Goal: Transaction & Acquisition: Purchase product/service

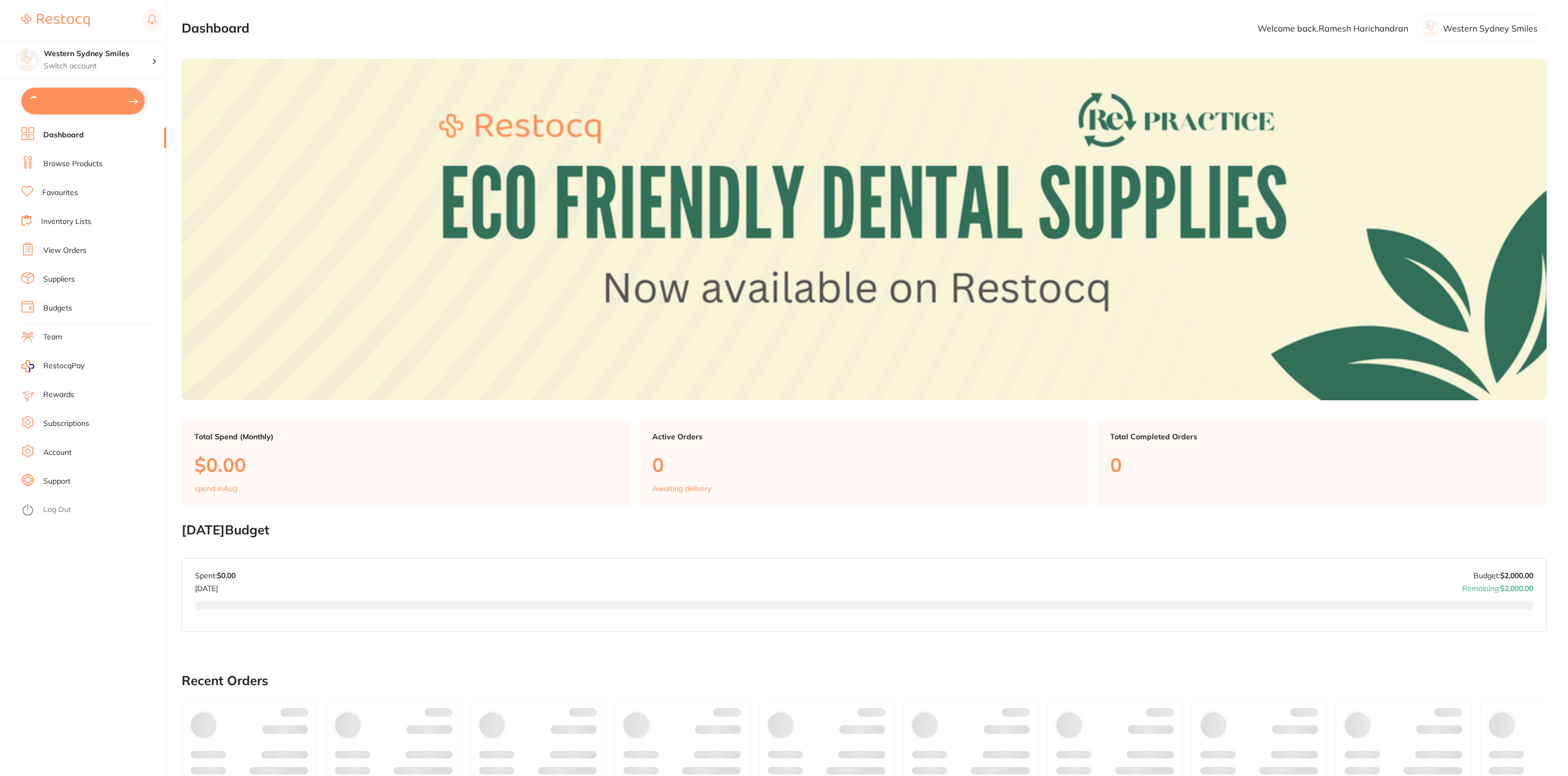
type input "3"
click at [97, 99] on button "$2,018.22 in your order" at bounding box center [82, 100] width 124 height 25
checkbox input "true"
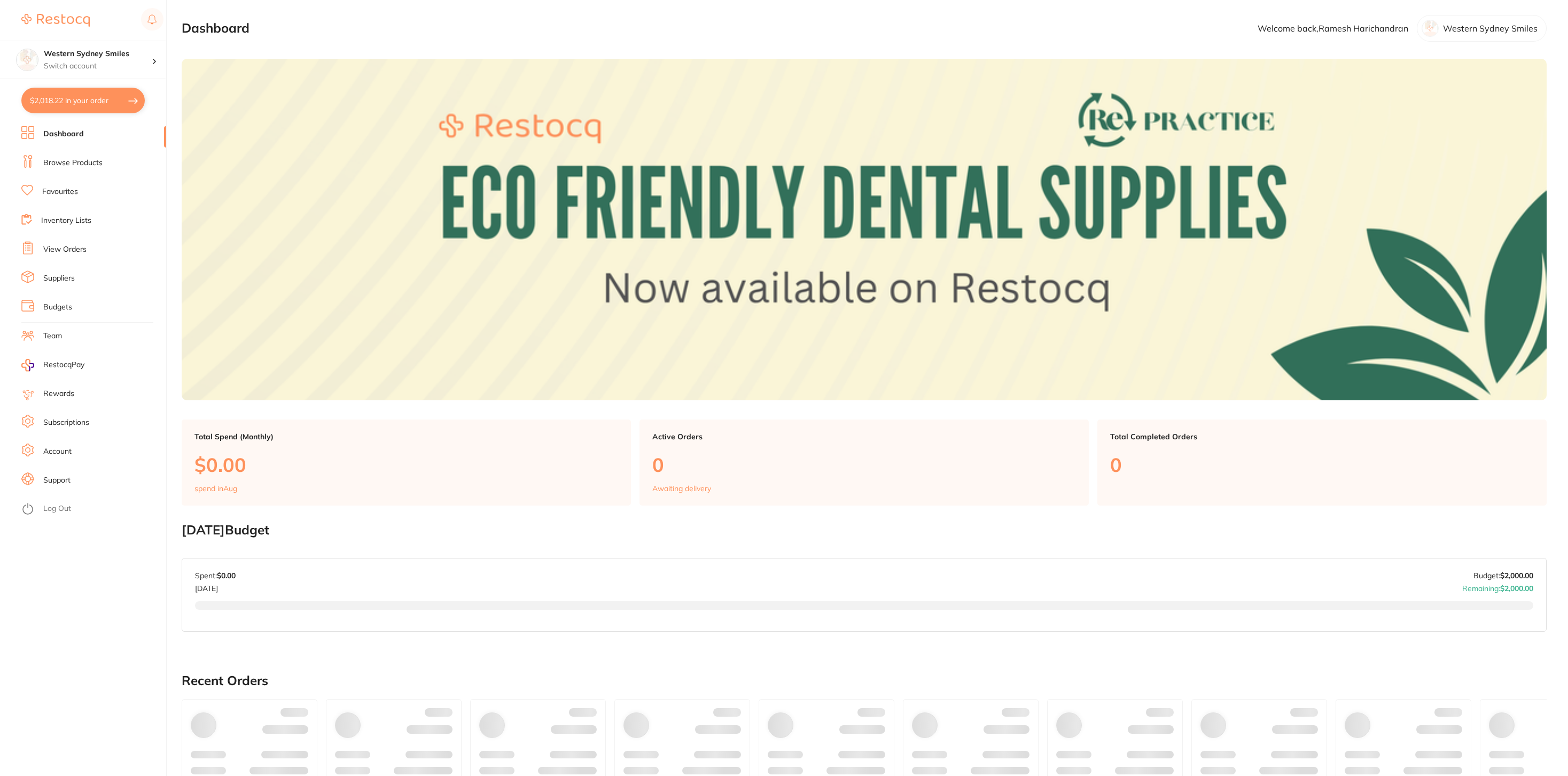
checkbox input "true"
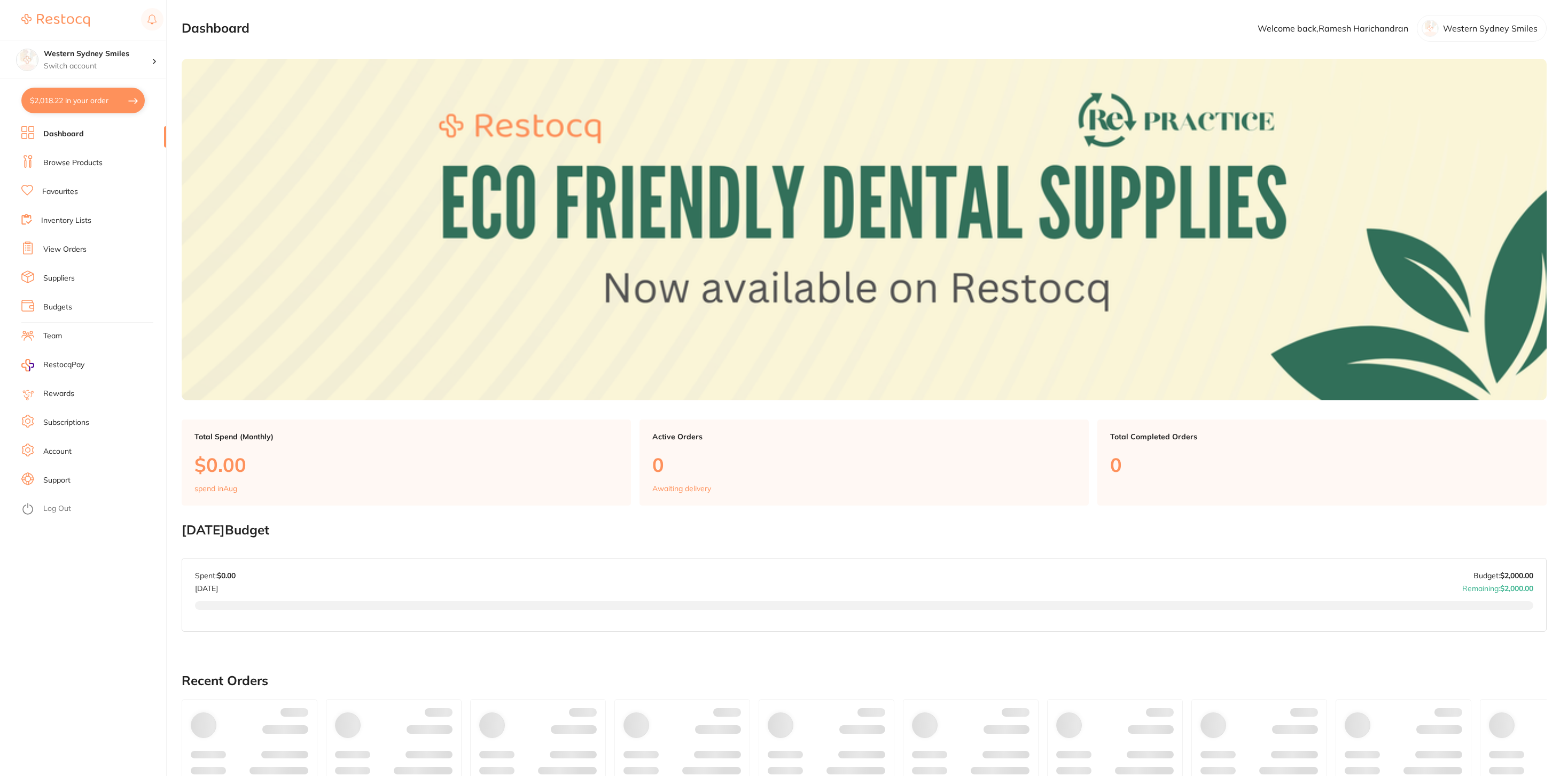
checkbox input "true"
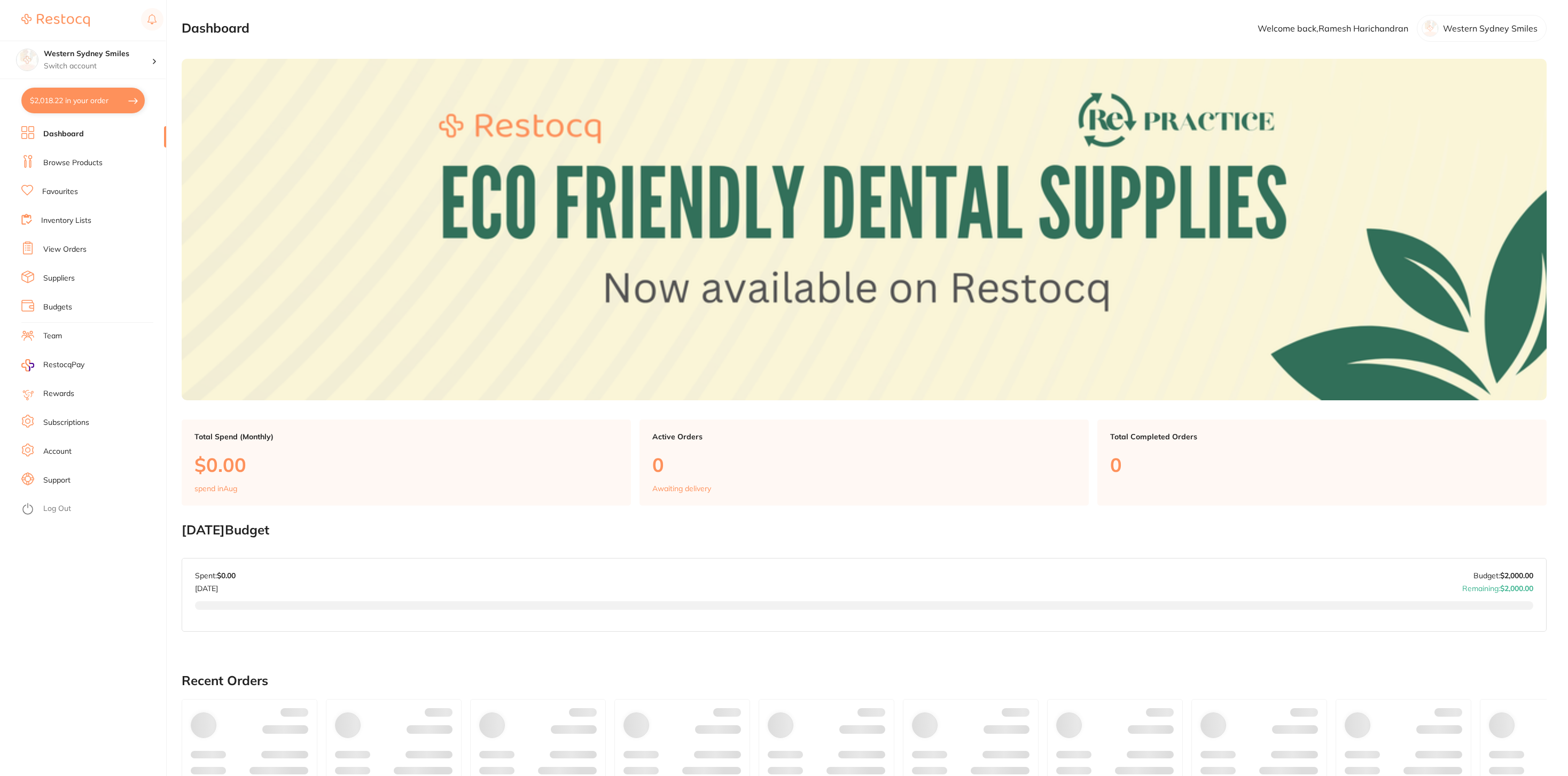
checkbox input "true"
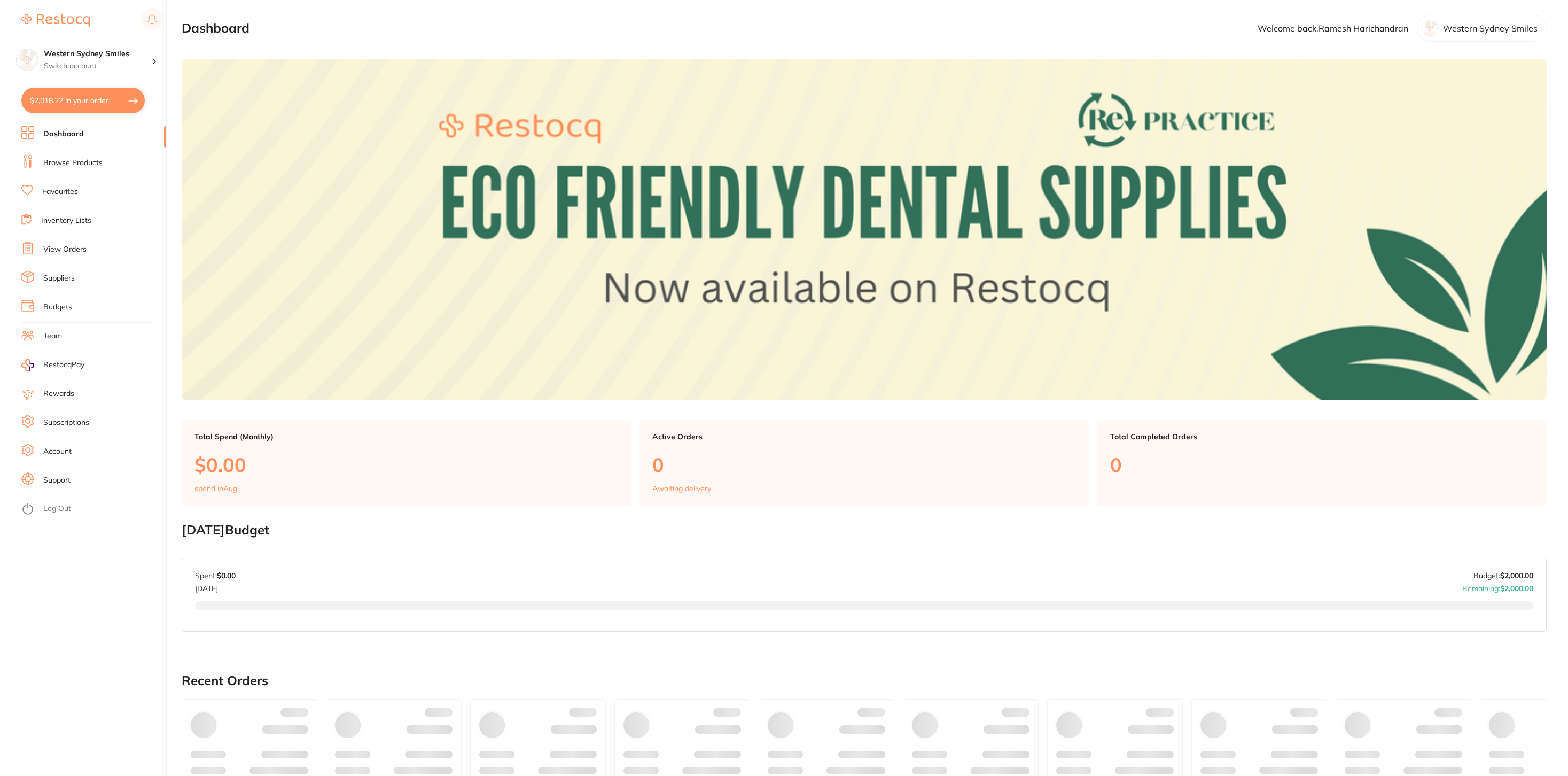
checkbox input "true"
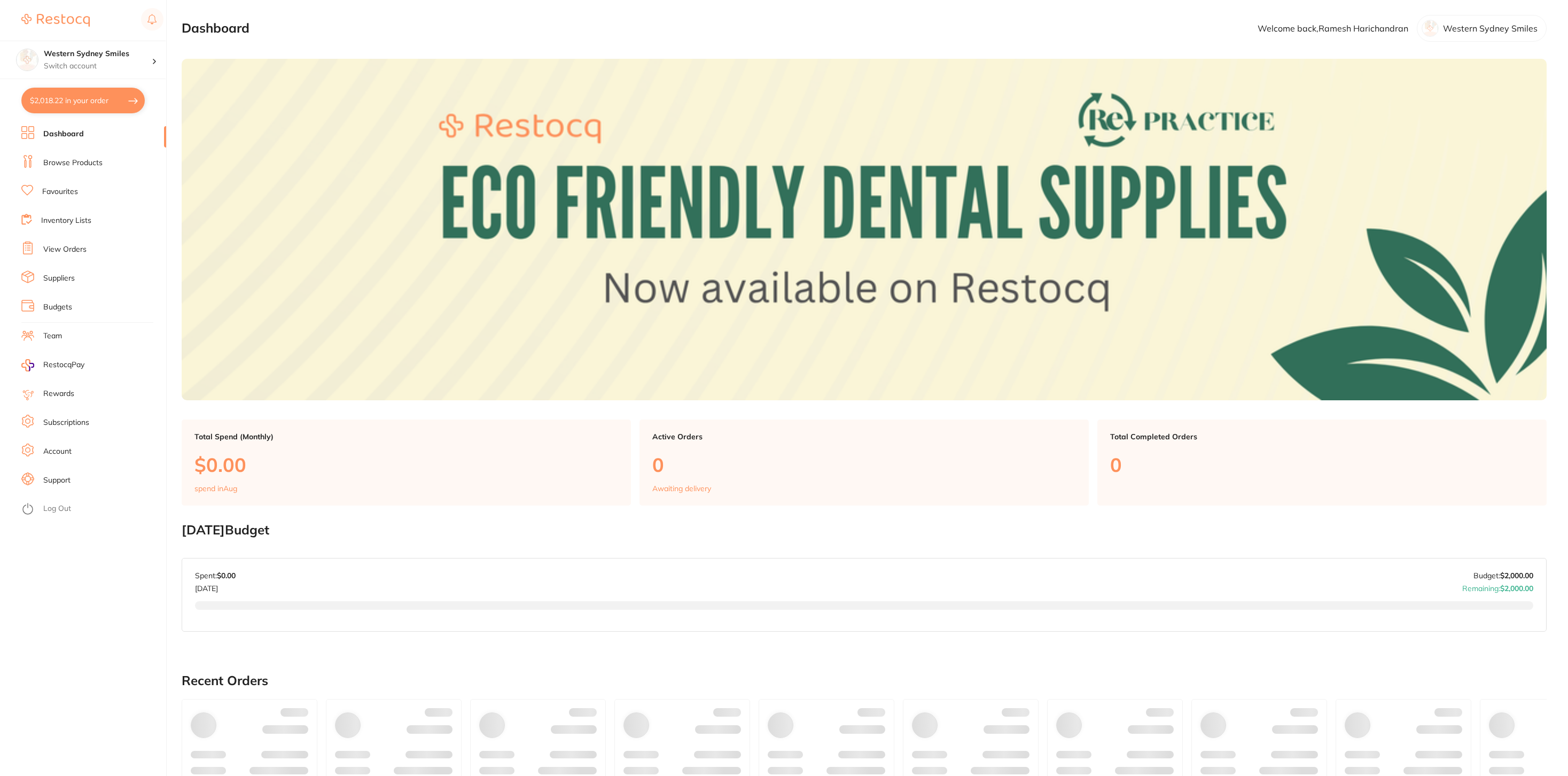
checkbox input "true"
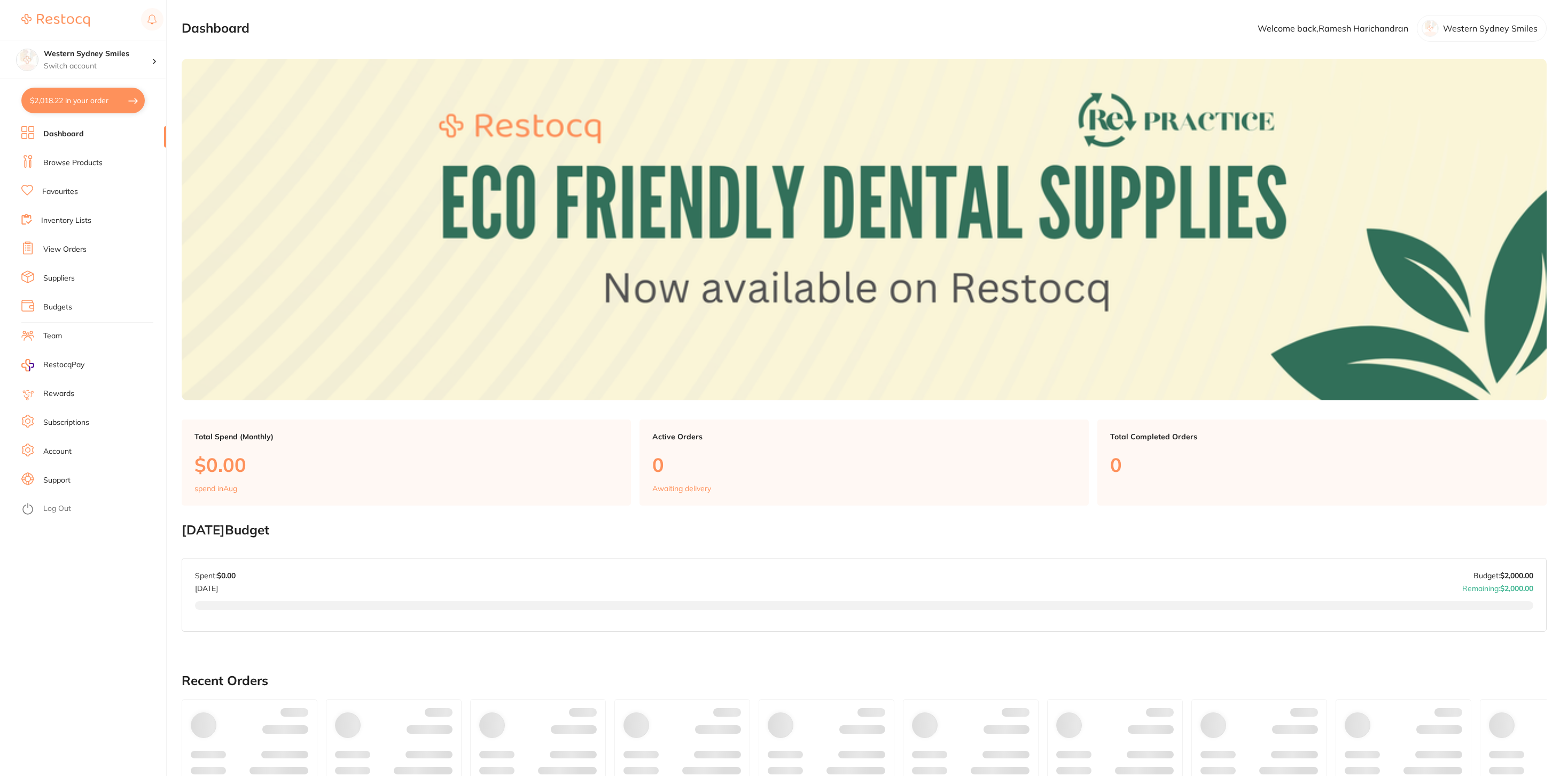
checkbox input "true"
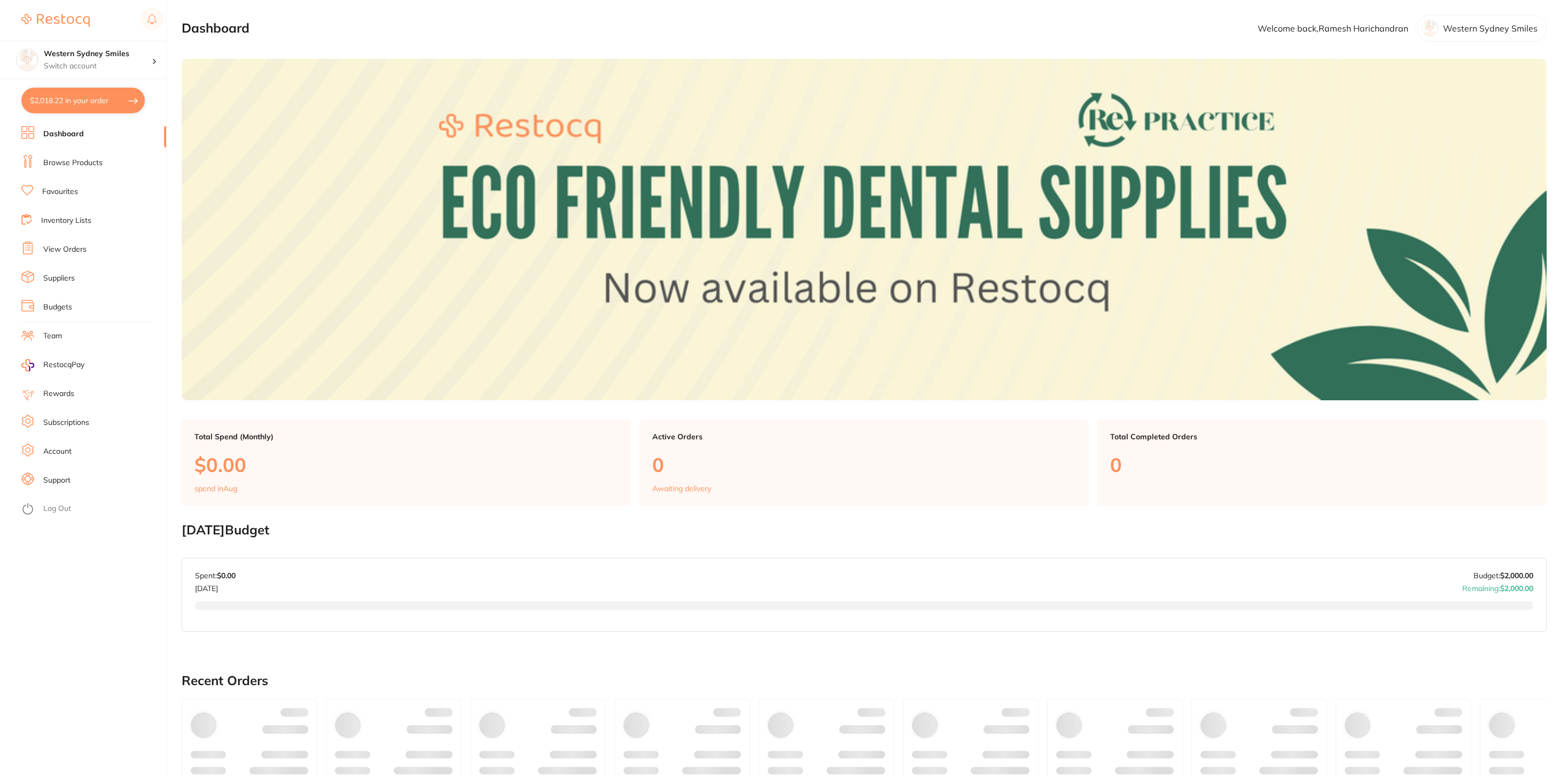
checkbox input "true"
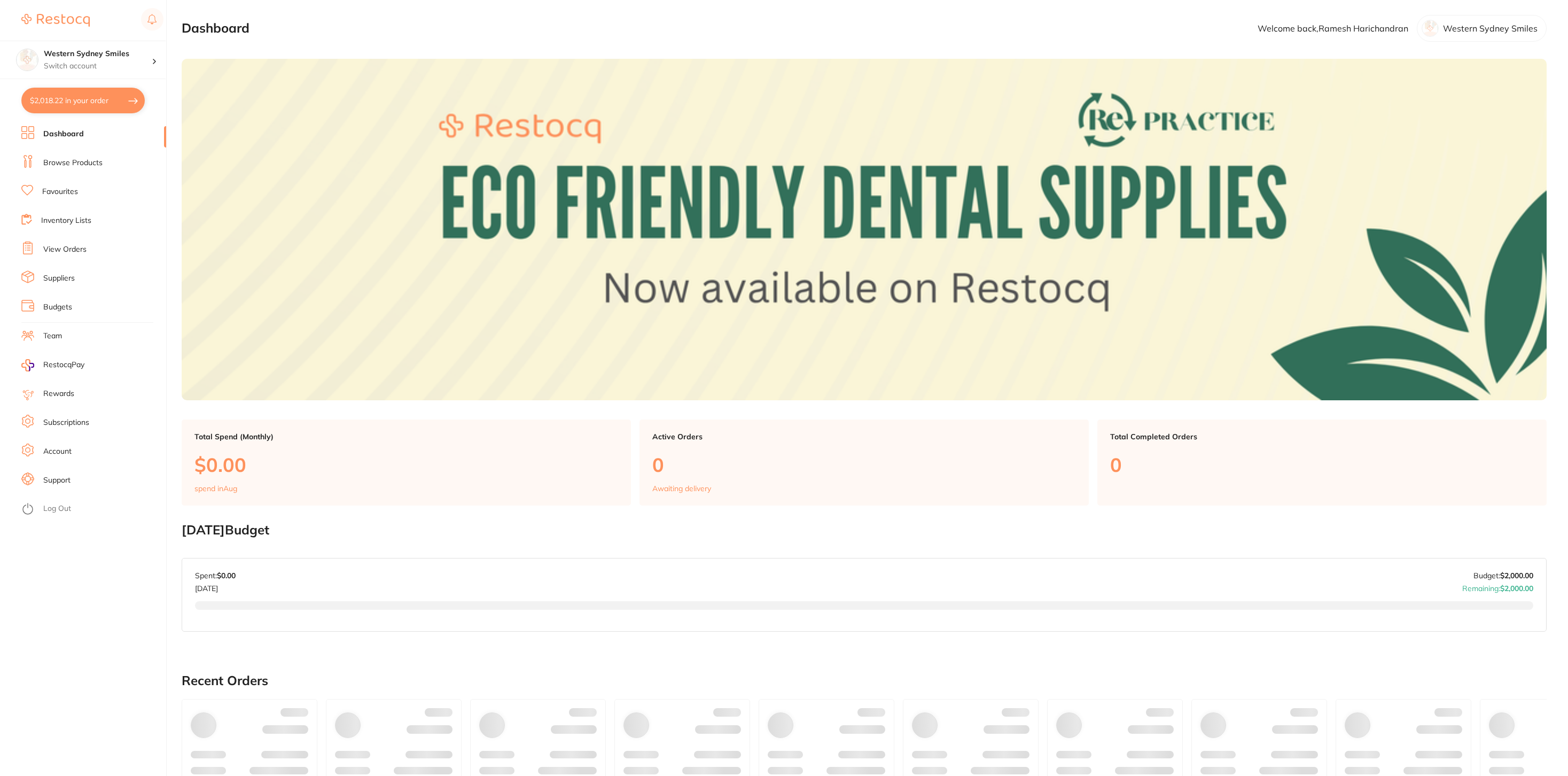
checkbox input "true"
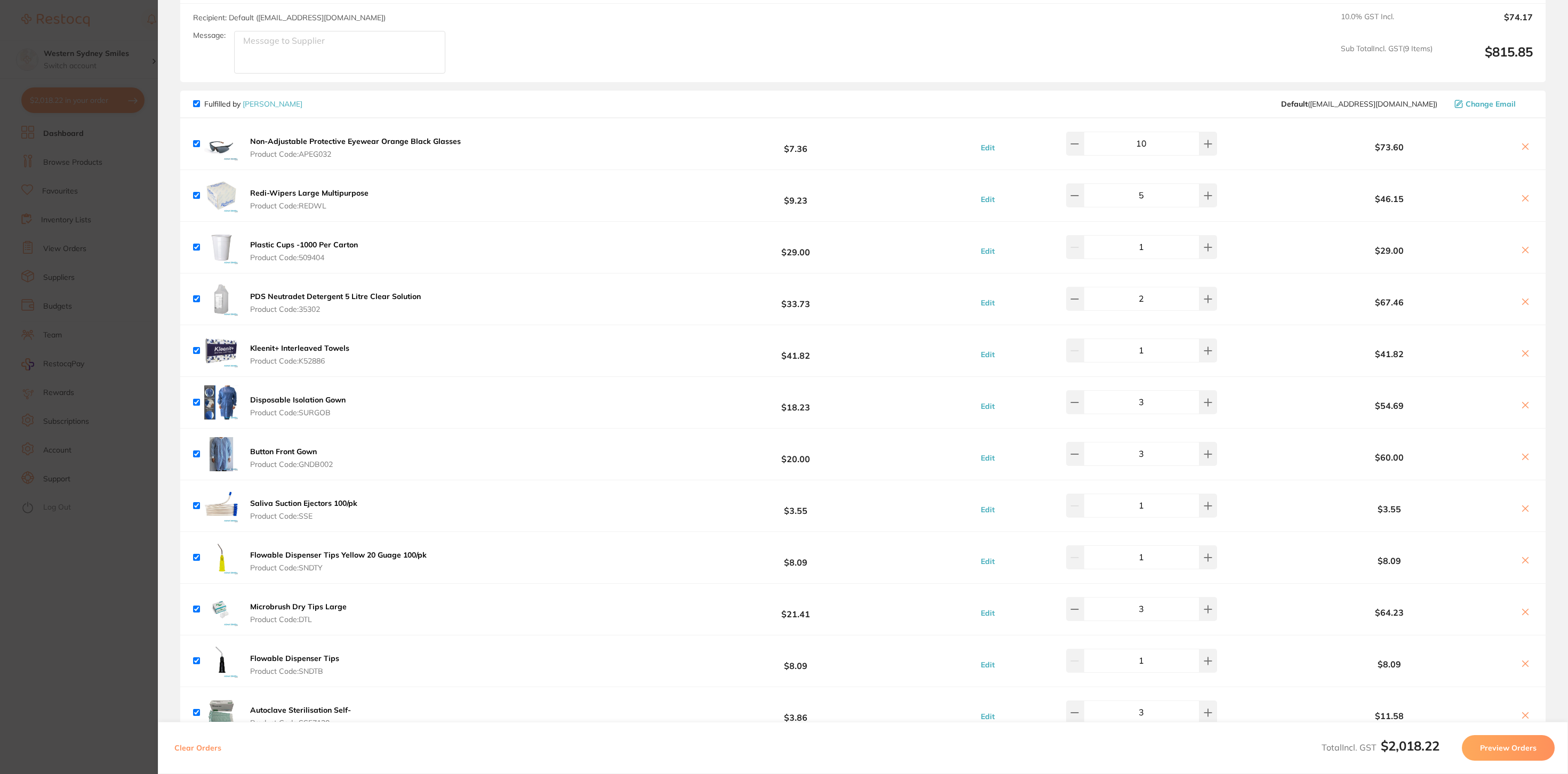
scroll to position [1995, 0]
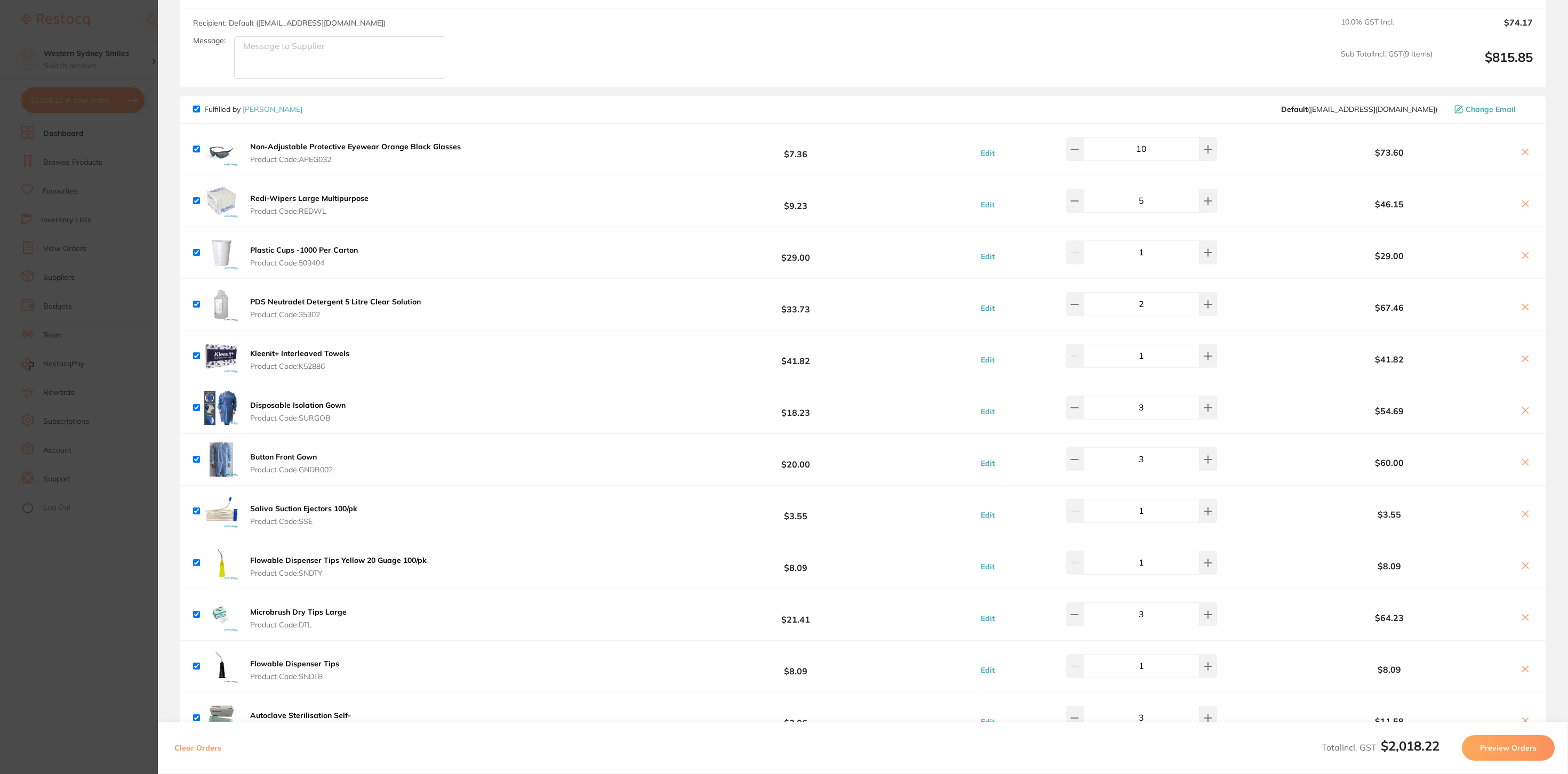
click at [125, 32] on section "Update RRP Set your pre negotiated price for this item. Item Agreed RRP (excl. …" at bounding box center [784, 387] width 1568 height 774
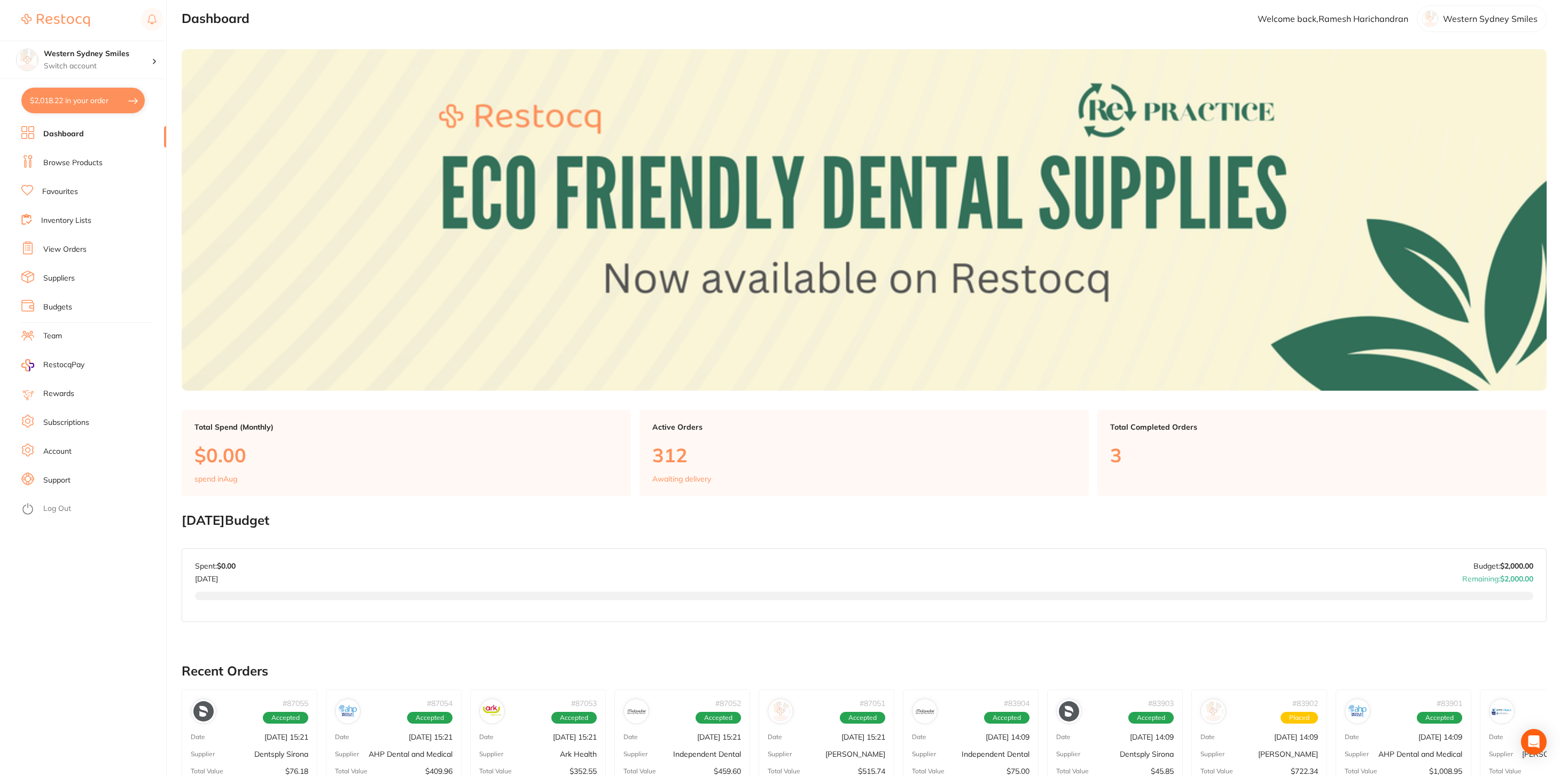
scroll to position [0, 0]
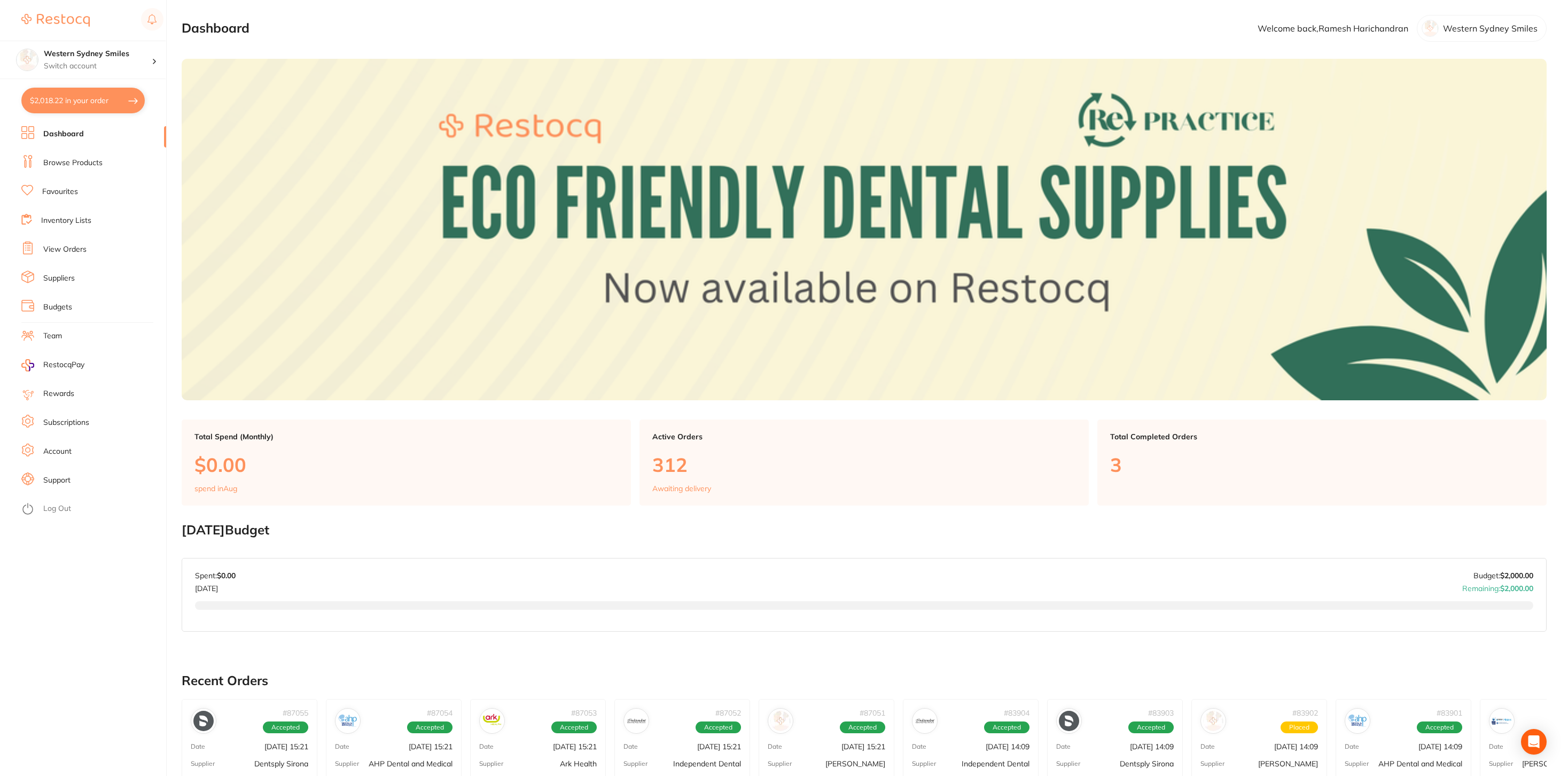
click at [73, 165] on link "Browse Products" at bounding box center [73, 163] width 60 height 11
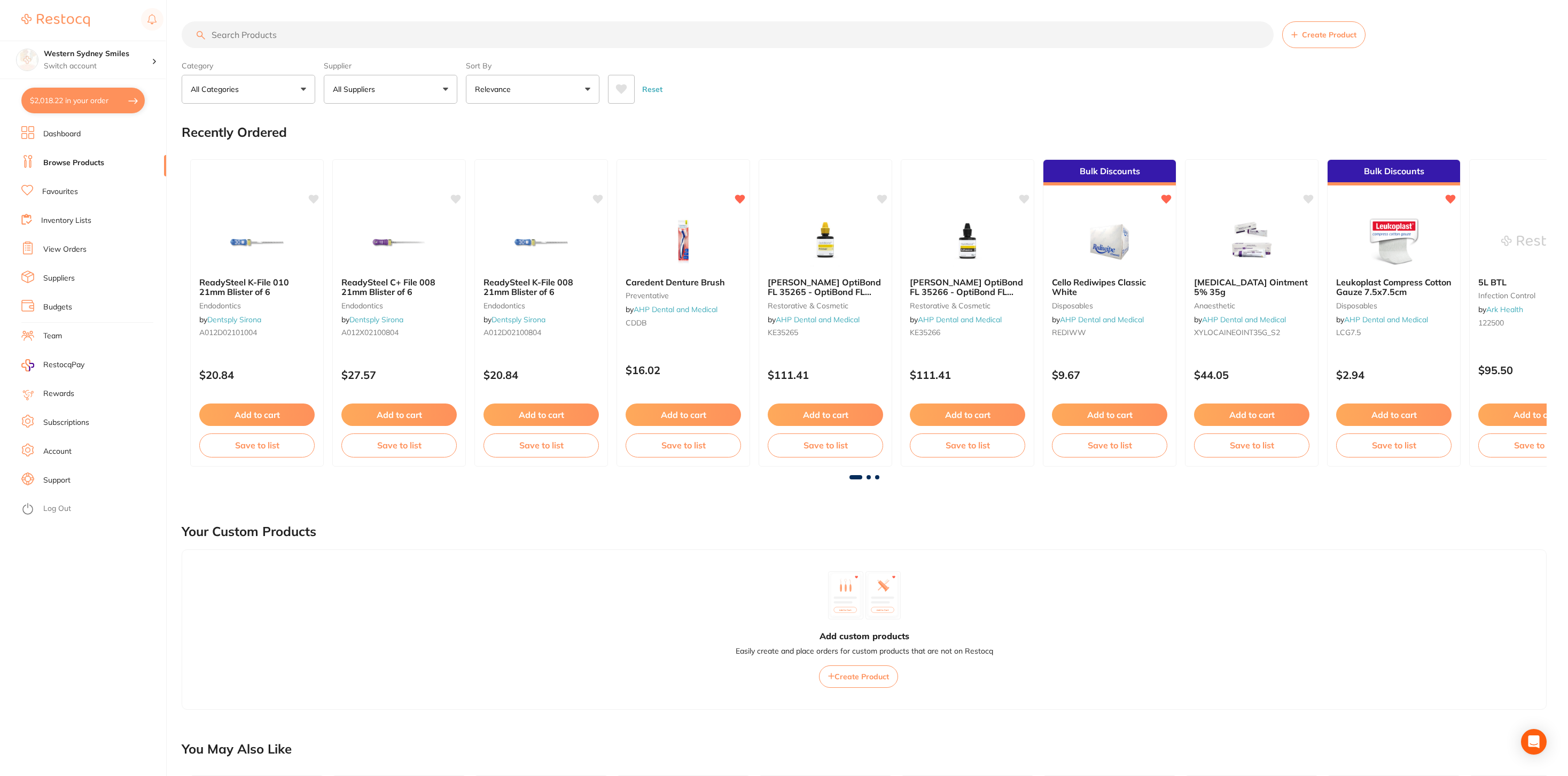
click at [268, 32] on input "search" at bounding box center [727, 34] width 1092 height 26
type input "chemdye helix"
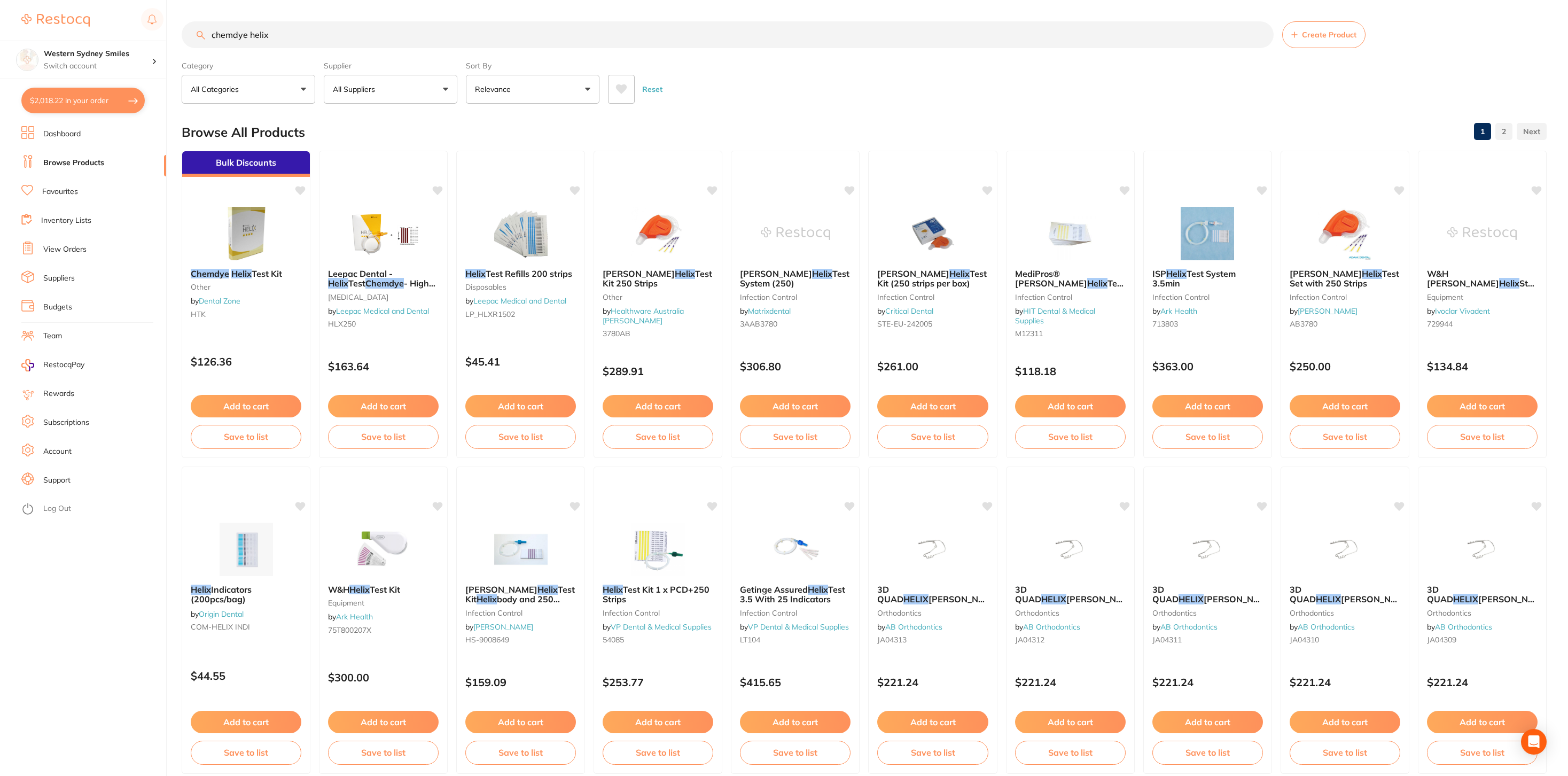
click at [620, 92] on icon at bounding box center [621, 89] width 11 height 10
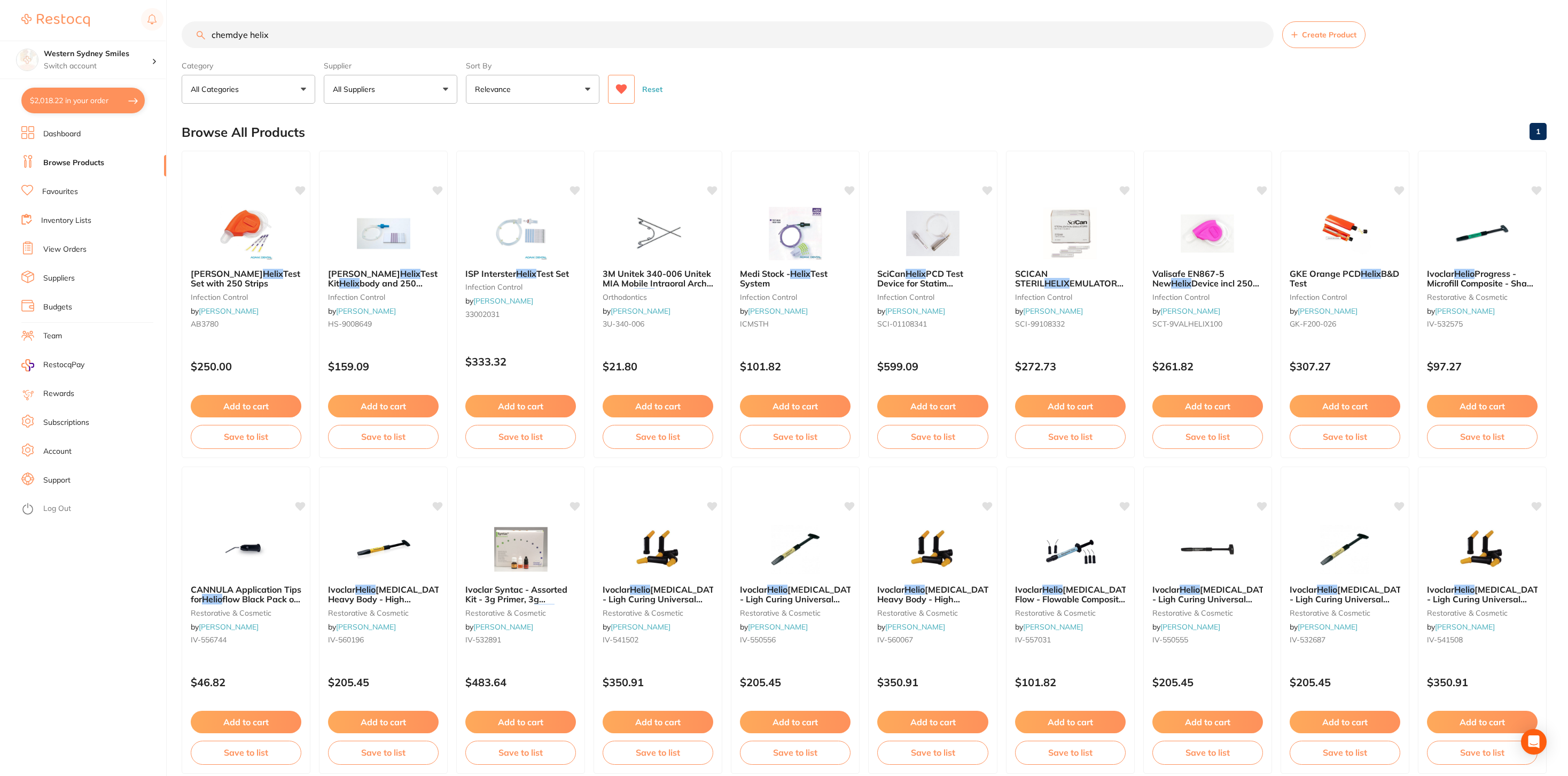
click at [620, 92] on icon at bounding box center [621, 89] width 11 height 10
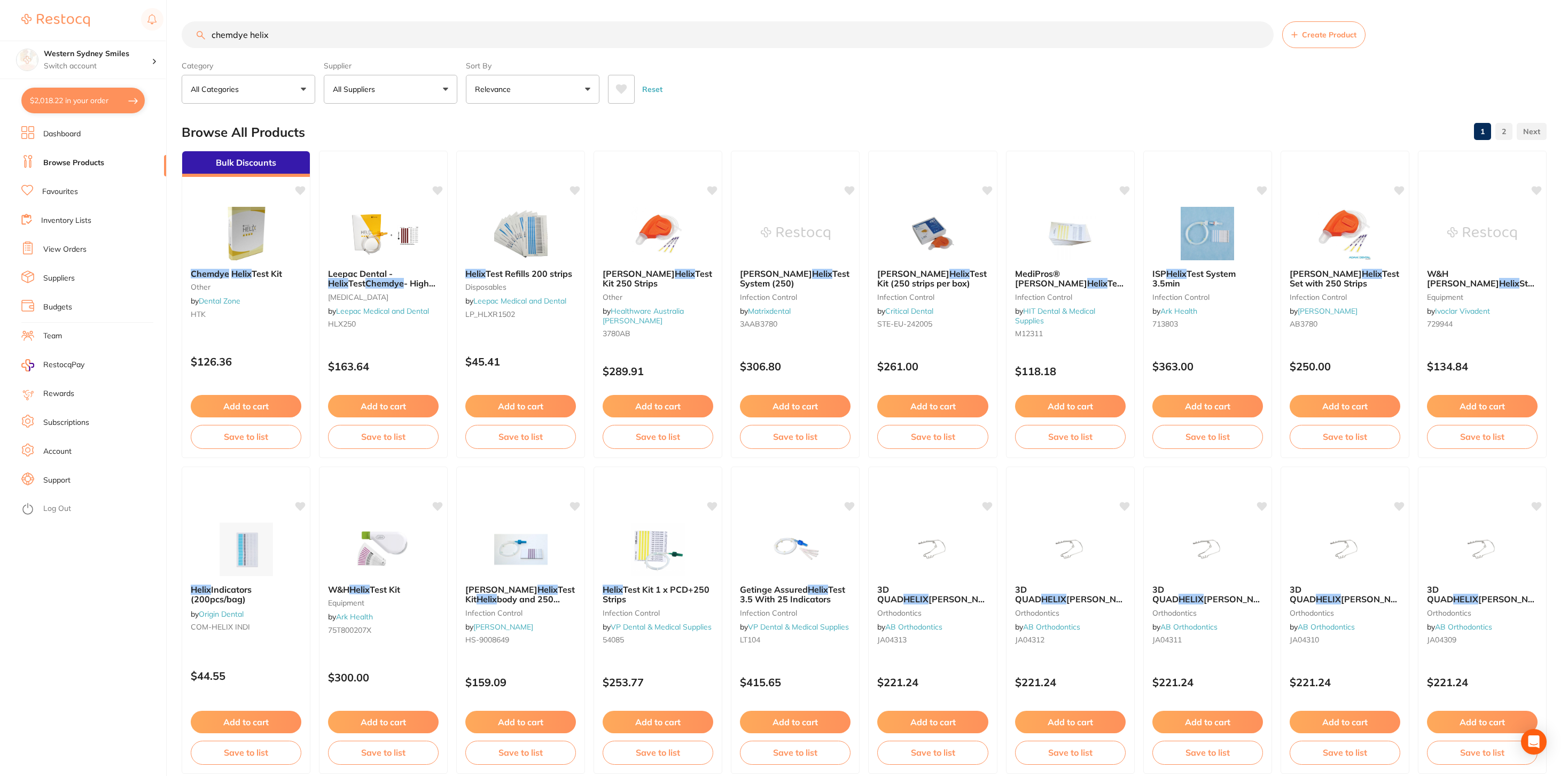
click at [409, 95] on button "All Suppliers" at bounding box center [390, 89] width 133 height 29
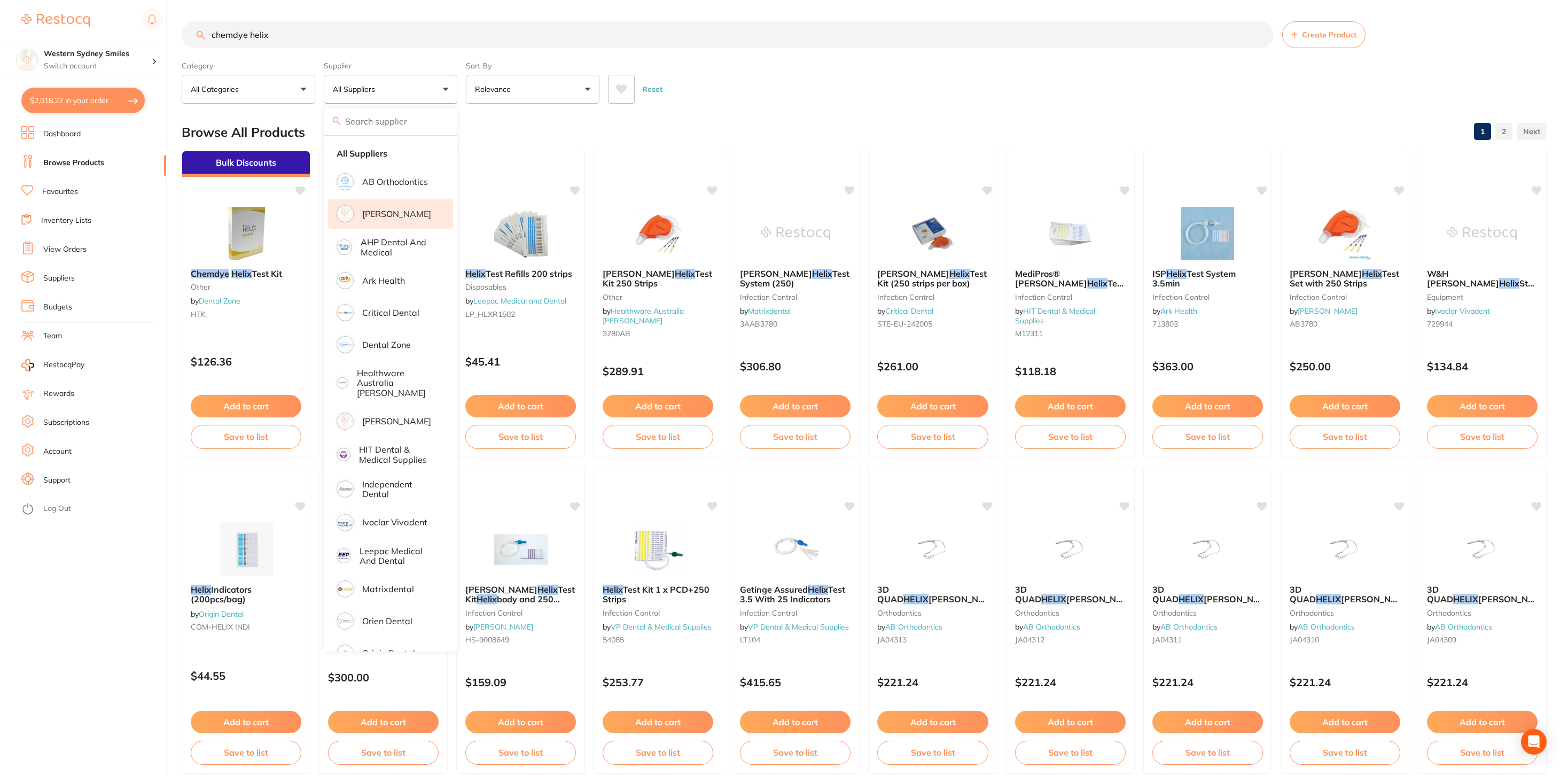
click at [395, 202] on li "[PERSON_NAME]" at bounding box center [390, 213] width 125 height 30
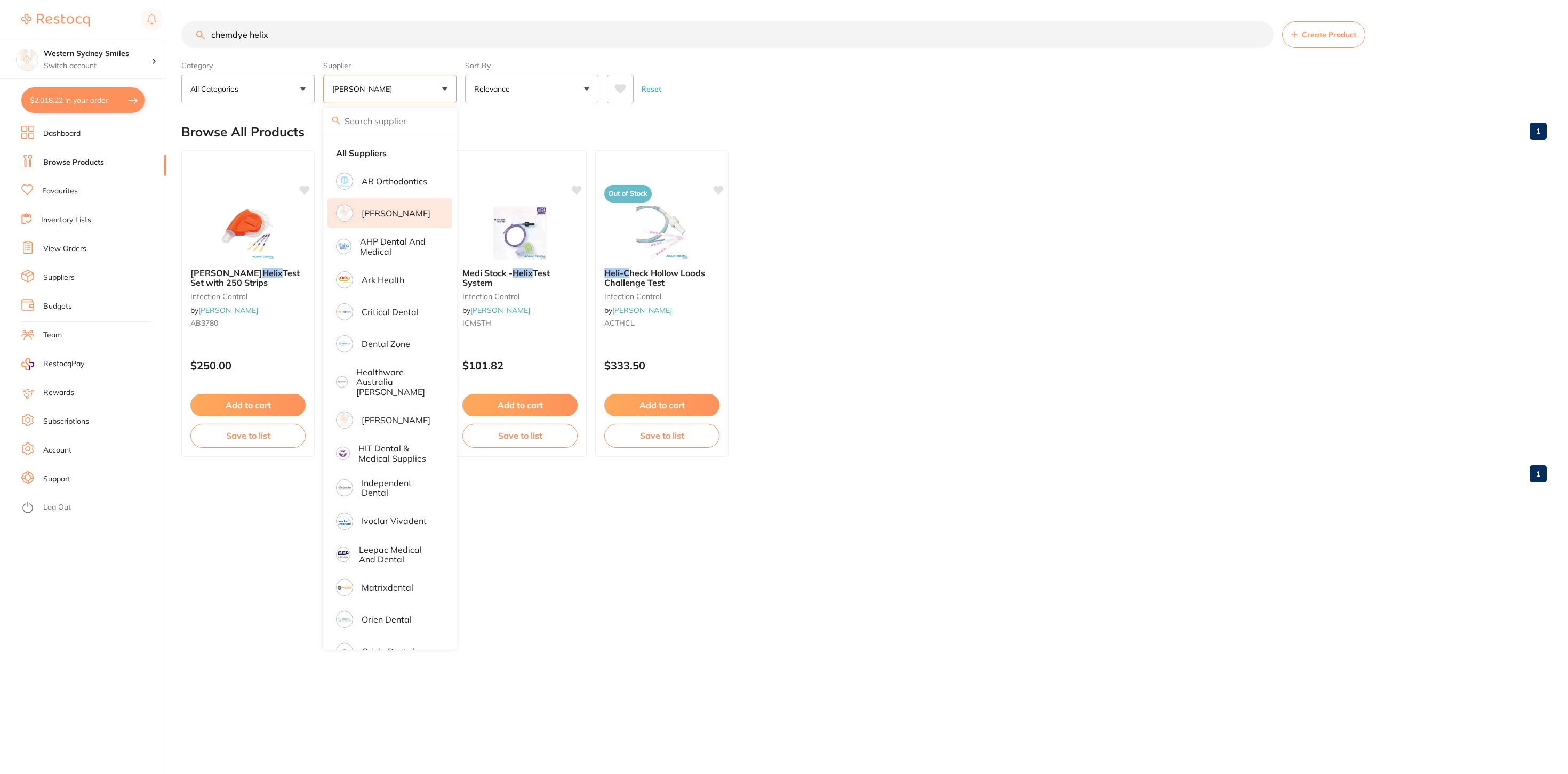
click at [981, 304] on ul "[PERSON_NAME] Helix Test Set with 250 Strips infection control by [PERSON_NAME]…" at bounding box center [864, 304] width 1365 height 306
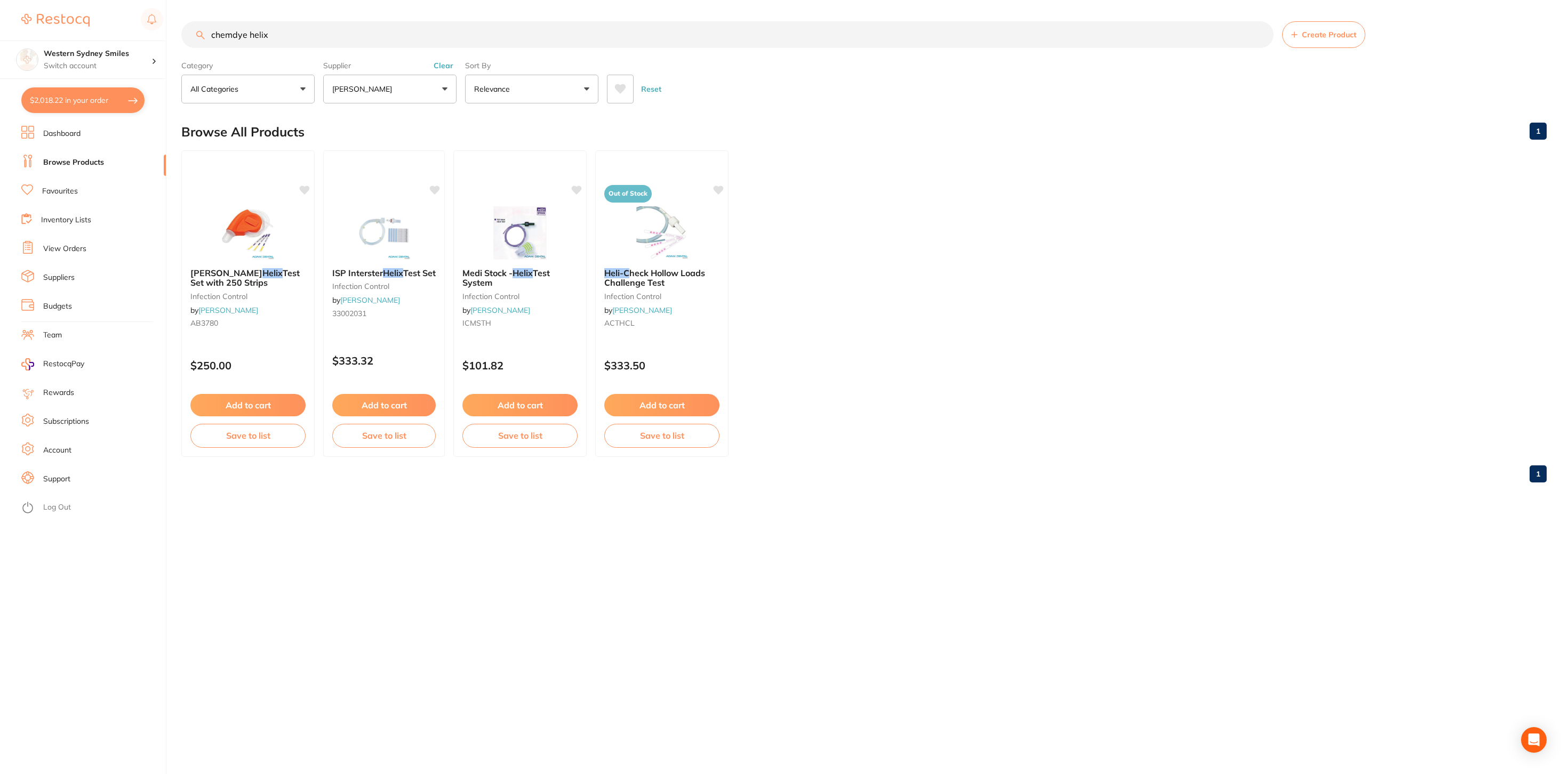
click at [444, 71] on div "Supplier [PERSON_NAME] Dental All Suppliers AB Orthodontics [PERSON_NAME] Denta…" at bounding box center [390, 81] width 133 height 47
click at [448, 62] on button "Clear" at bounding box center [443, 65] width 26 height 10
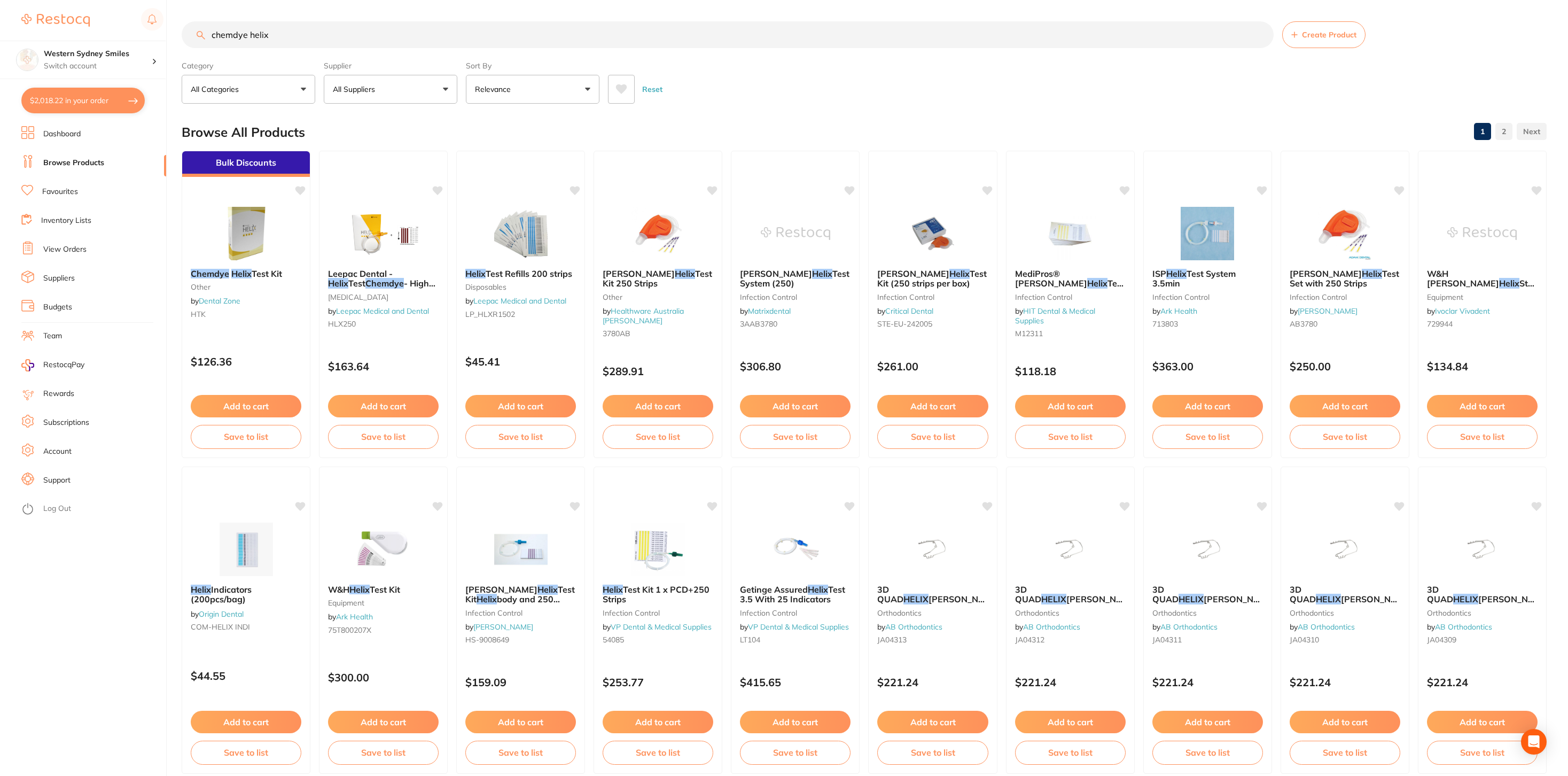
click at [429, 103] on button "All Suppliers" at bounding box center [390, 89] width 133 height 29
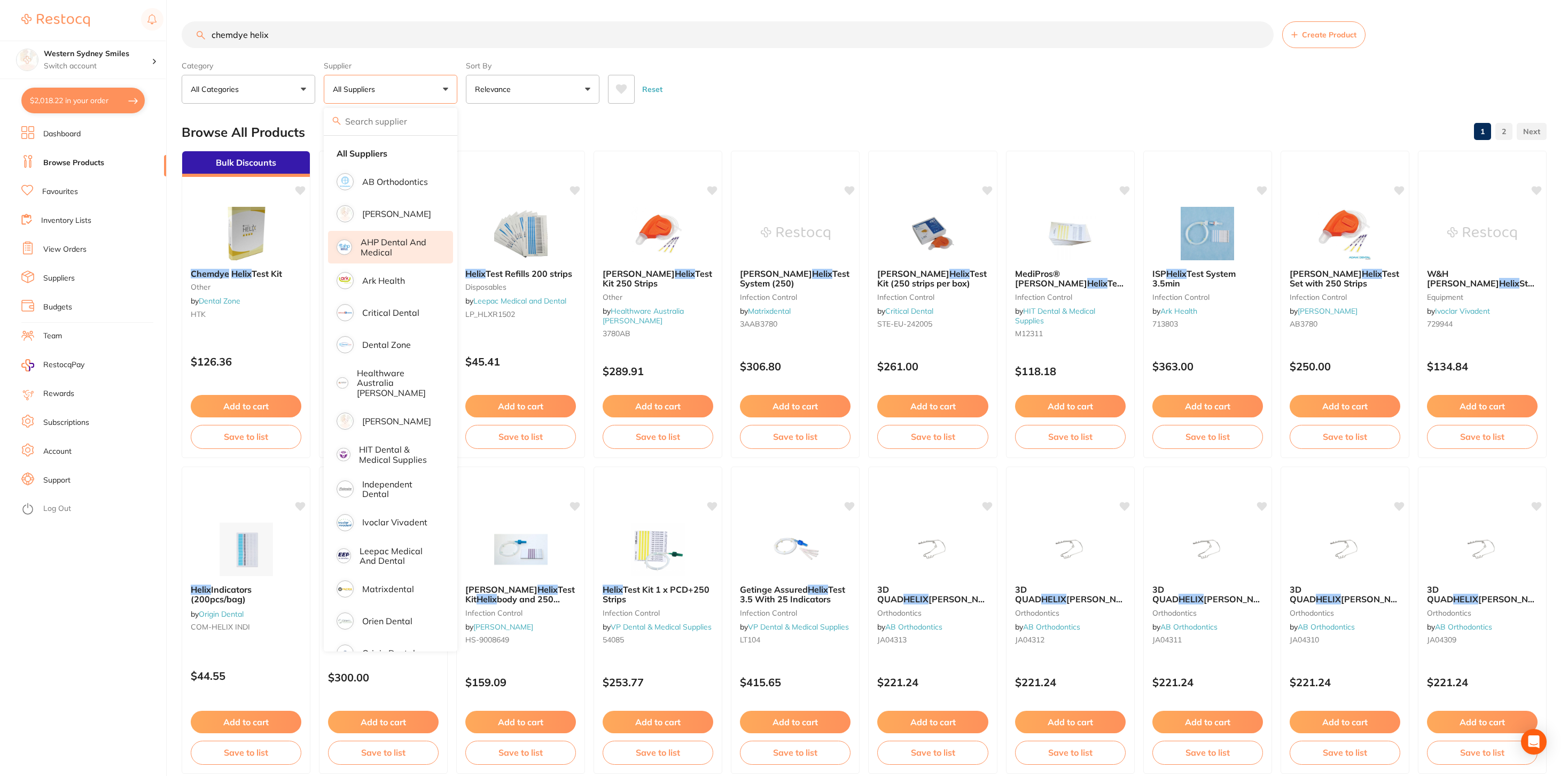
click at [413, 245] on p "AHP Dental and Medical" at bounding box center [399, 247] width 77 height 20
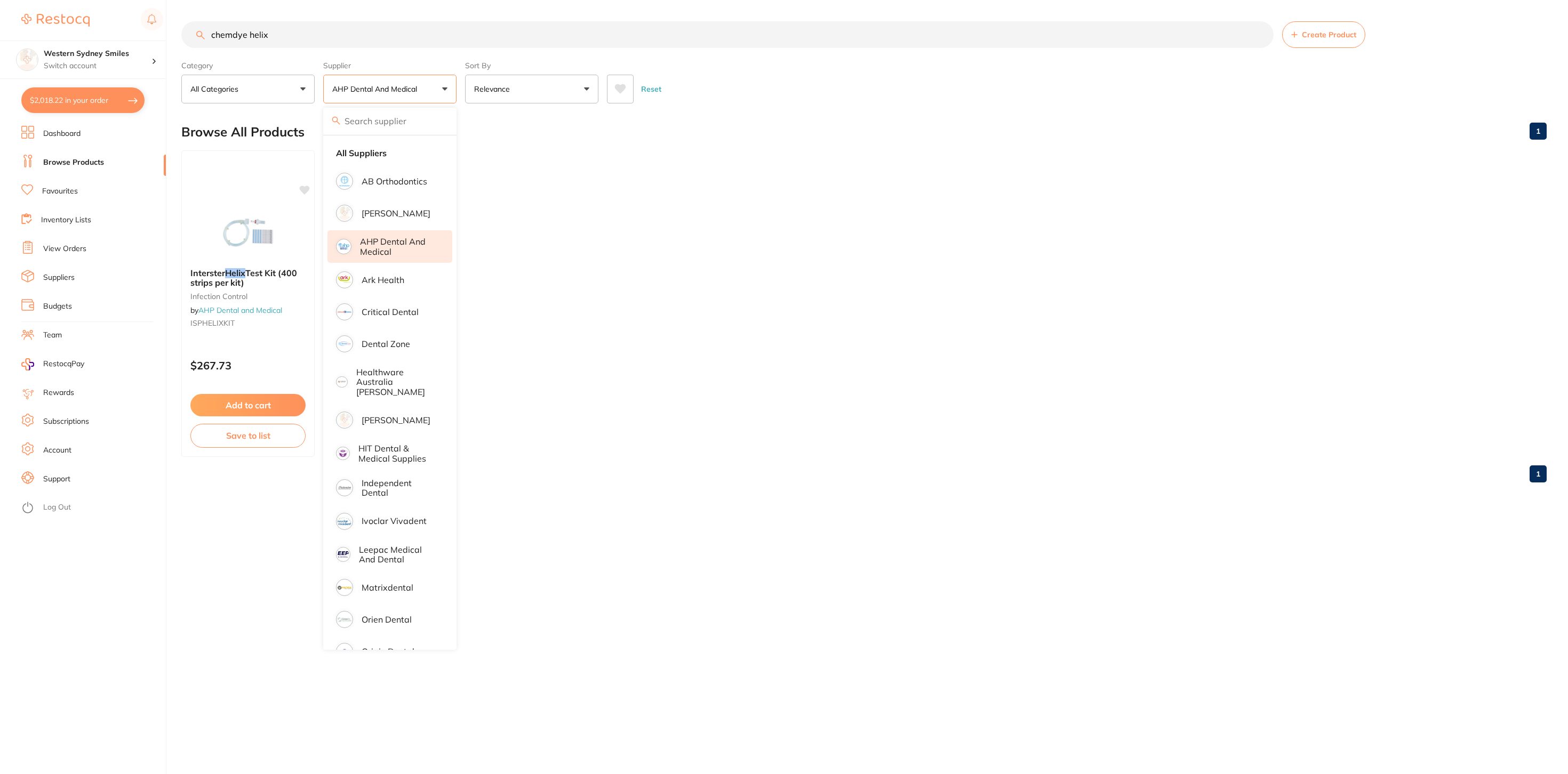
click at [759, 258] on ul "Interster Helix Test Kit (400 strips per kit) infection control by AHP Dental a…" at bounding box center [864, 304] width 1365 height 306
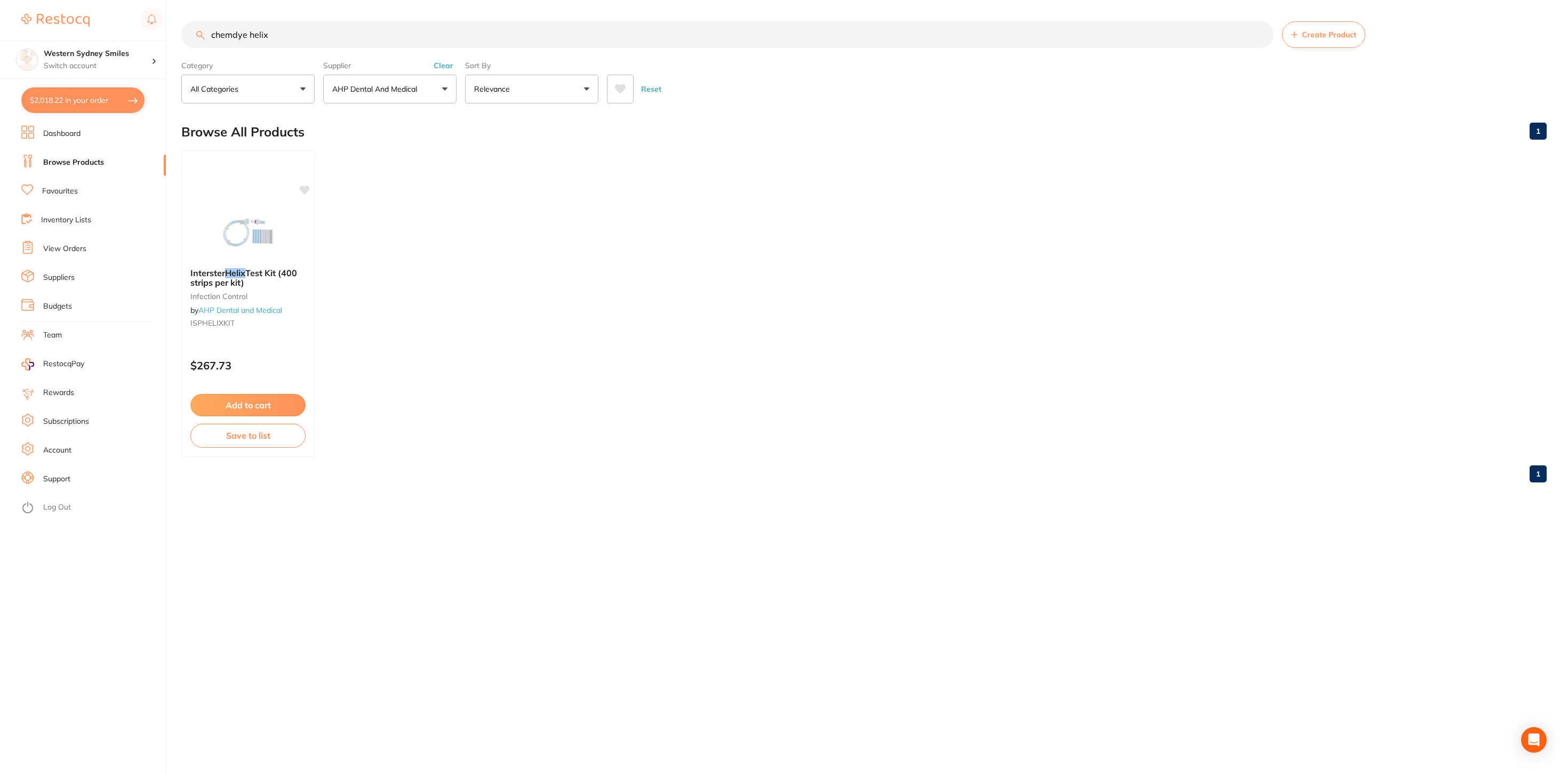
click at [87, 111] on button "$2,018.22 in your order" at bounding box center [82, 100] width 124 height 25
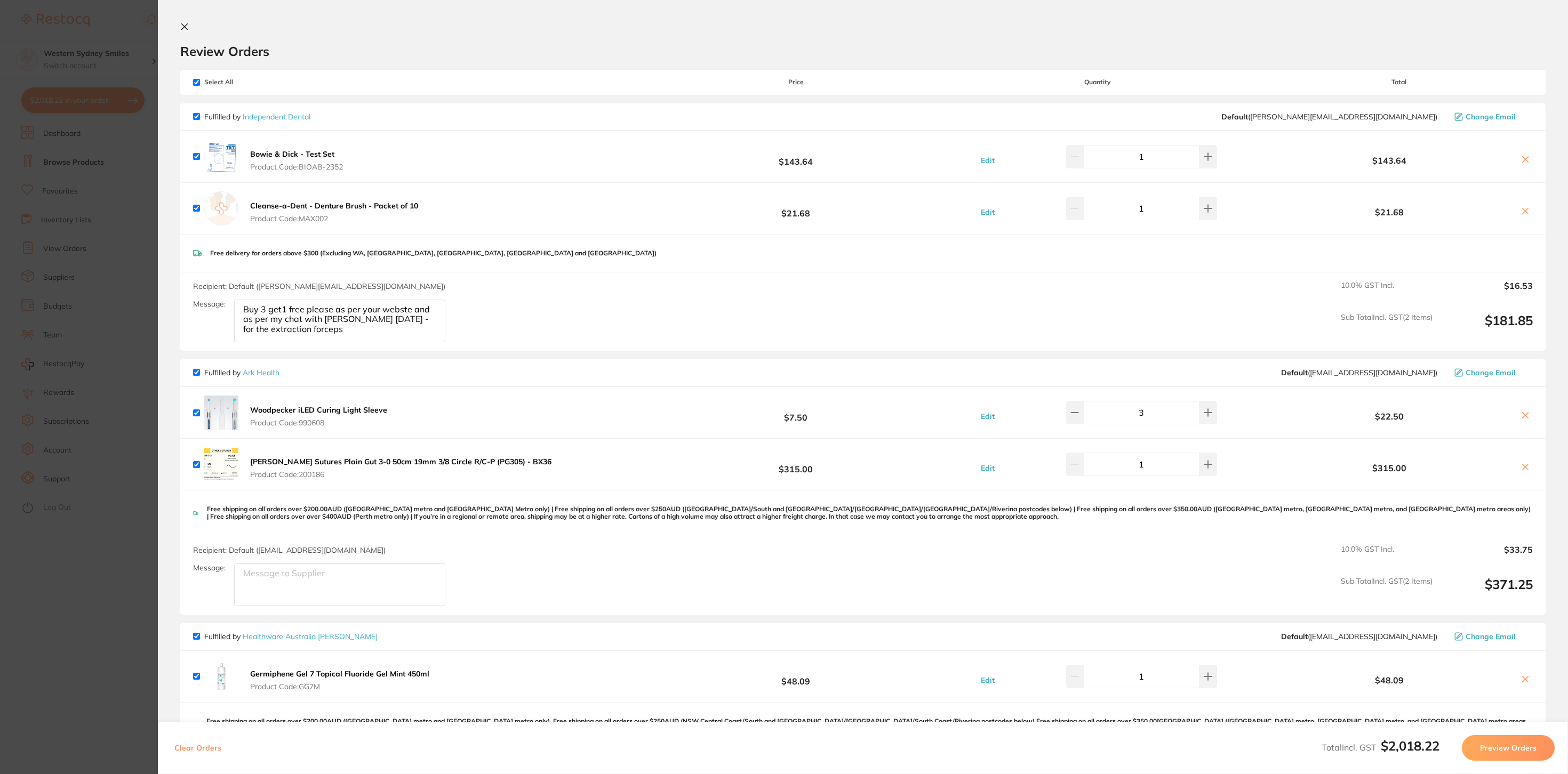
click at [1519, 155] on button at bounding box center [1525, 160] width 15 height 11
checkbox input "false"
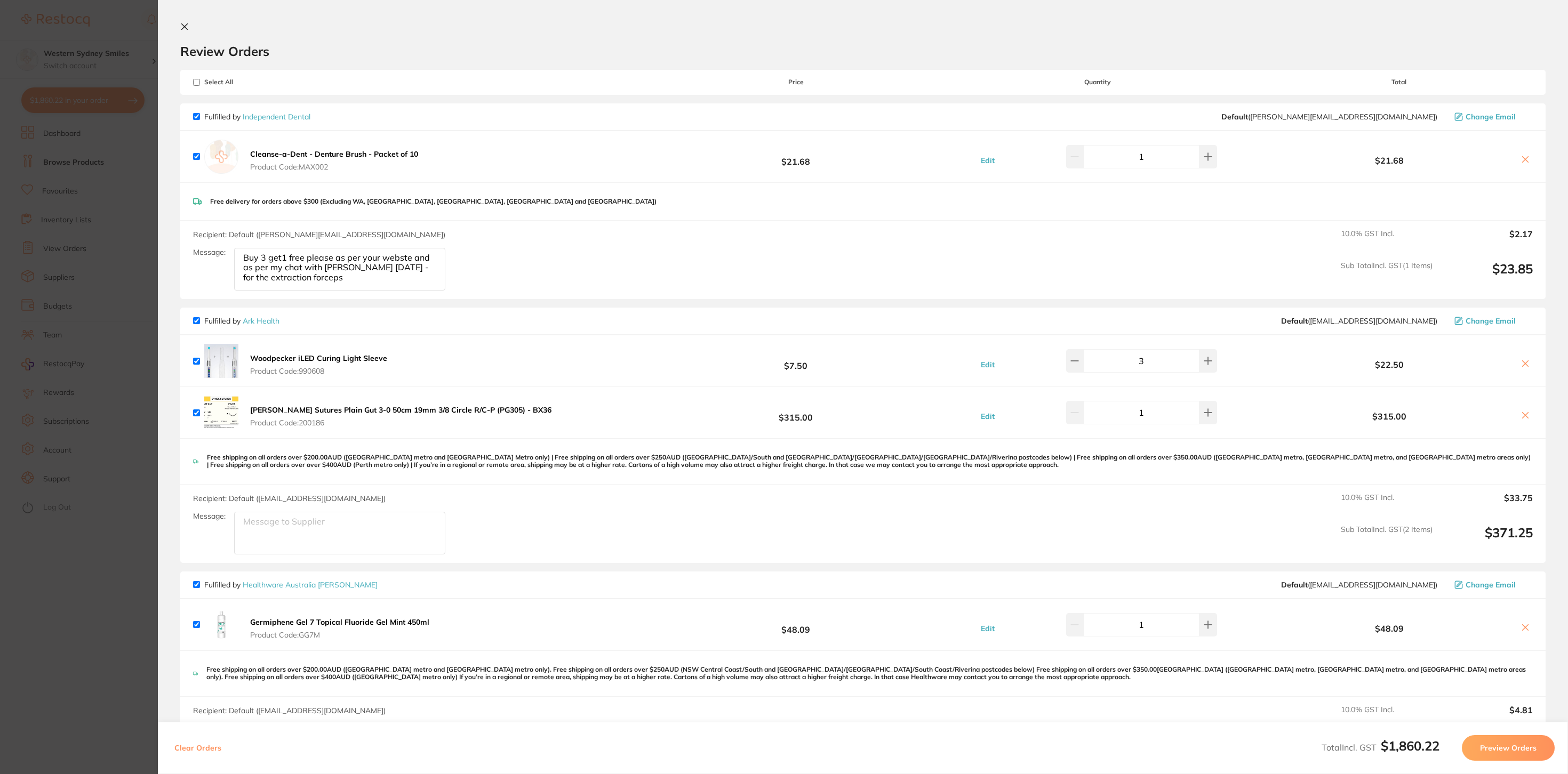
click at [182, 23] on icon at bounding box center [185, 27] width 9 height 9
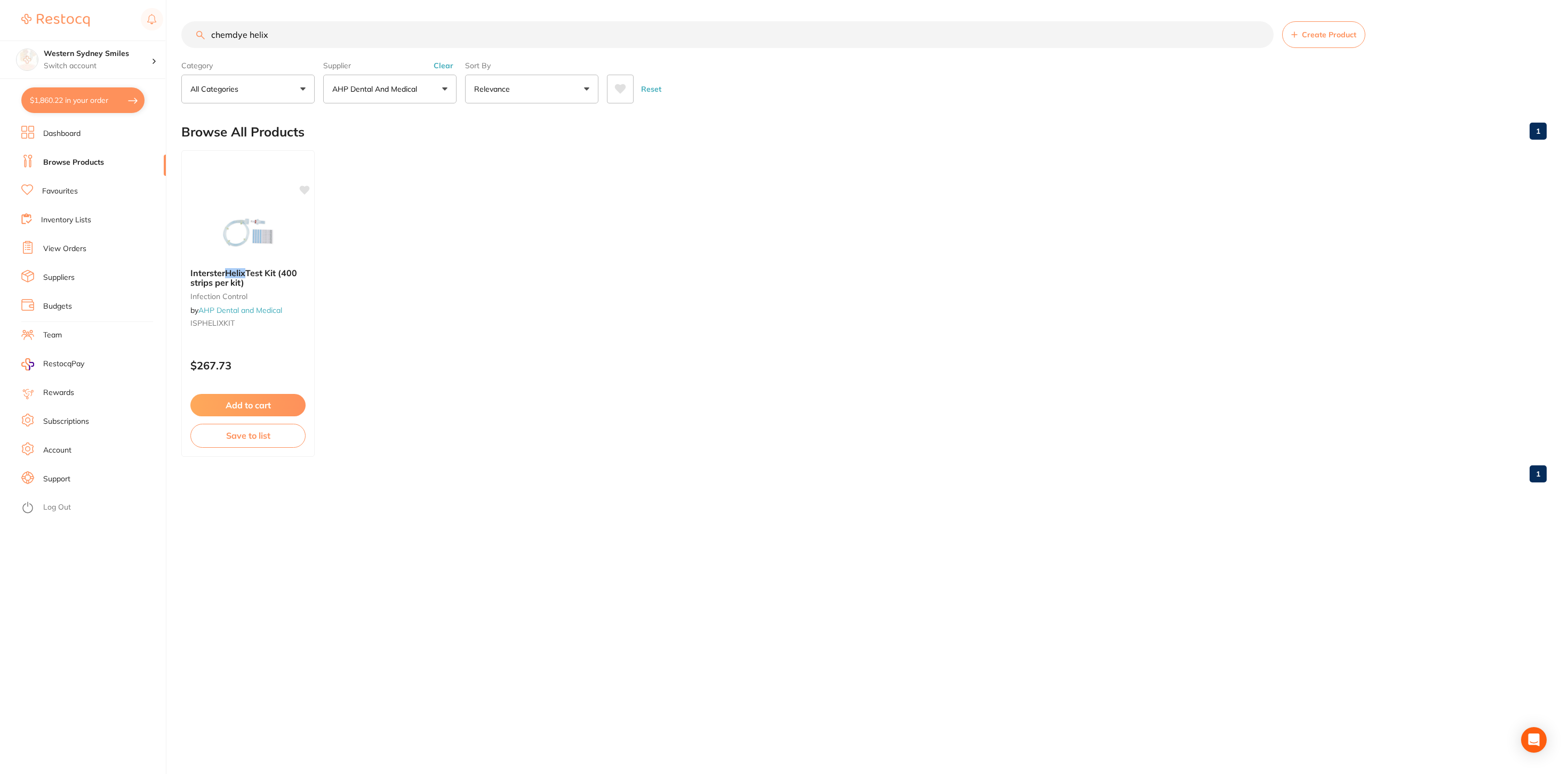
click at [246, 54] on section "chemdye helix Create Product Category All Categories All Categories infection c…" at bounding box center [864, 62] width 1365 height 82
click at [245, 35] on input "chemdye helix" at bounding box center [727, 34] width 1092 height 26
paste input "CHEMDYE"
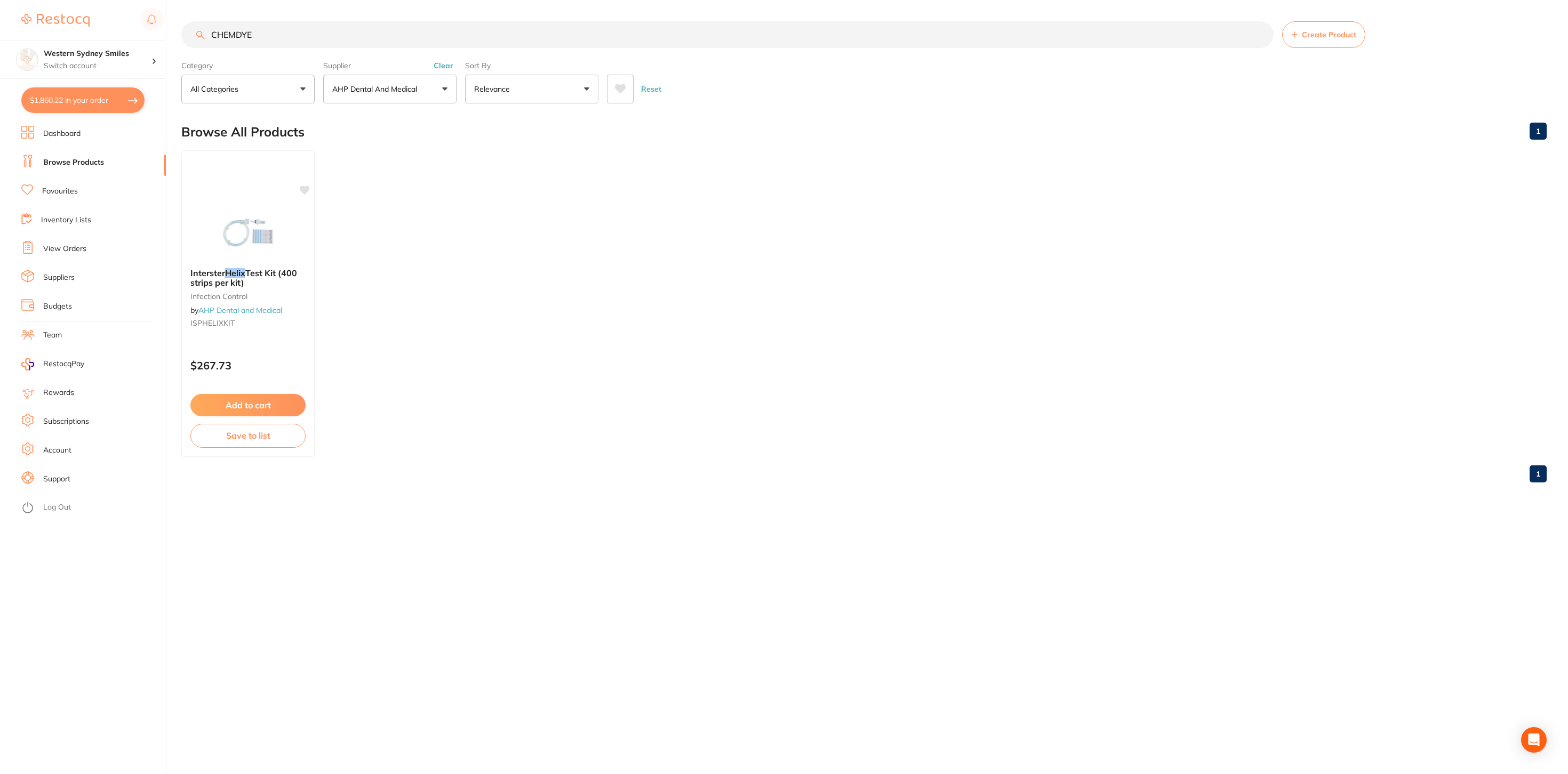
type input "CHEMDYE"
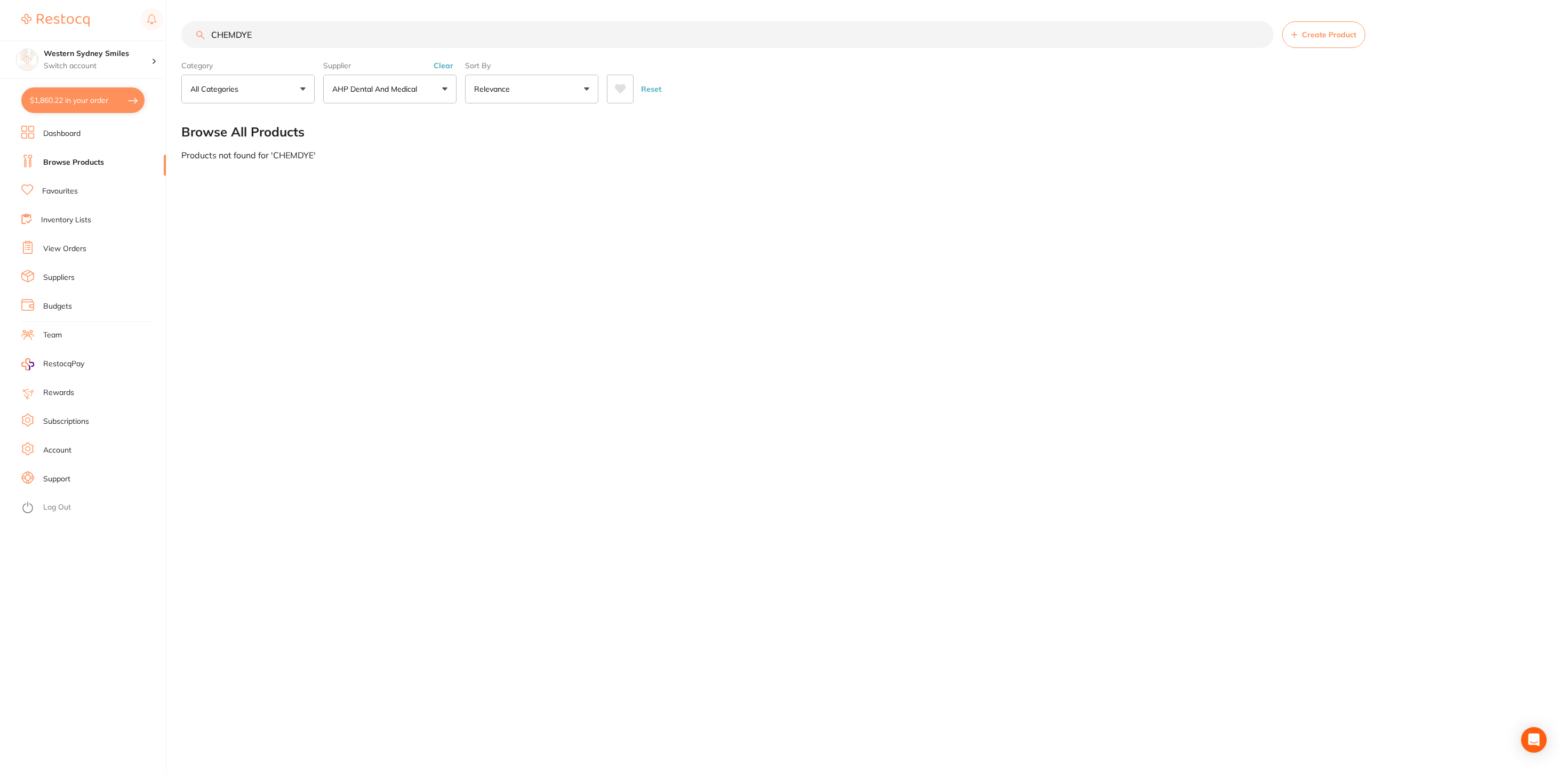
click at [442, 59] on div "Supplier AHP Dental and Medical All Suppliers AHP Dental and Medical Dental Zon…" at bounding box center [390, 81] width 133 height 47
click at [442, 63] on button "Clear" at bounding box center [443, 65] width 26 height 10
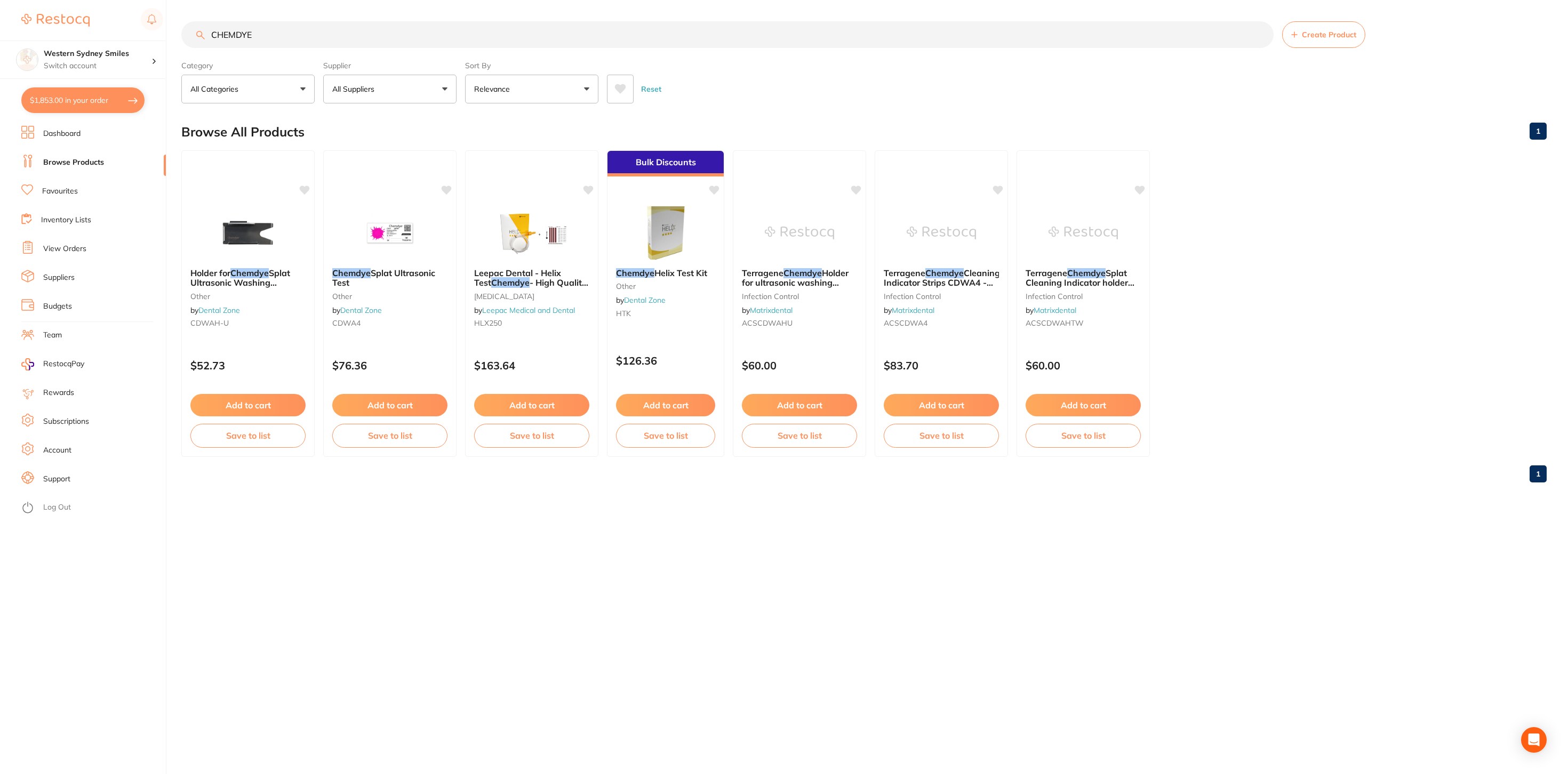
click at [72, 109] on button "$1,853.00 in your order" at bounding box center [82, 100] width 124 height 25
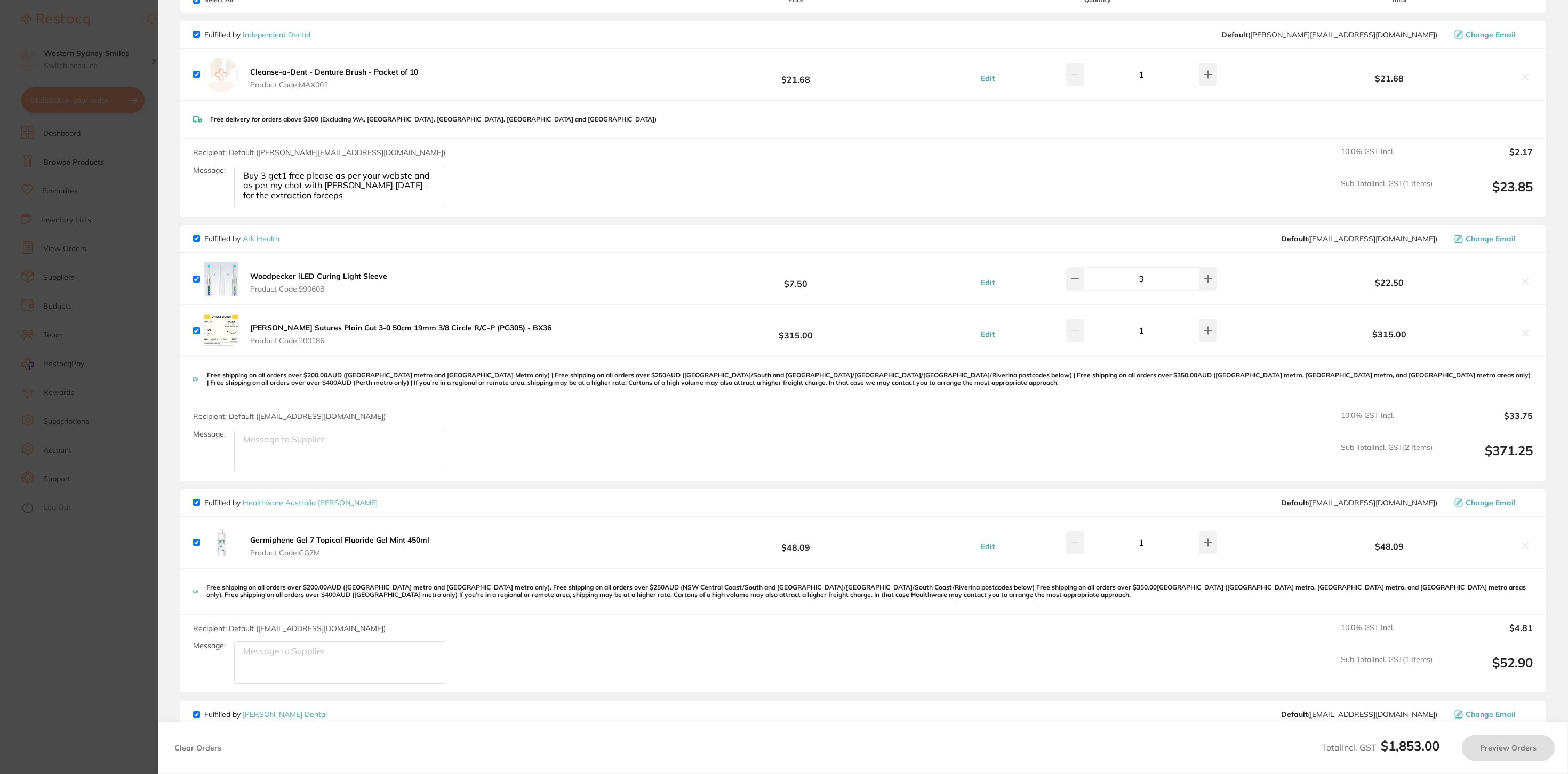
checkbox input "true"
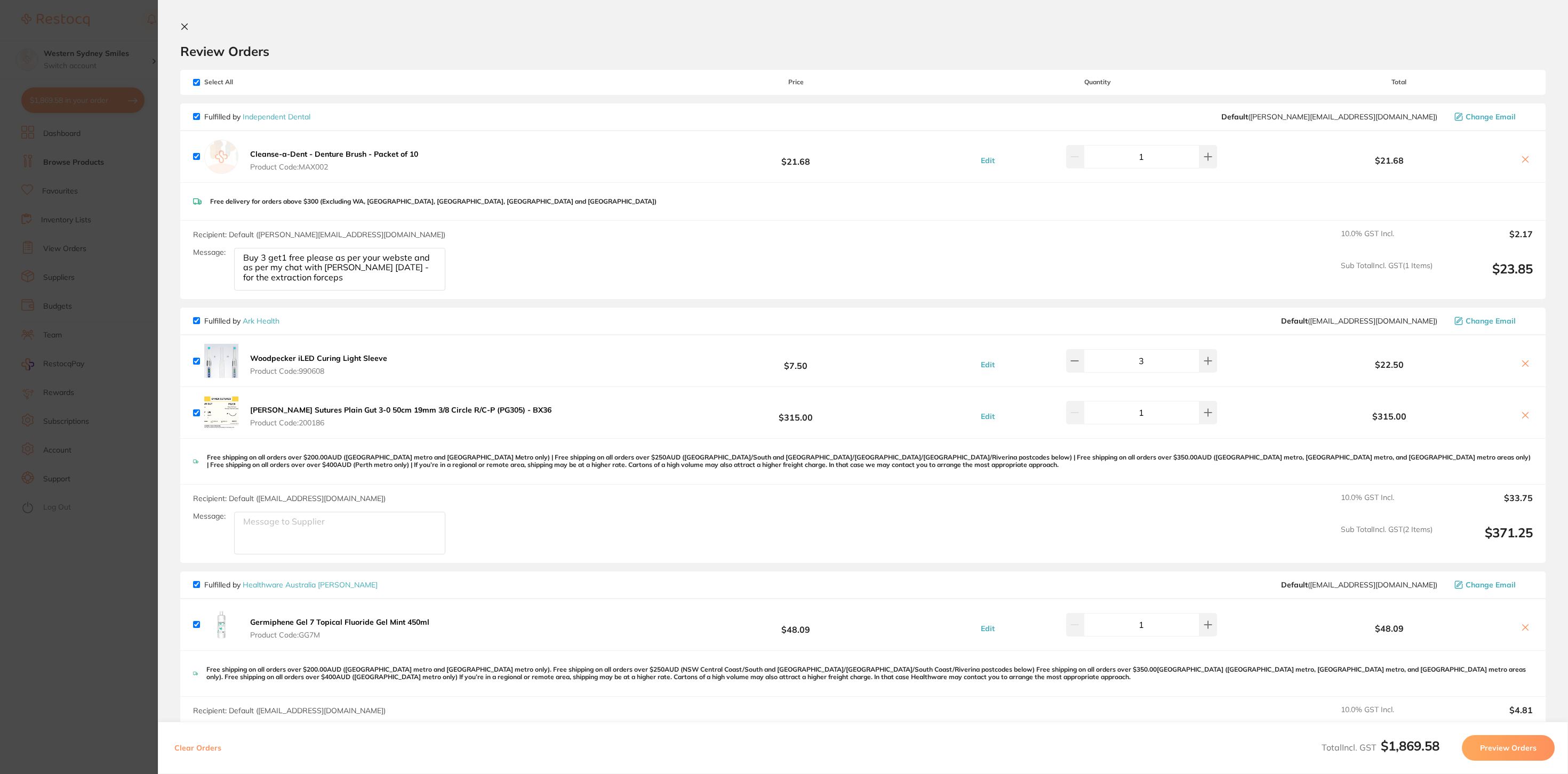
click at [105, 28] on section "Update RRP Set your pre negotiated price for this item. Item Agreed RRP (excl. …" at bounding box center [784, 387] width 1568 height 774
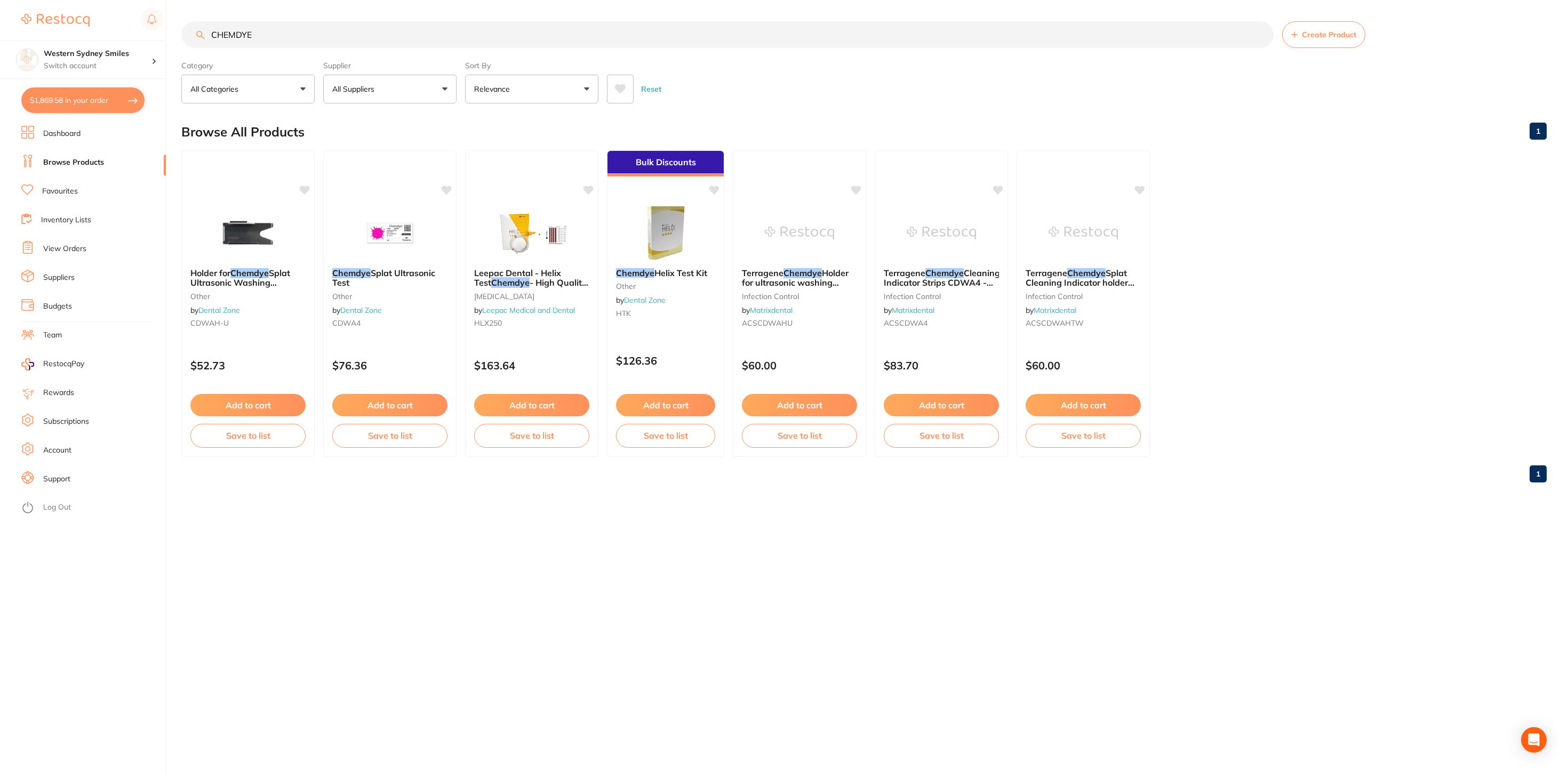
click at [201, 34] on div "CHEMDYE Create Product" at bounding box center [864, 34] width 1365 height 26
click at [241, 26] on input "CHEMDYE" at bounding box center [727, 34] width 1092 height 26
paste input "search"
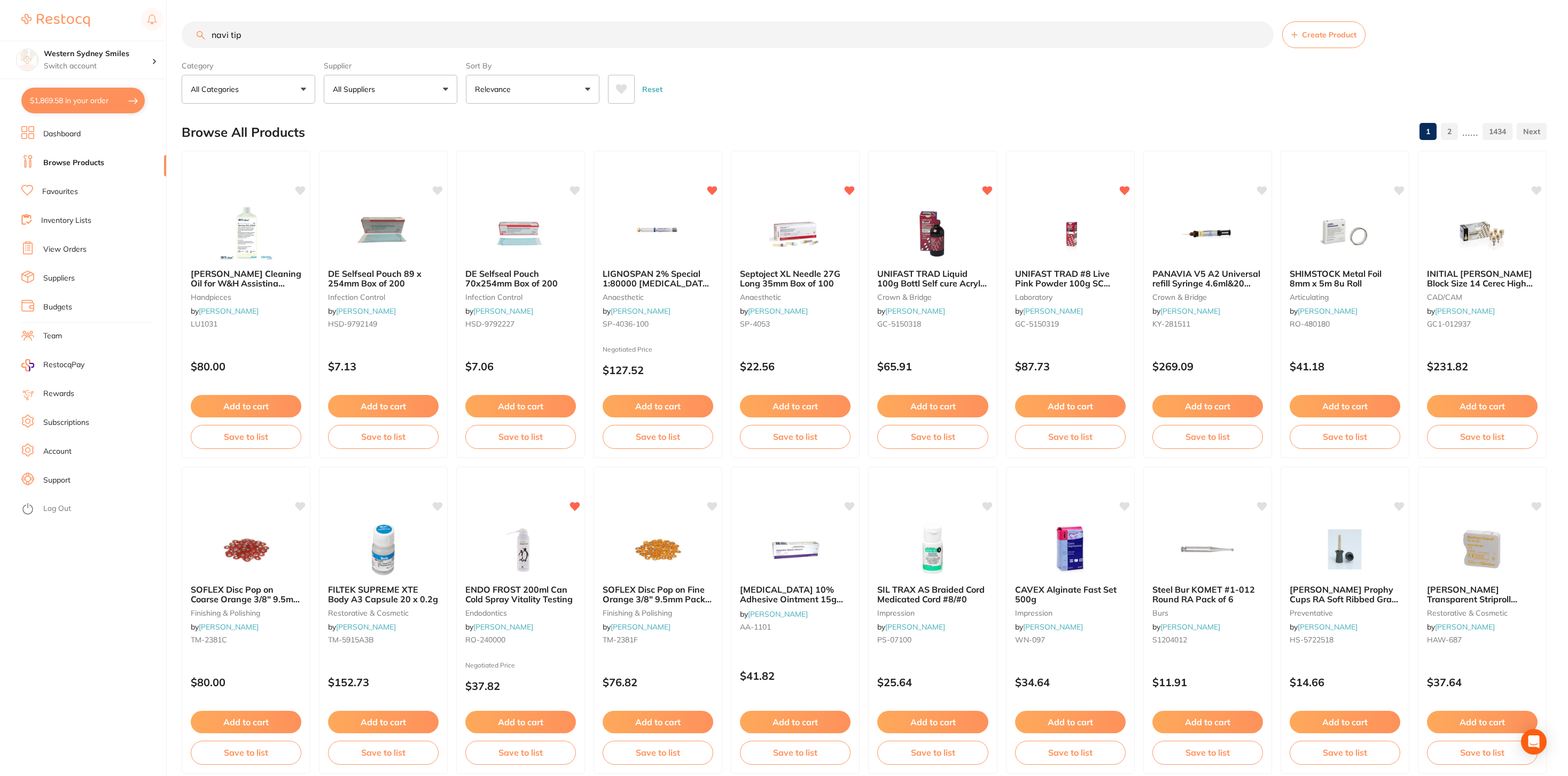
type input "navi tip"
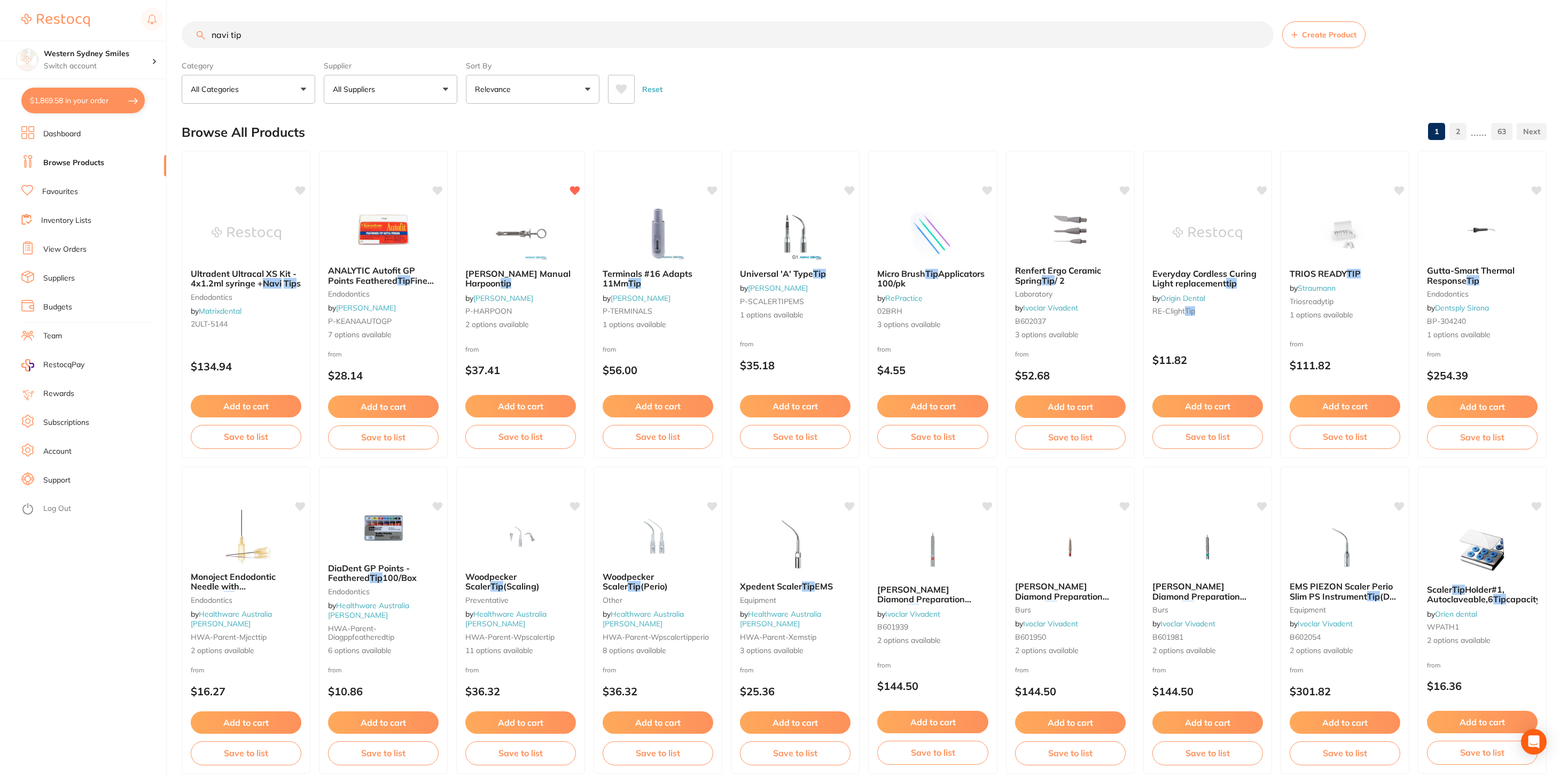
click at [626, 97] on button at bounding box center [621, 89] width 26 height 29
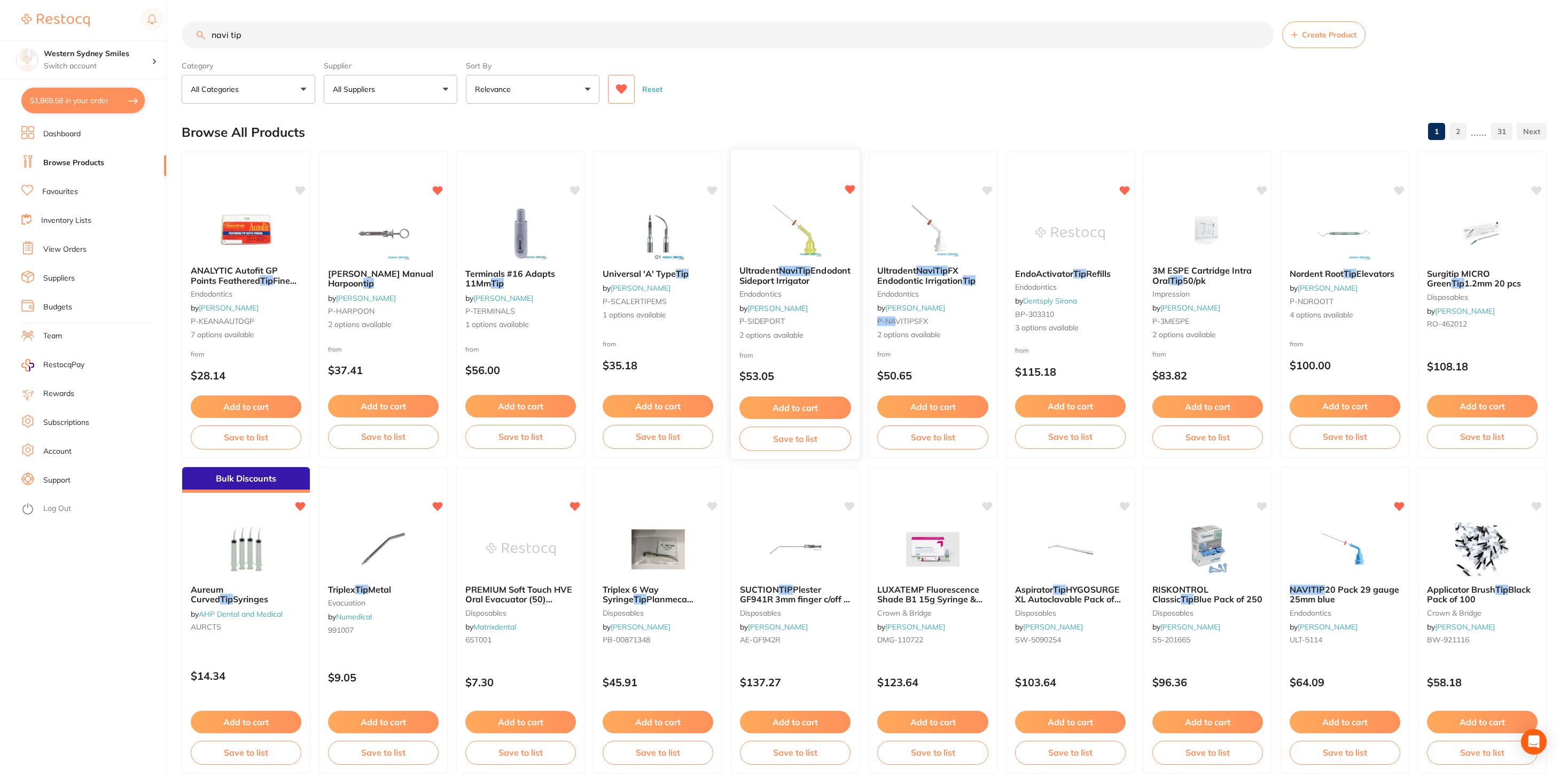
click at [777, 215] on img at bounding box center [795, 229] width 70 height 54
click at [327, 45] on input "navi tip" at bounding box center [727, 34] width 1092 height 26
type input "navitip"
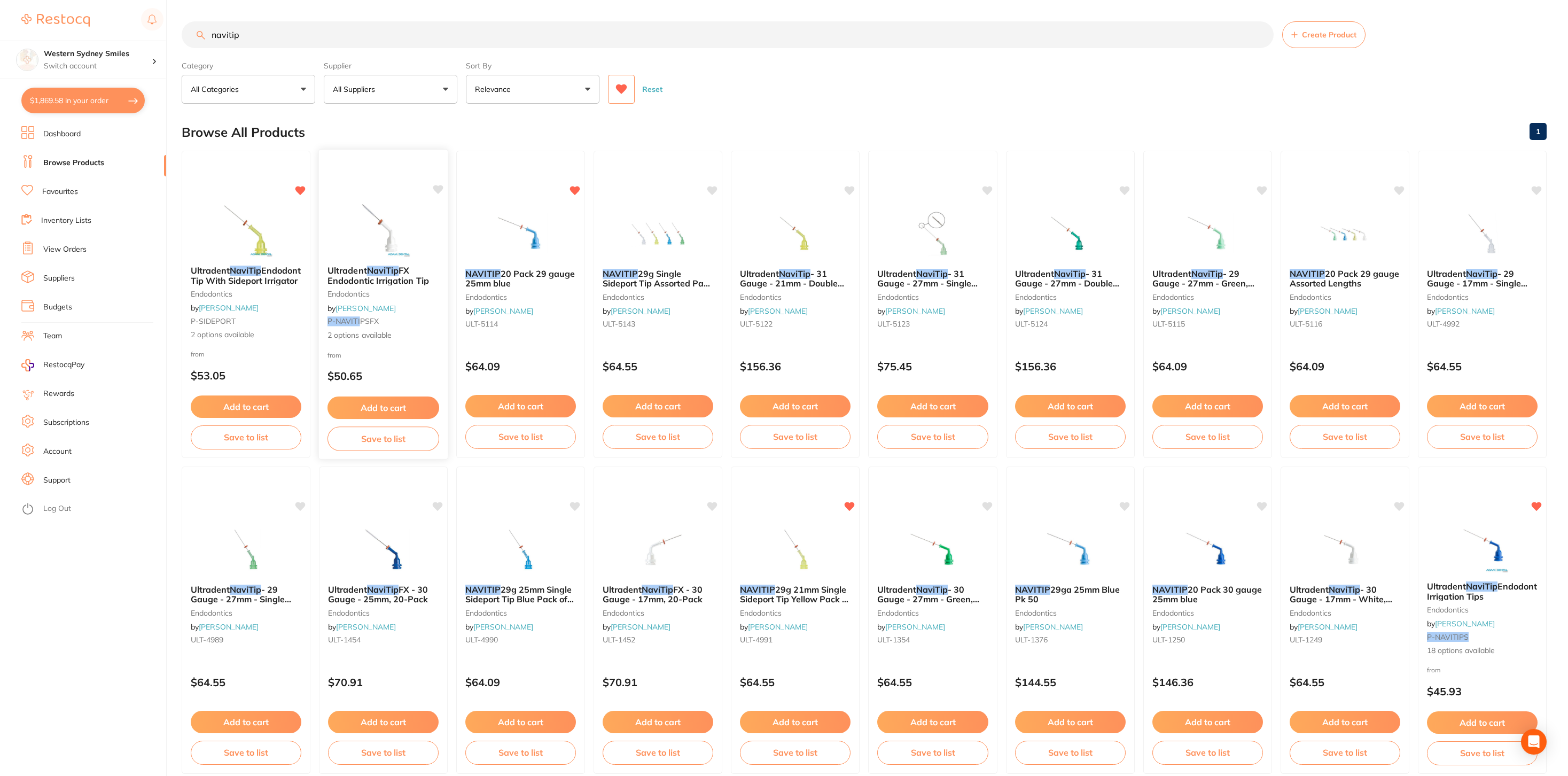
click at [370, 183] on div "Ultradent NaviTip FX Endodontic Irrigation Tip endodontics by [PERSON_NAME] P-N…" at bounding box center [383, 305] width 131 height 311
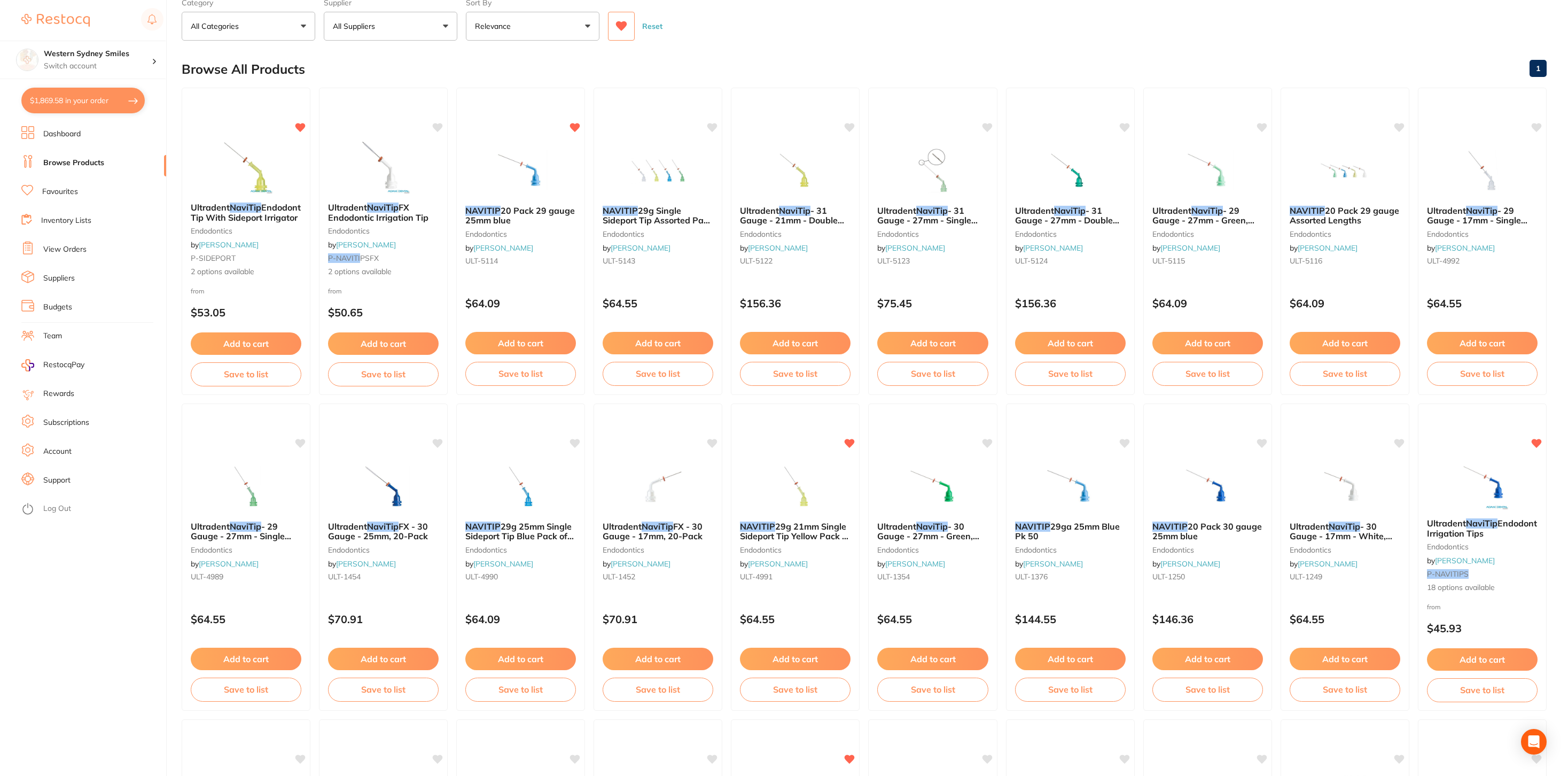
scroll to position [75, 0]
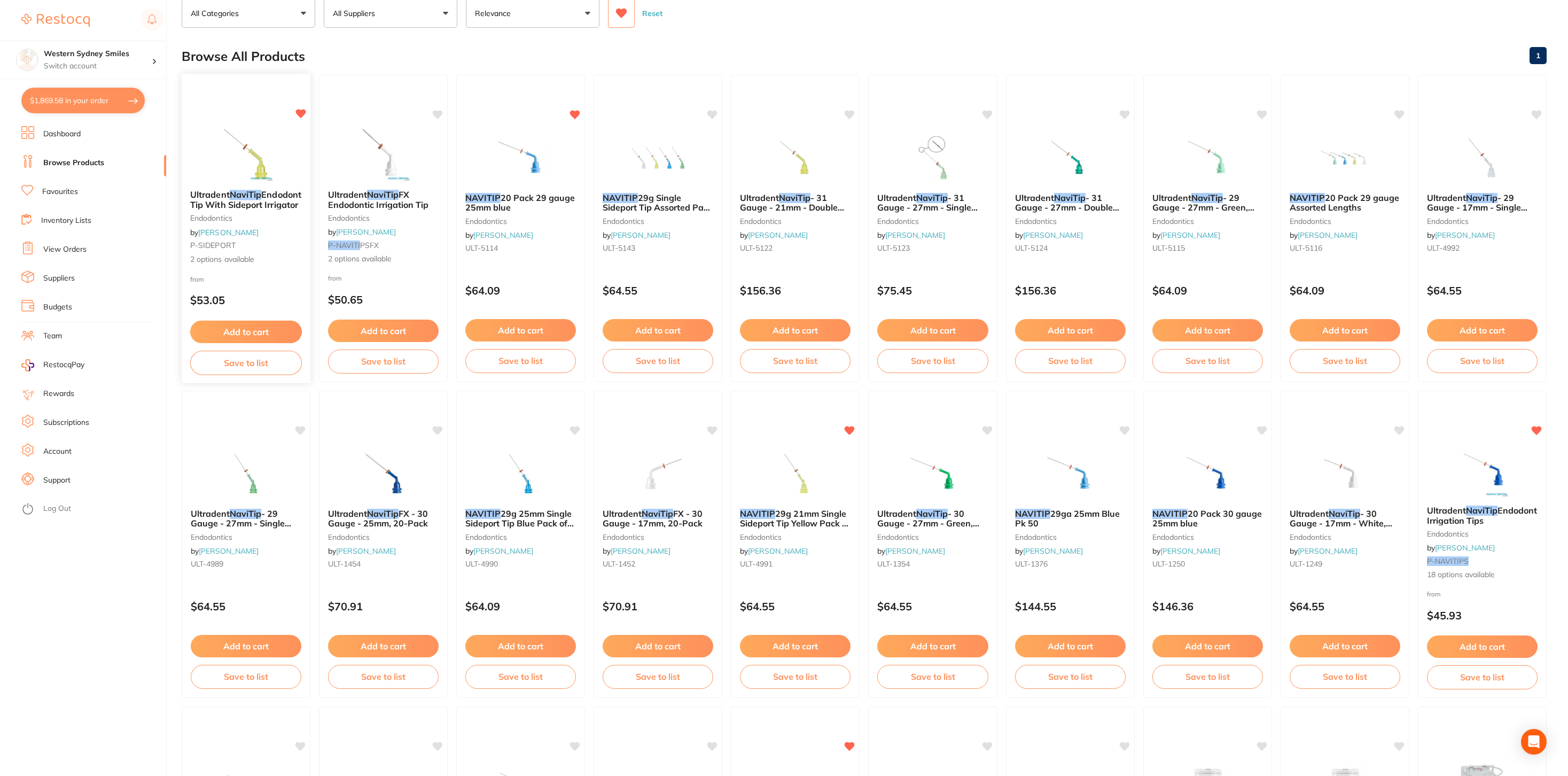
click at [215, 147] on img at bounding box center [246, 154] width 70 height 54
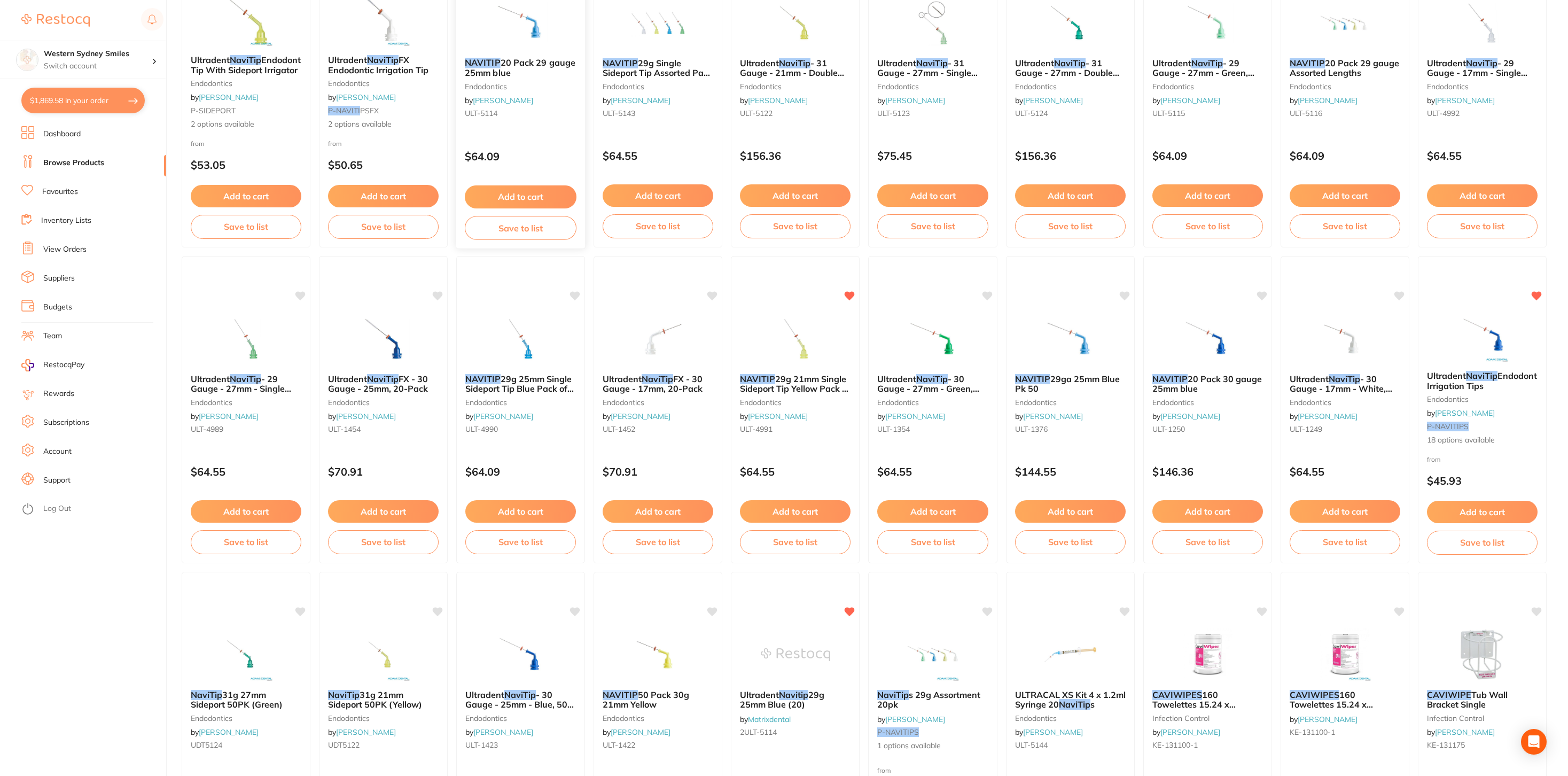
scroll to position [214, 0]
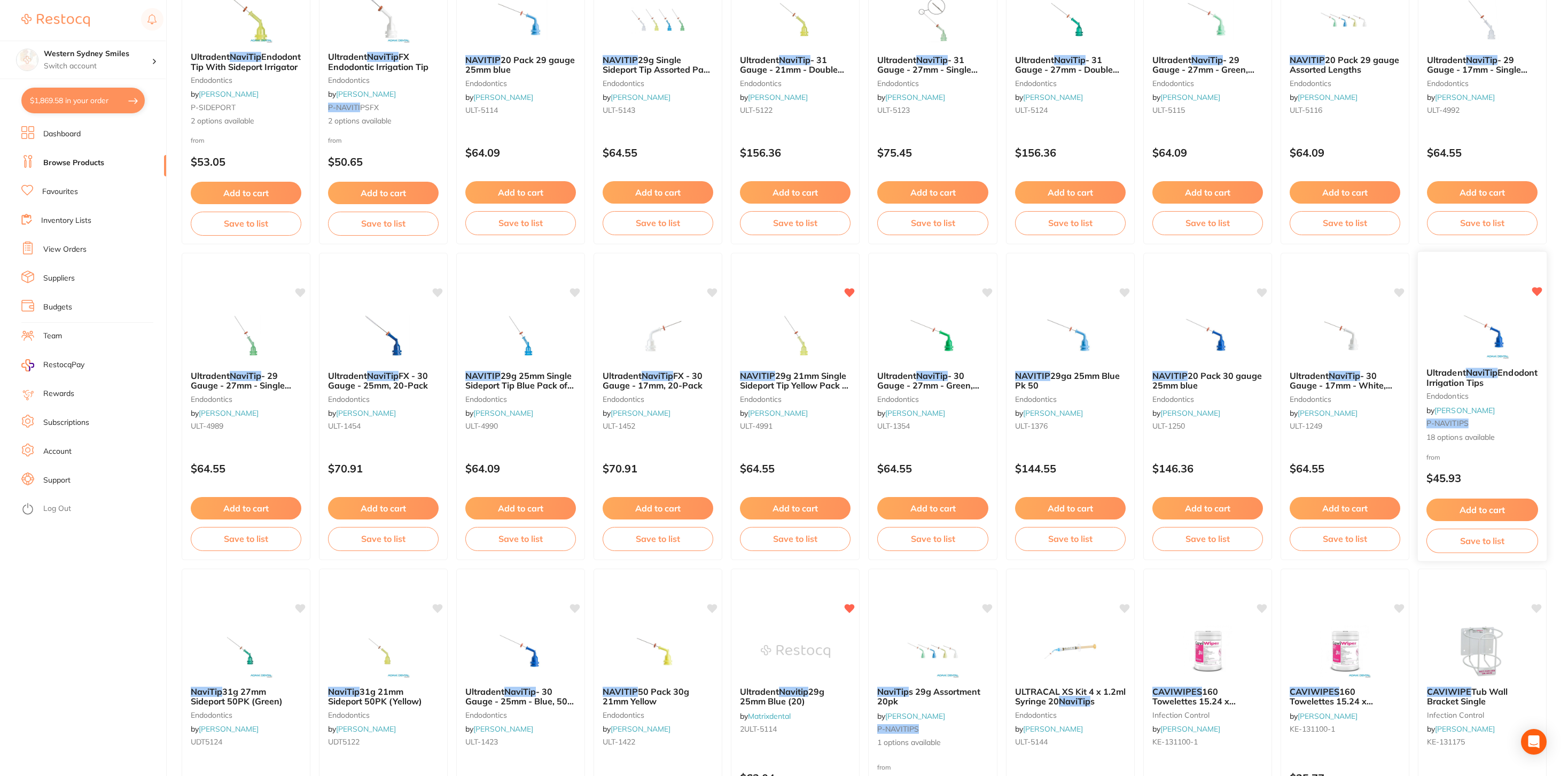
click at [1496, 290] on div "Ultradent NaviTip Endodontic Irrigation Tips endodontics by [PERSON_NAME] P-NAV…" at bounding box center [1482, 406] width 131 height 311
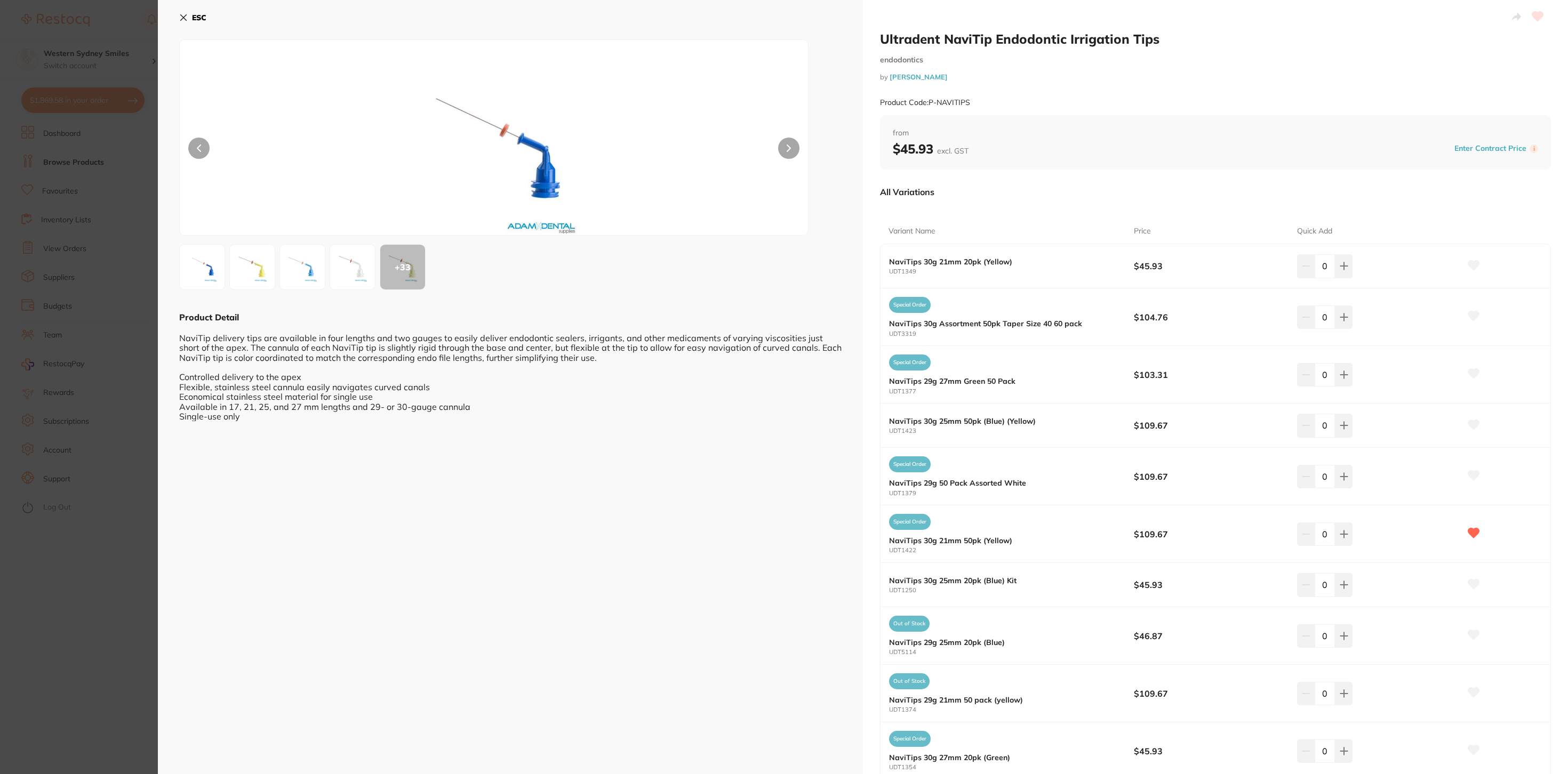
click at [1041, 34] on h2 "Ultradent NaviTip Endodontic Irrigation Tips" at bounding box center [1215, 39] width 671 height 16
copy h2 "Ultradent NaviTip Endodontic Irrigation Tips"
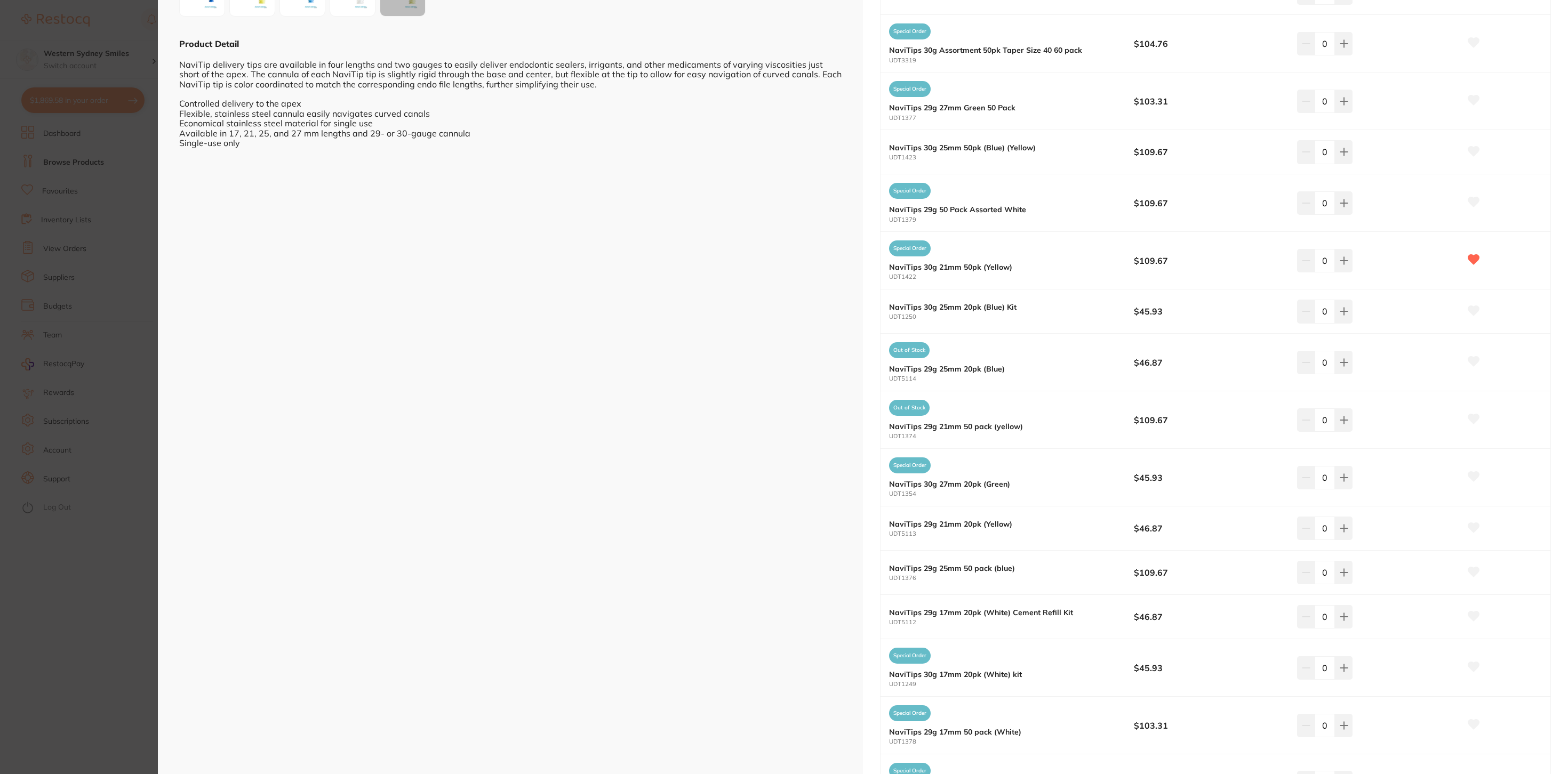
scroll to position [268, 0]
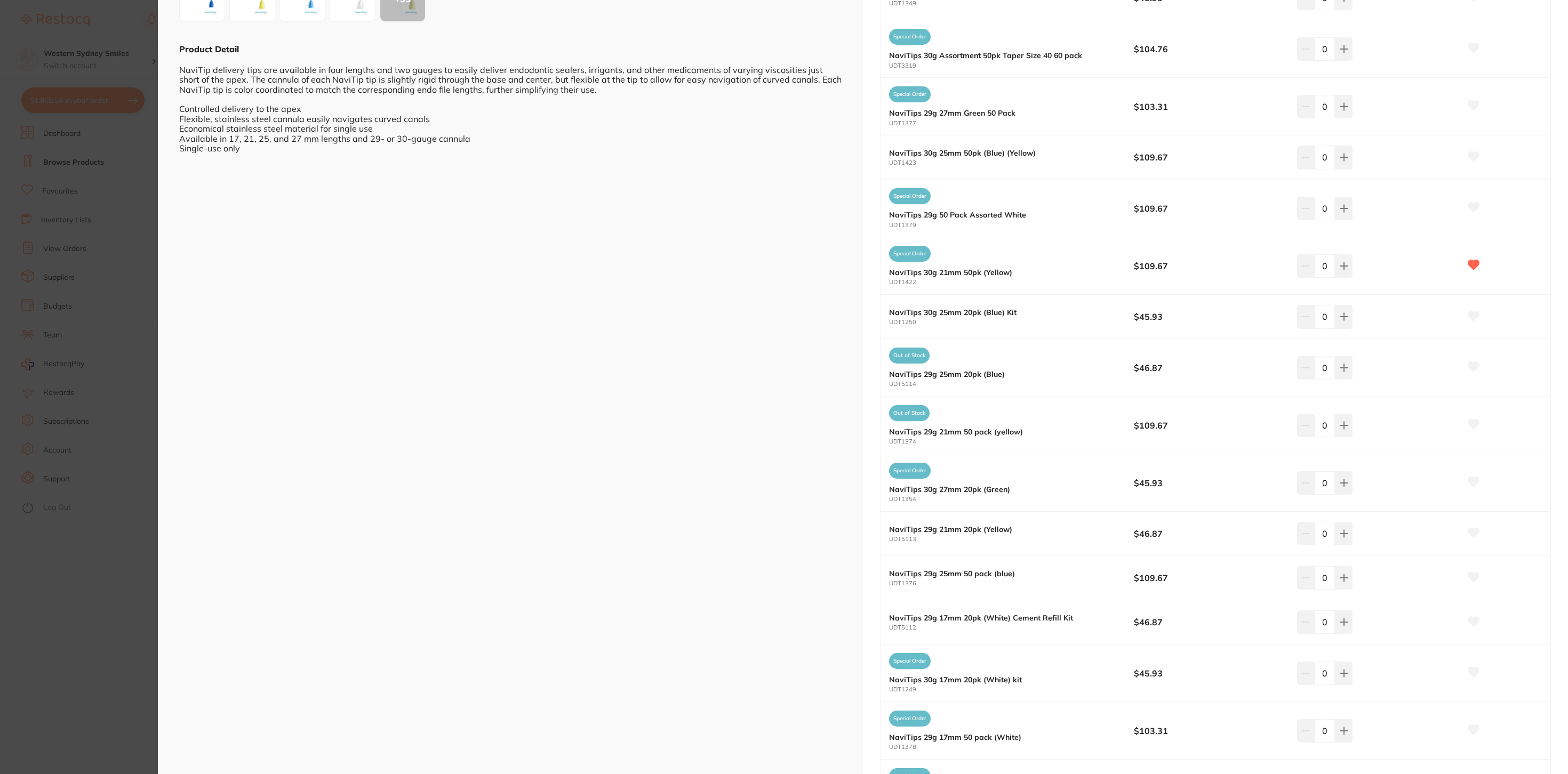
click at [1471, 318] on icon at bounding box center [1473, 316] width 11 height 10
click at [112, 31] on section "Ultradent NaviTip Endodontic Irrigation Tips endodontics by [PERSON_NAME] Produ…" at bounding box center [784, 387] width 1568 height 774
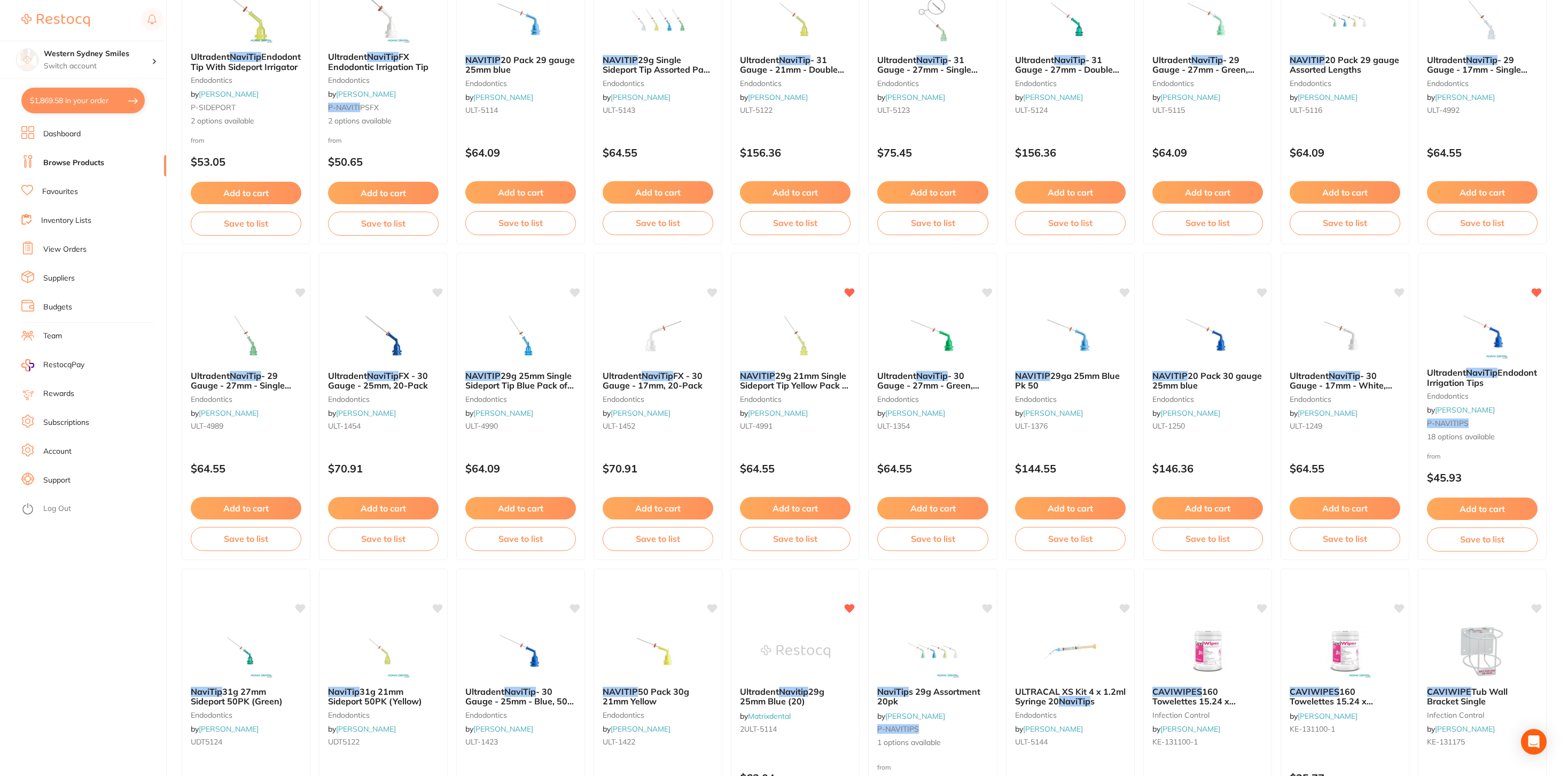
click at [115, 97] on button "$1,869.58 in your order" at bounding box center [82, 100] width 124 height 25
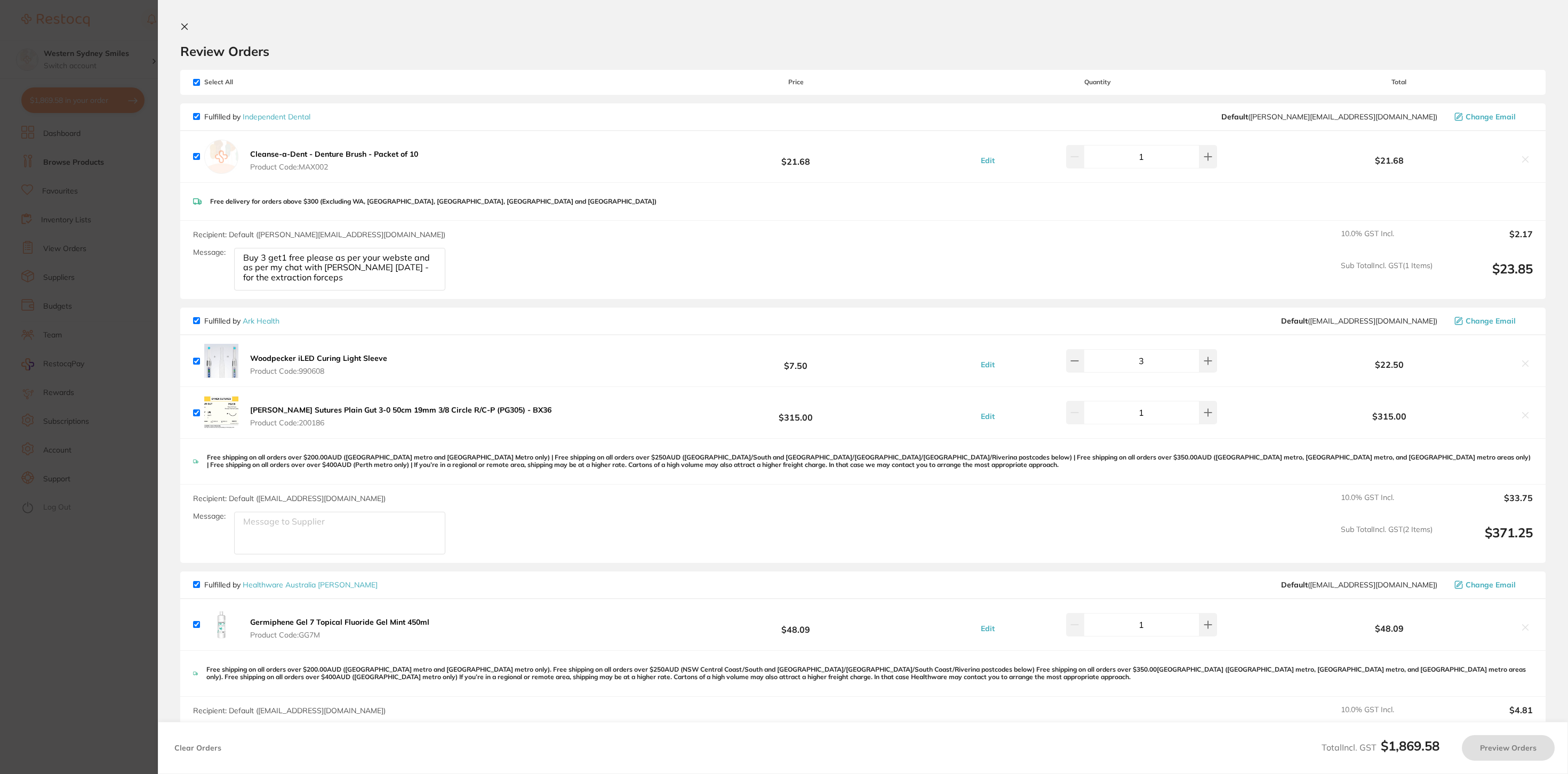
checkbox input "true"
click at [145, 18] on section "Update RRP Set your pre negotiated price for this item. Item Agreed RRP (excl. …" at bounding box center [784, 387] width 1568 height 774
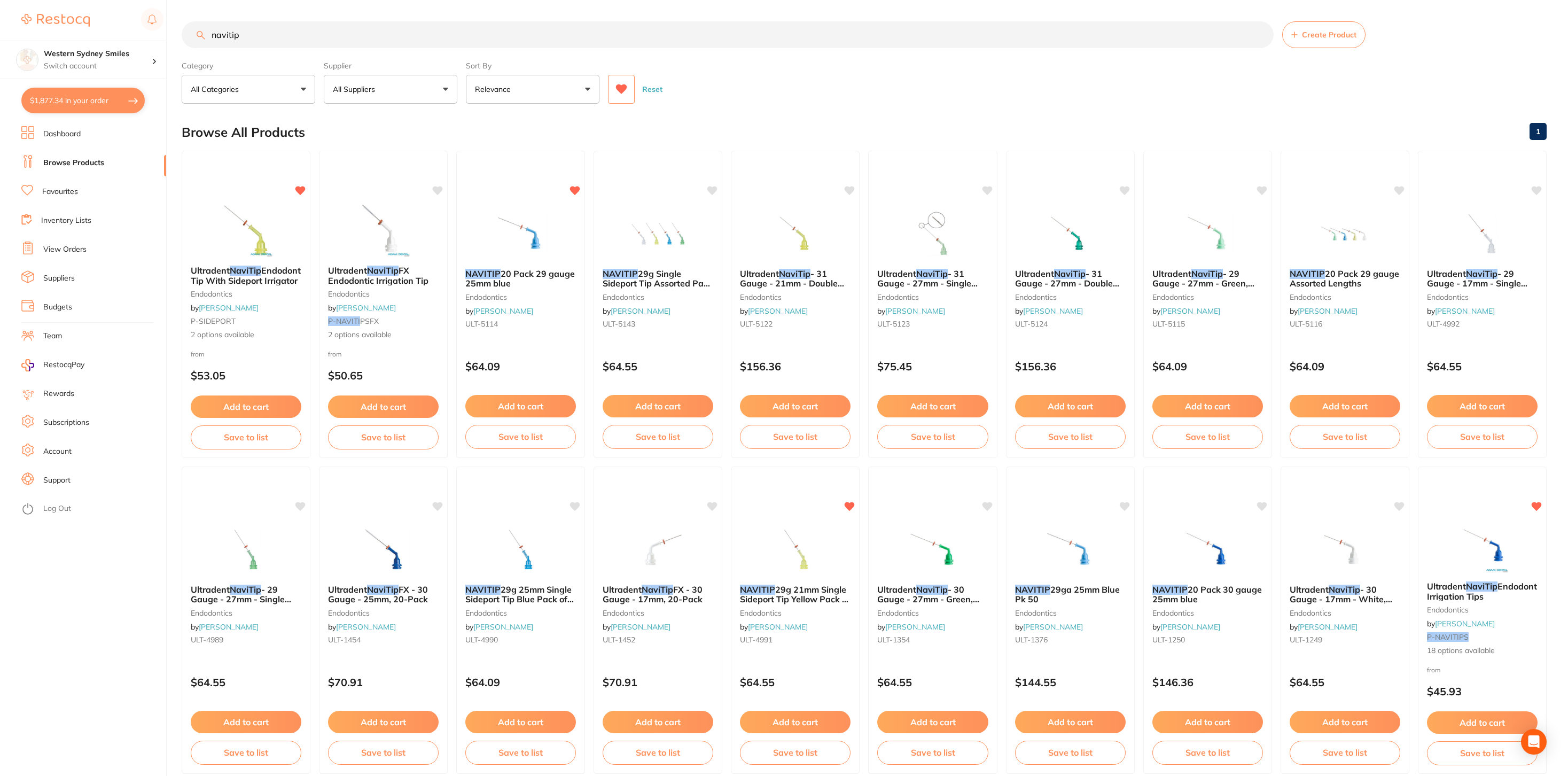
click at [237, 26] on input "navitip" at bounding box center [727, 34] width 1092 height 26
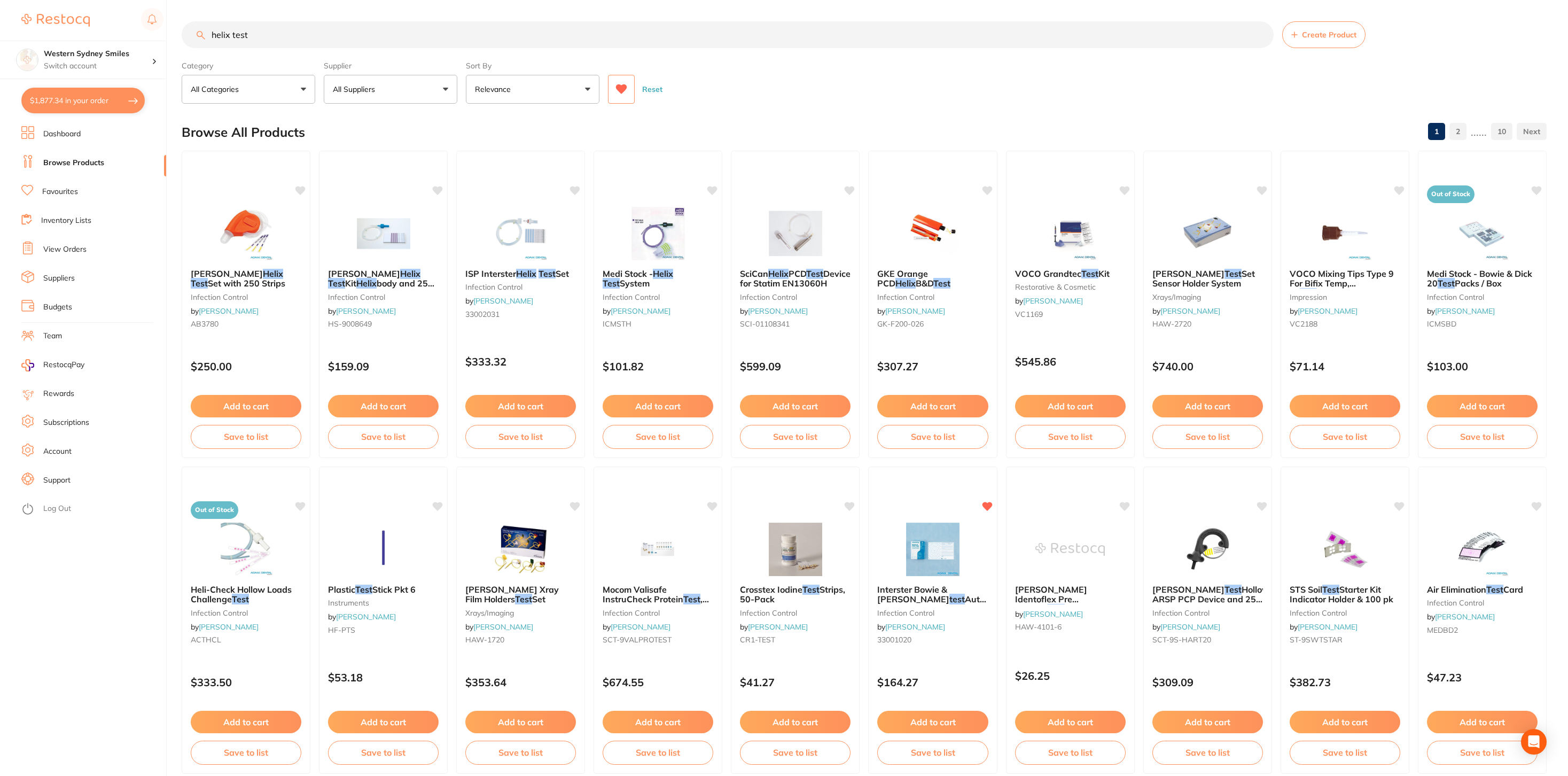
click at [613, 91] on button at bounding box center [621, 89] width 26 height 29
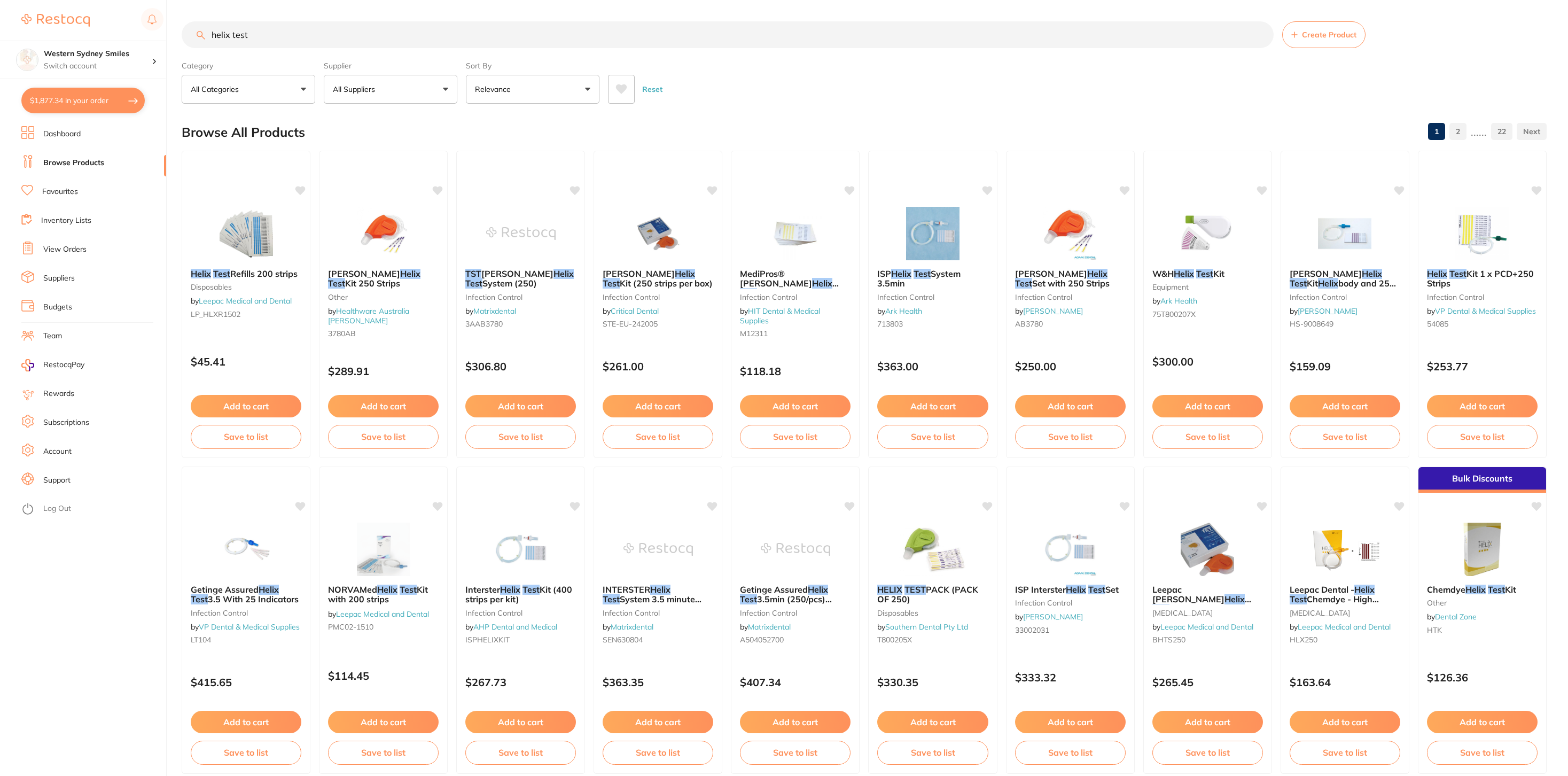
click at [613, 91] on button at bounding box center [621, 89] width 26 height 29
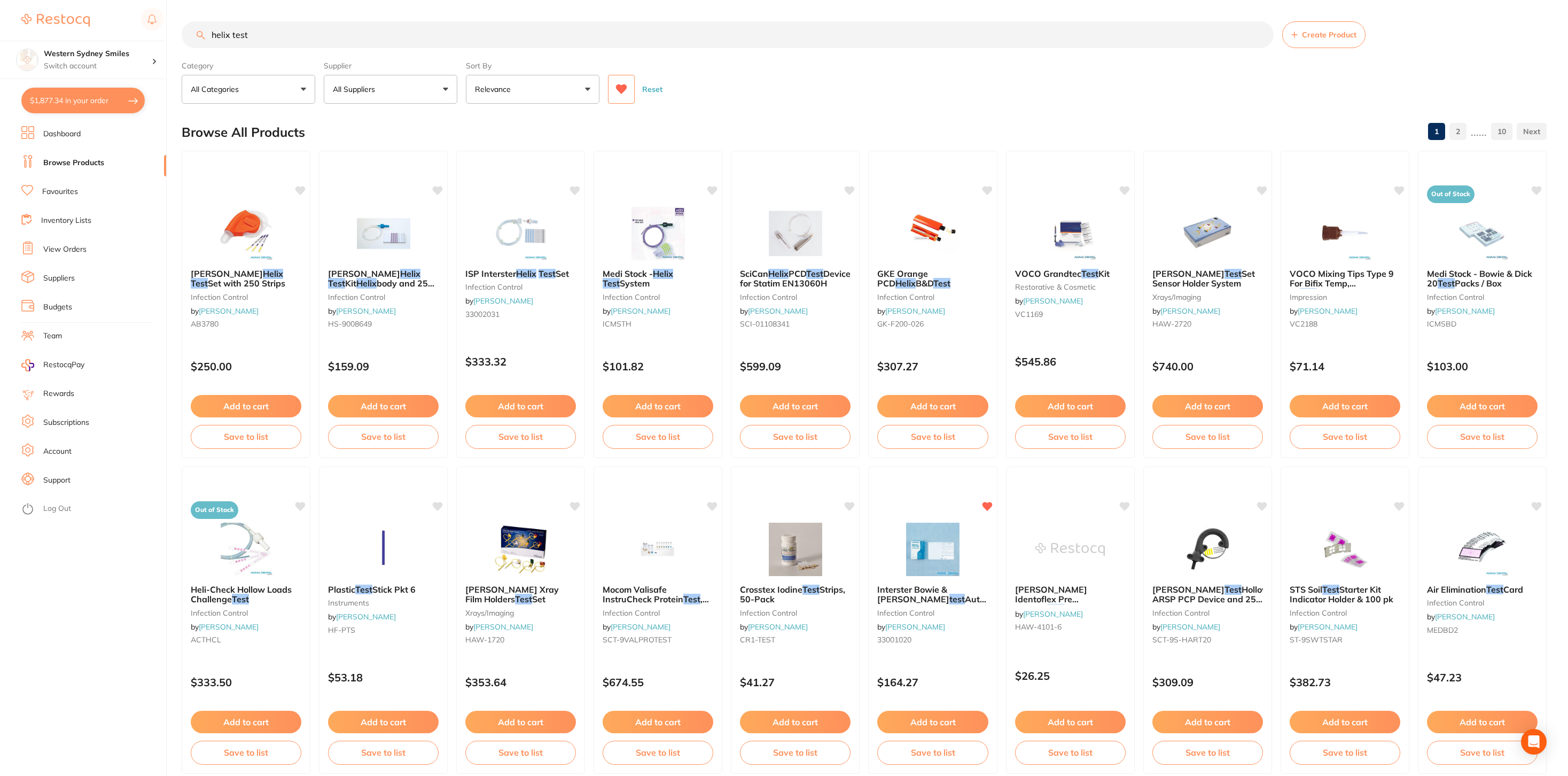
click at [621, 93] on icon at bounding box center [621, 89] width 11 height 10
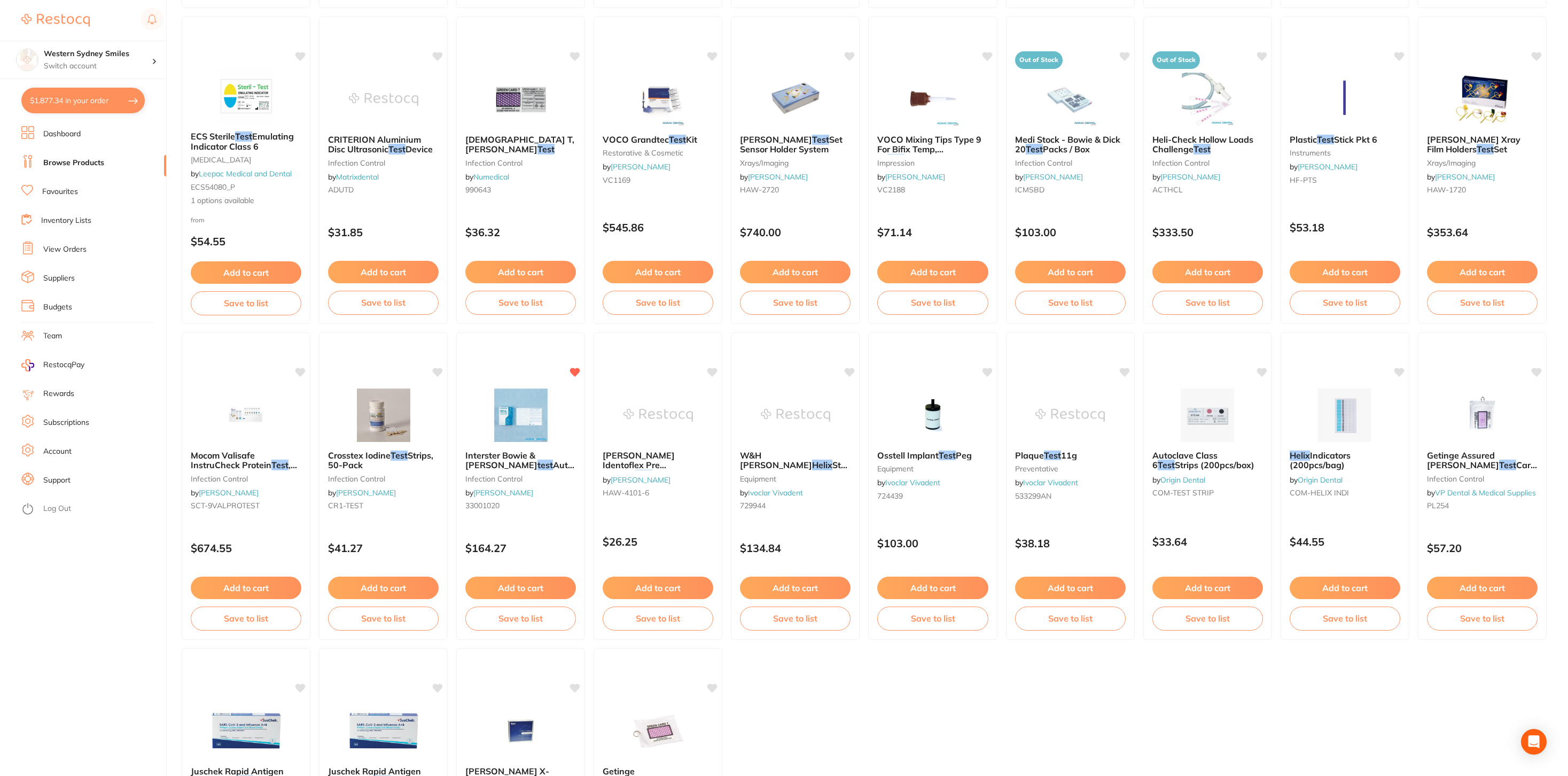
scroll to position [1082, 0]
click at [56, 102] on button "$1,877.34 in your order" at bounding box center [82, 100] width 124 height 25
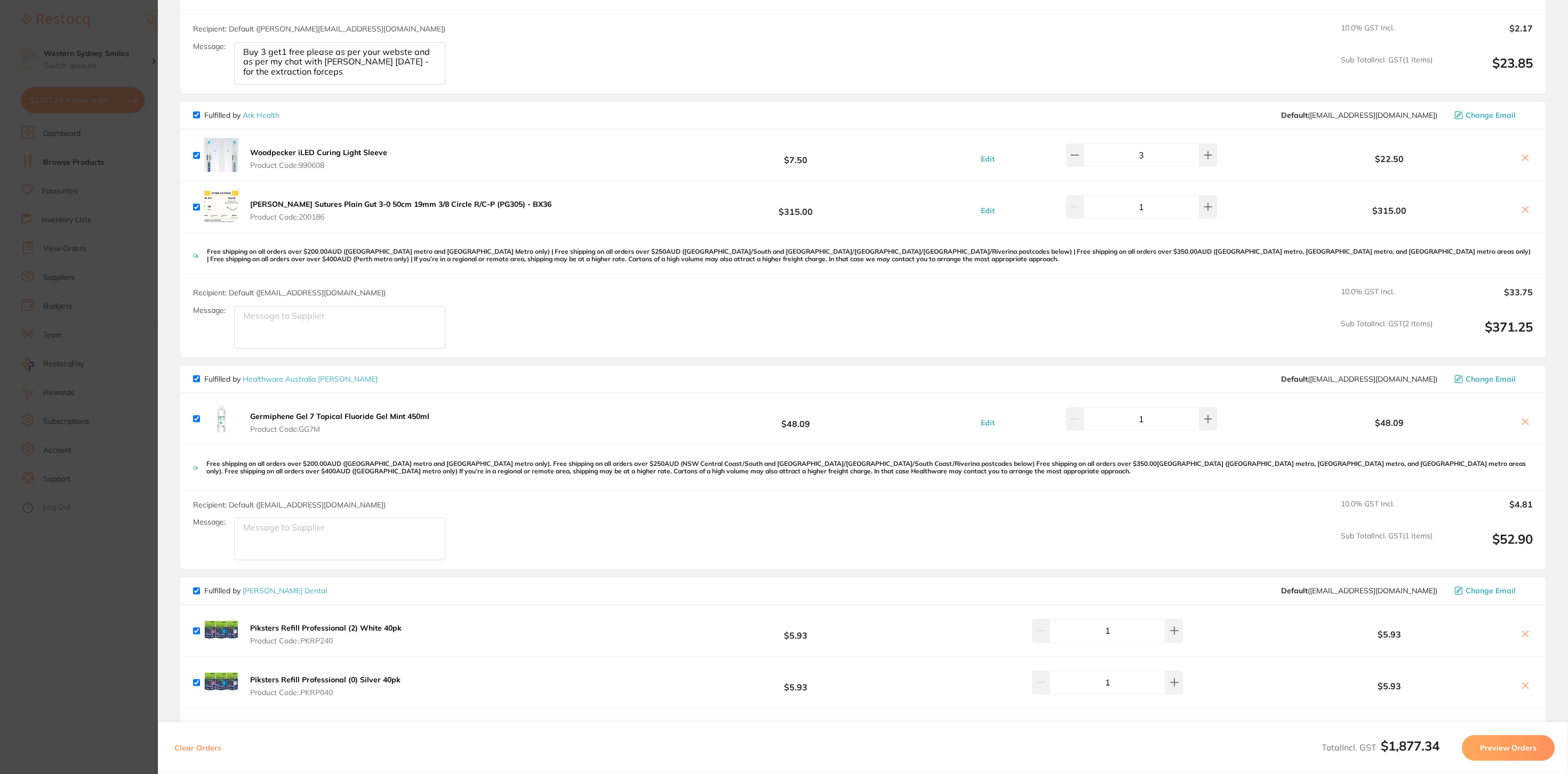
scroll to position [197, 0]
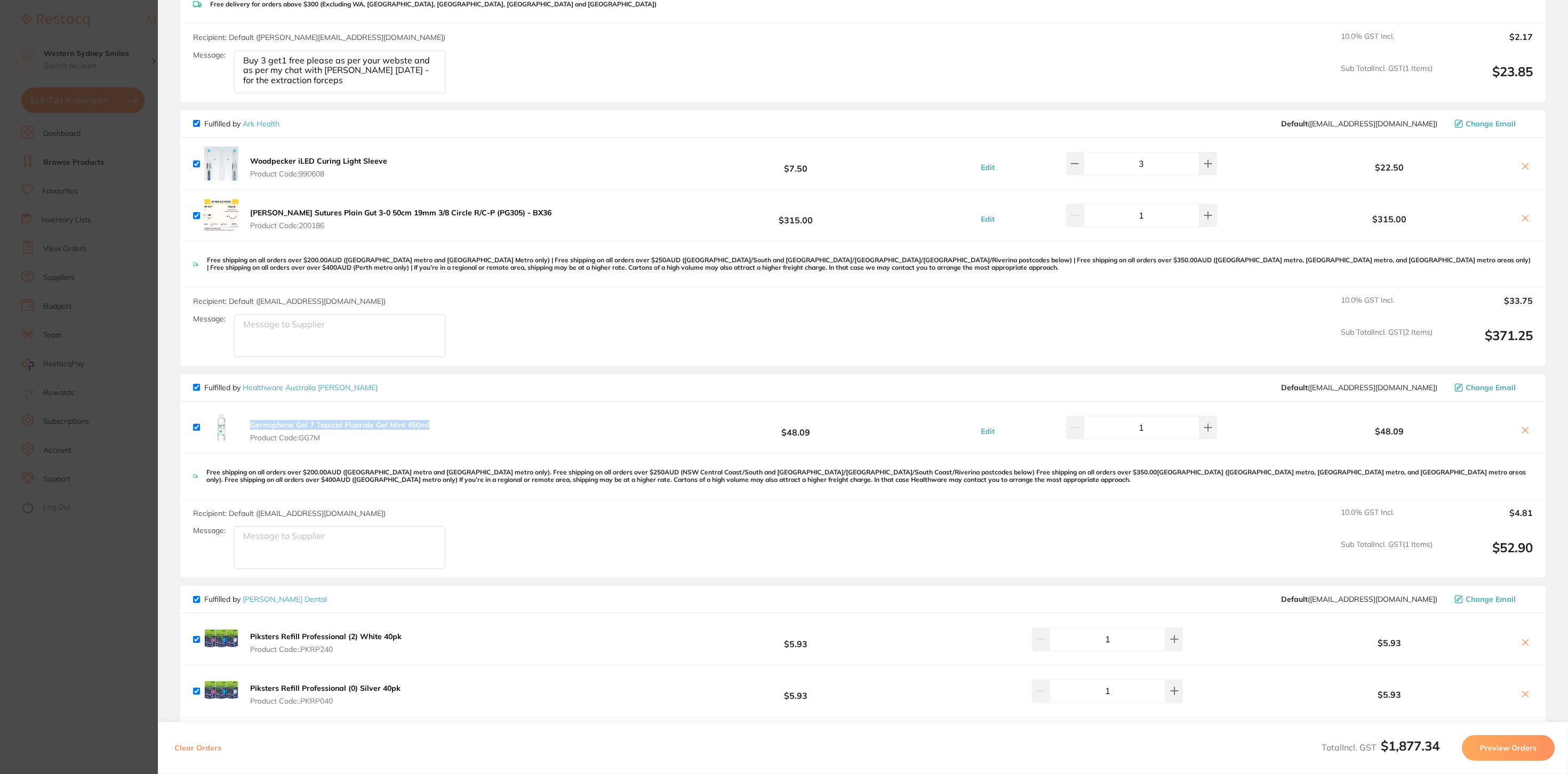
drag, startPoint x: 441, startPoint y: 425, endPoint x: 257, endPoint y: 419, distance: 184.1
click at [257, 419] on div "Germiphene Gel 7 Topical Fluoride Gel Mint 450ml Product Code: GG7M $48.09 Edit…" at bounding box center [863, 427] width 1365 height 51
copy b "Germiphene Gel 7 Topical Fluoride Gel Mint 450ml"
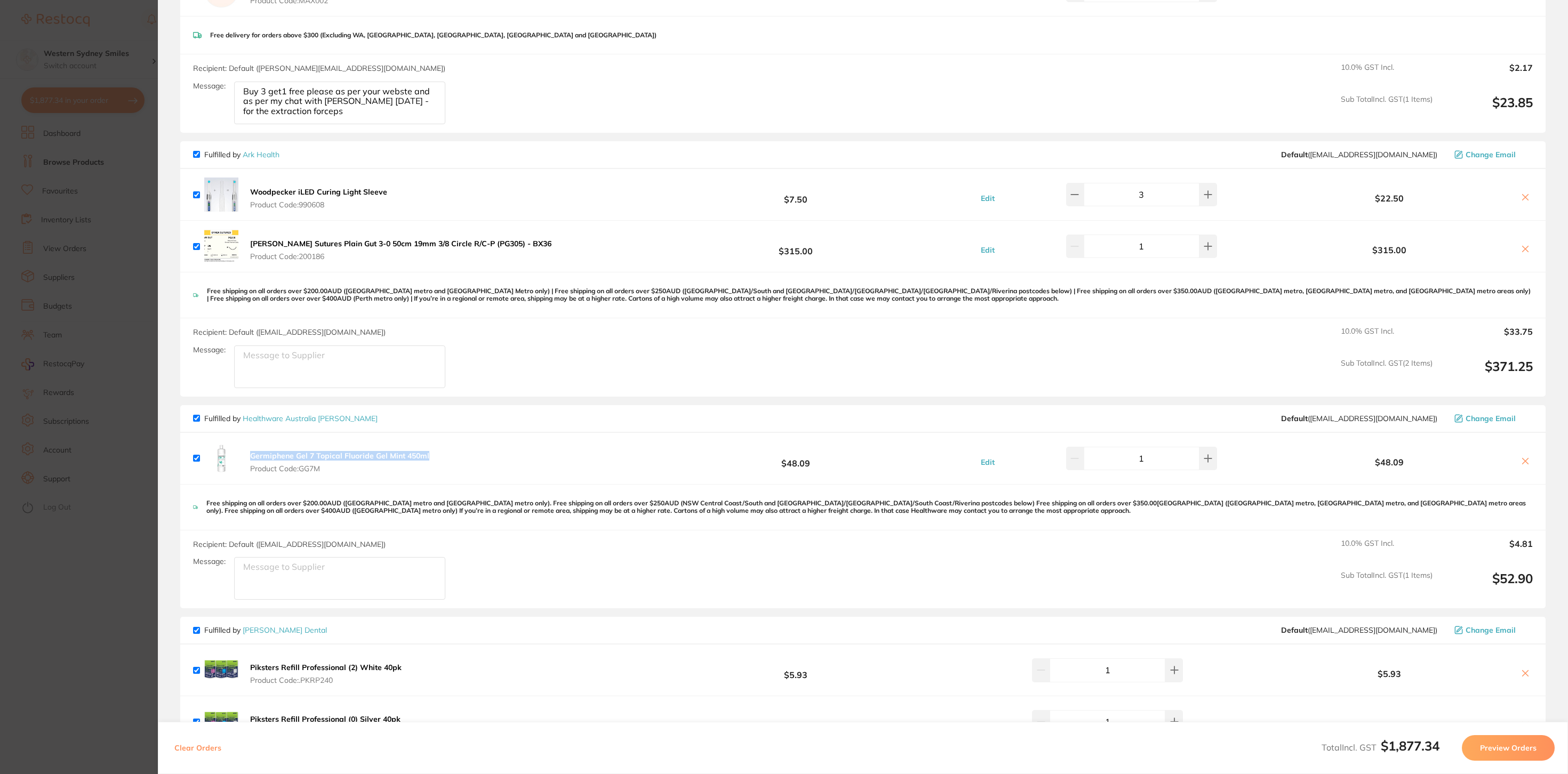
scroll to position [0, 0]
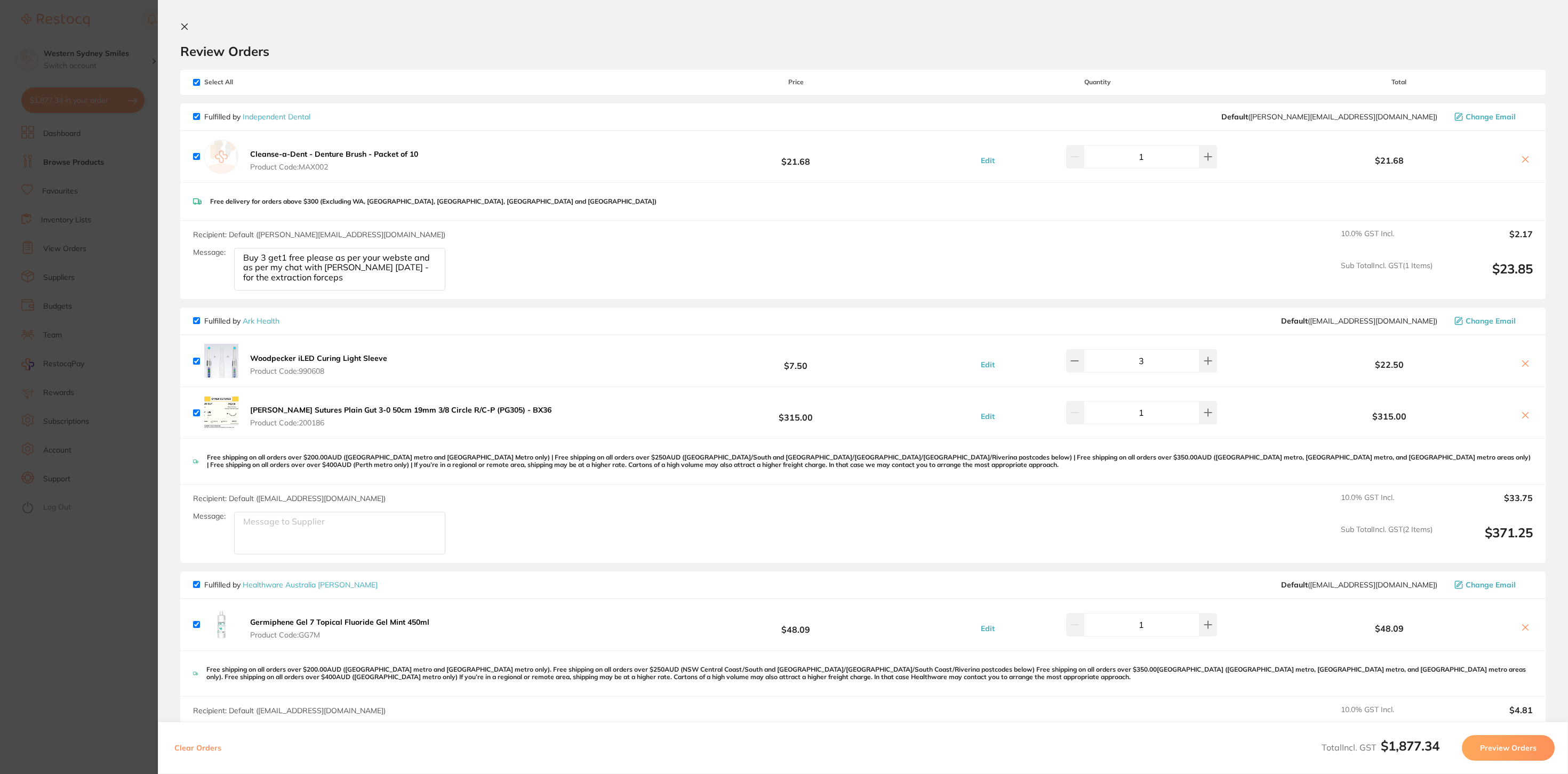
click at [115, 20] on section "Update RRP Set your pre negotiated price for this item. Item Agreed RRP (excl. …" at bounding box center [784, 387] width 1568 height 774
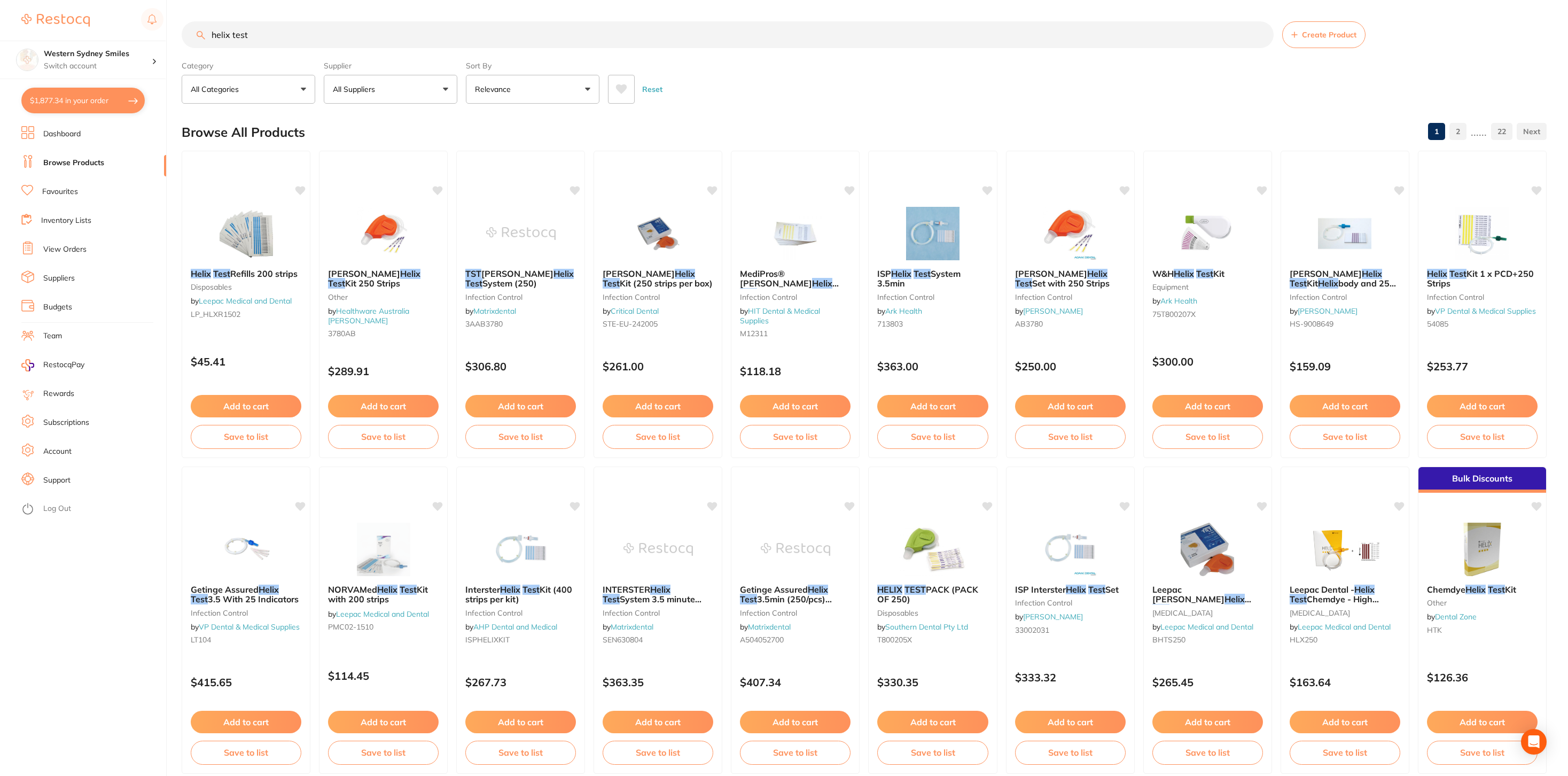
click at [251, 49] on section "helix test Create Product Category All Categories All Categories burs CAD/CAM c…" at bounding box center [863, 62] width 1364 height 83
click at [247, 29] on input "helix test" at bounding box center [727, 34] width 1092 height 26
paste input "Germiphene Gel 7 Topical Fluoride Gel Mint 450ml"
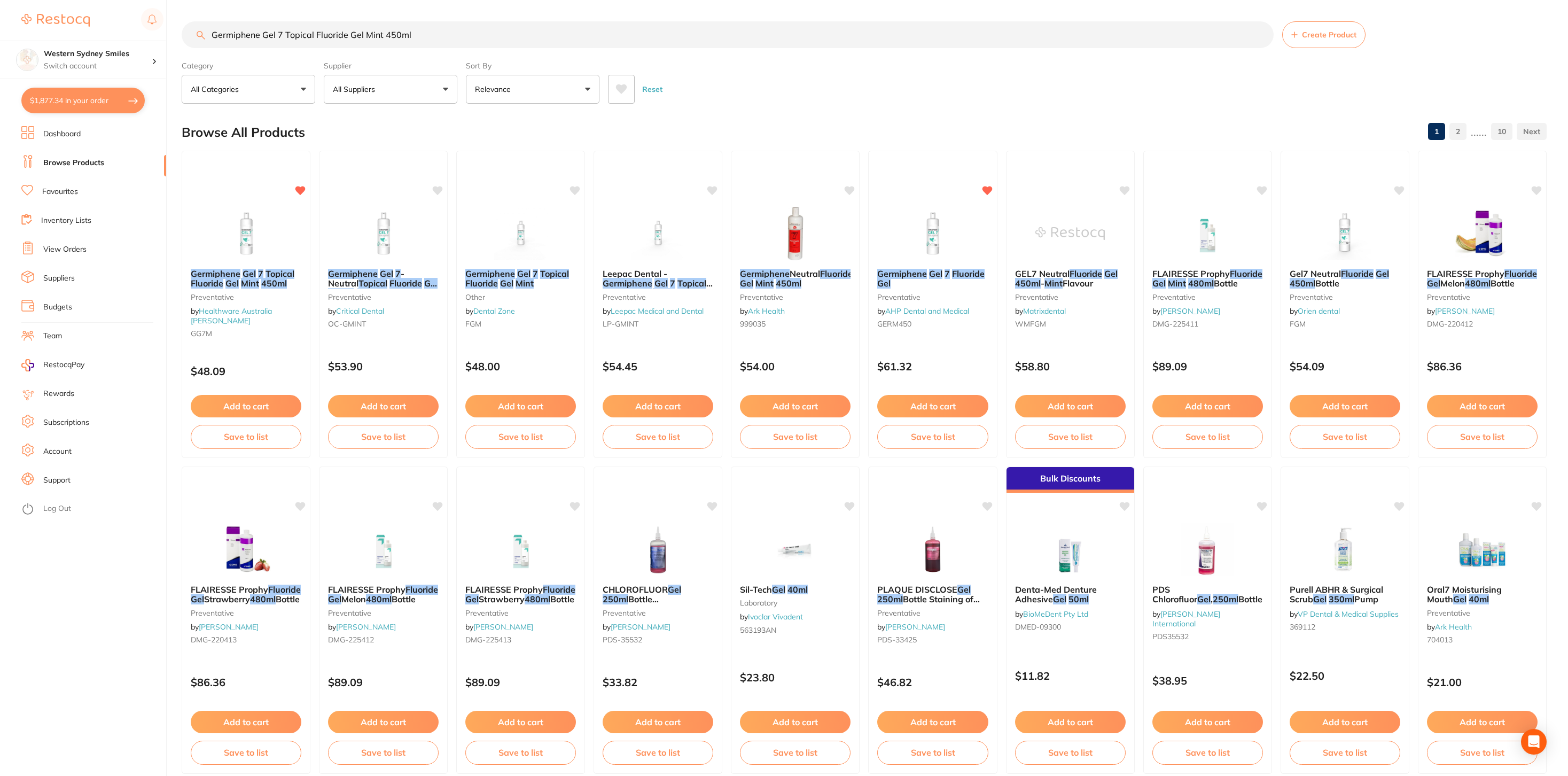
click at [118, 98] on button "$1,877.34 in your order" at bounding box center [82, 100] width 124 height 25
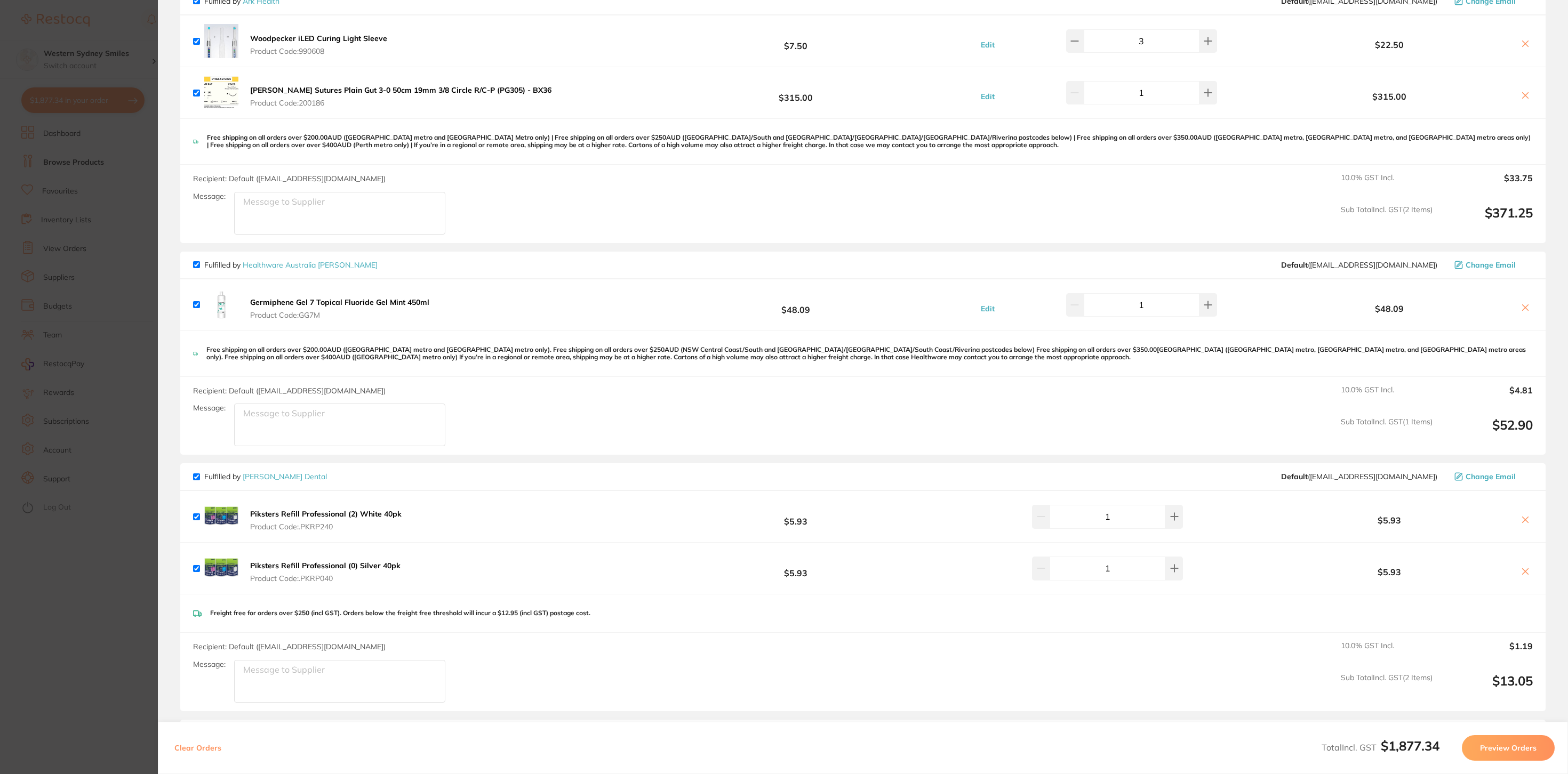
scroll to position [275, 0]
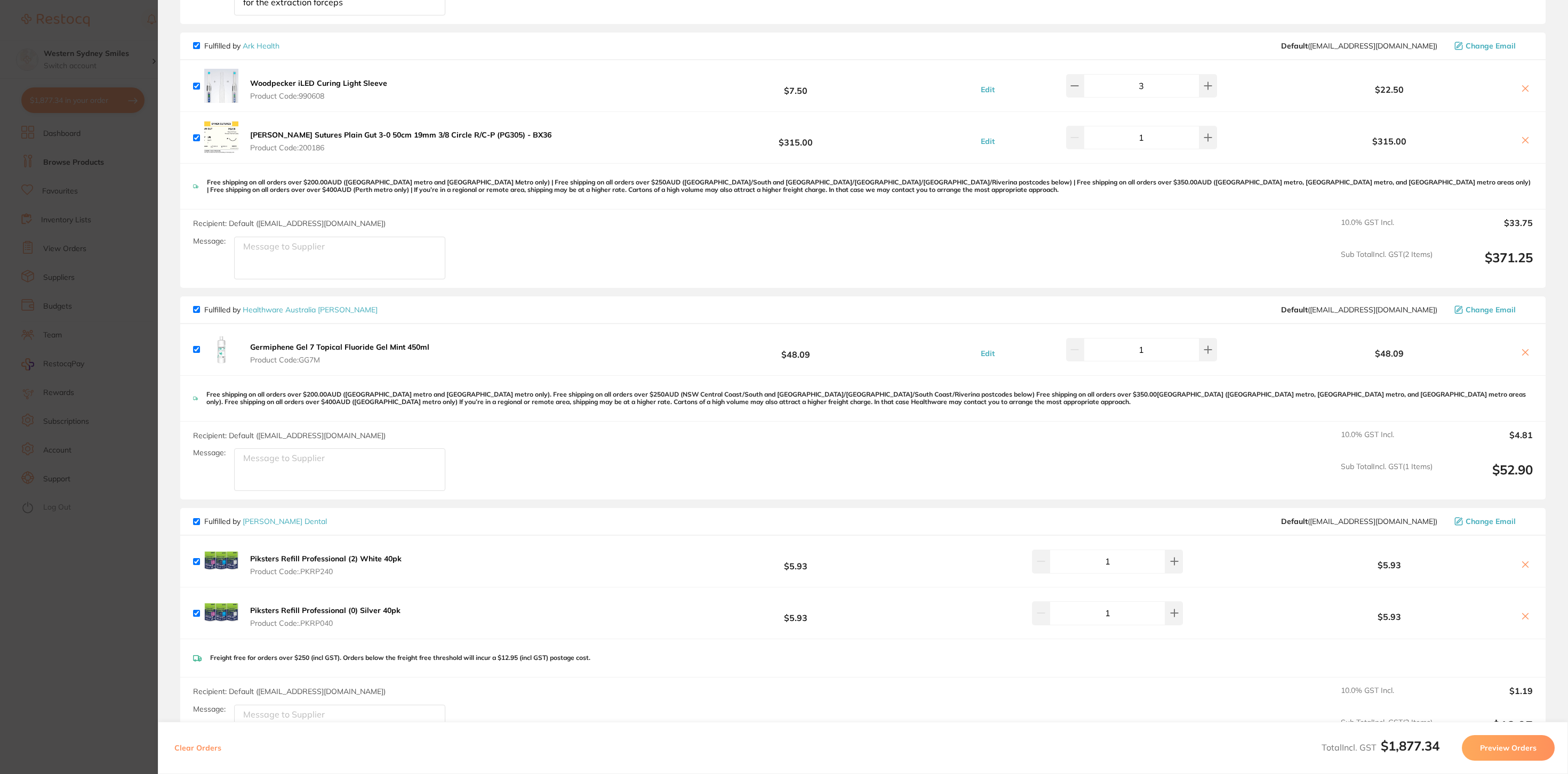
click at [111, 37] on section "Update RRP Set your pre negotiated price for this item. Item Agreed RRP (excl. …" at bounding box center [784, 387] width 1568 height 774
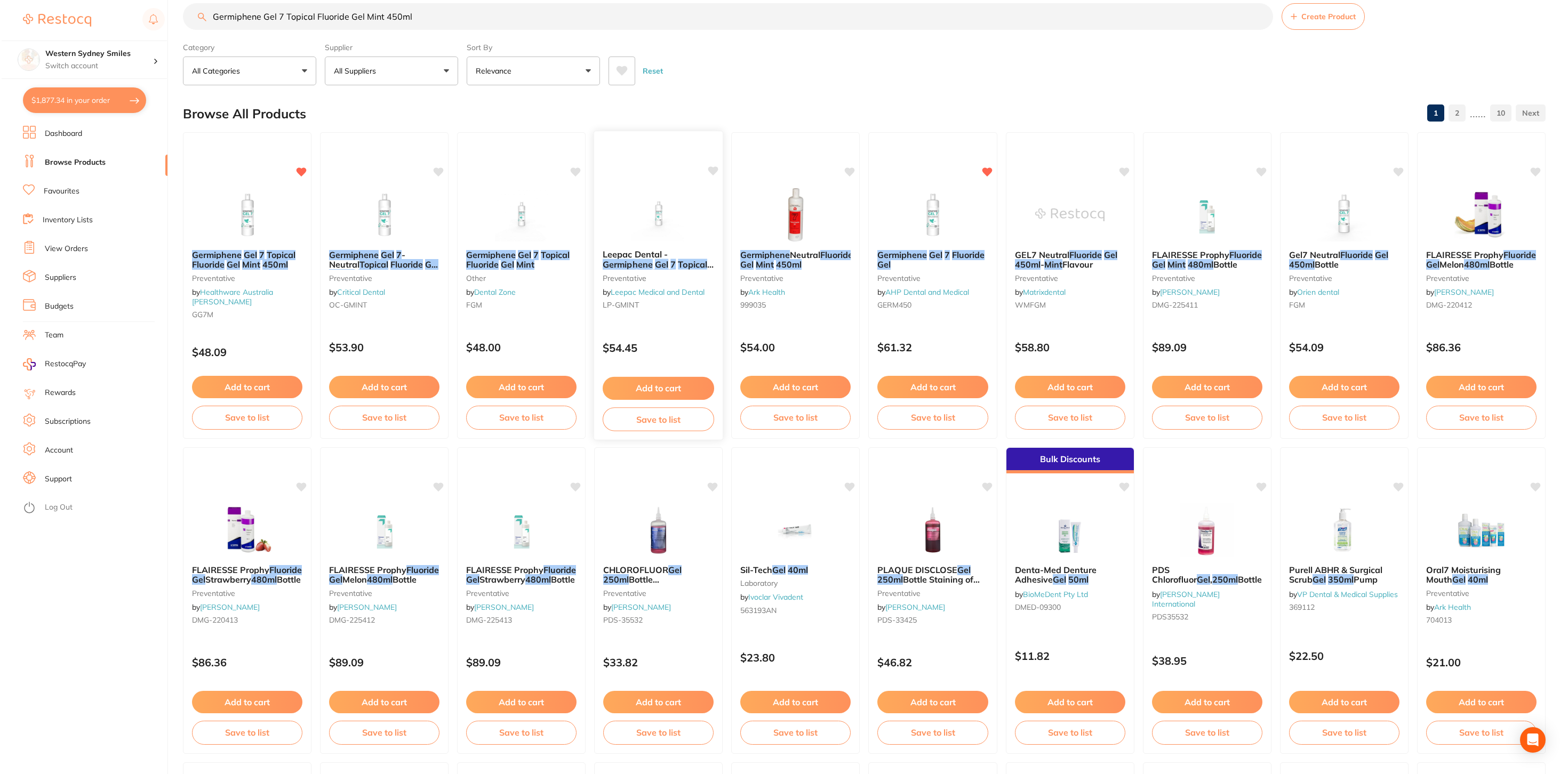
scroll to position [0, 0]
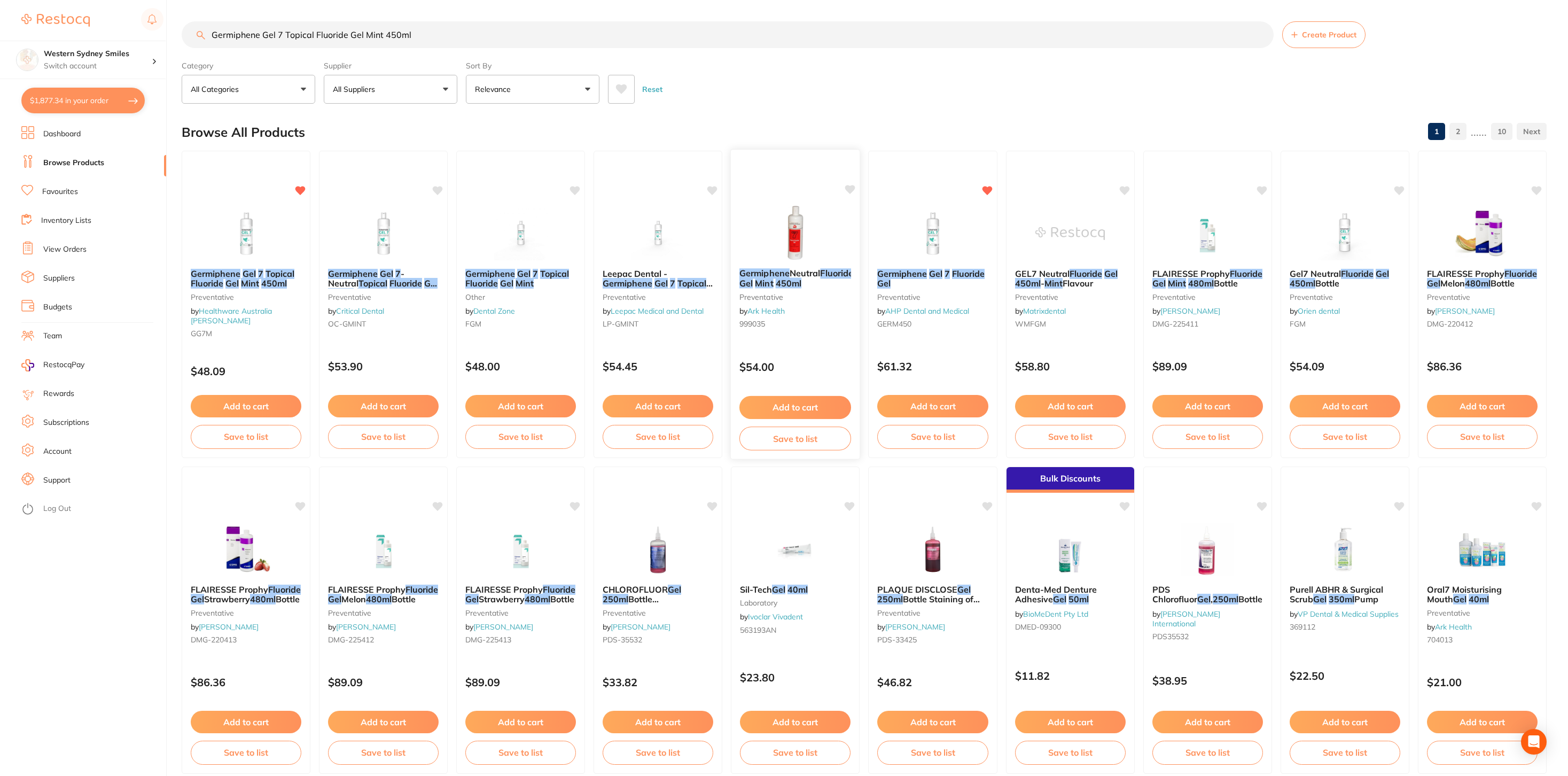
click at [801, 256] on img at bounding box center [795, 232] width 70 height 54
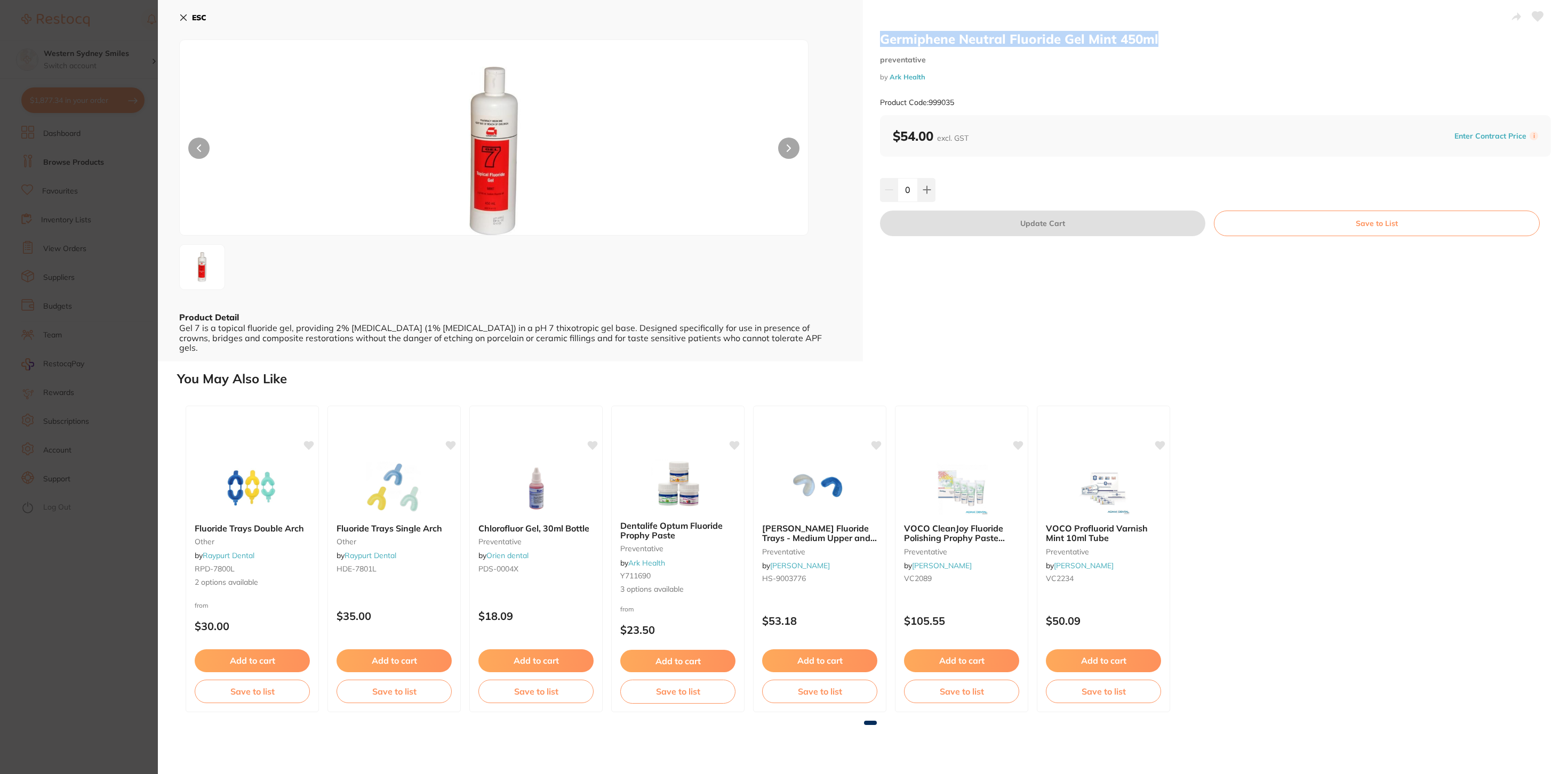
drag, startPoint x: 1155, startPoint y: 39, endPoint x: 875, endPoint y: 36, distance: 280.0
click at [875, 36] on div "Germiphene Neutral Fluoride Gel Mint 450ml preventative by Ark Health Product C…" at bounding box center [1215, 180] width 705 height 362
copy h2 "Germiphene Neutral Fluoride Gel Mint 450ml"
click at [198, 14] on b "ESC" at bounding box center [199, 18] width 14 height 10
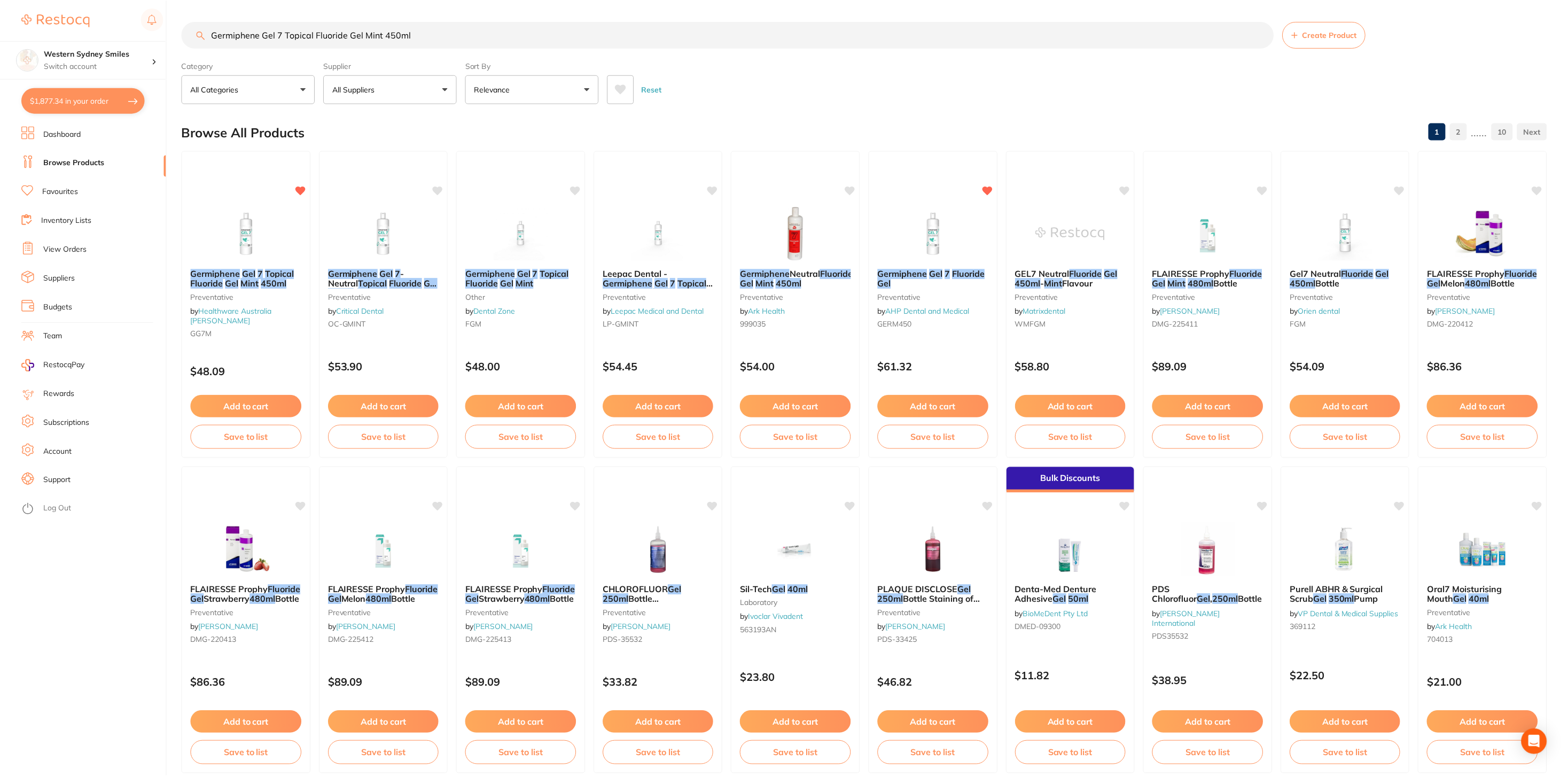
scroll to position [18, 0]
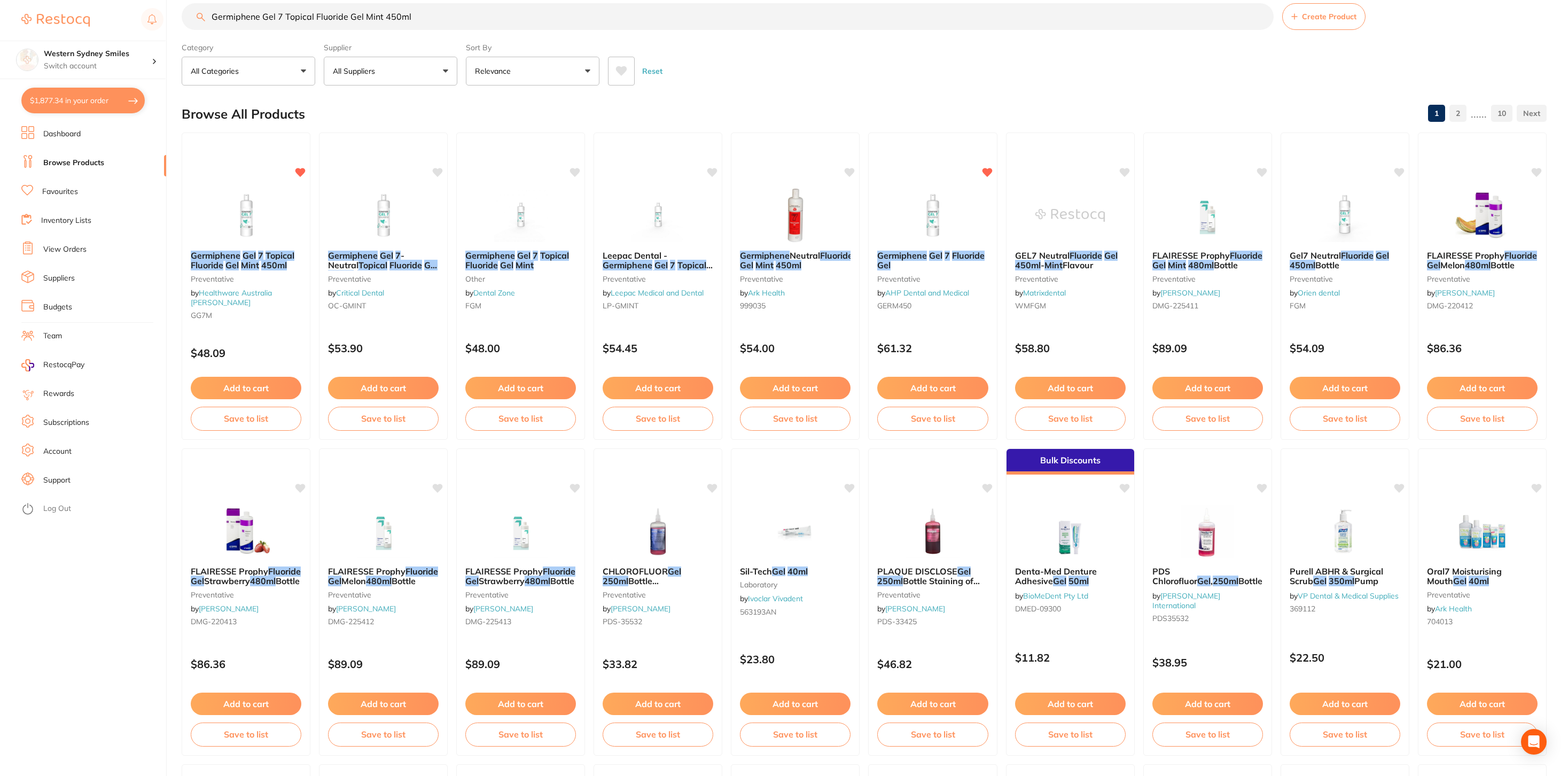
click at [278, 23] on input "Germiphene Gel 7 Topical Fluoride Gel Mint 450ml" at bounding box center [727, 17] width 1092 height 26
paste input "Neutr"
type input "Germiphene Neutral Fluoride Gel Mint 450ml"
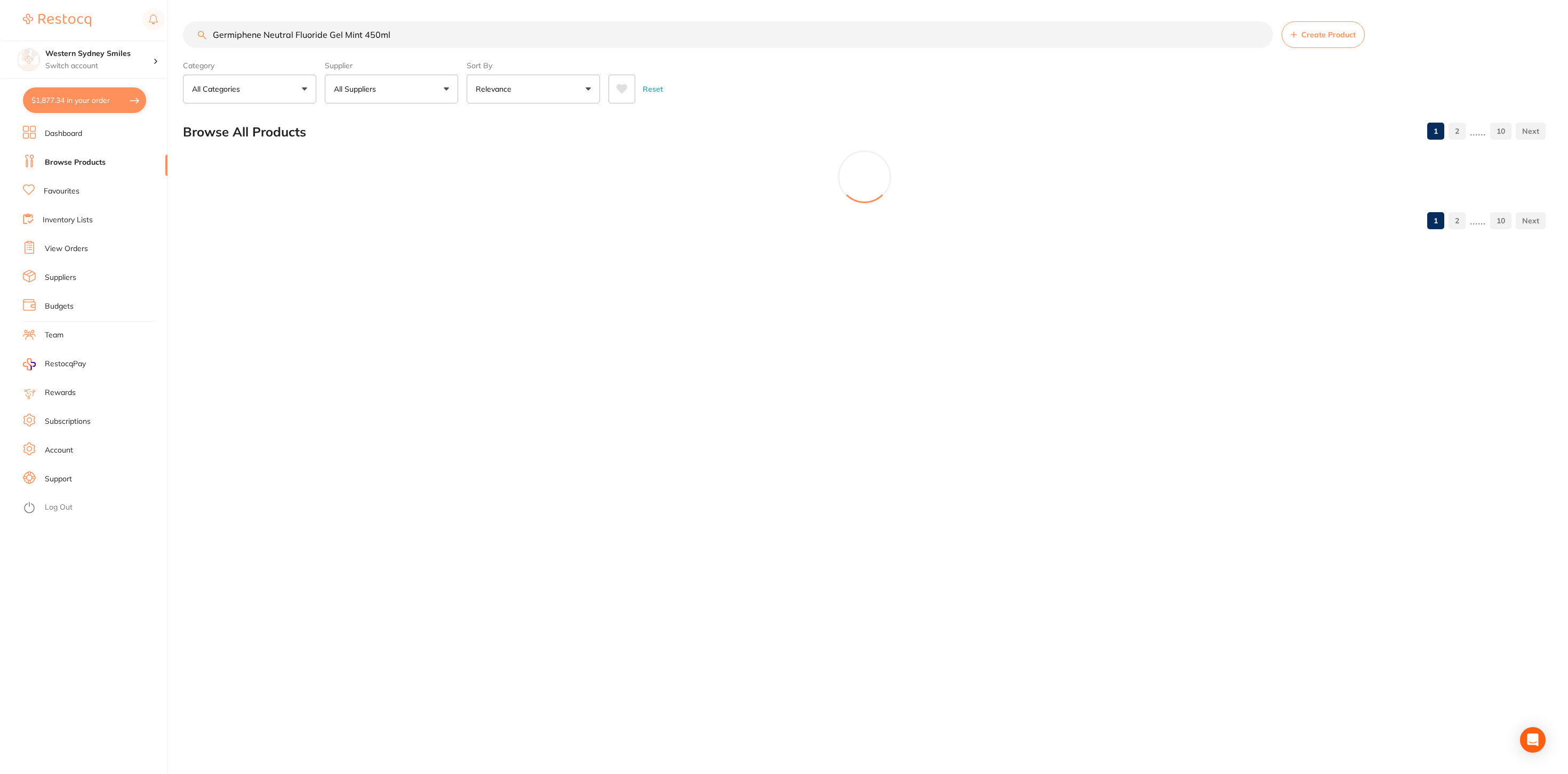
scroll to position [0, 0]
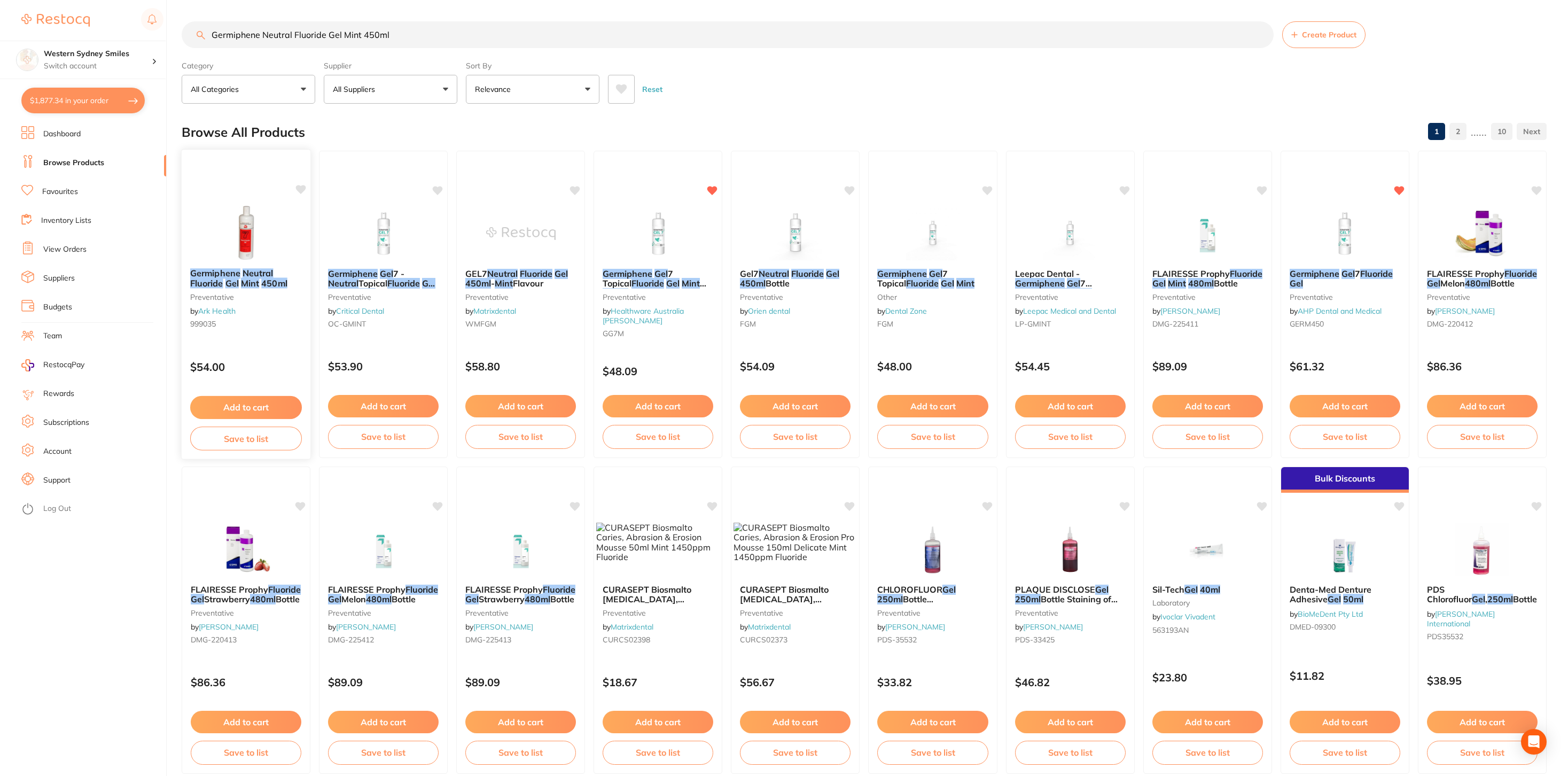
click at [299, 185] on icon at bounding box center [301, 190] width 11 height 11
click at [249, 407] on button "Add to cart" at bounding box center [246, 407] width 111 height 23
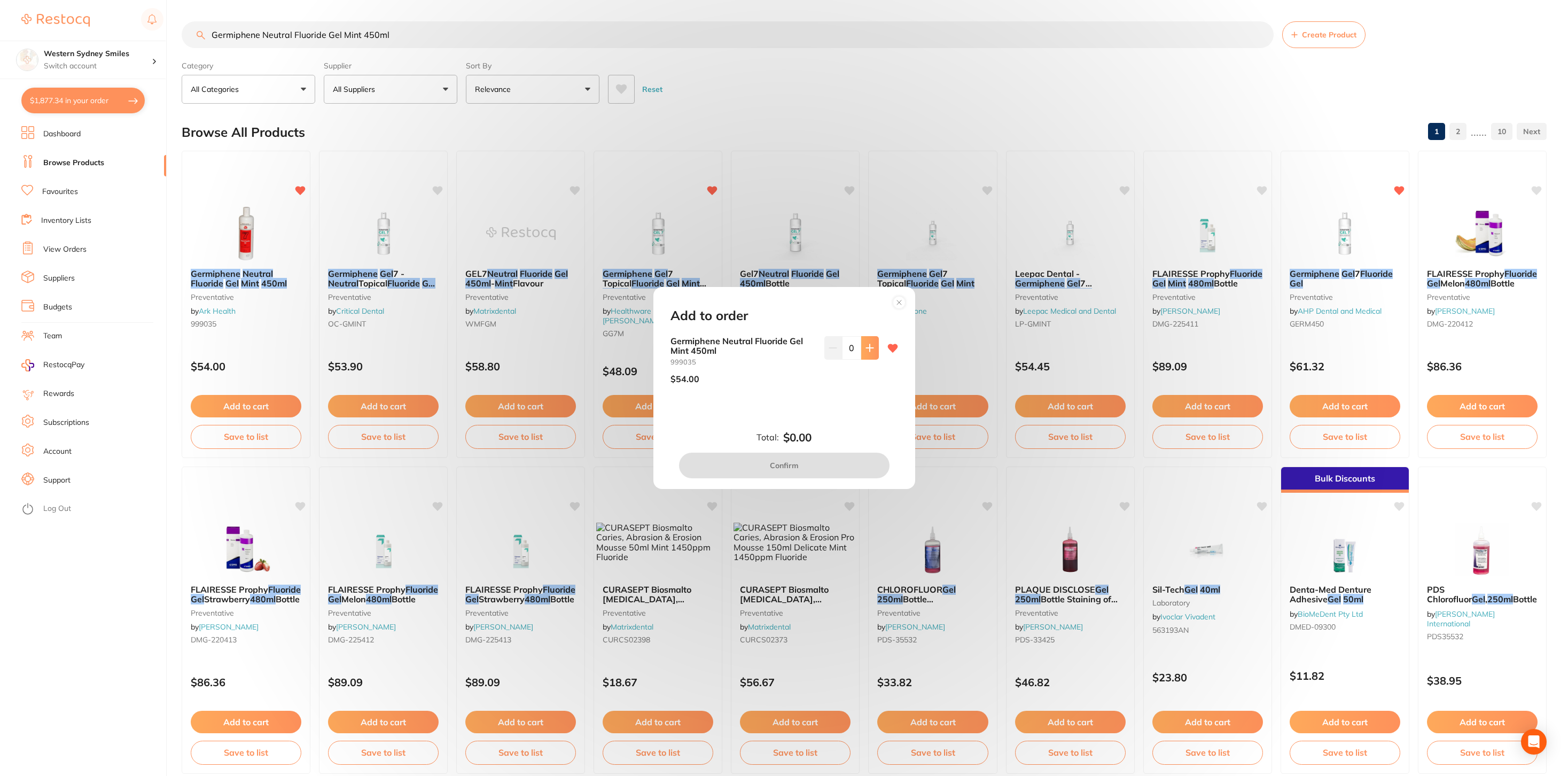
click at [873, 354] on button at bounding box center [870, 348] width 18 height 24
type input "1"
click at [804, 466] on button "Confirm" at bounding box center [784, 465] width 211 height 25
checkbox input "false"
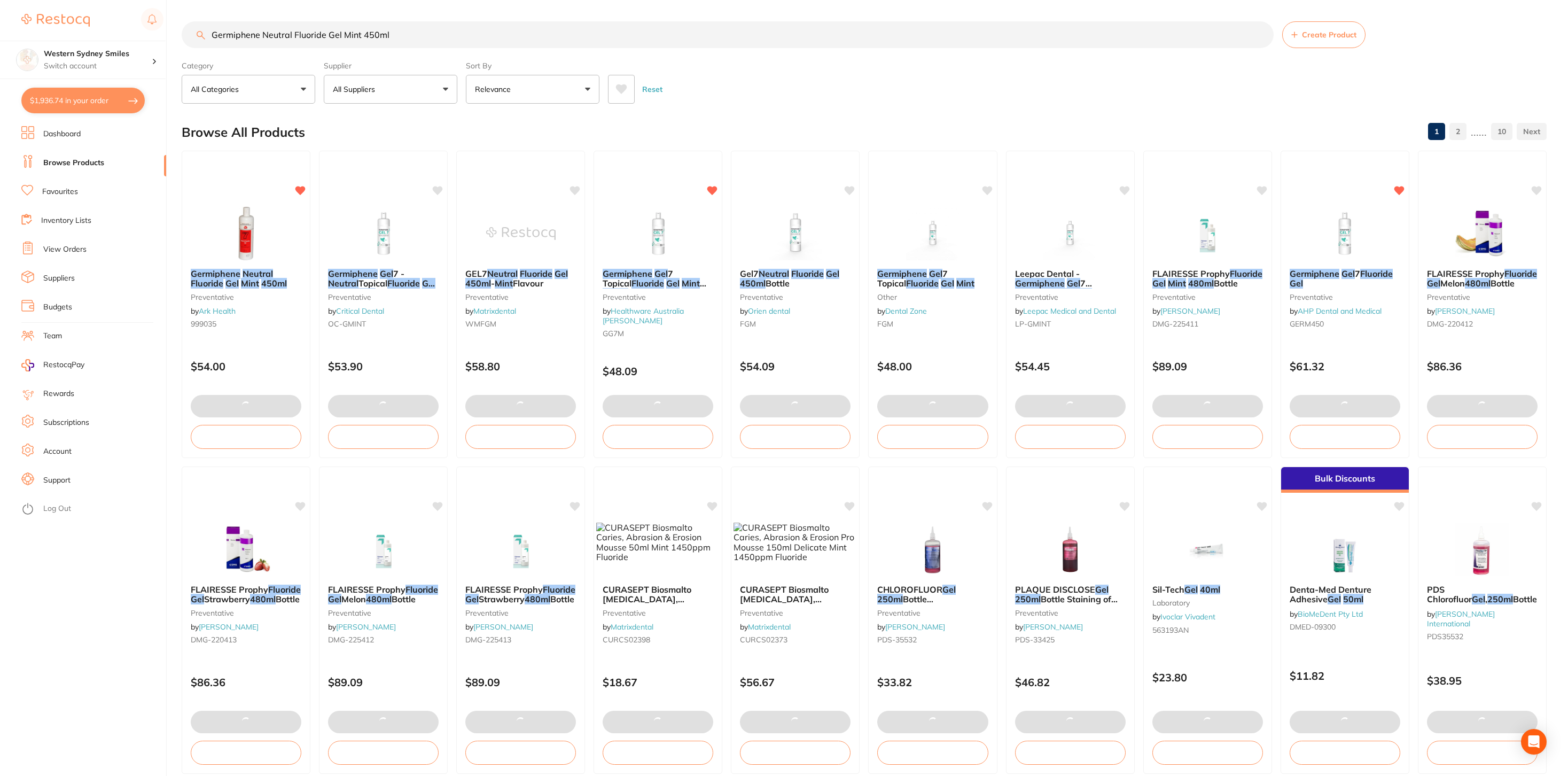
click at [92, 102] on button "$1,936.74 in your order" at bounding box center [82, 100] width 124 height 25
checkbox input "true"
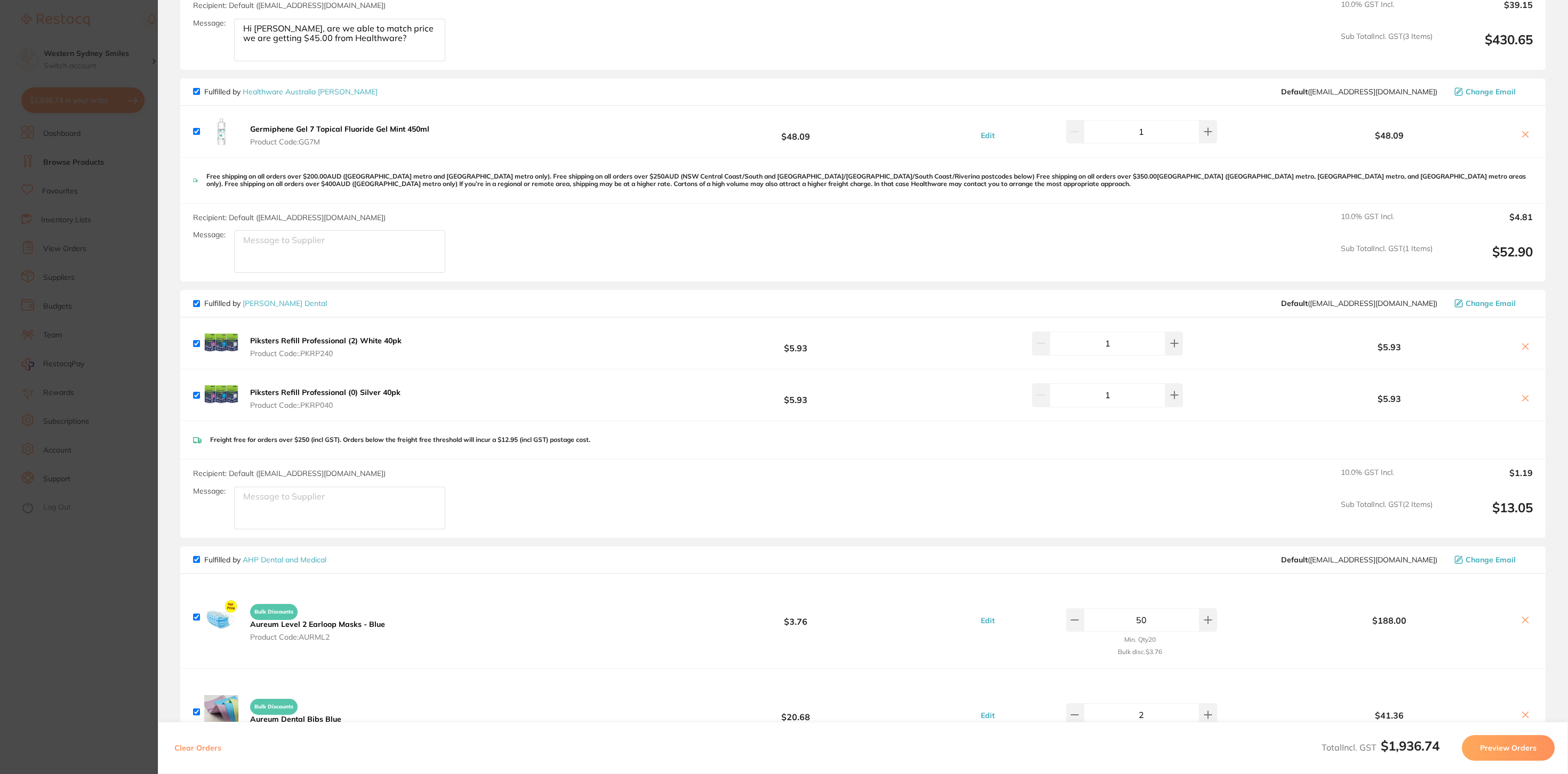
scroll to position [624, 0]
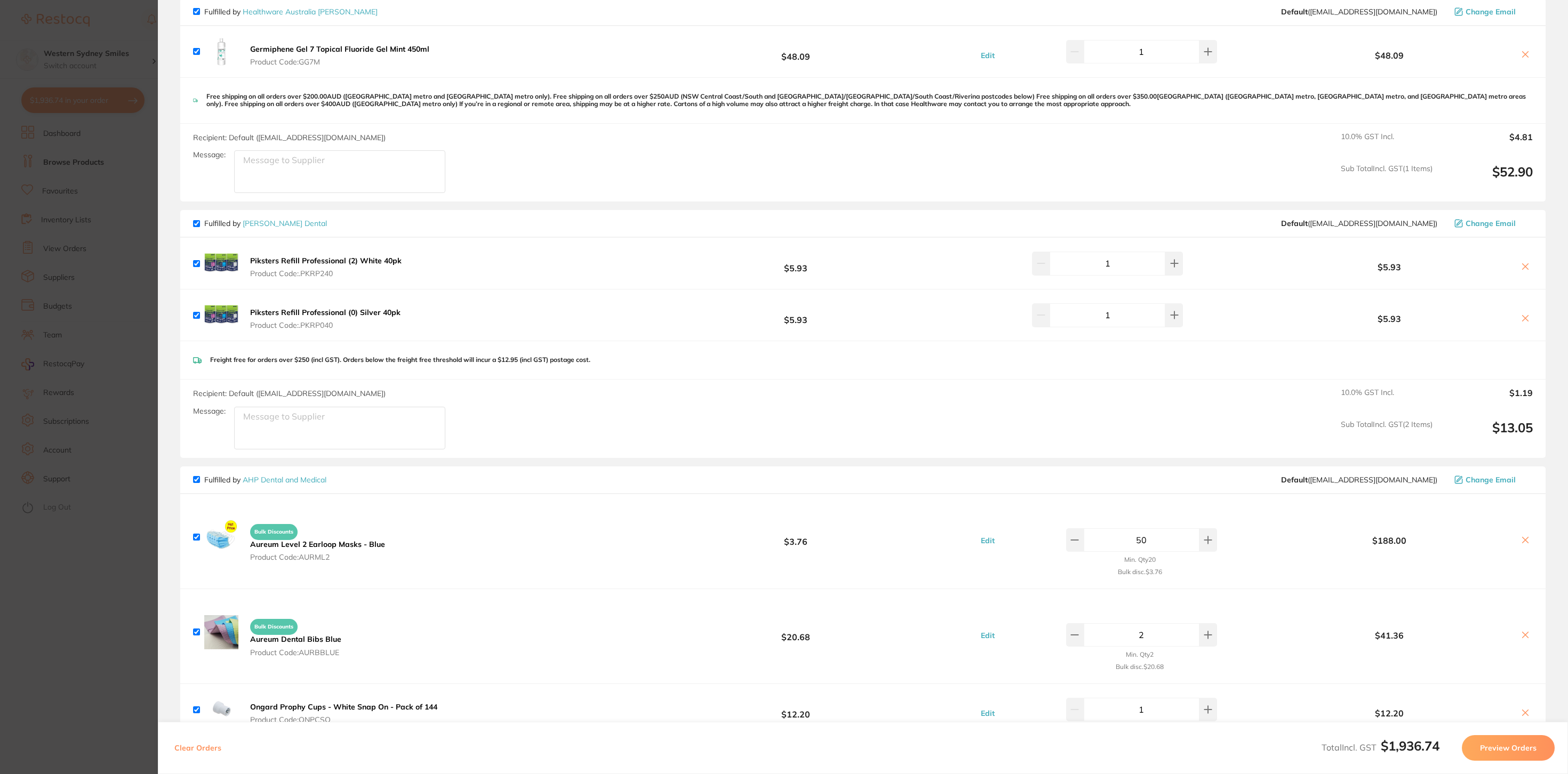
click at [81, 627] on section "Update RRP Set your pre negotiated price for this item. Item Agreed RRP (excl. …" at bounding box center [784, 387] width 1568 height 774
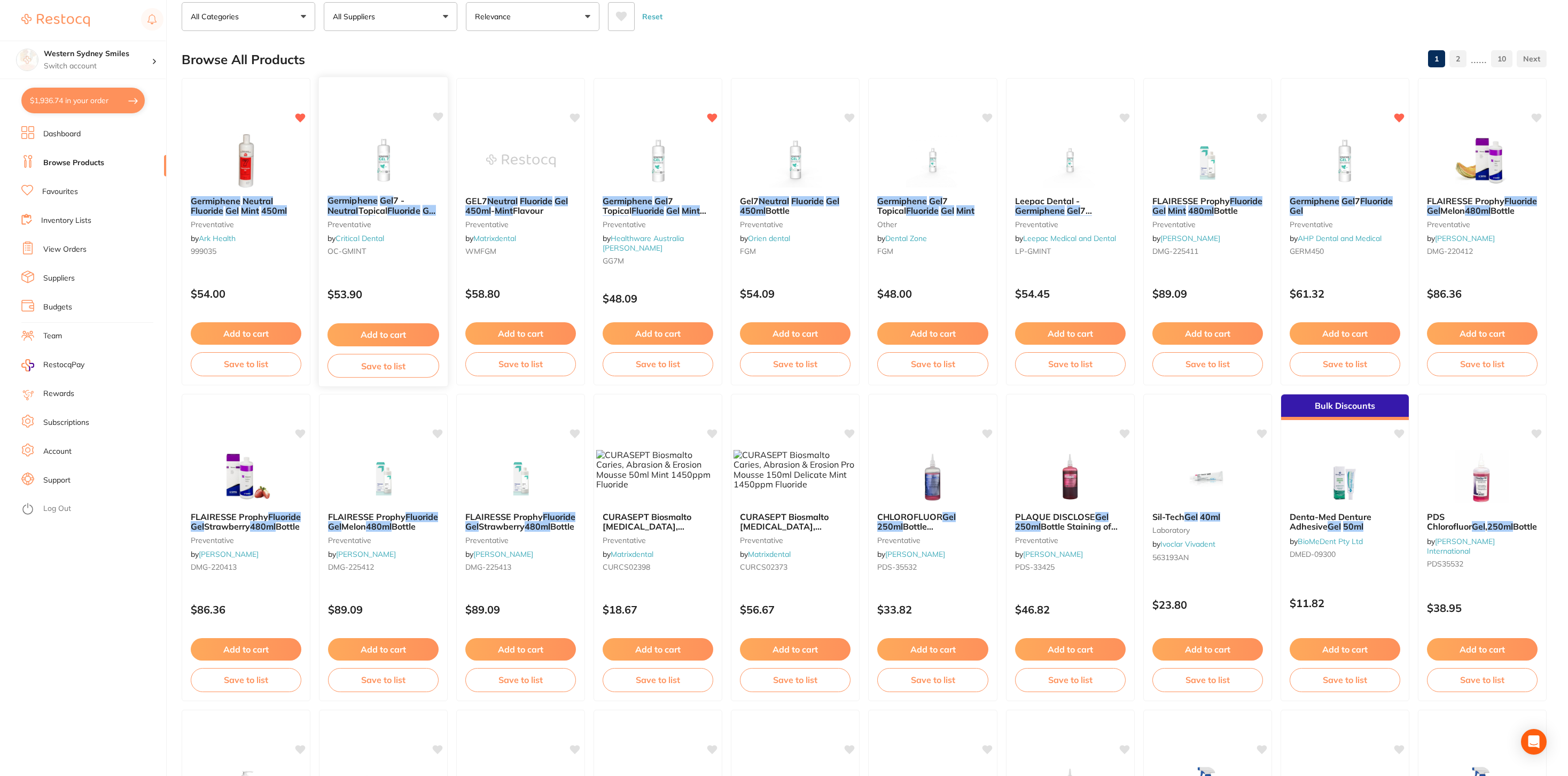
scroll to position [69, 0]
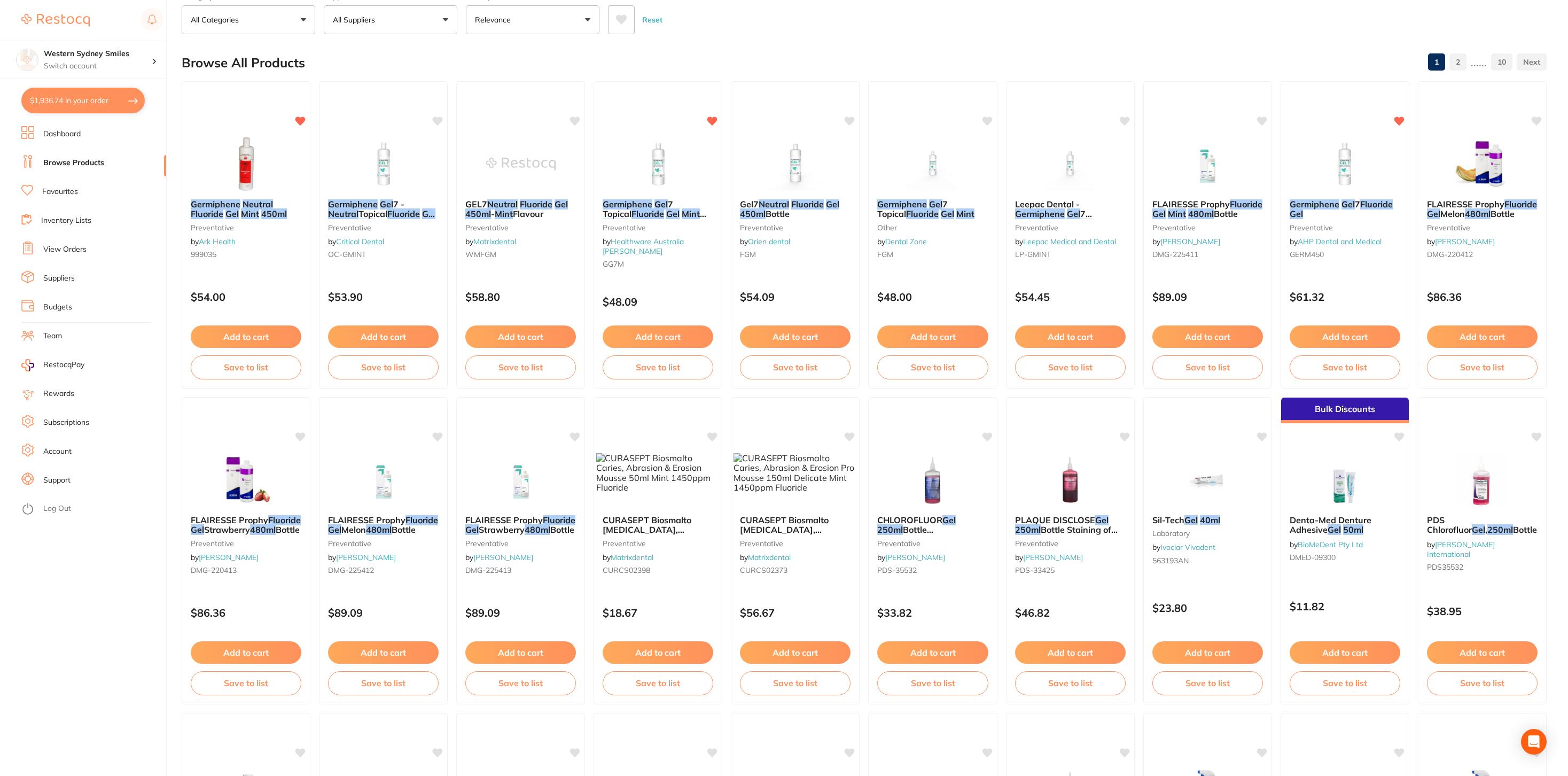
click at [121, 105] on button "$1,936.74 in your order" at bounding box center [82, 100] width 124 height 25
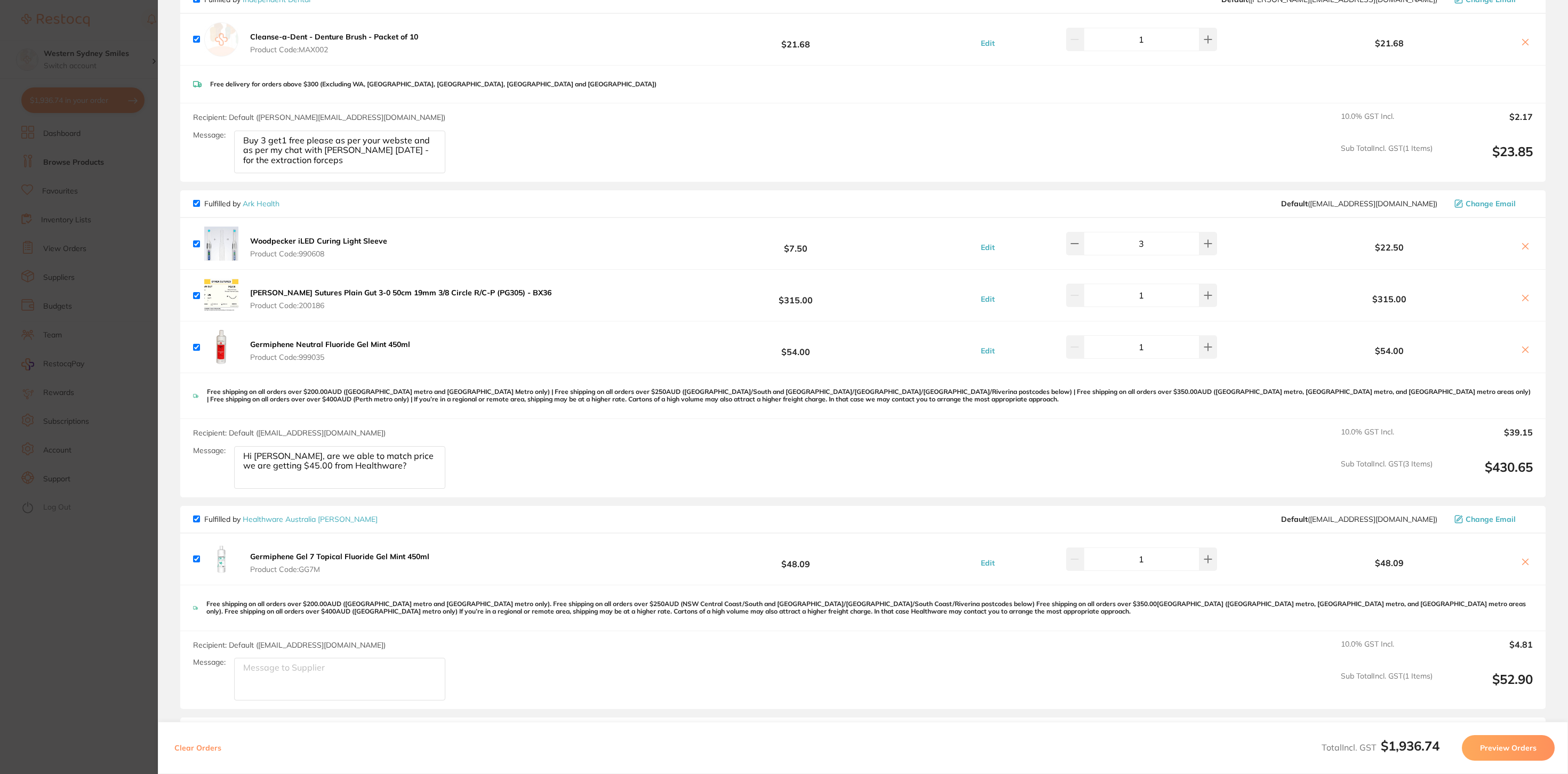
scroll to position [111, 0]
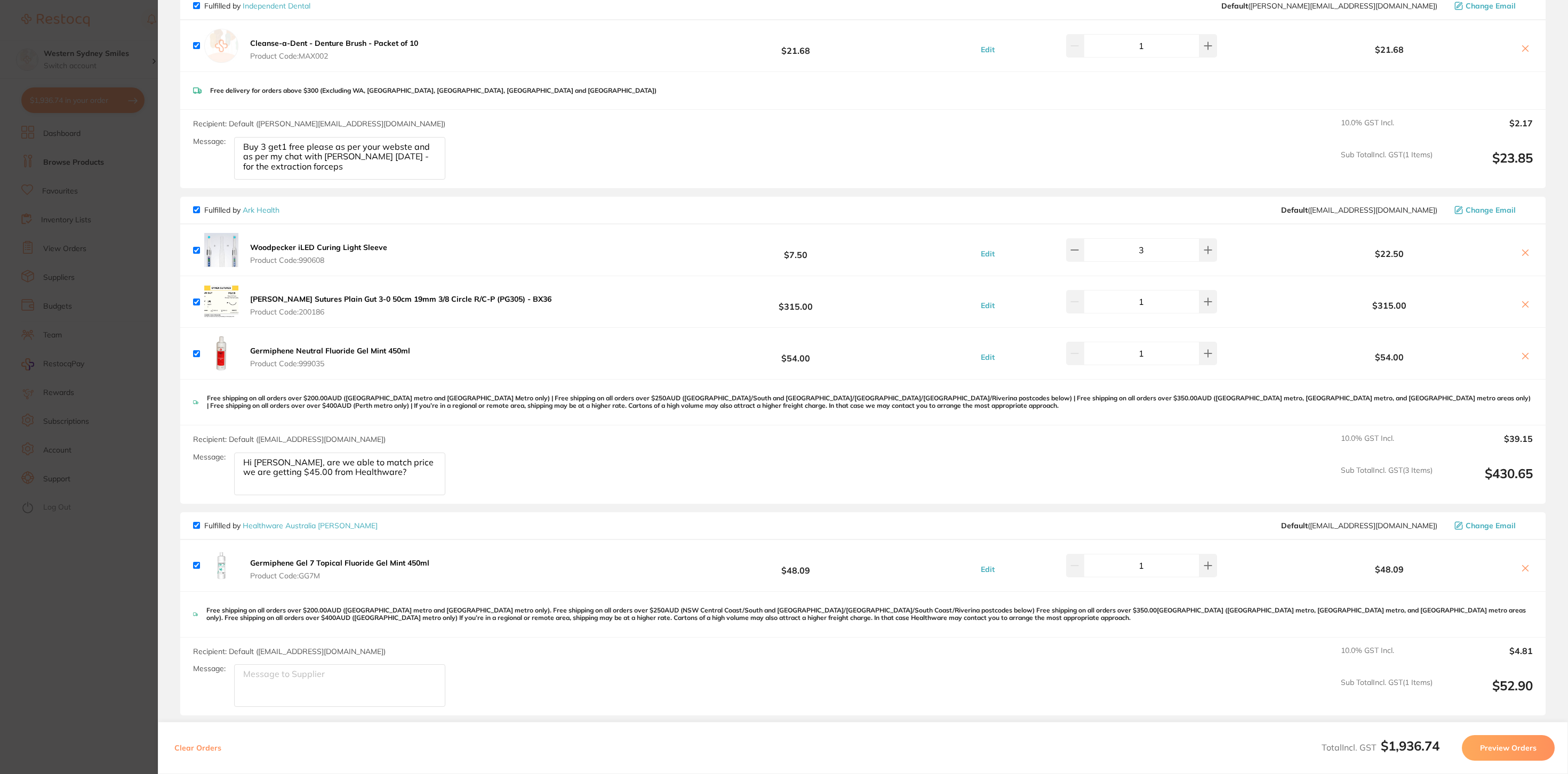
click at [396, 179] on textarea "Hi [PERSON_NAME], are we able to match price we are getting $45.00 from Healthw…" at bounding box center [339, 158] width 211 height 43
drag, startPoint x: 241, startPoint y: 468, endPoint x: 261, endPoint y: 469, distance: 20.0
click at [258, 179] on textarea "Hi [PERSON_NAME], are we able to match price we are getting $45.00 from Healthw…" at bounding box center [339, 158] width 211 height 43
click at [328, 179] on textarea "Hi [PERSON_NAME], are we able to match price we are getting $45.00 from Healthw…" at bounding box center [339, 158] width 211 height 43
click at [383, 179] on textarea "Hi [PERSON_NAME], are we able to match price we are getting $45.00 from Healthw…" at bounding box center [339, 158] width 211 height 43
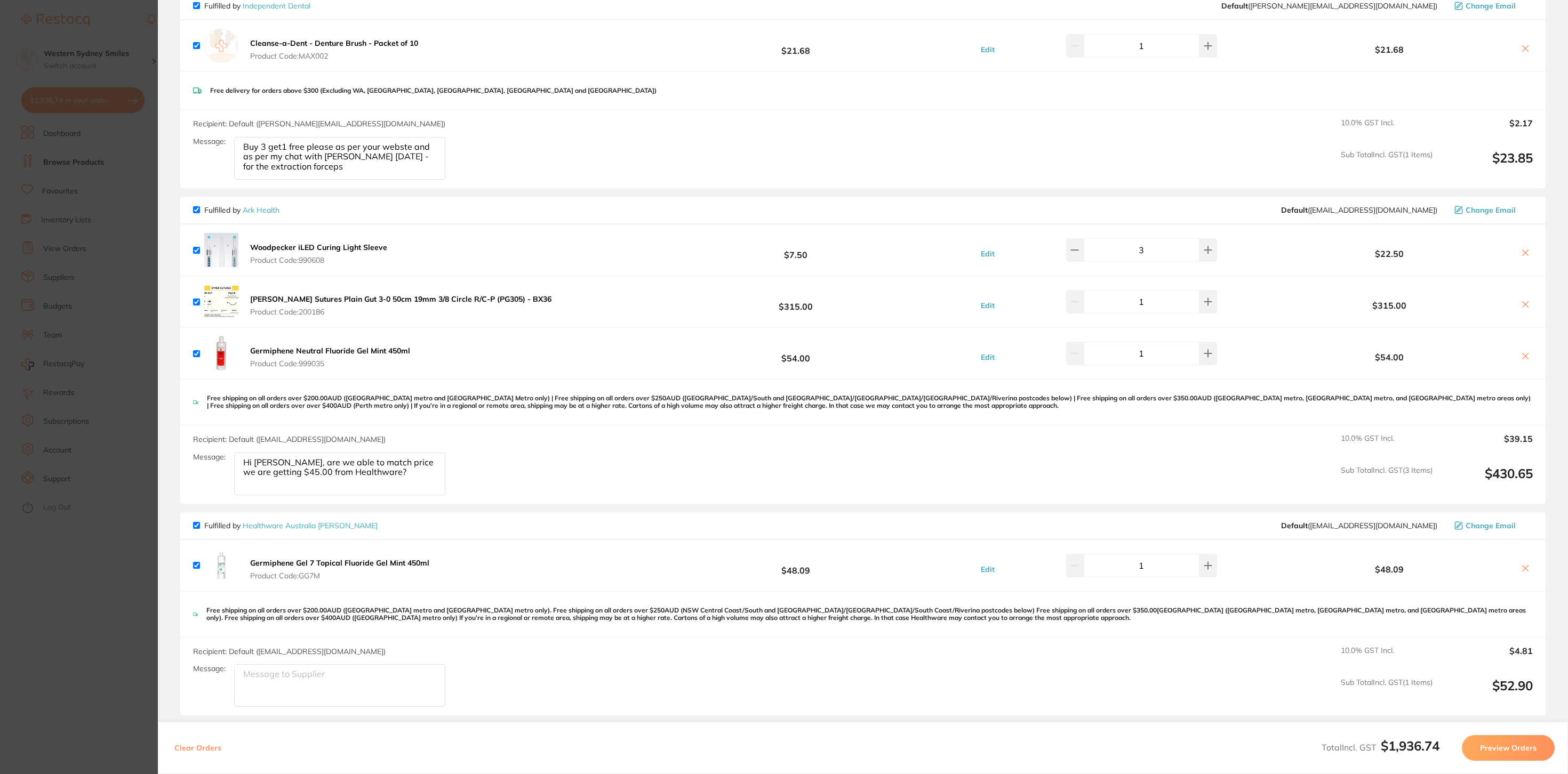
click at [400, 179] on textarea "Hi [PERSON_NAME], are we able to match price we are getting $45.00 from Healthw…" at bounding box center [339, 158] width 211 height 43
click at [396, 179] on textarea "Hi [PERSON_NAME], are we able to match price we are getting $45.00 from Healthw…" at bounding box center [339, 158] width 211 height 43
click at [392, 179] on textarea "Hi [PERSON_NAME], are we able to match price fwe are getting $45.00 from Health…" at bounding box center [339, 158] width 211 height 43
type textarea "Hi [PERSON_NAME], are we able to match price for fluoride gel, getting for $45 …"
click at [38, 616] on section "Update RRP Set your pre negotiated price for this item. Item Agreed RRP (excl. …" at bounding box center [784, 387] width 1568 height 774
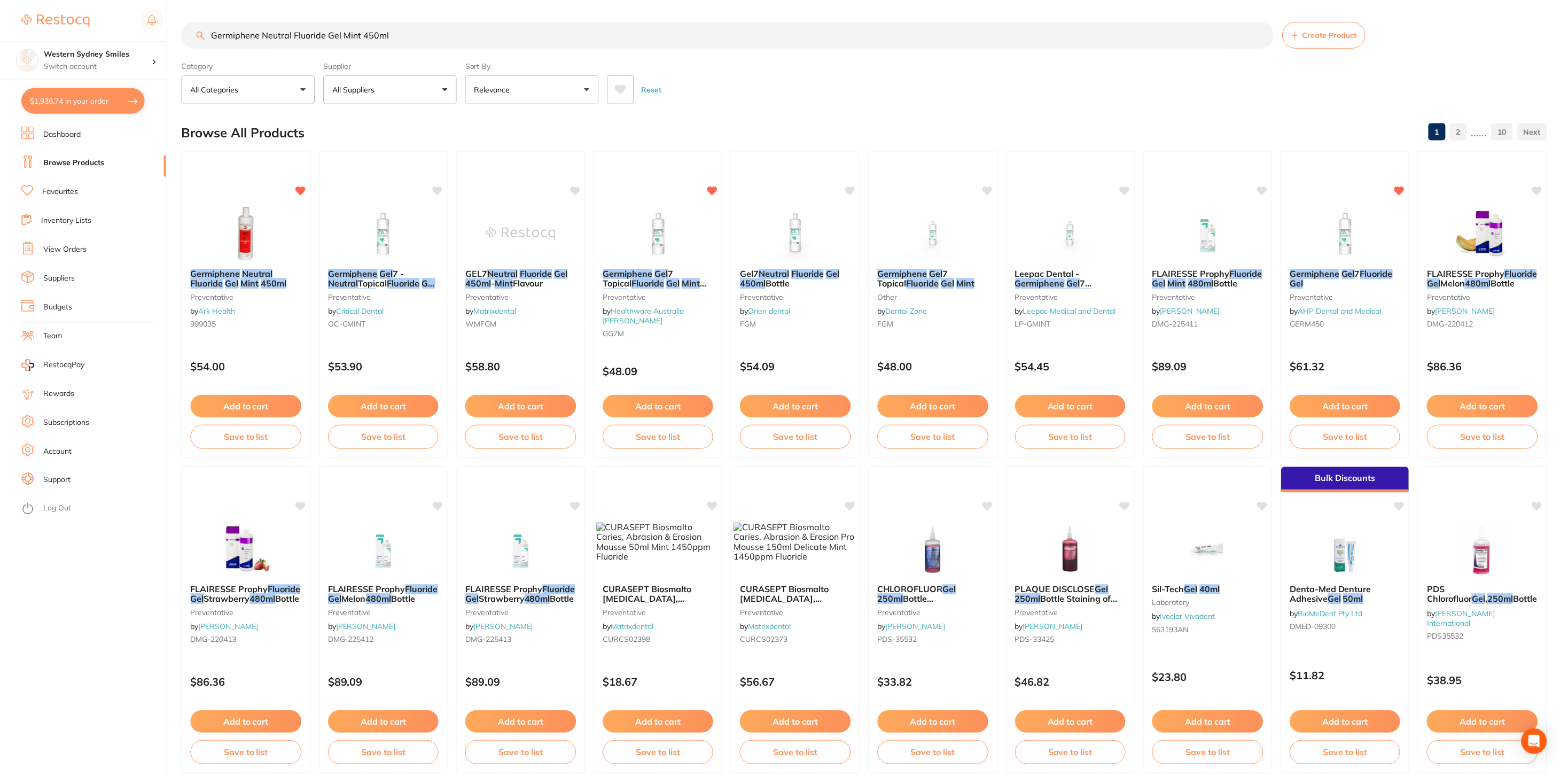
scroll to position [69, 0]
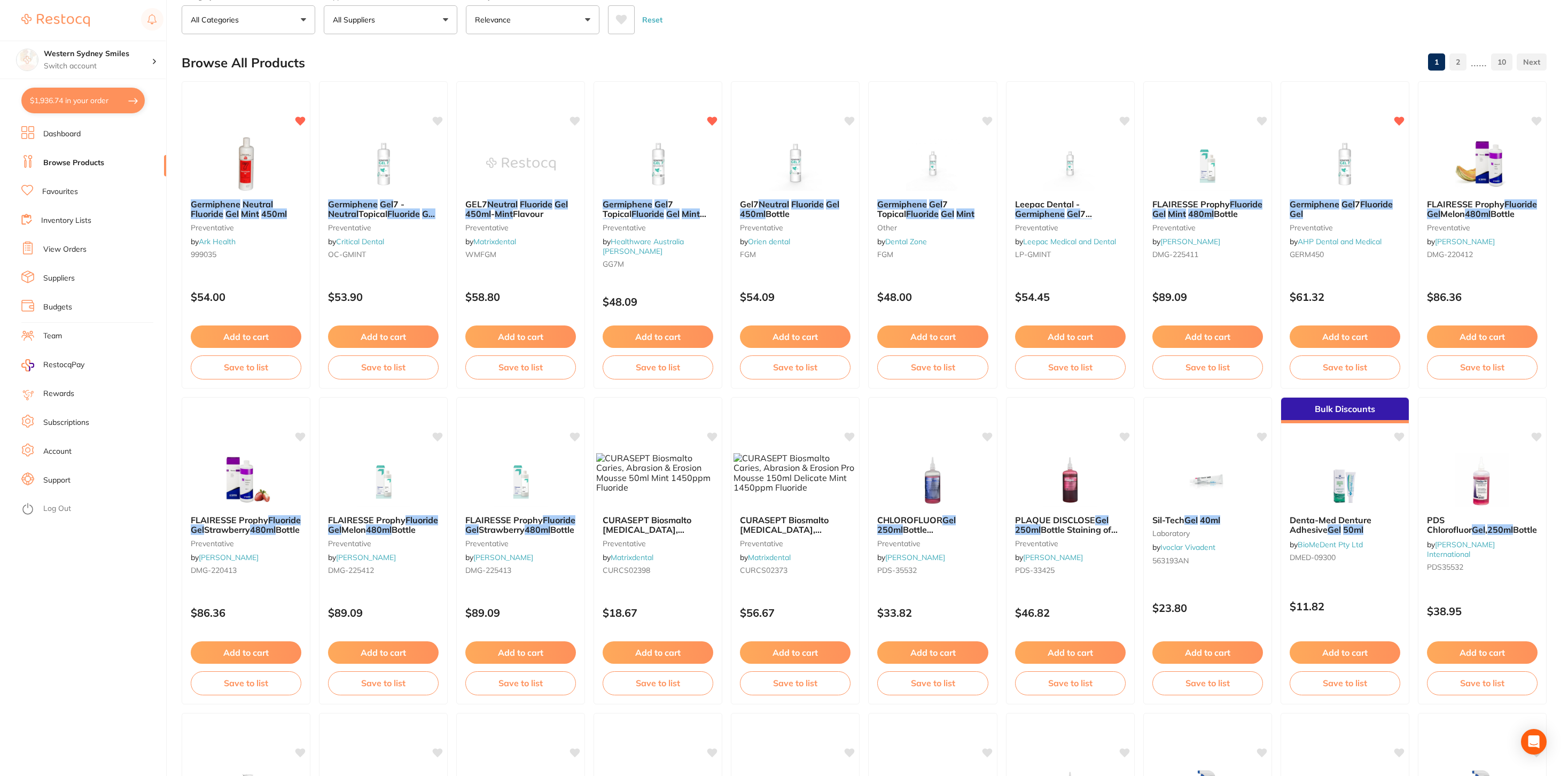
click at [87, 104] on button "$1,936.74 in your order" at bounding box center [82, 100] width 124 height 25
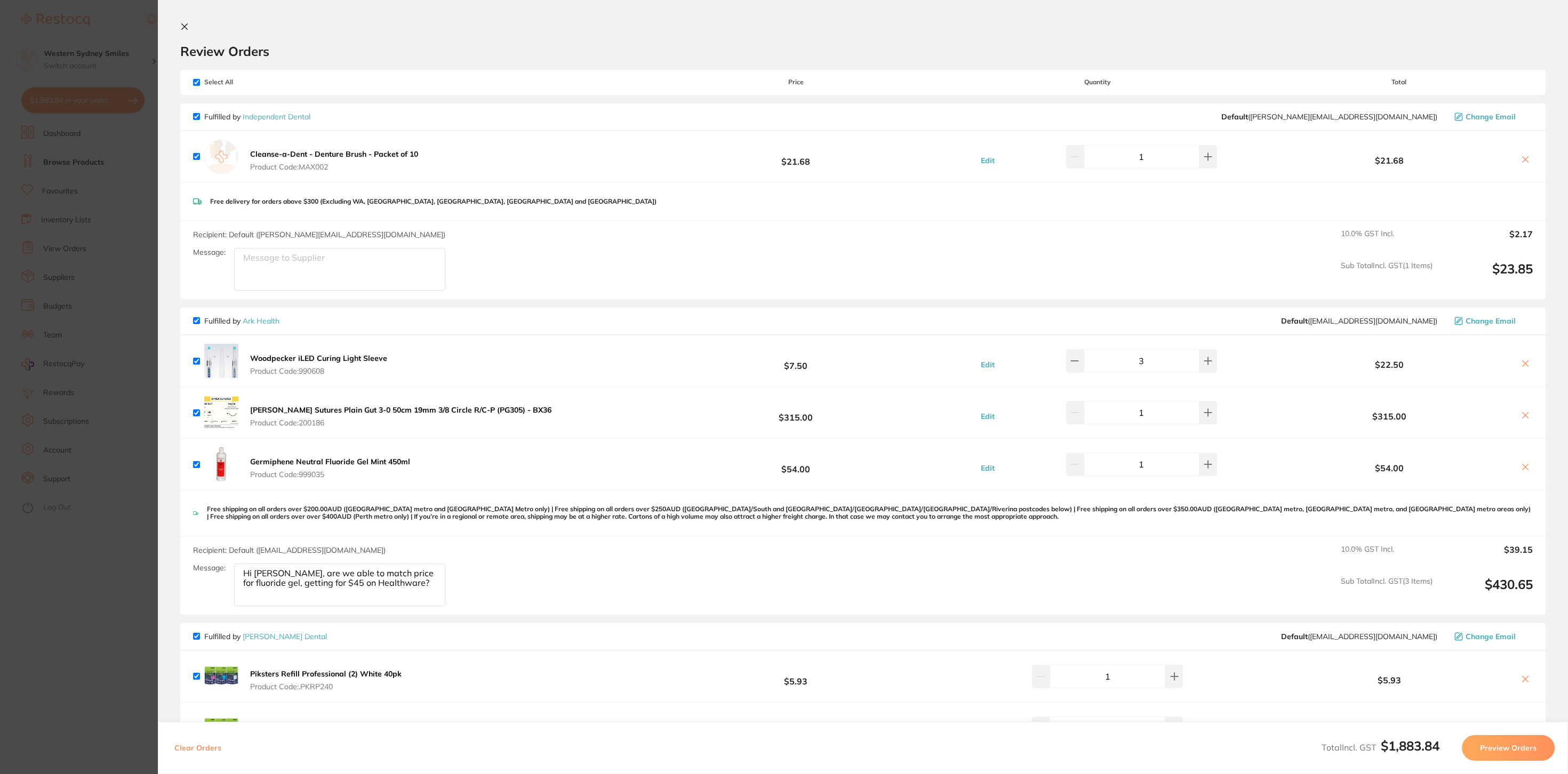
click at [186, 24] on icon at bounding box center [185, 27] width 9 height 9
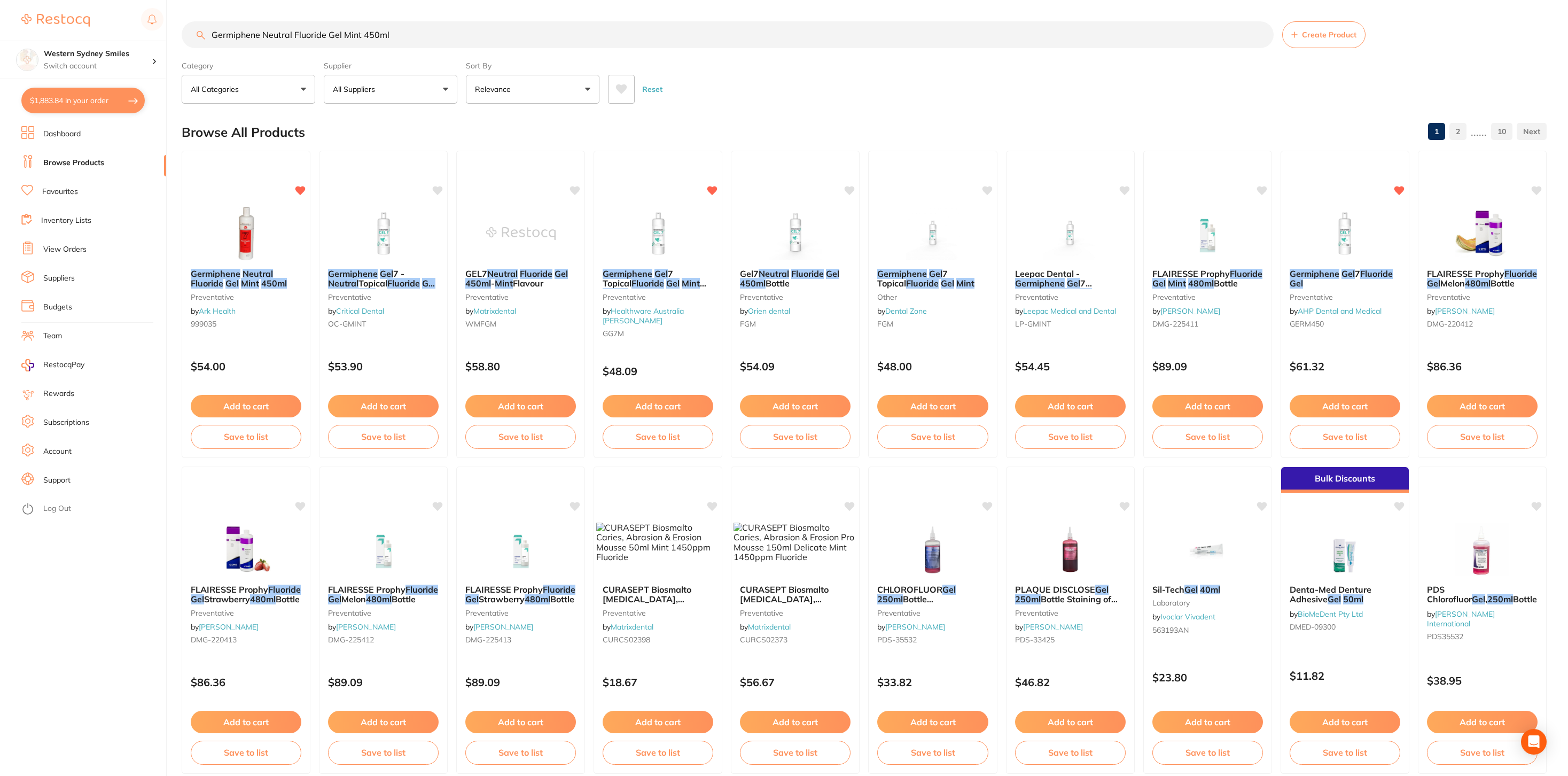
click at [352, 30] on input "Germiphene Neutral Fluoride Gel Mint 450ml" at bounding box center [727, 34] width 1092 height 26
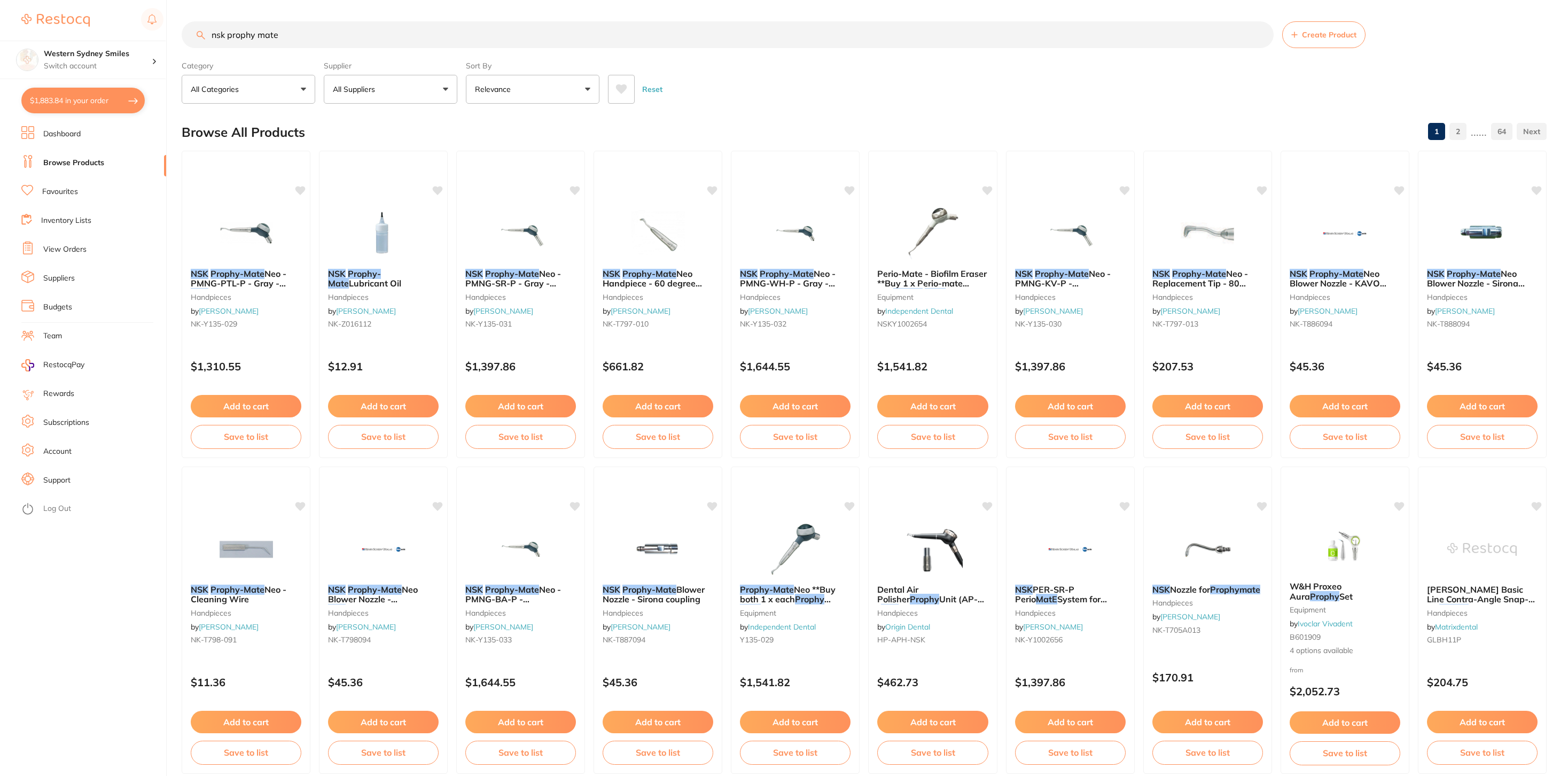
type input "nsk prophy mate"
click at [428, 97] on button "All Suppliers" at bounding box center [390, 89] width 133 height 29
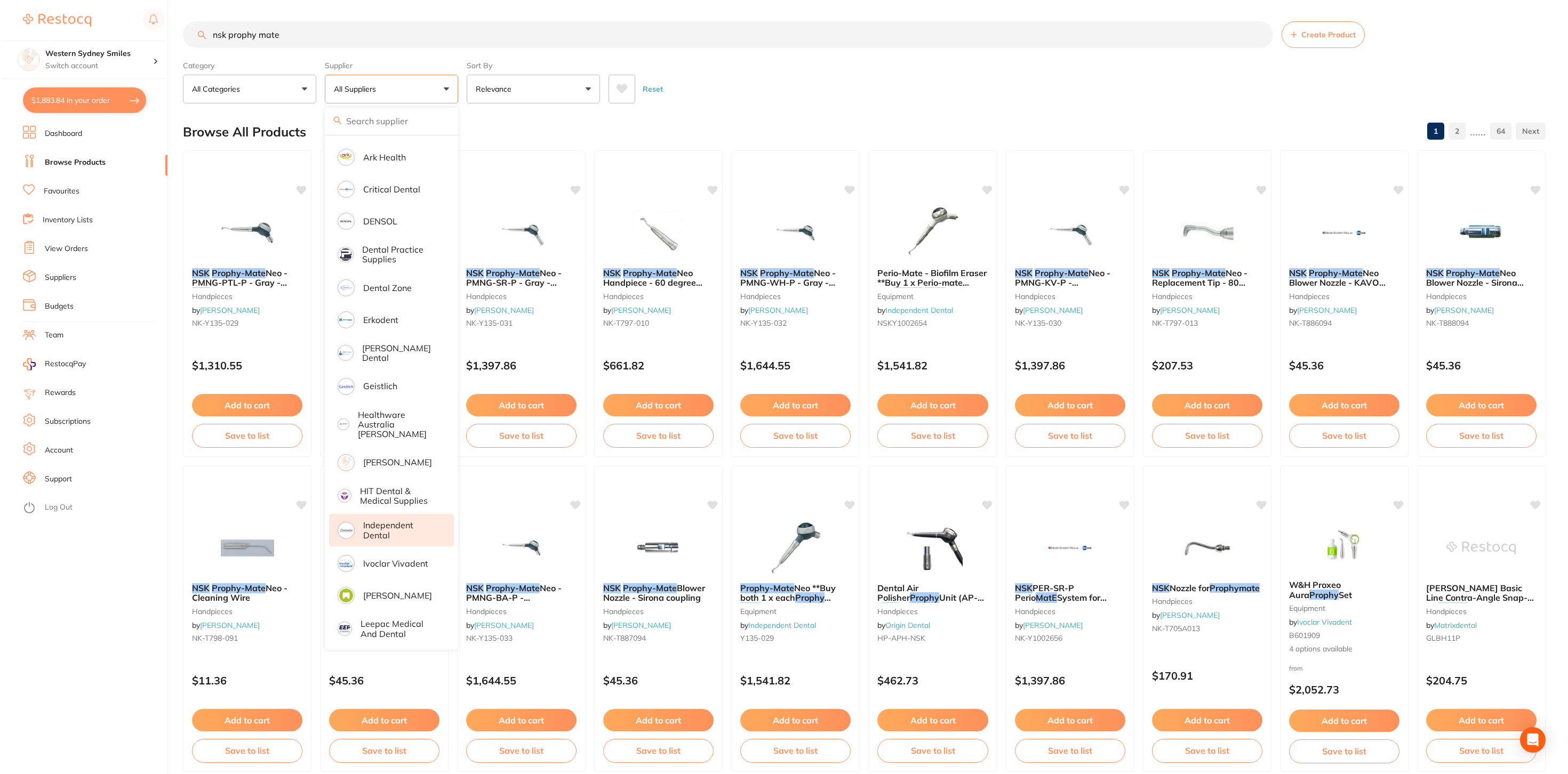
scroll to position [219, 0]
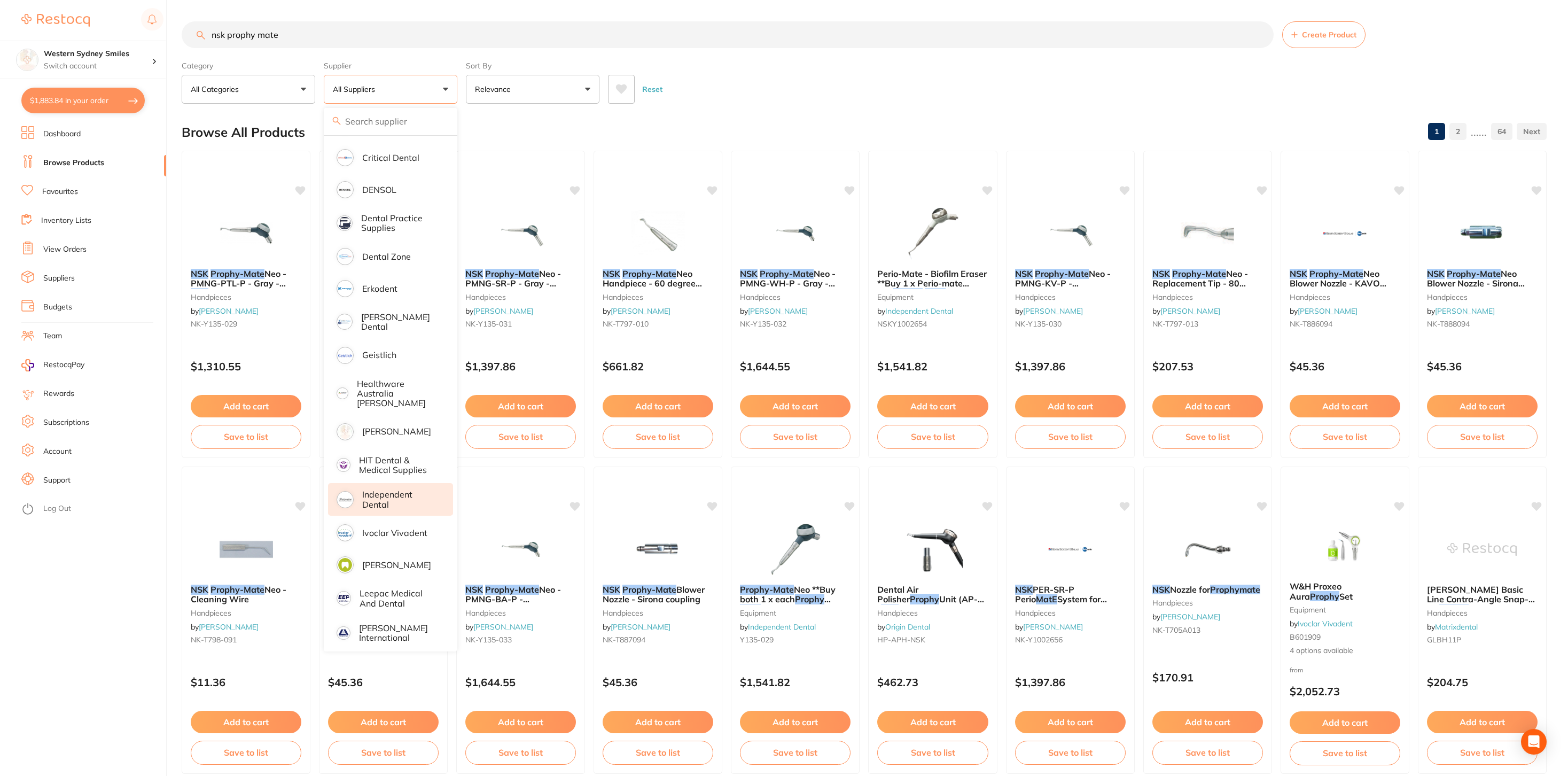
click at [400, 490] on p "Independent Dental" at bounding box center [400, 499] width 75 height 20
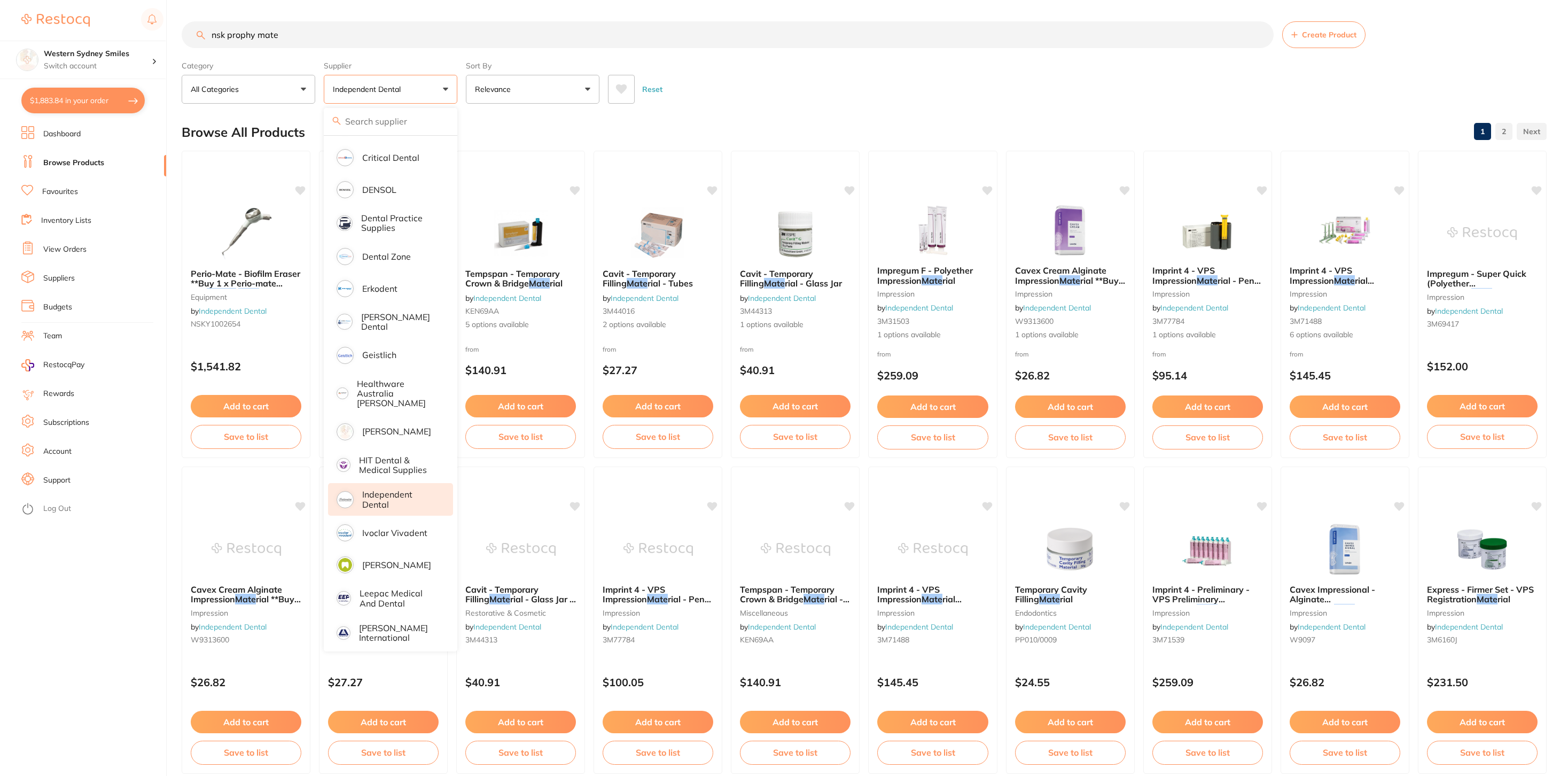
click at [877, 85] on div "Reset" at bounding box center [1073, 84] width 930 height 38
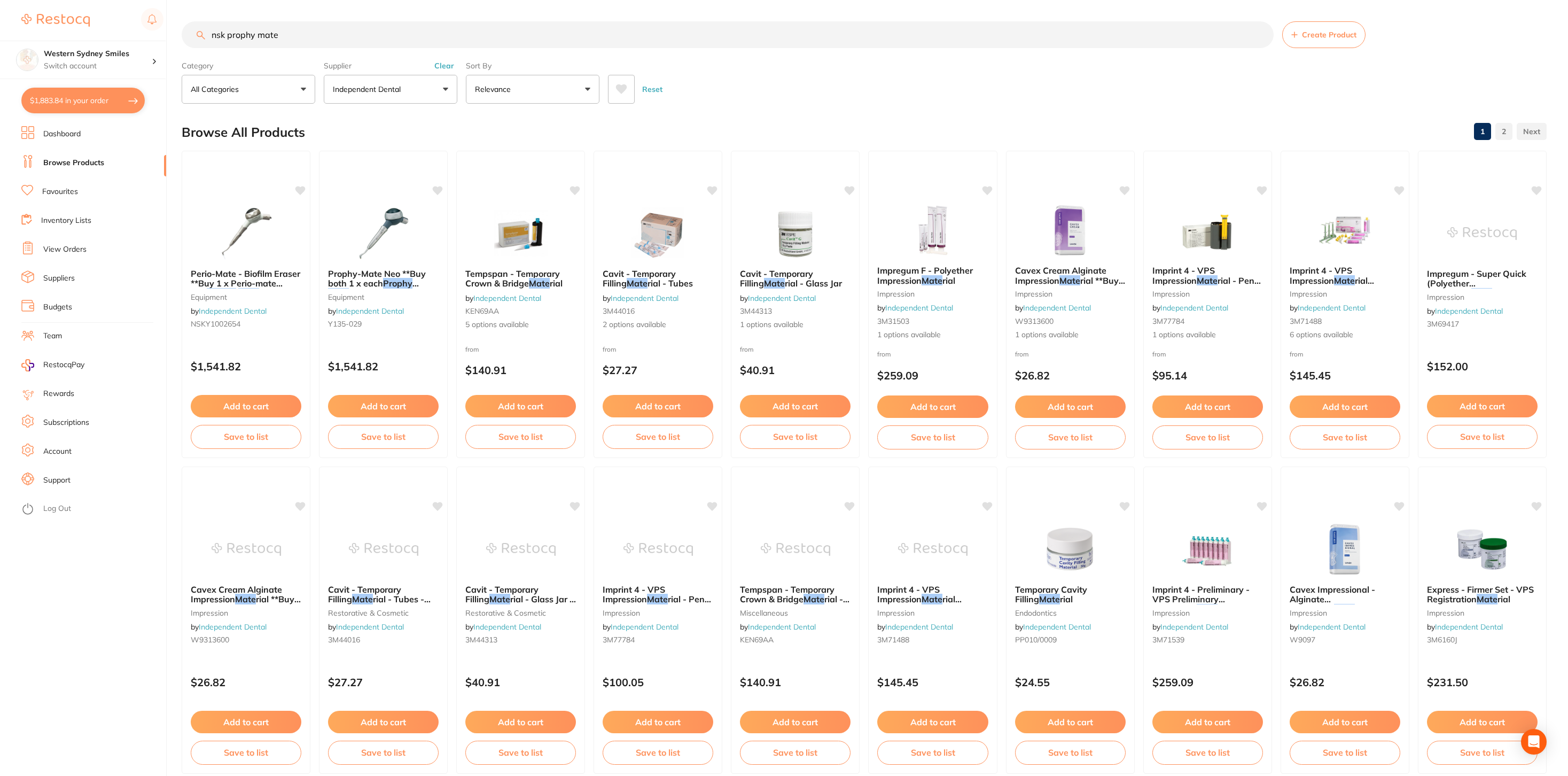
click at [68, 97] on button "$1,883.84 in your order" at bounding box center [82, 100] width 124 height 25
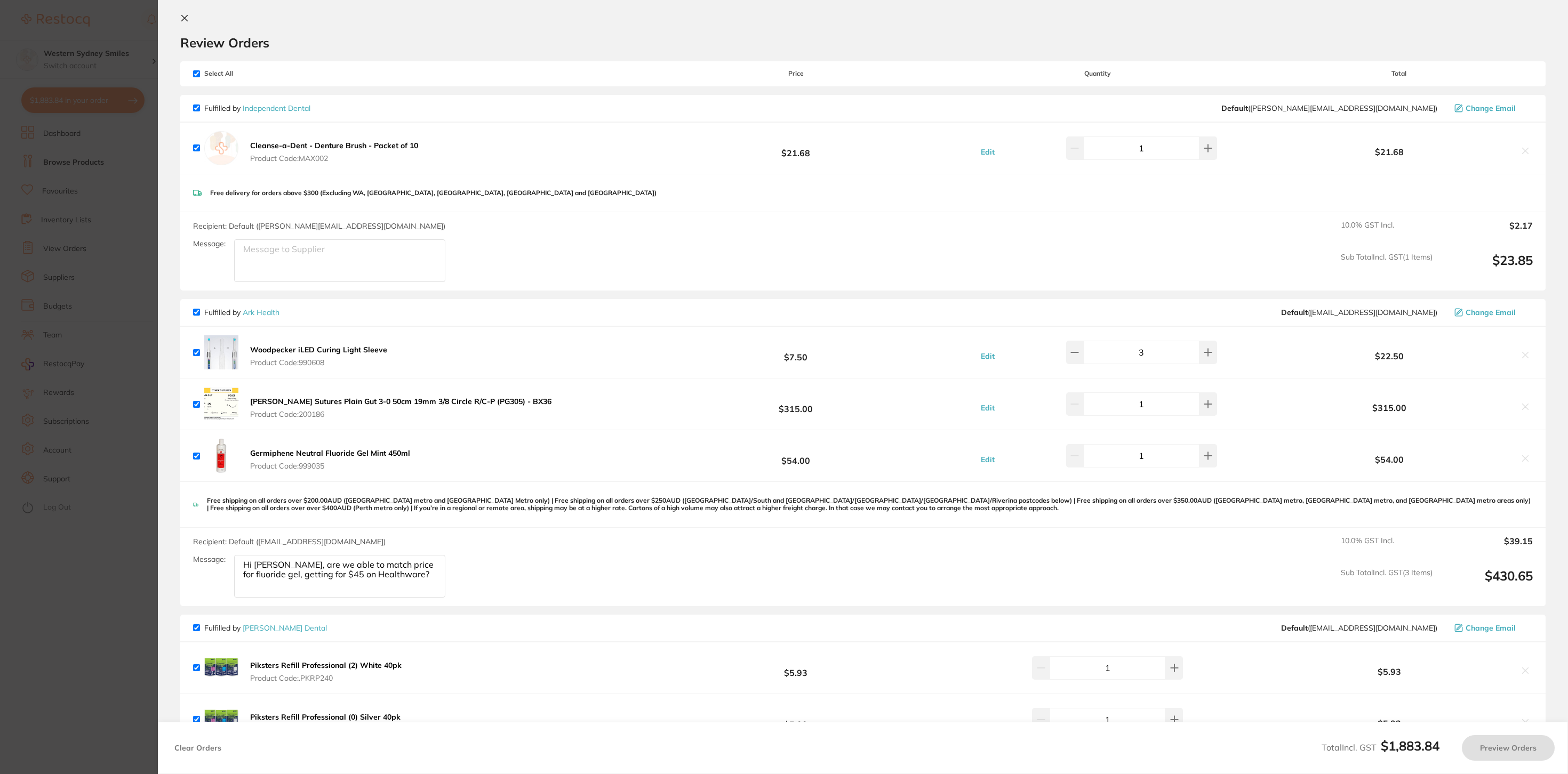
checkbox input "true"
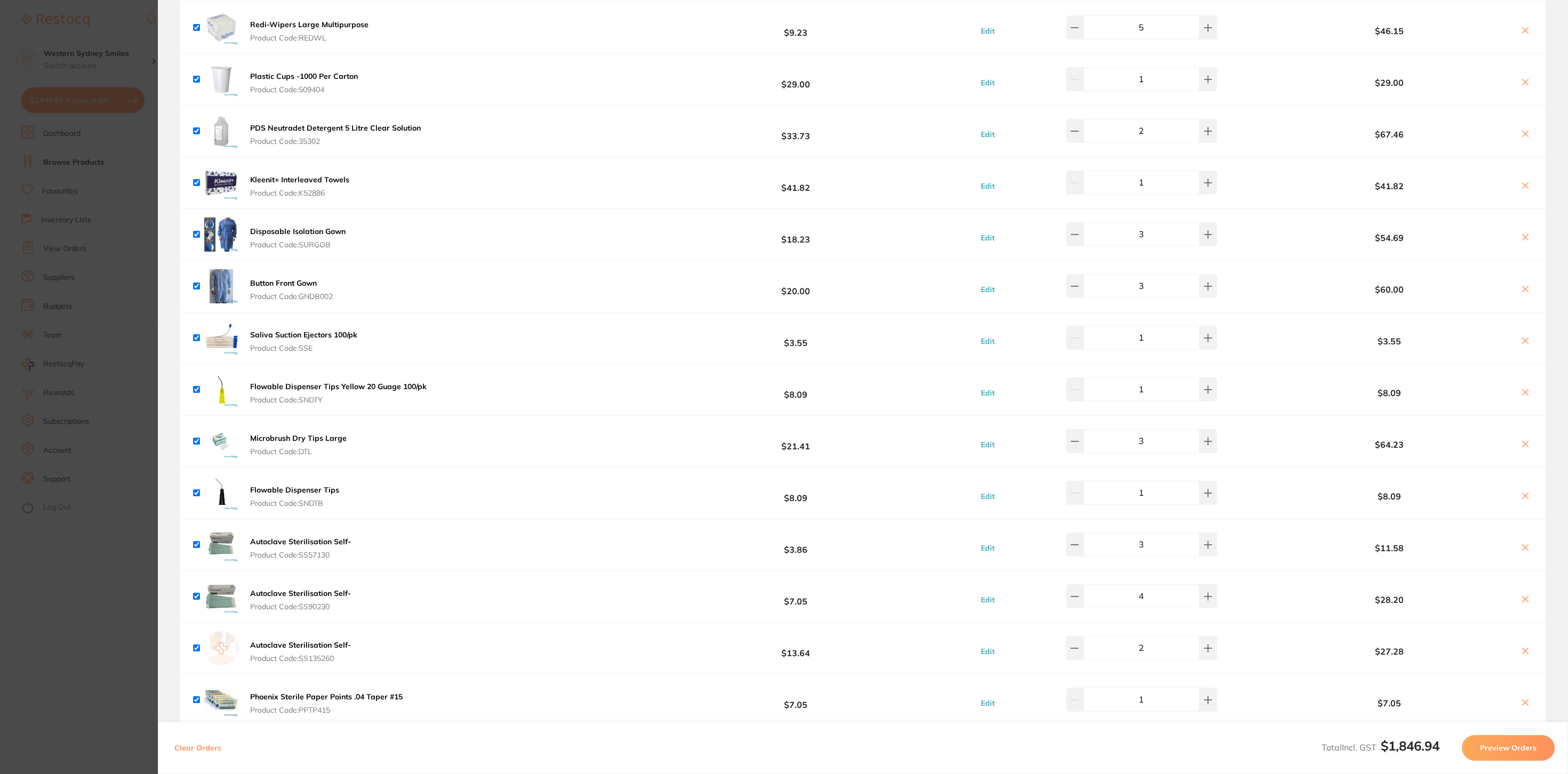
scroll to position [1352, 0]
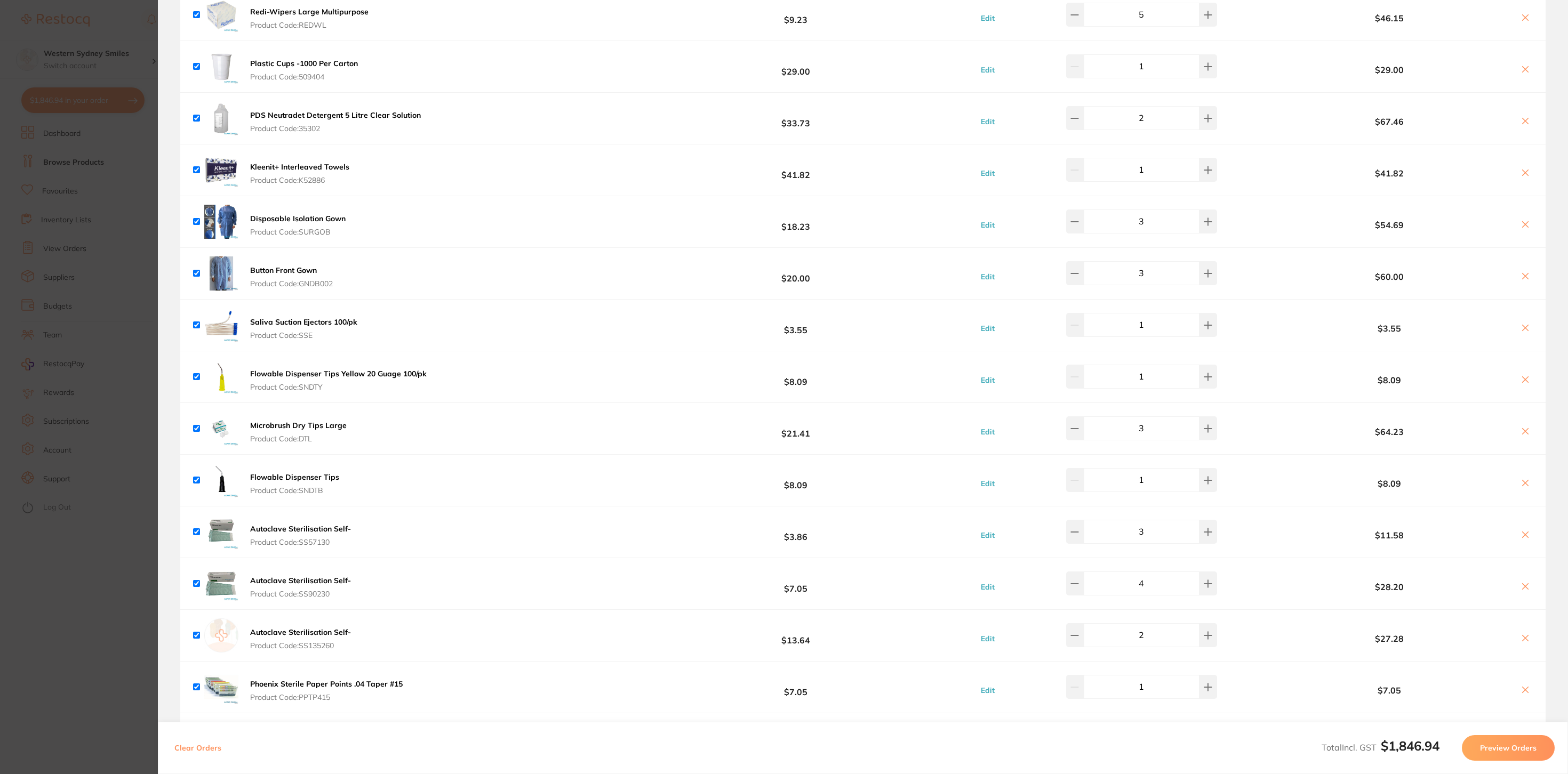
click at [279, 639] on button "Autoclave Sterilisation Self- Product Code: SS135260" at bounding box center [300, 639] width 107 height 23
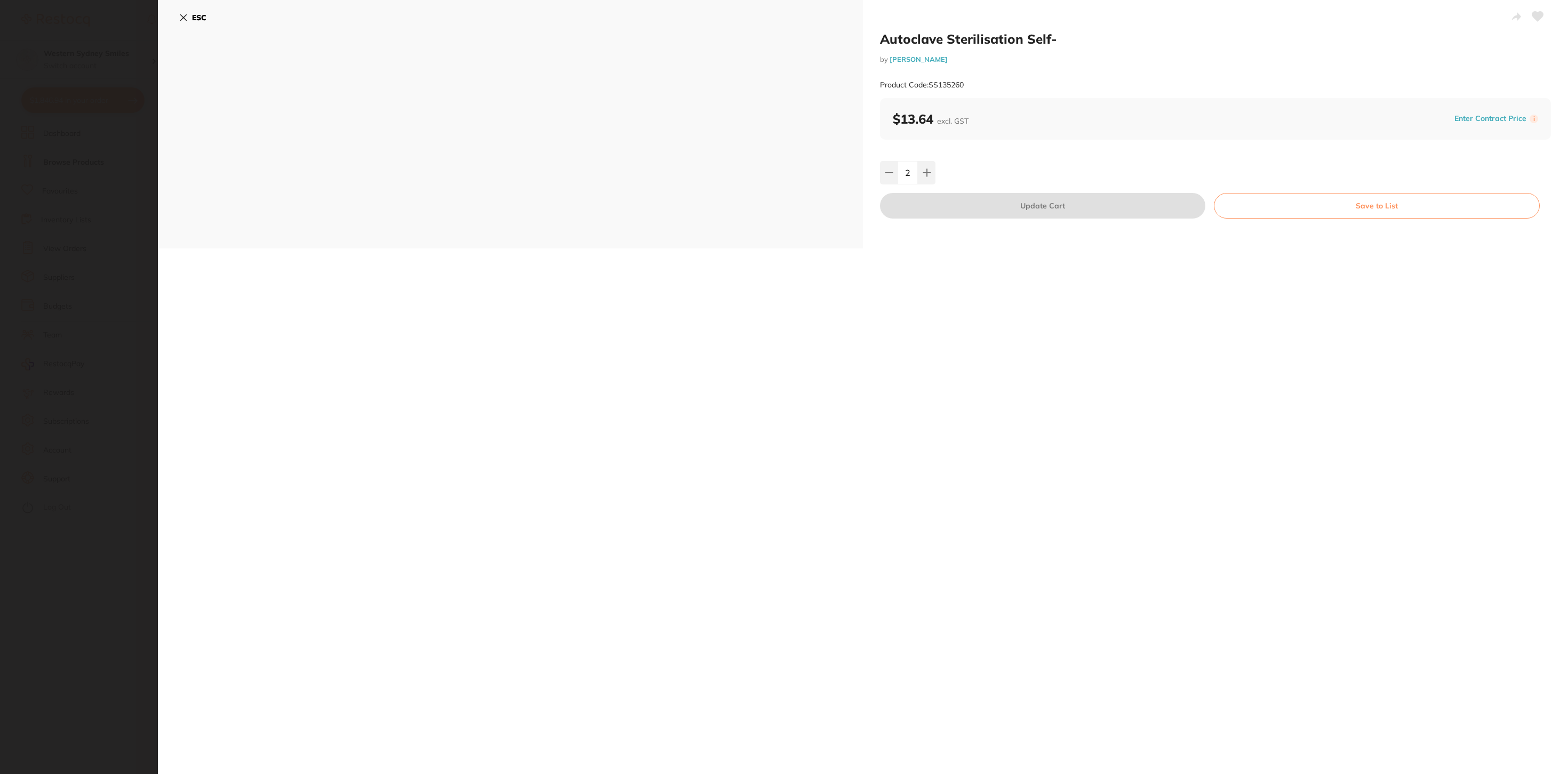
click at [184, 23] on button "ESC" at bounding box center [193, 18] width 27 height 18
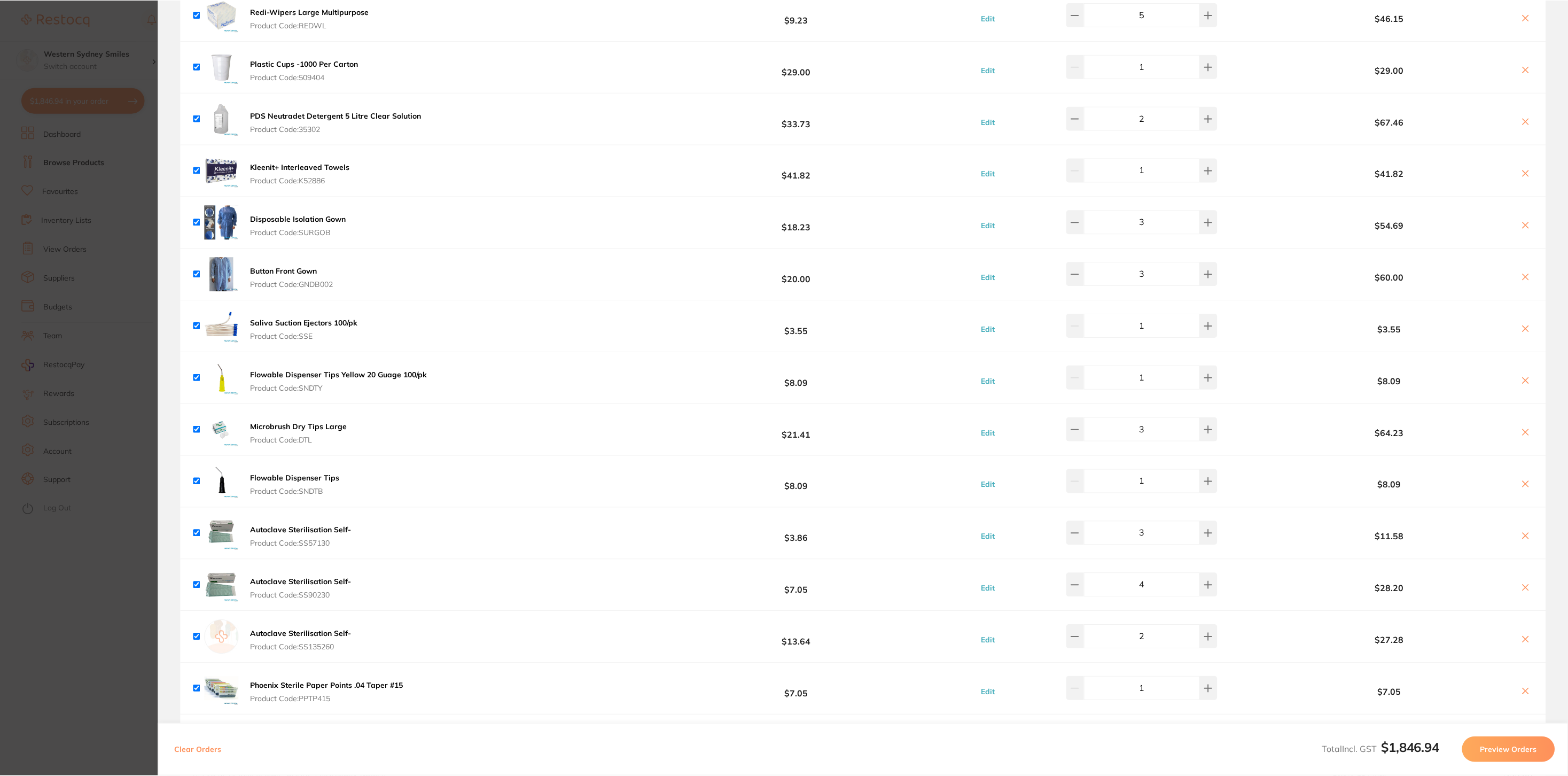
scroll to position [33, 0]
click at [340, 533] on b "Autoclave Sterilisation Self-" at bounding box center [301, 529] width 101 height 10
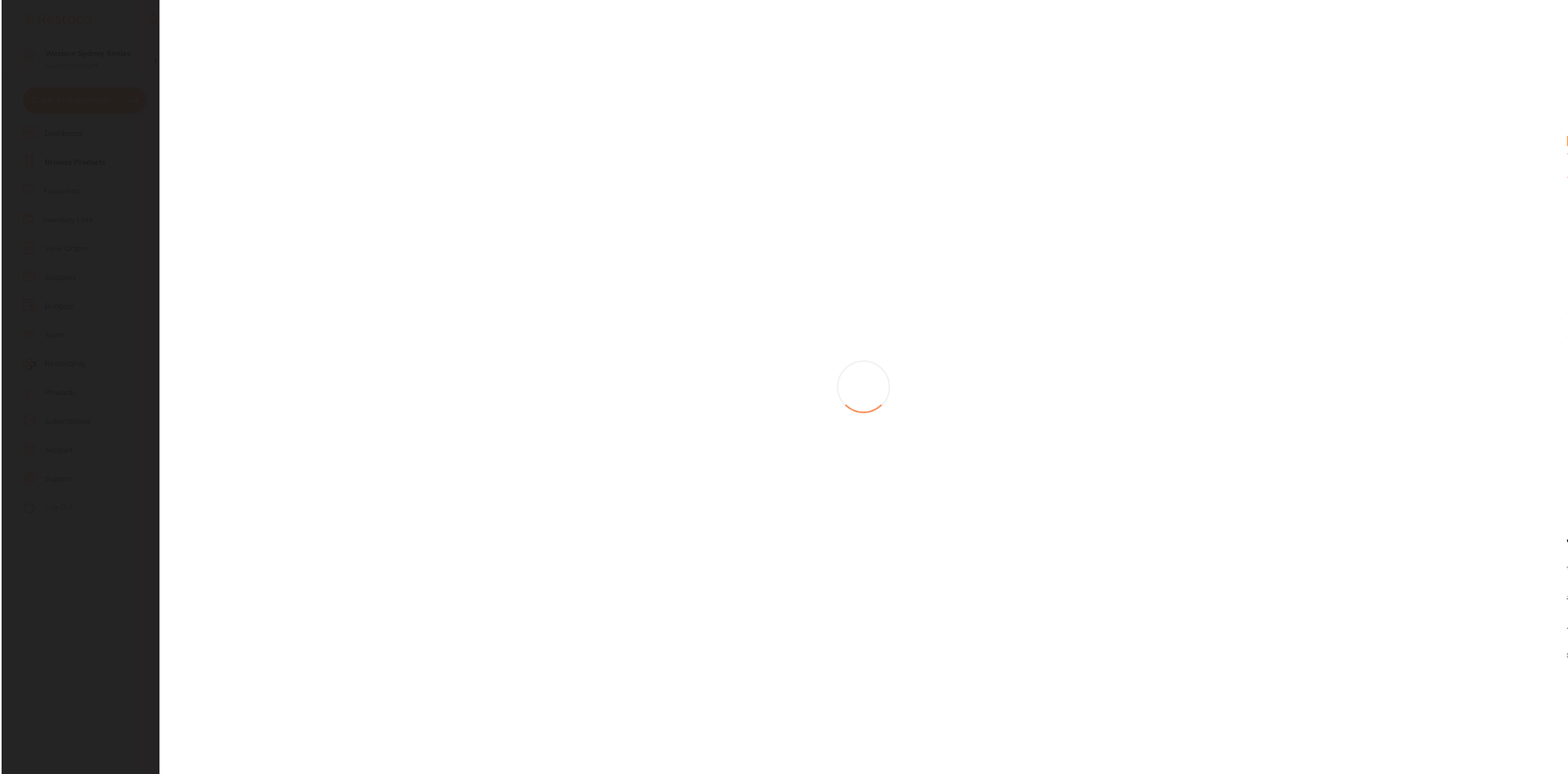
scroll to position [0, 0]
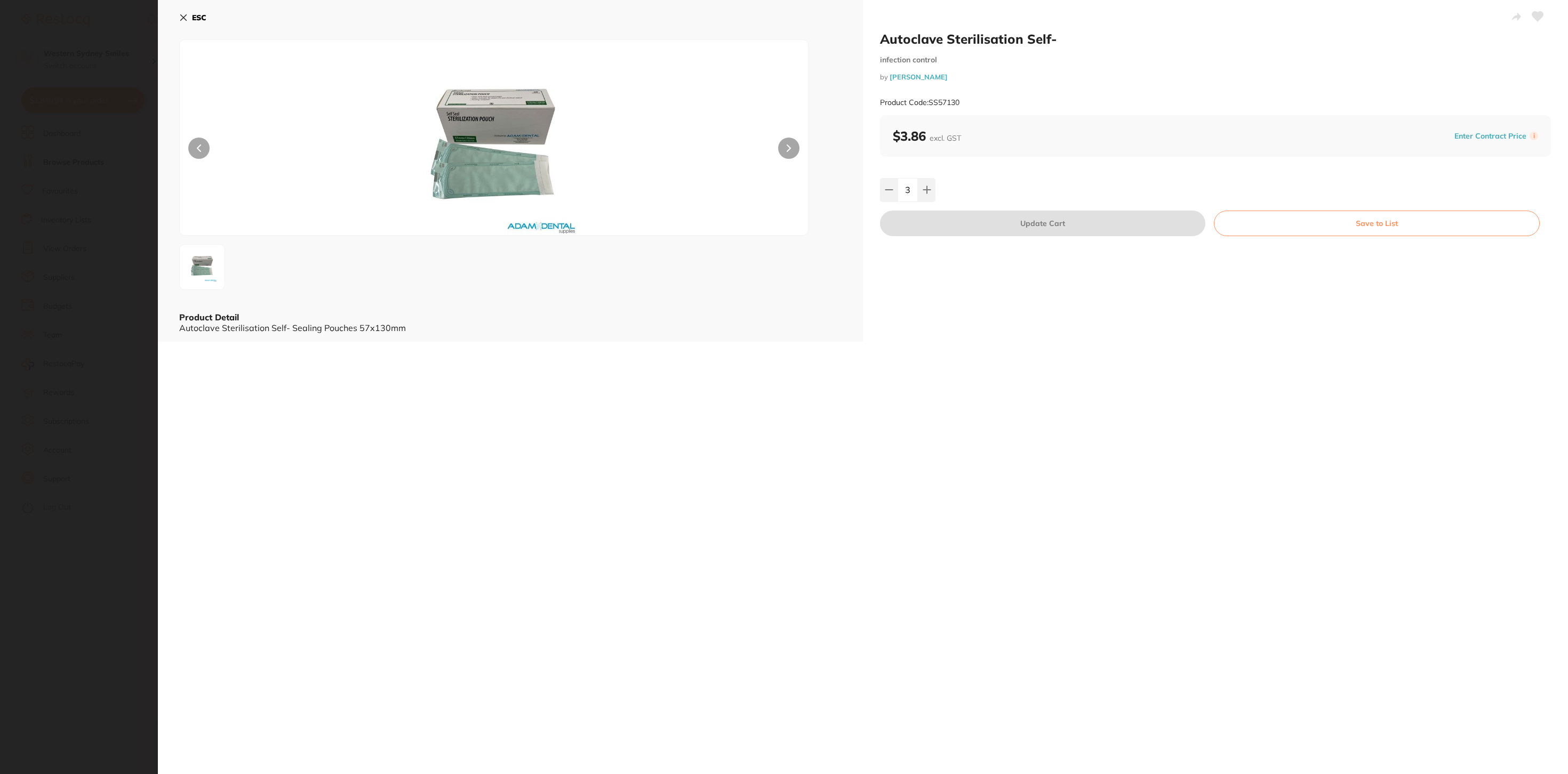
click at [197, 17] on b "ESC" at bounding box center [199, 18] width 14 height 10
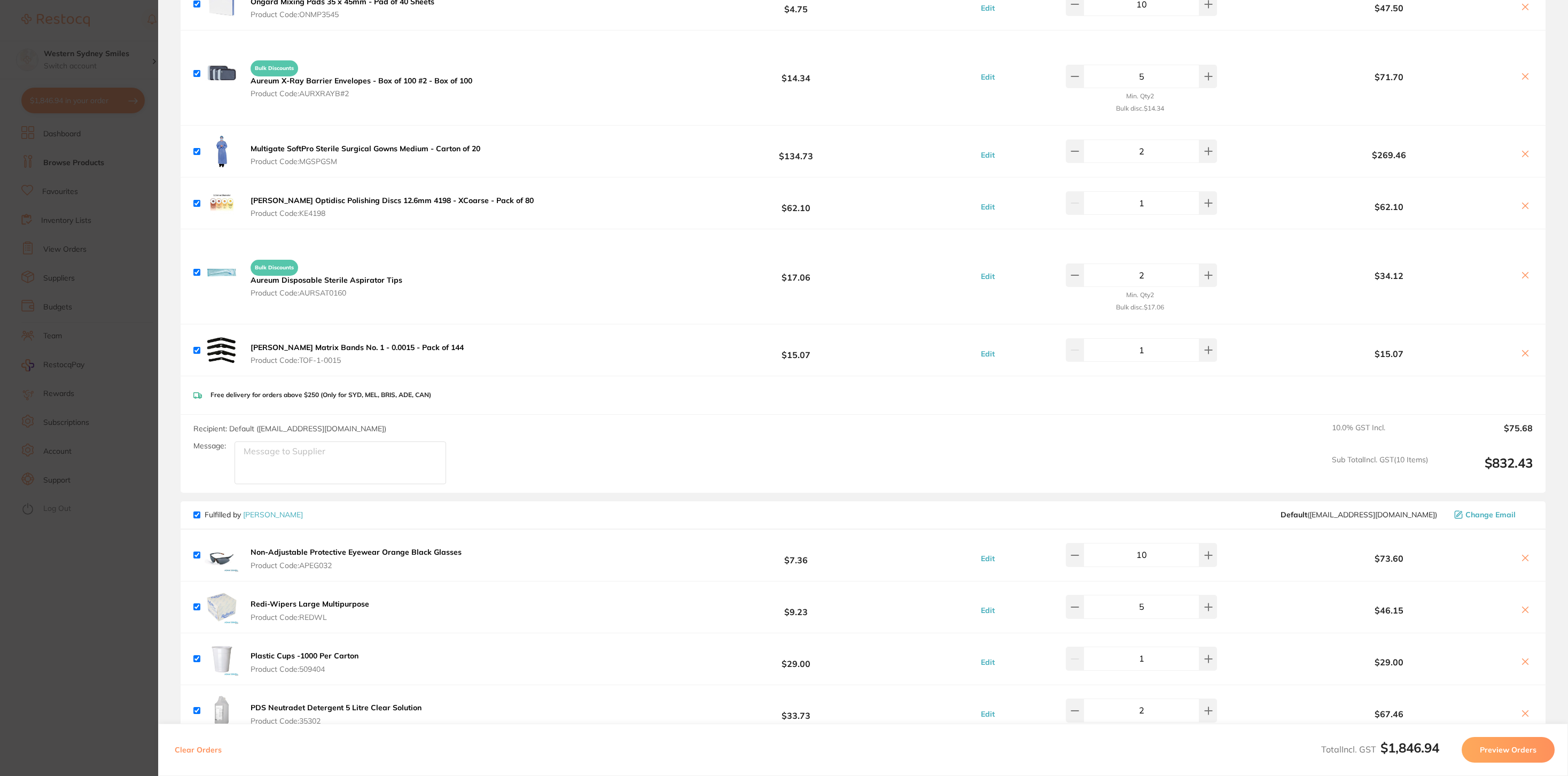
scroll to position [501, 0]
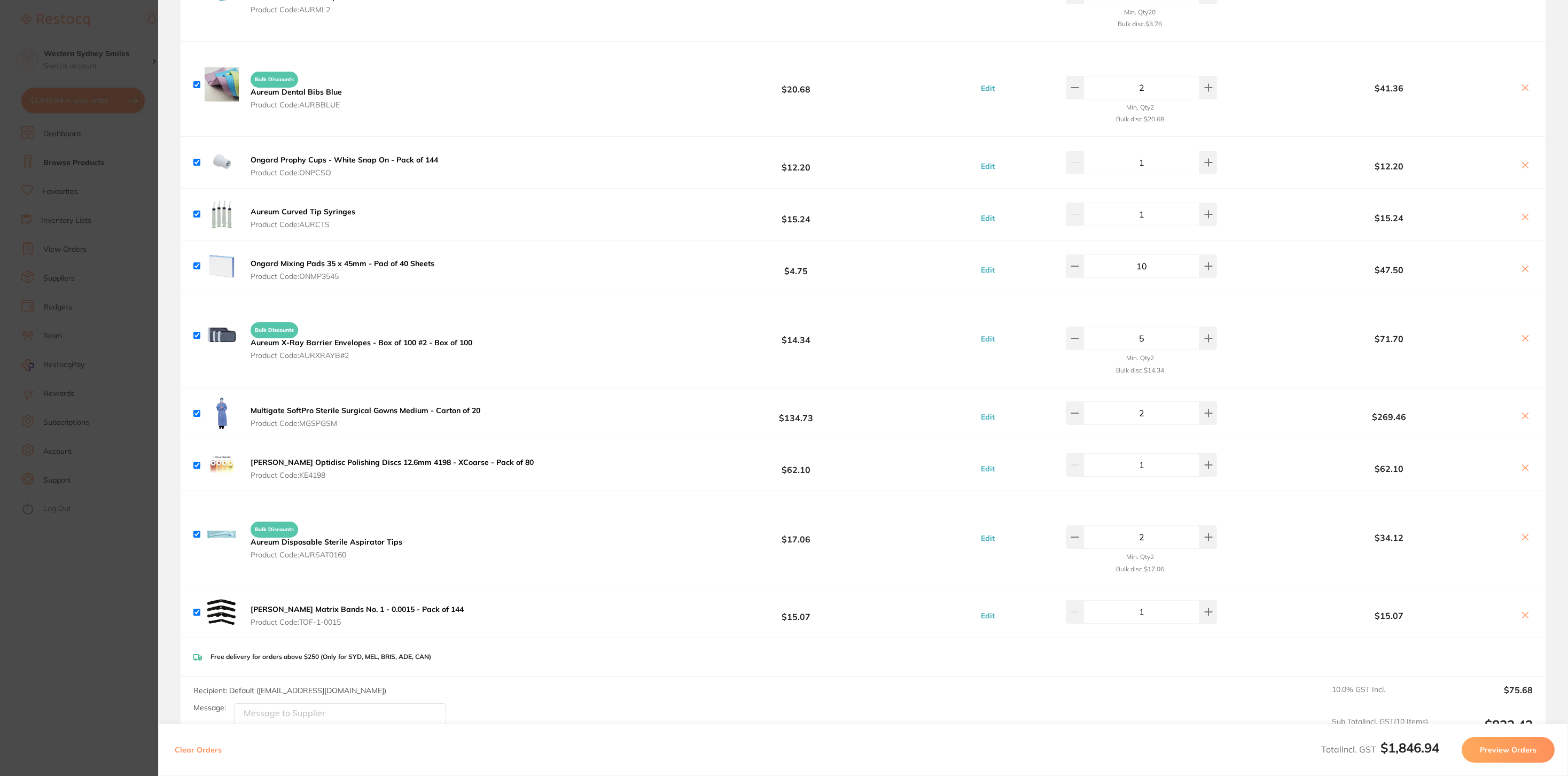
click at [72, 17] on section "Update RRP Set your pre negotiated price for this item. Item Agreed RRP (excl. …" at bounding box center [784, 388] width 1568 height 776
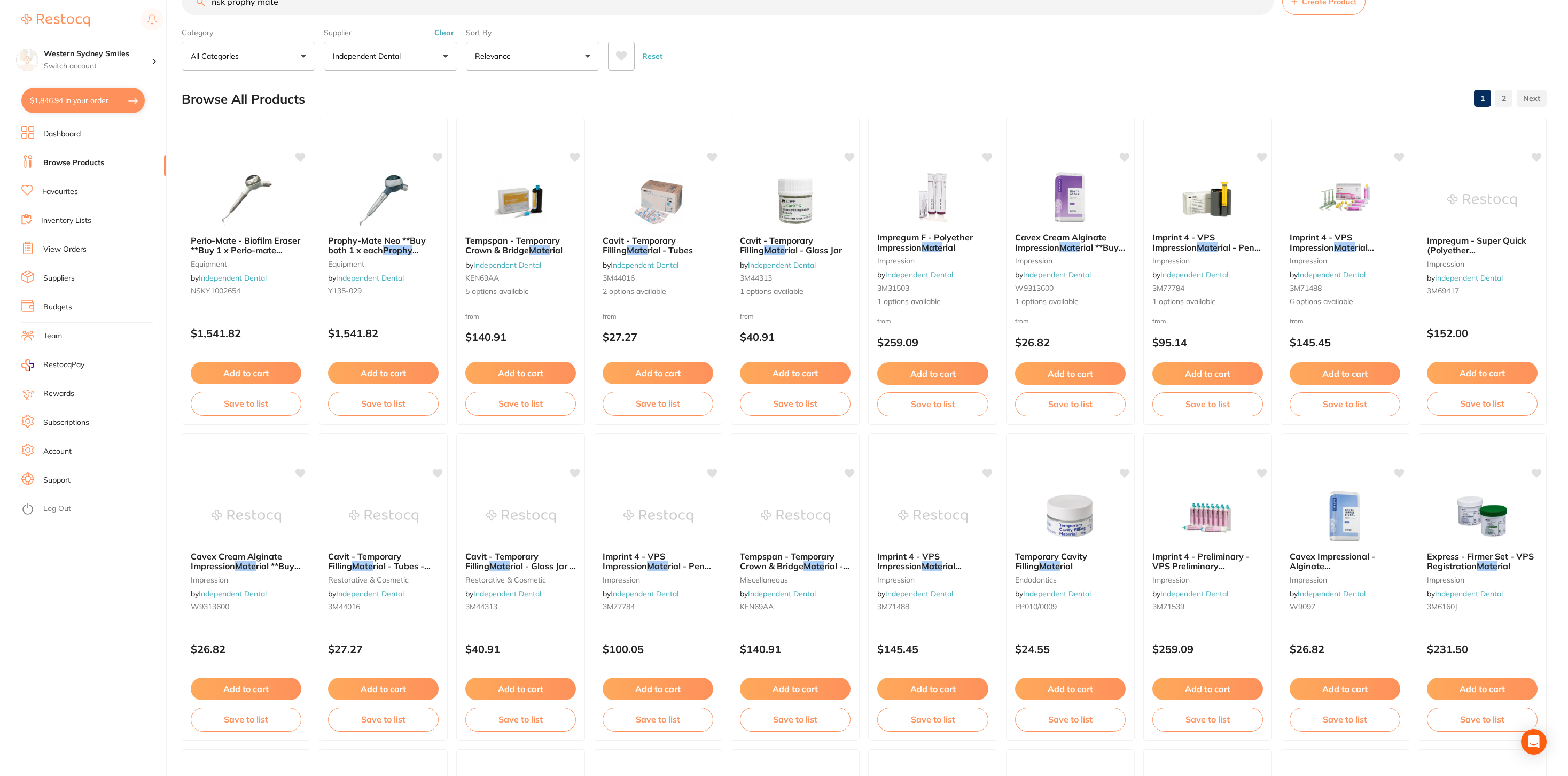
scroll to position [0, 0]
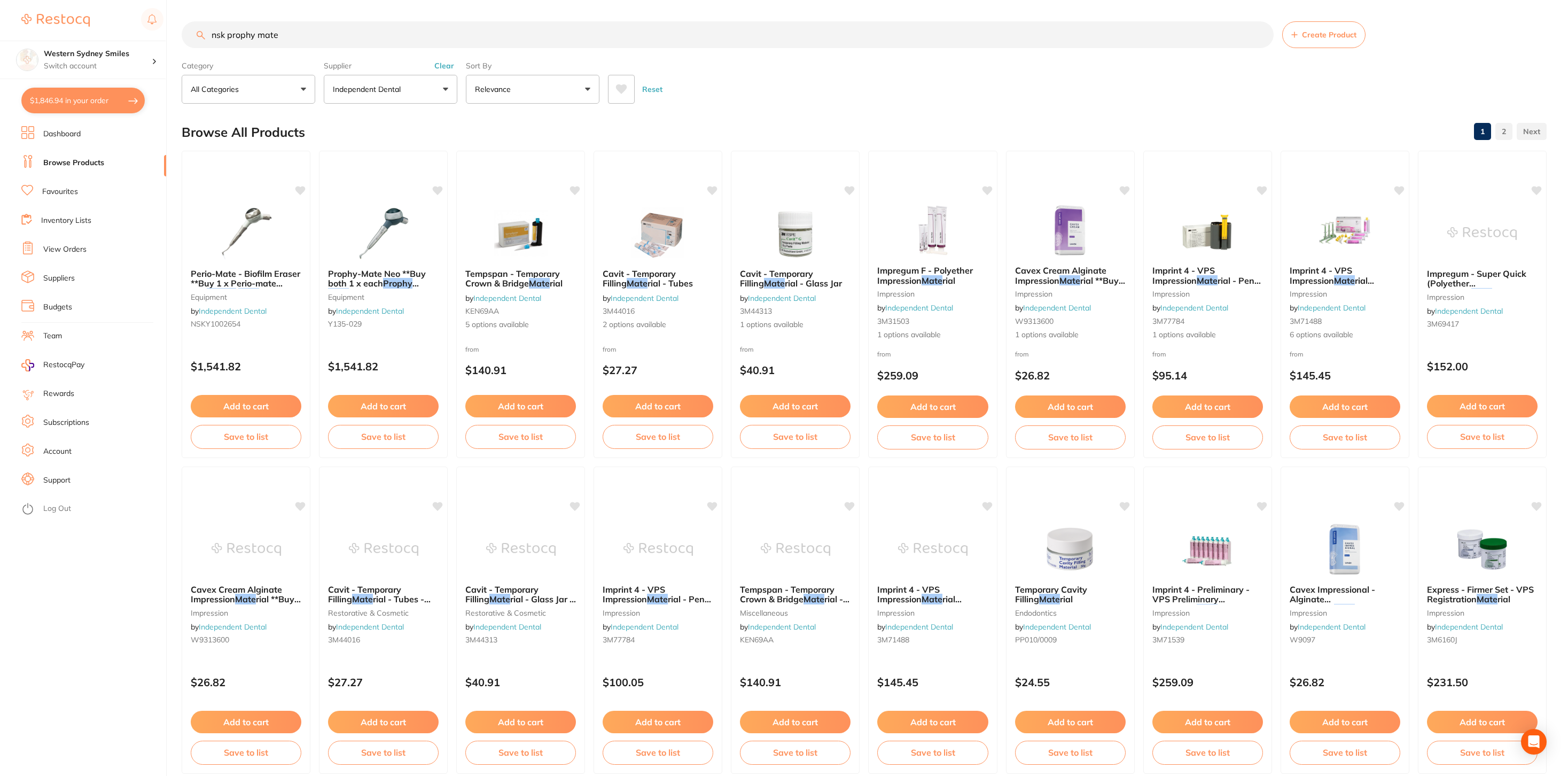
click at [241, 37] on input "nsk prophy mate" at bounding box center [727, 34] width 1092 height 26
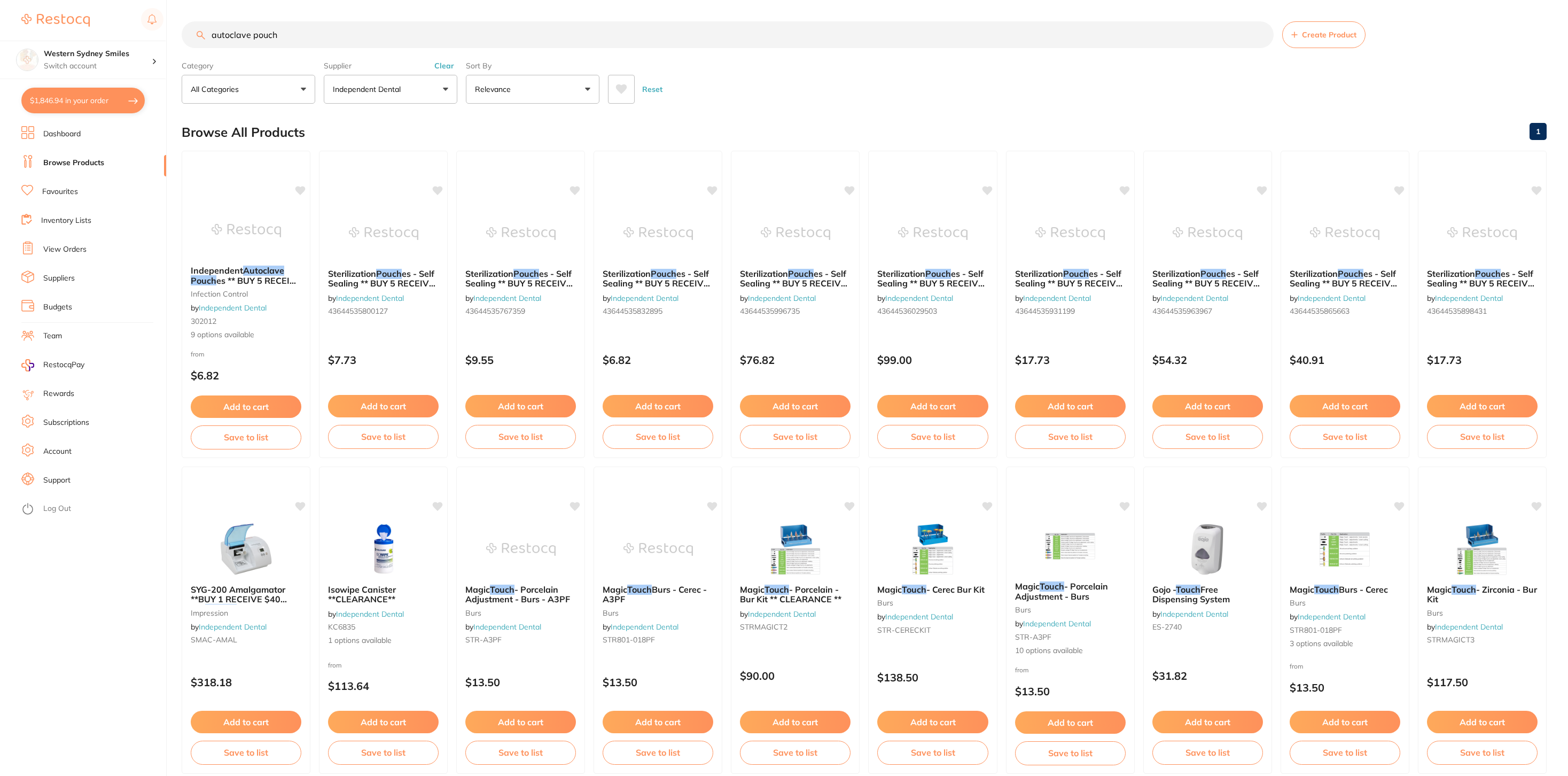
click at [441, 62] on button "Clear" at bounding box center [444, 65] width 26 height 10
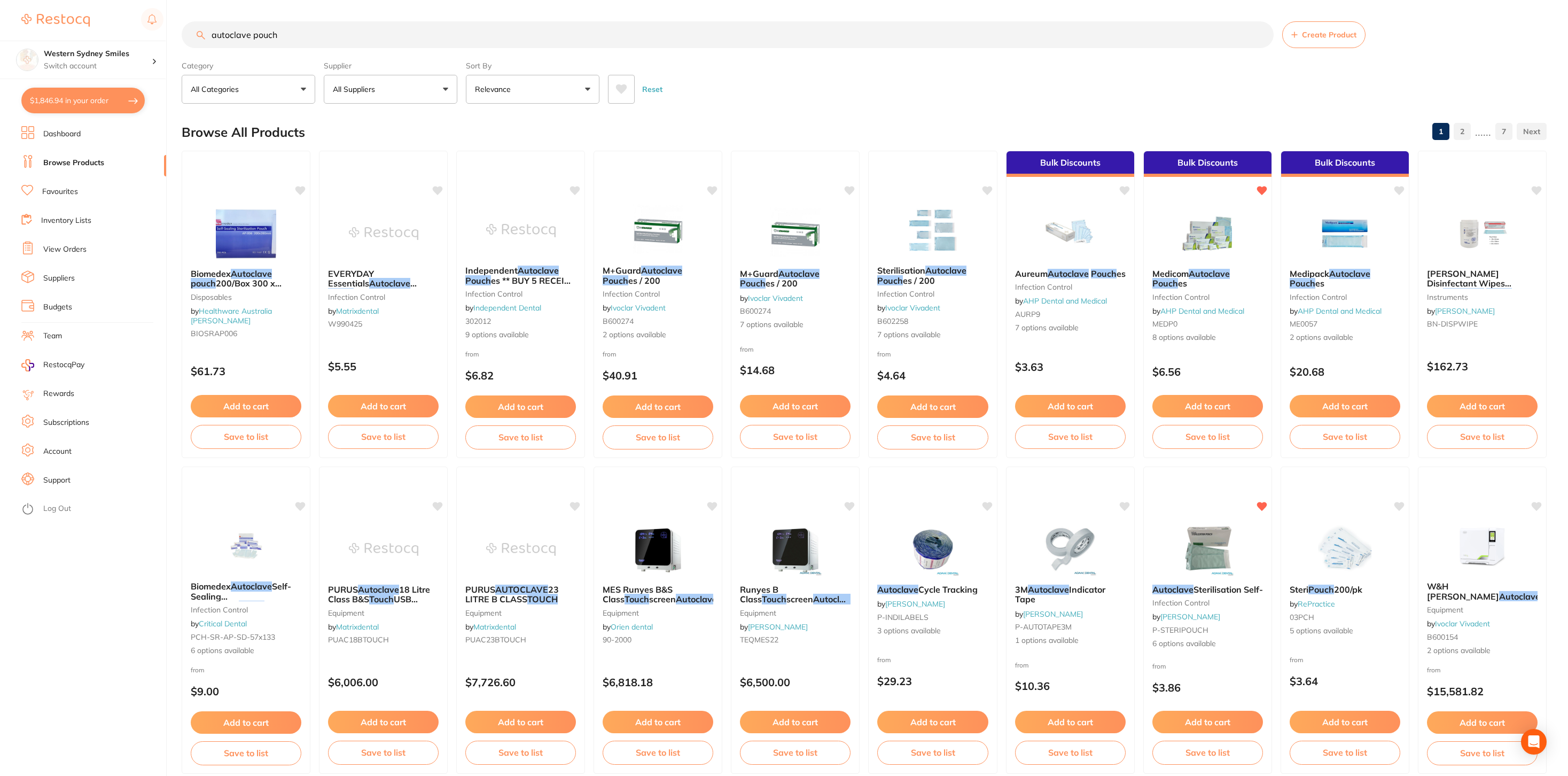
click at [617, 90] on icon at bounding box center [621, 89] width 11 height 10
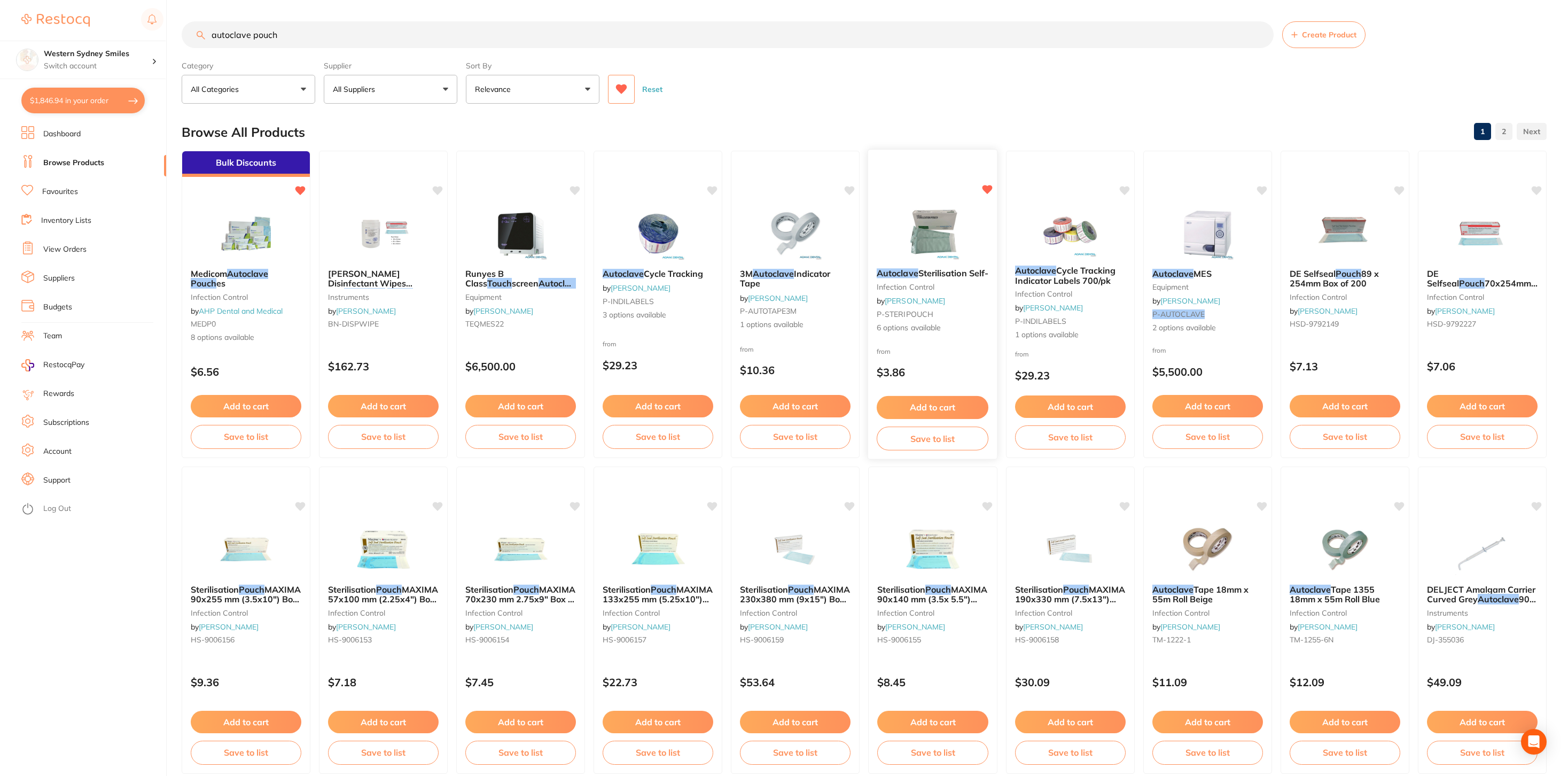
click at [954, 218] on img at bounding box center [933, 232] width 70 height 54
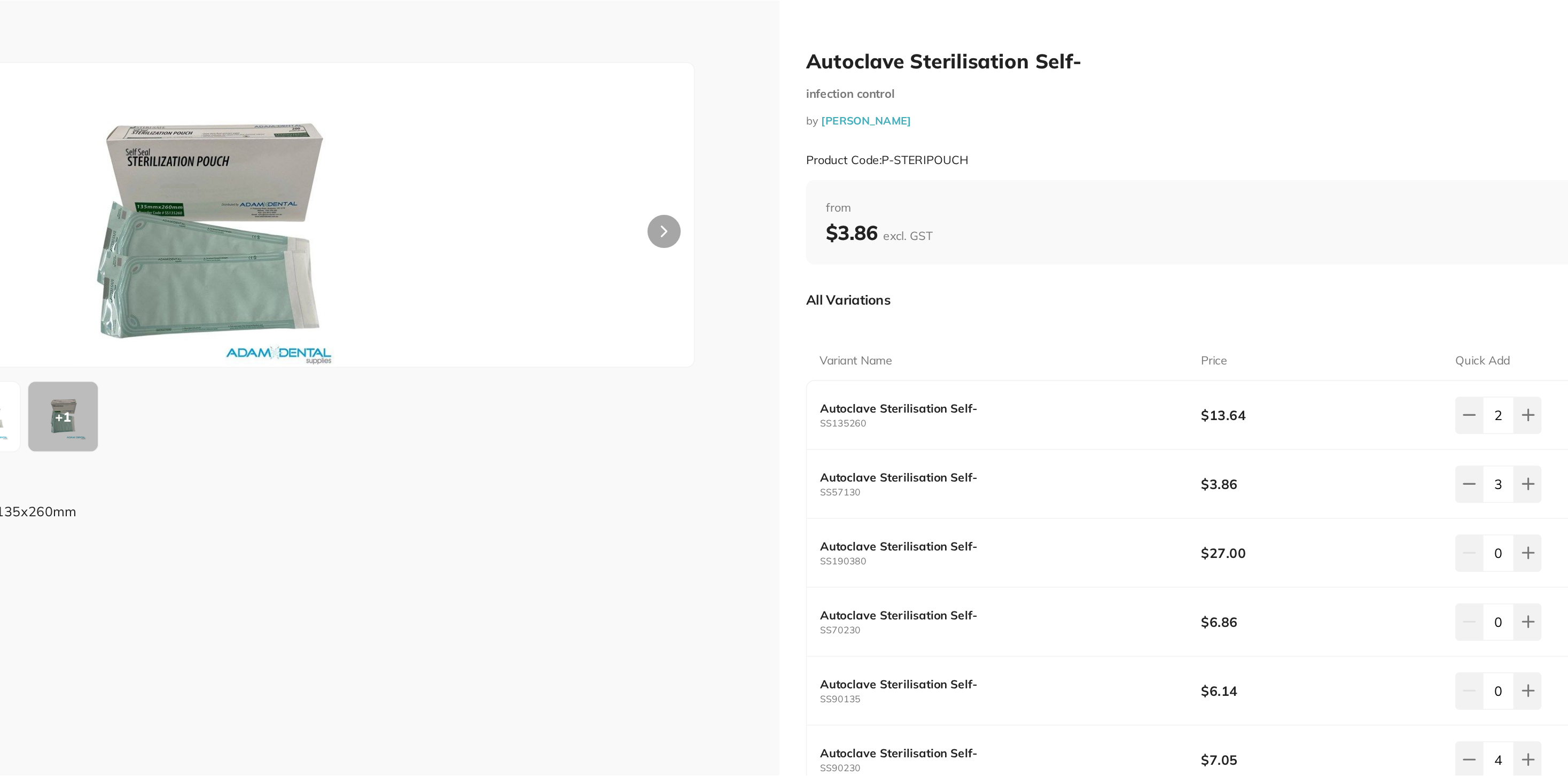
scroll to position [18, 0]
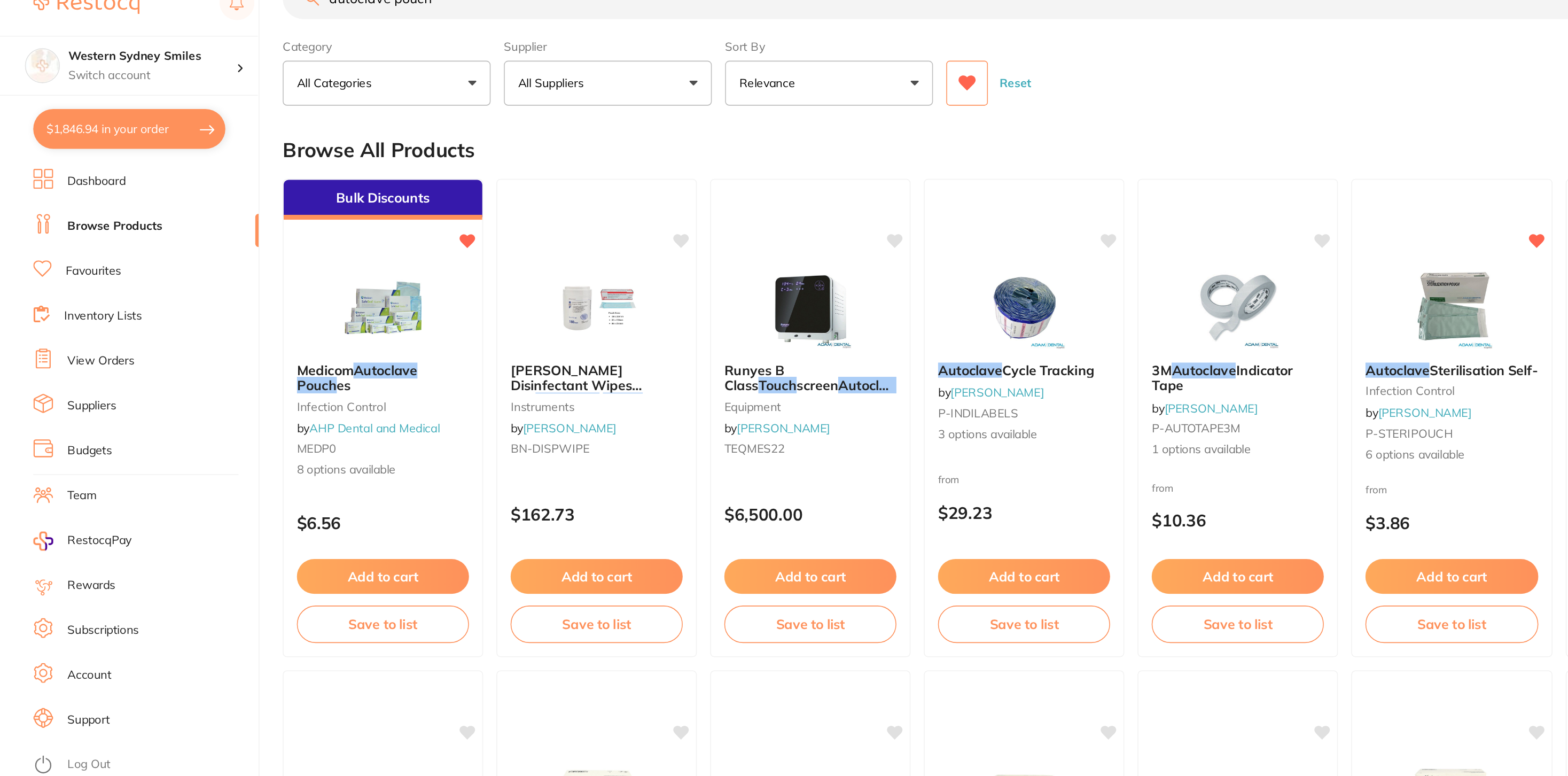
click at [97, 95] on button "$1,846.94 in your order" at bounding box center [82, 100] width 124 height 25
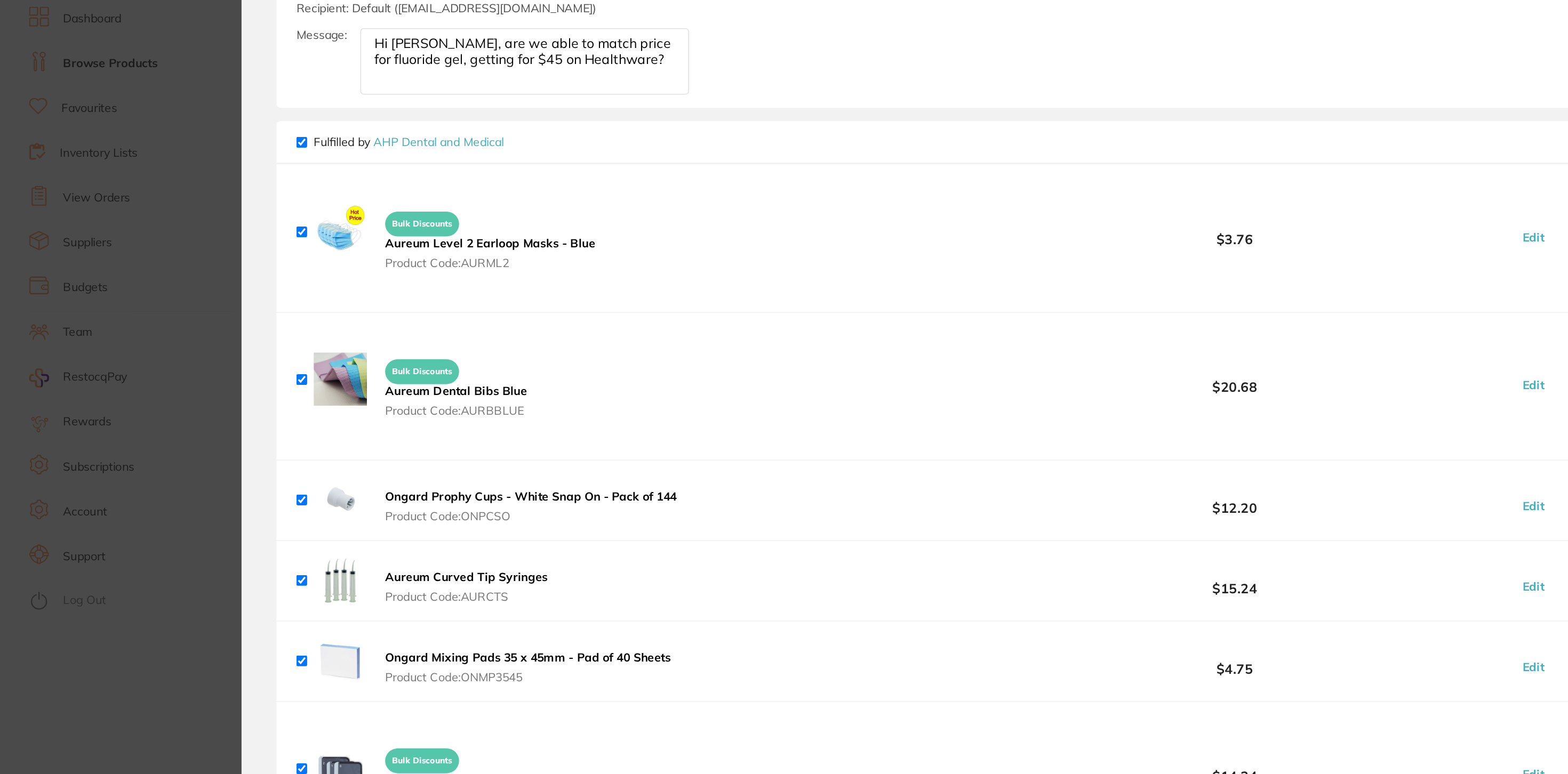
scroll to position [215, 0]
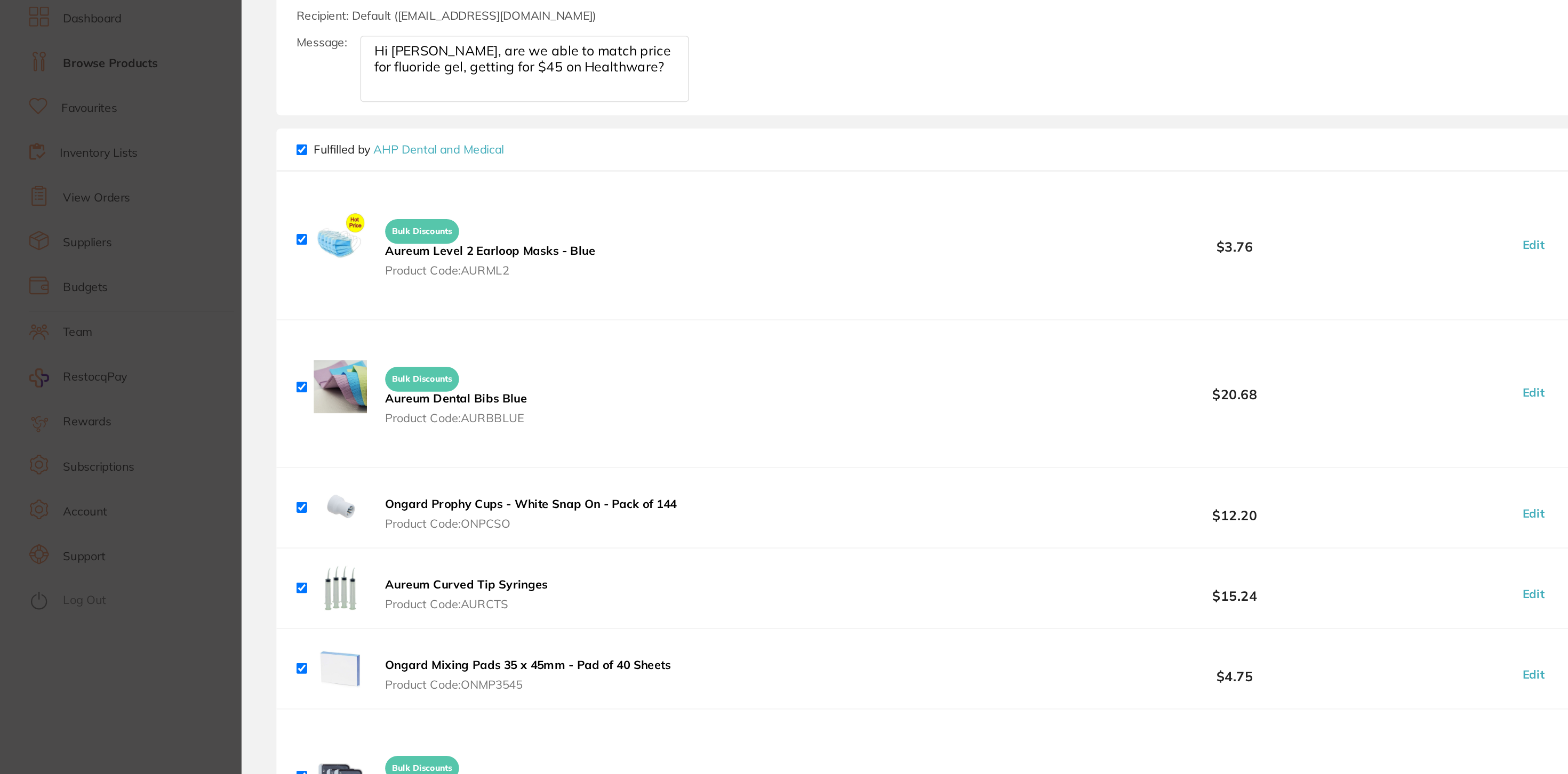
click at [310, 282] on b "Aureum Level 2 Earloop Masks - Blue" at bounding box center [318, 282] width 135 height 10
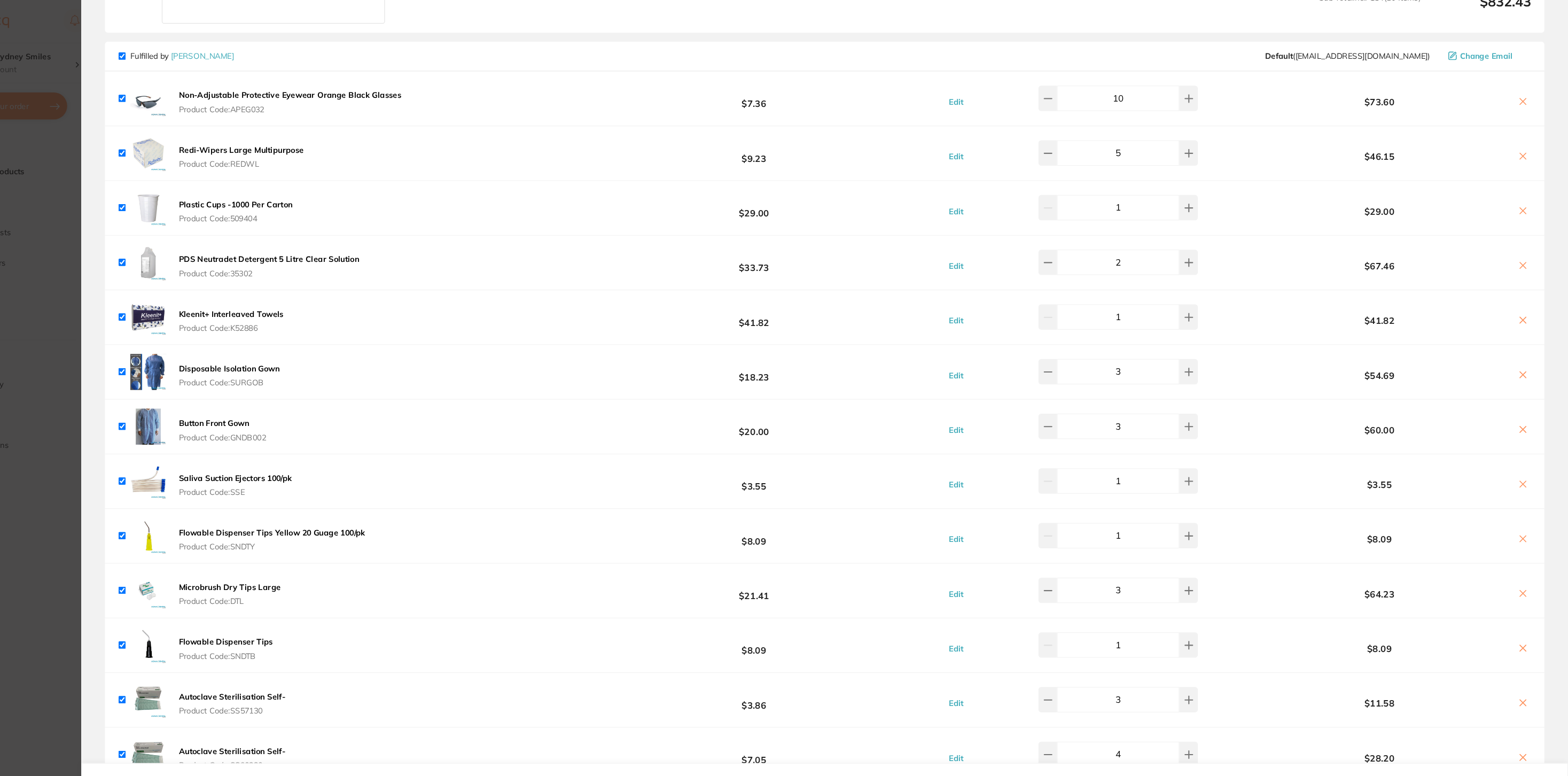
scroll to position [1218, 0]
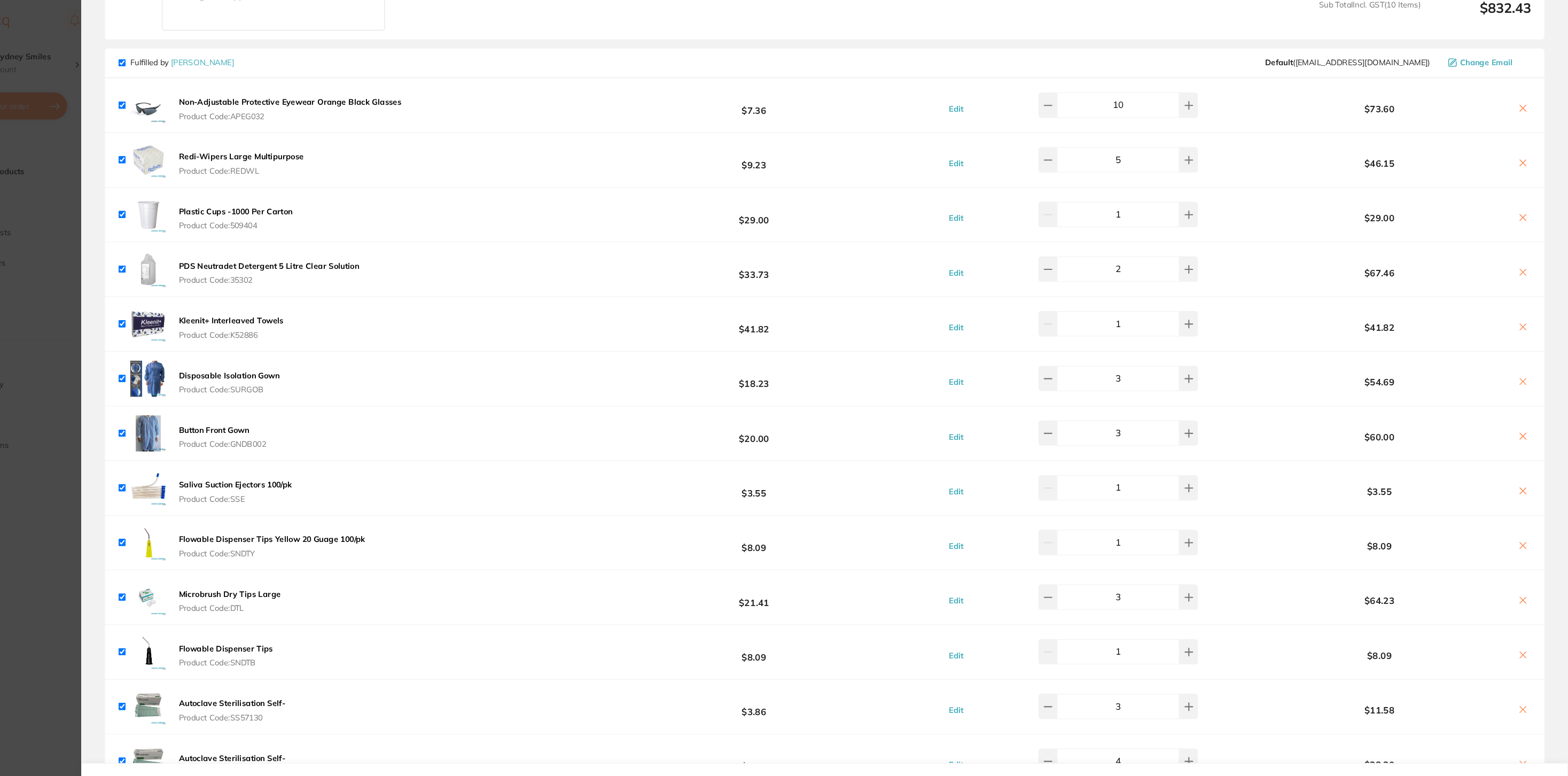
click at [433, 100] on b "Non-Adjustable Protective Eyewear Orange Black Glasses" at bounding box center [356, 97] width 211 height 10
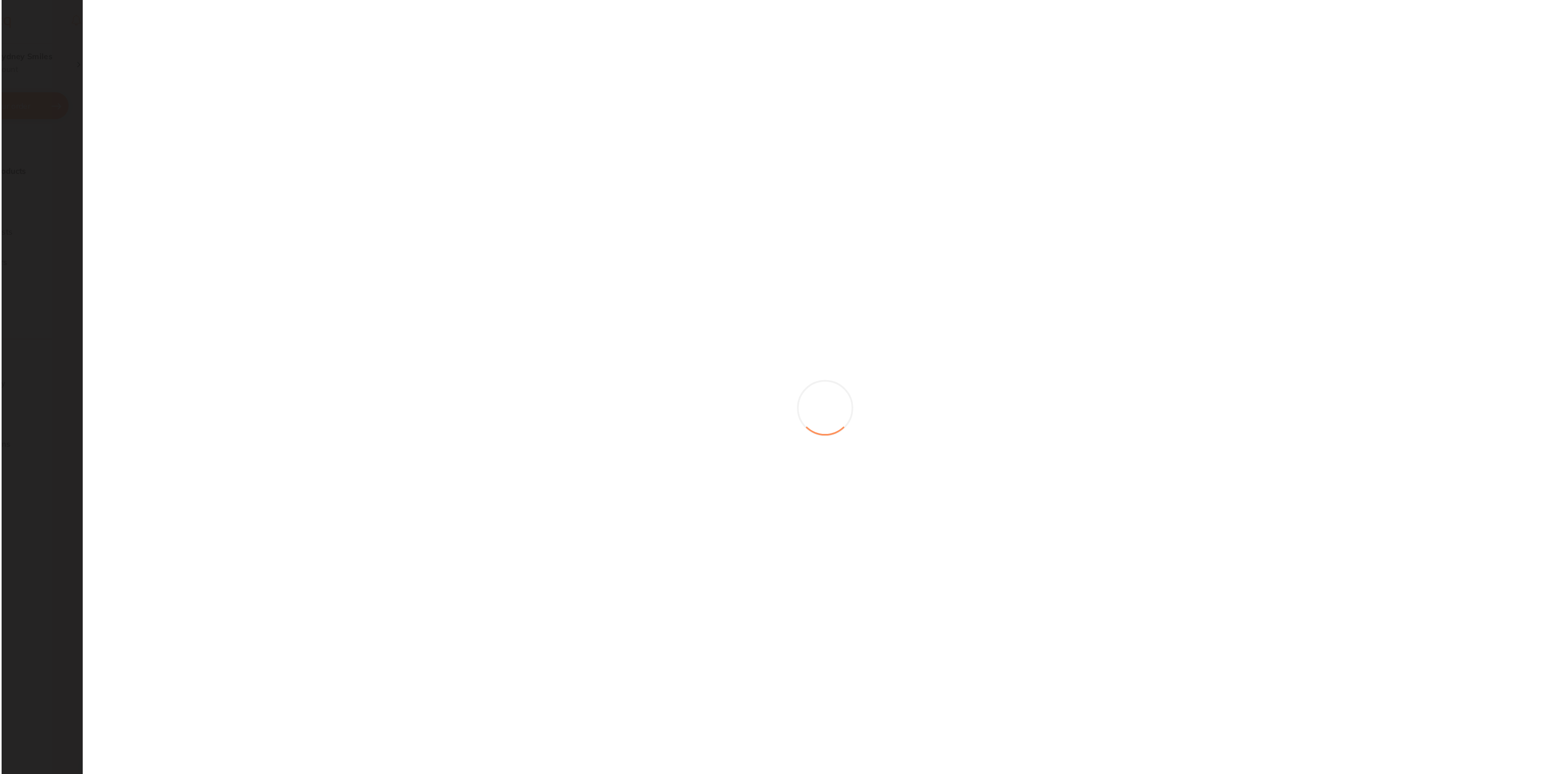
scroll to position [0, 0]
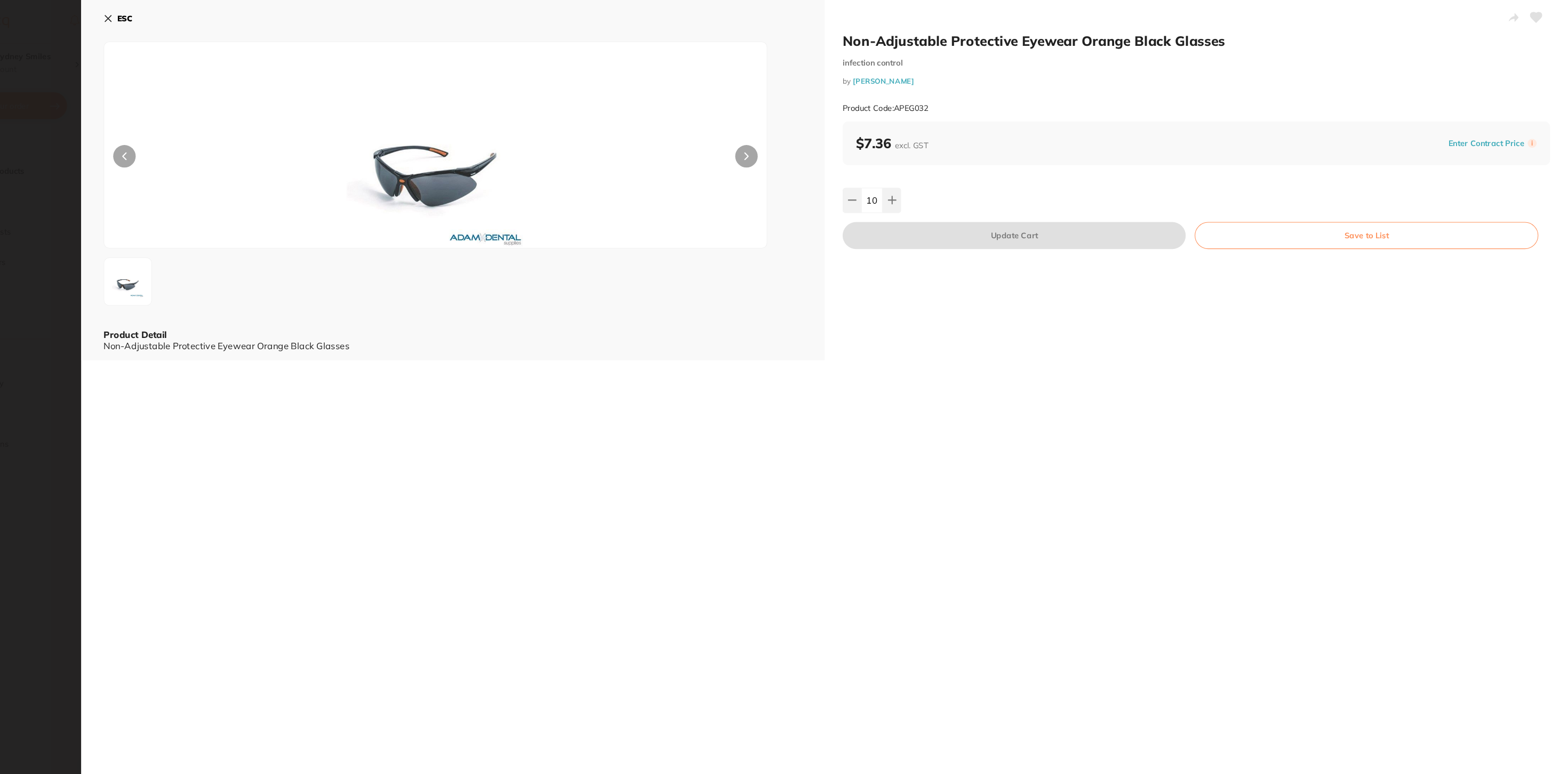
click at [197, 19] on b "ESC" at bounding box center [199, 18] width 14 height 10
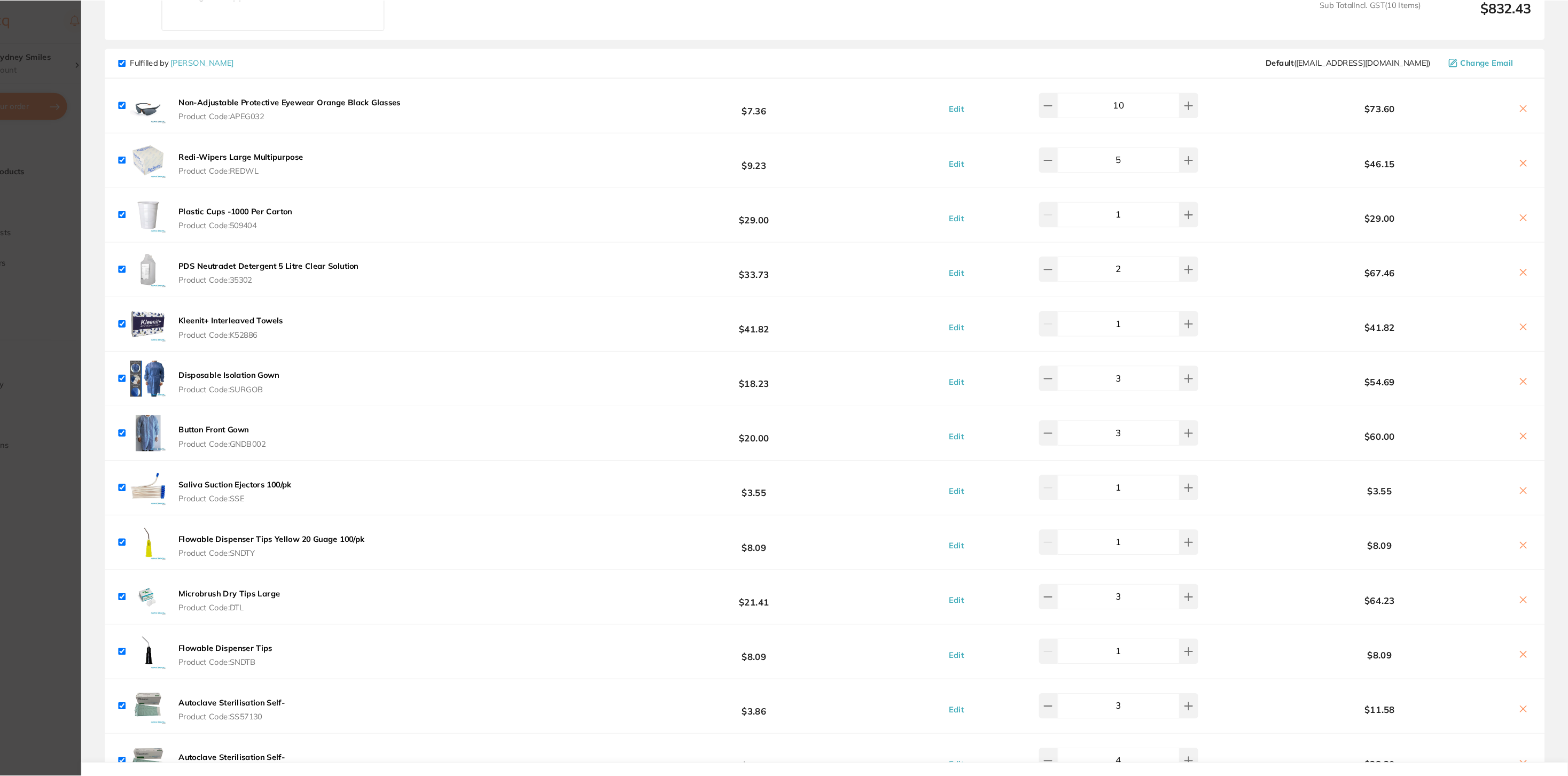
scroll to position [18, 0]
click at [138, 40] on section "Update RRP Set your pre negotiated price for this item. Item Agreed RRP (excl. …" at bounding box center [784, 388] width 1568 height 776
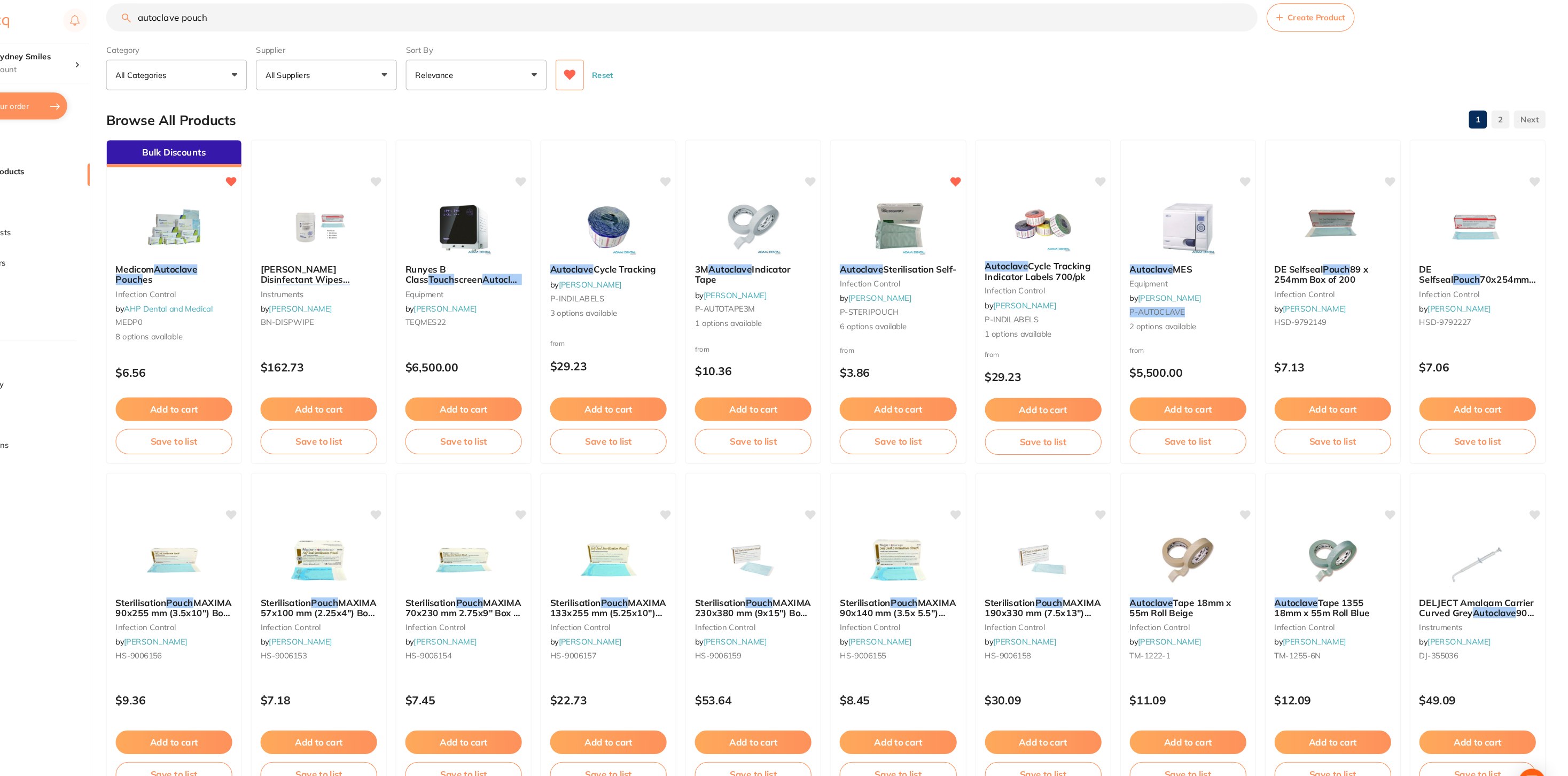
click at [252, 12] on input "autoclave pouch" at bounding box center [727, 17] width 1092 height 26
type input "glasses"
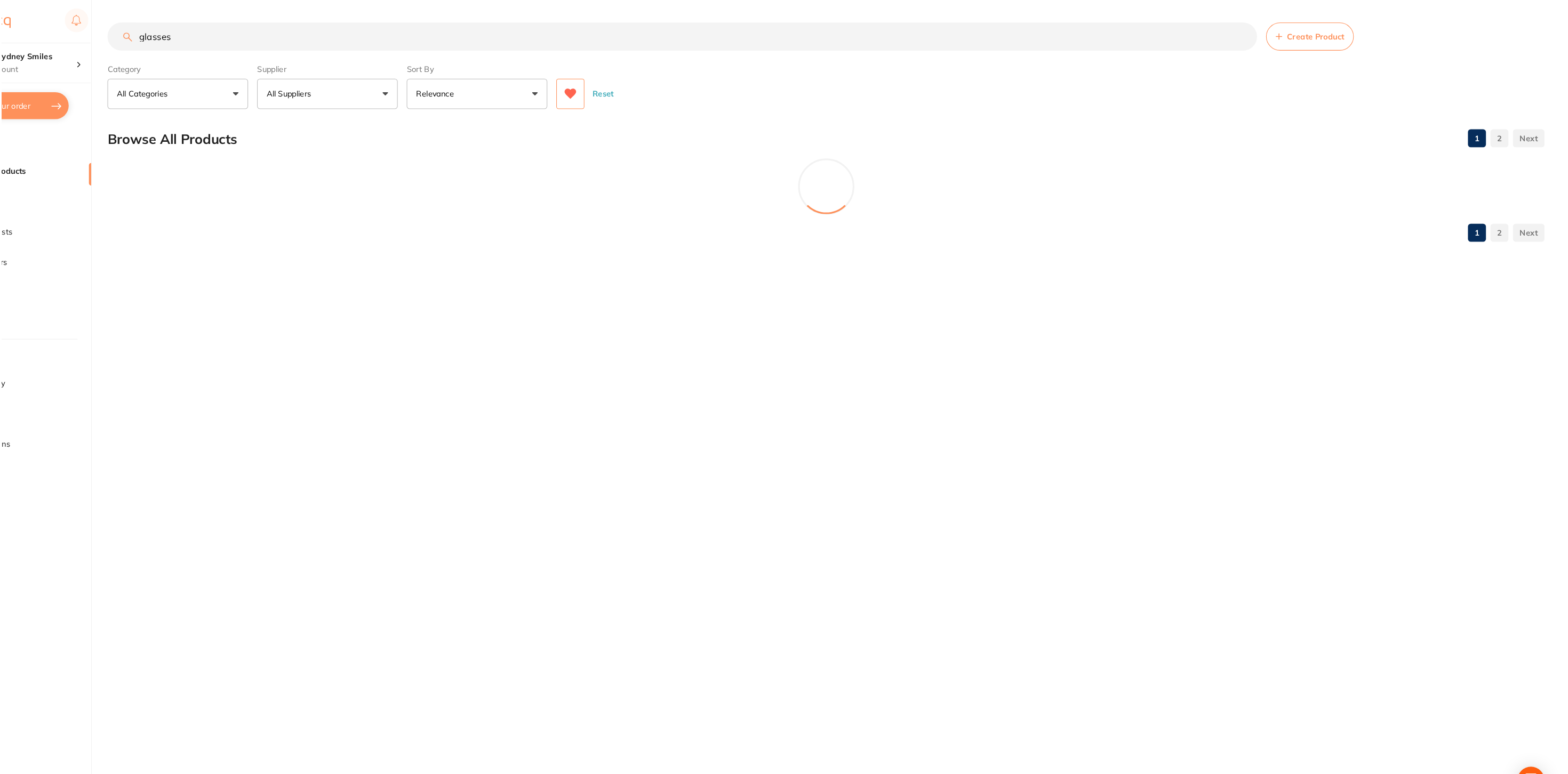
scroll to position [0, 0]
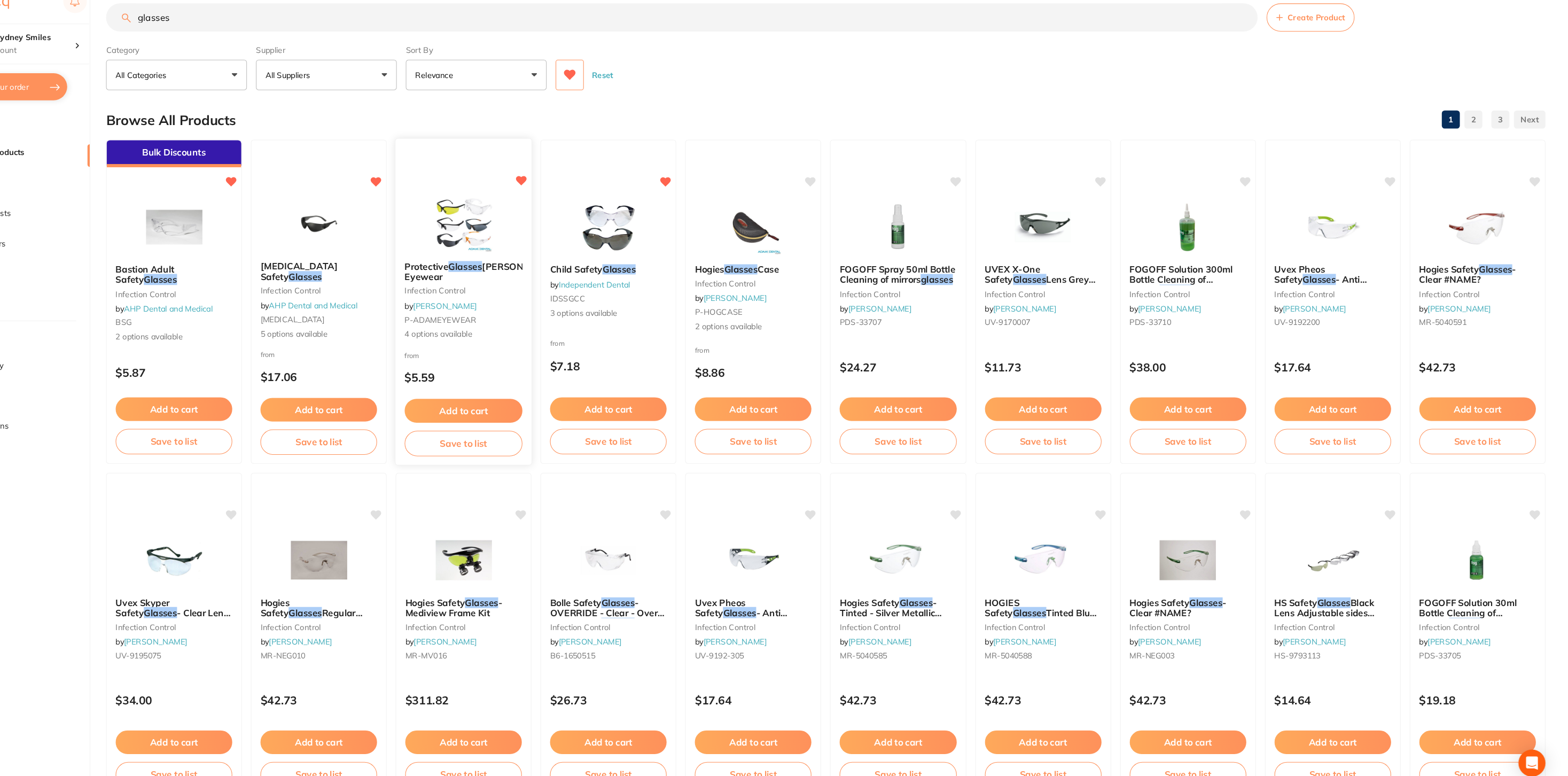
click at [497, 200] on div "Protective Glasses Adam Eyewear infection control by Adam Dental P-ADAMEYEWEAR …" at bounding box center [520, 305] width 131 height 311
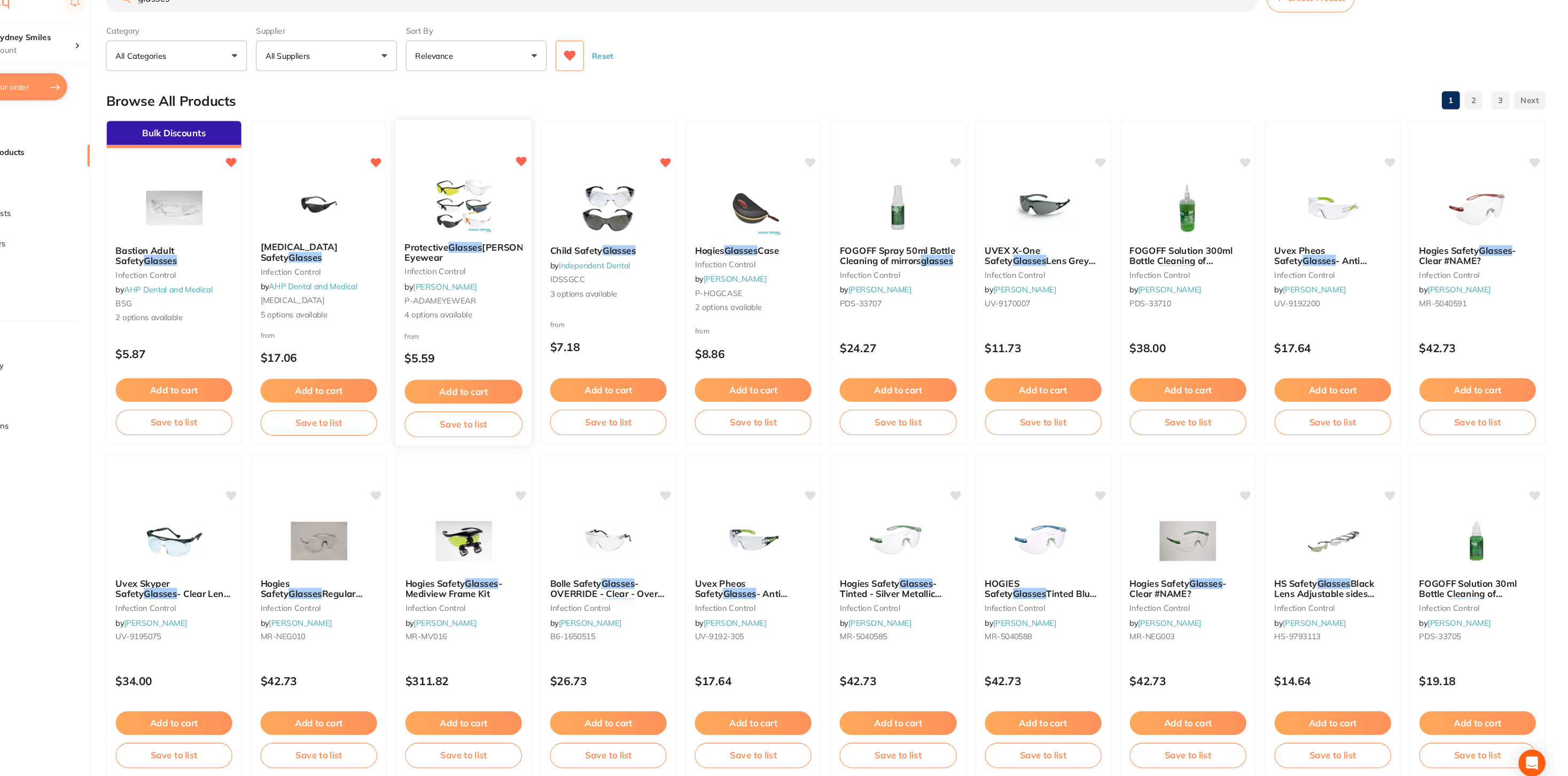
click at [501, 196] on img at bounding box center [520, 212] width 70 height 54
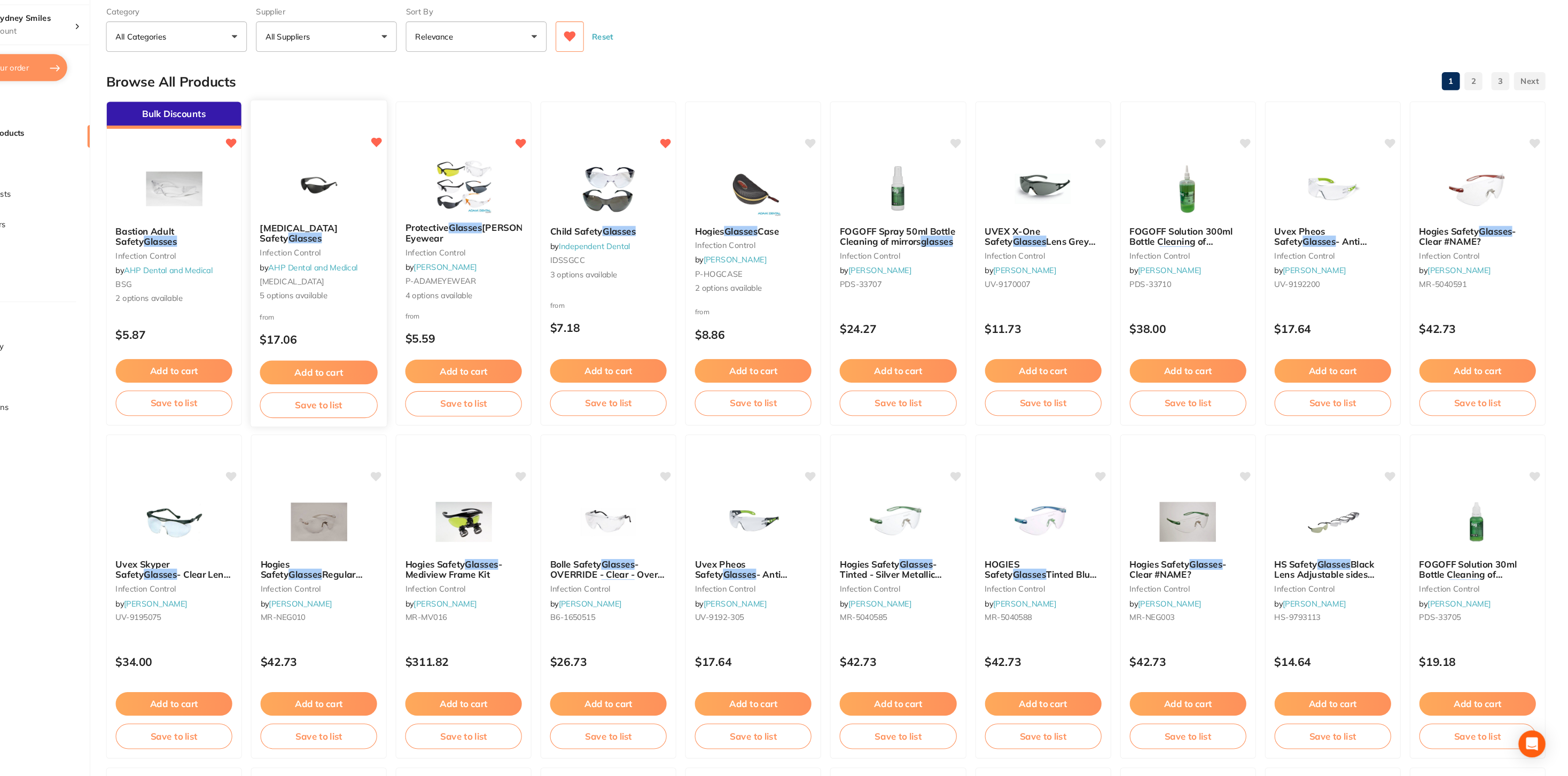
click at [387, 218] on img at bounding box center [383, 212] width 70 height 54
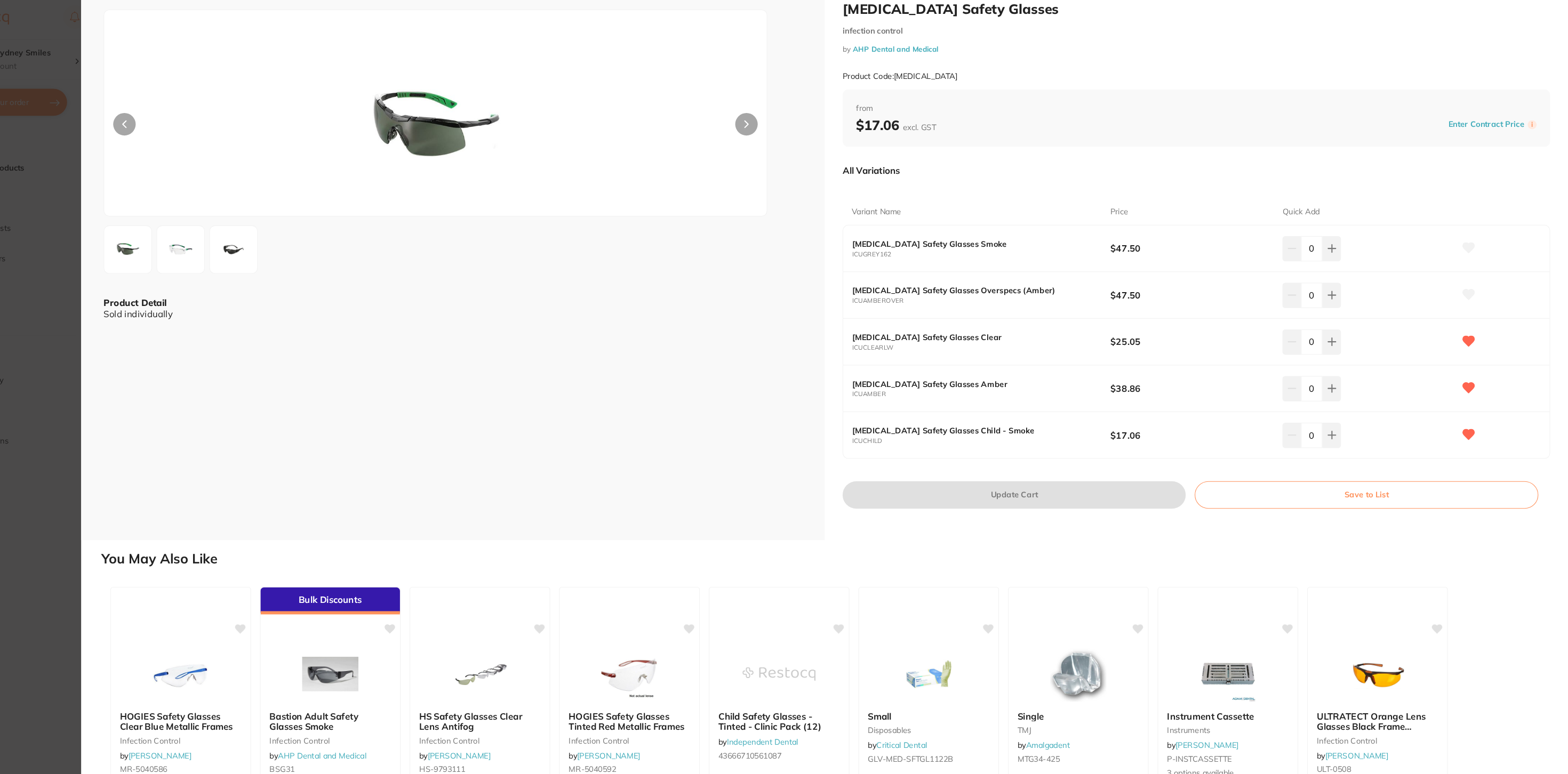
scroll to position [32, 0]
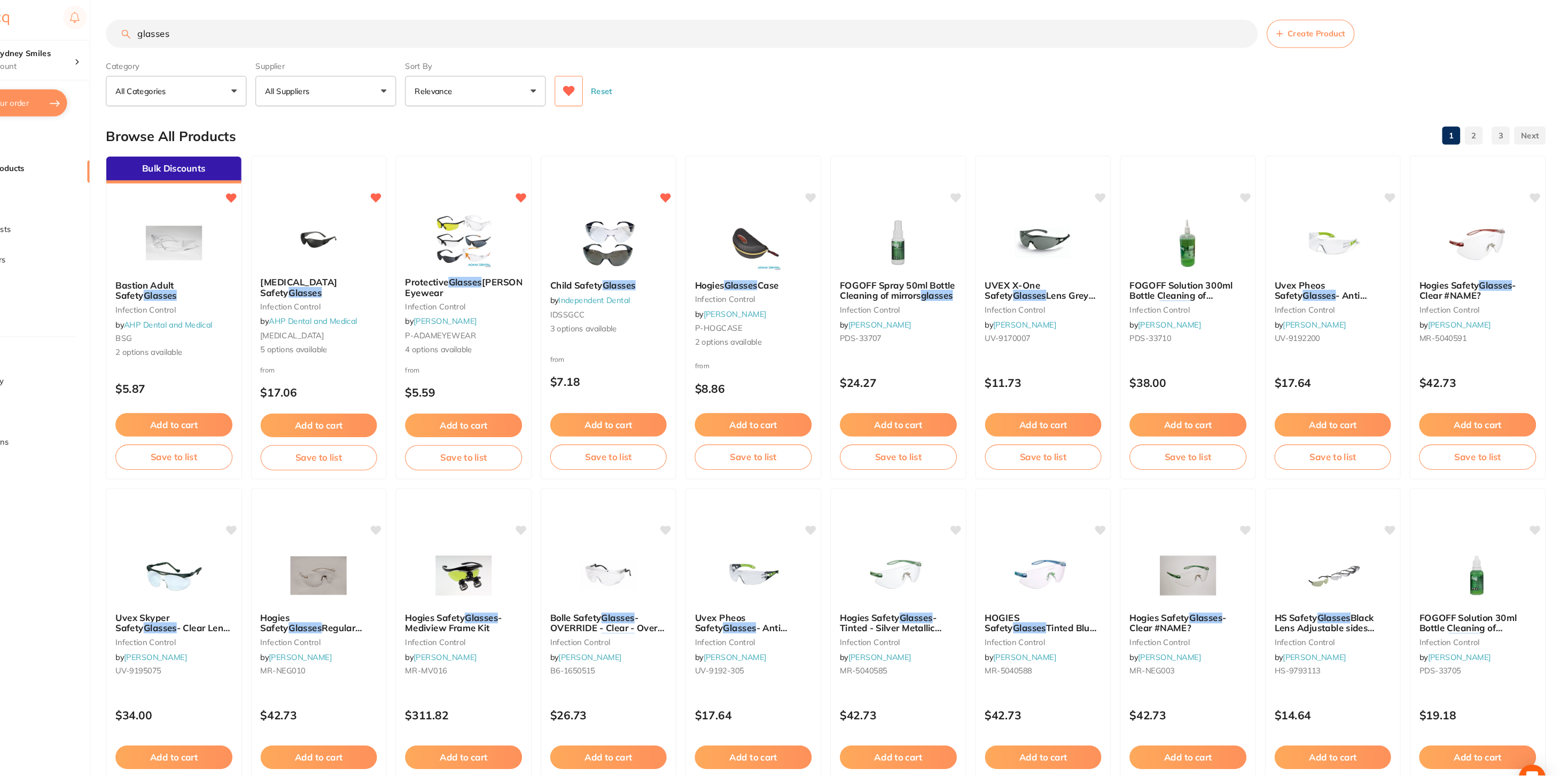
scroll to position [18, 0]
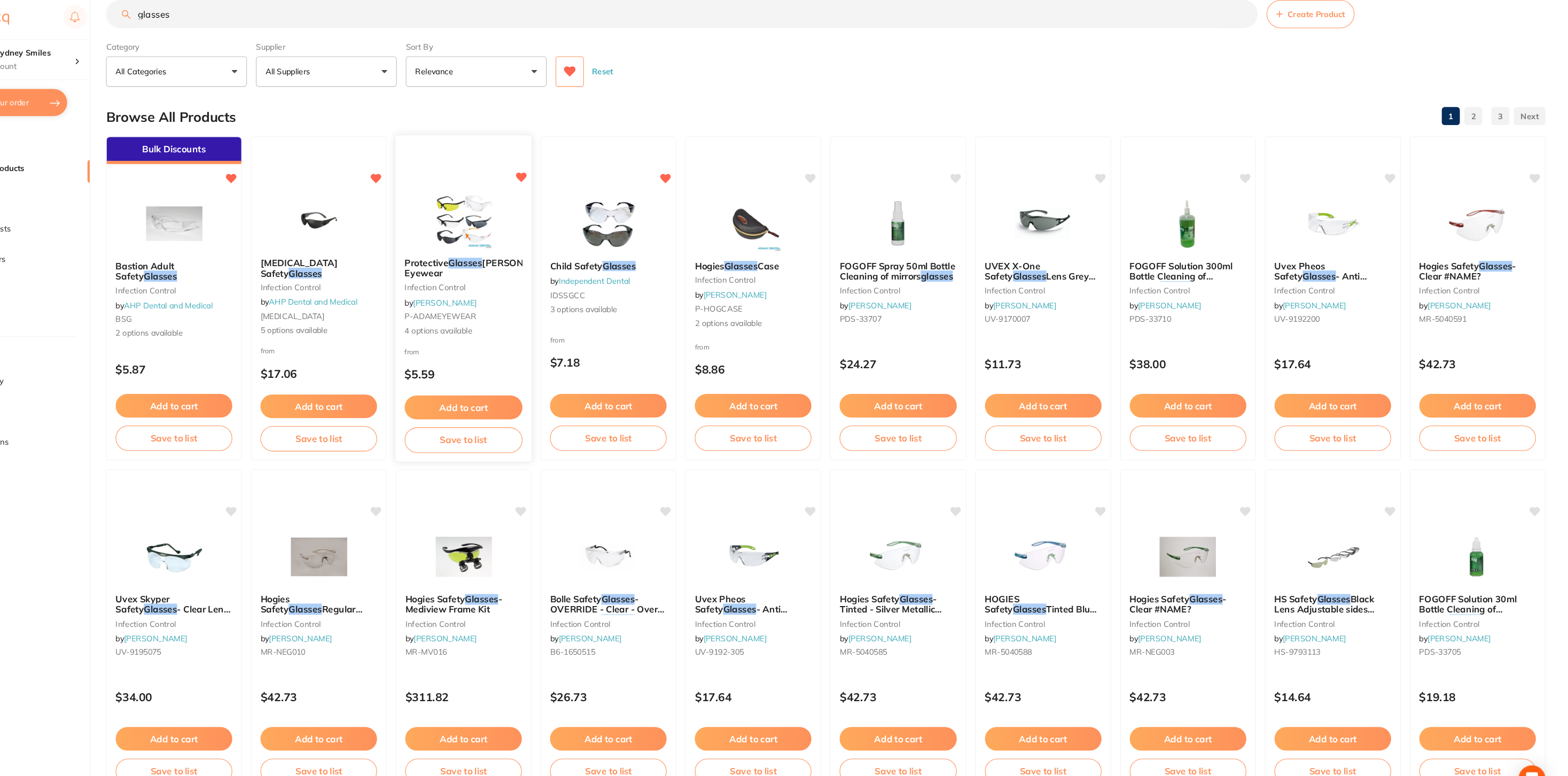
click at [555, 186] on div at bounding box center [520, 212] width 129 height 54
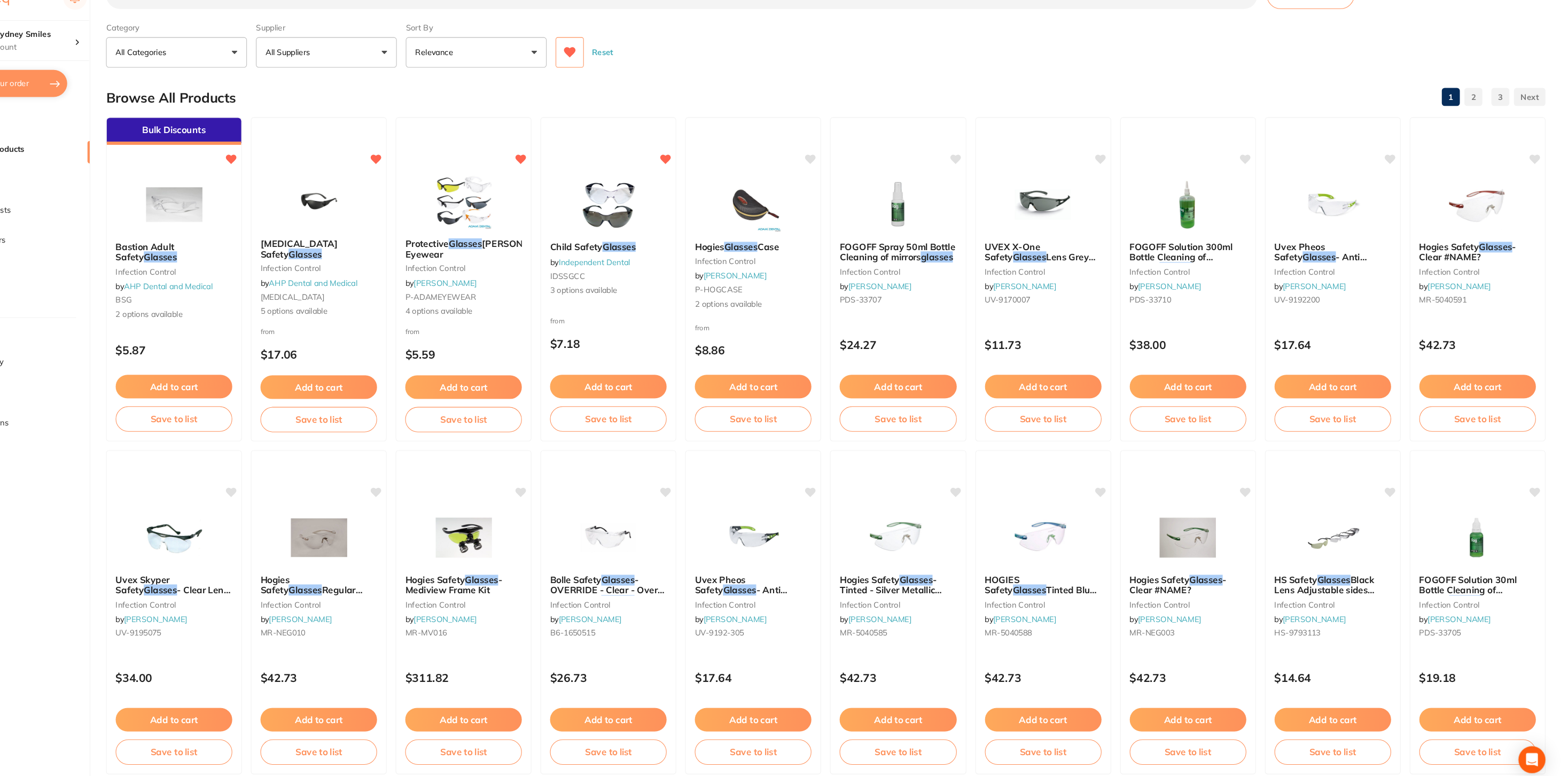
click at [621, 68] on icon at bounding box center [621, 70] width 11 height 10
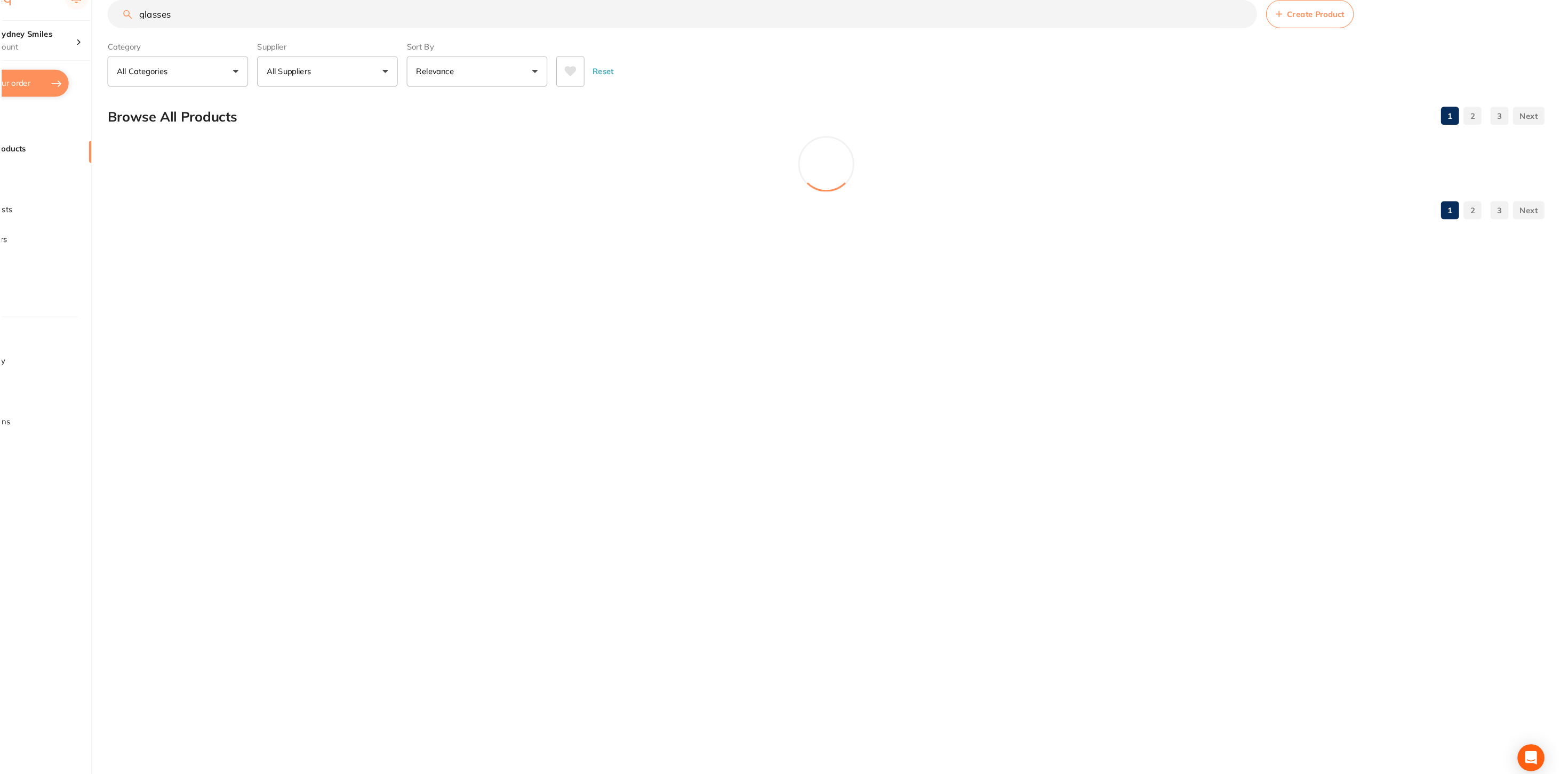
scroll to position [0, 0]
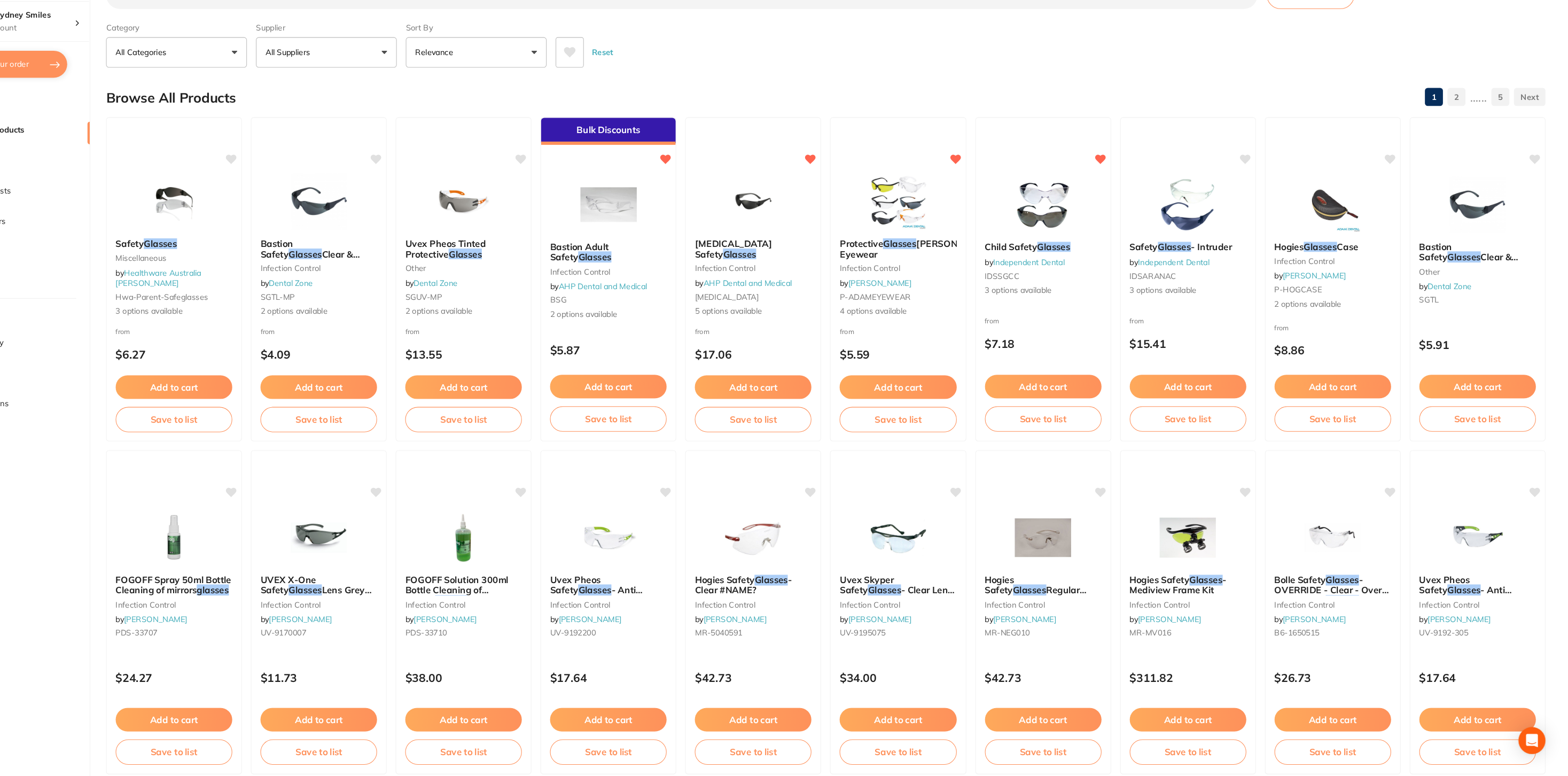
click at [621, 86] on icon at bounding box center [621, 89] width 11 height 10
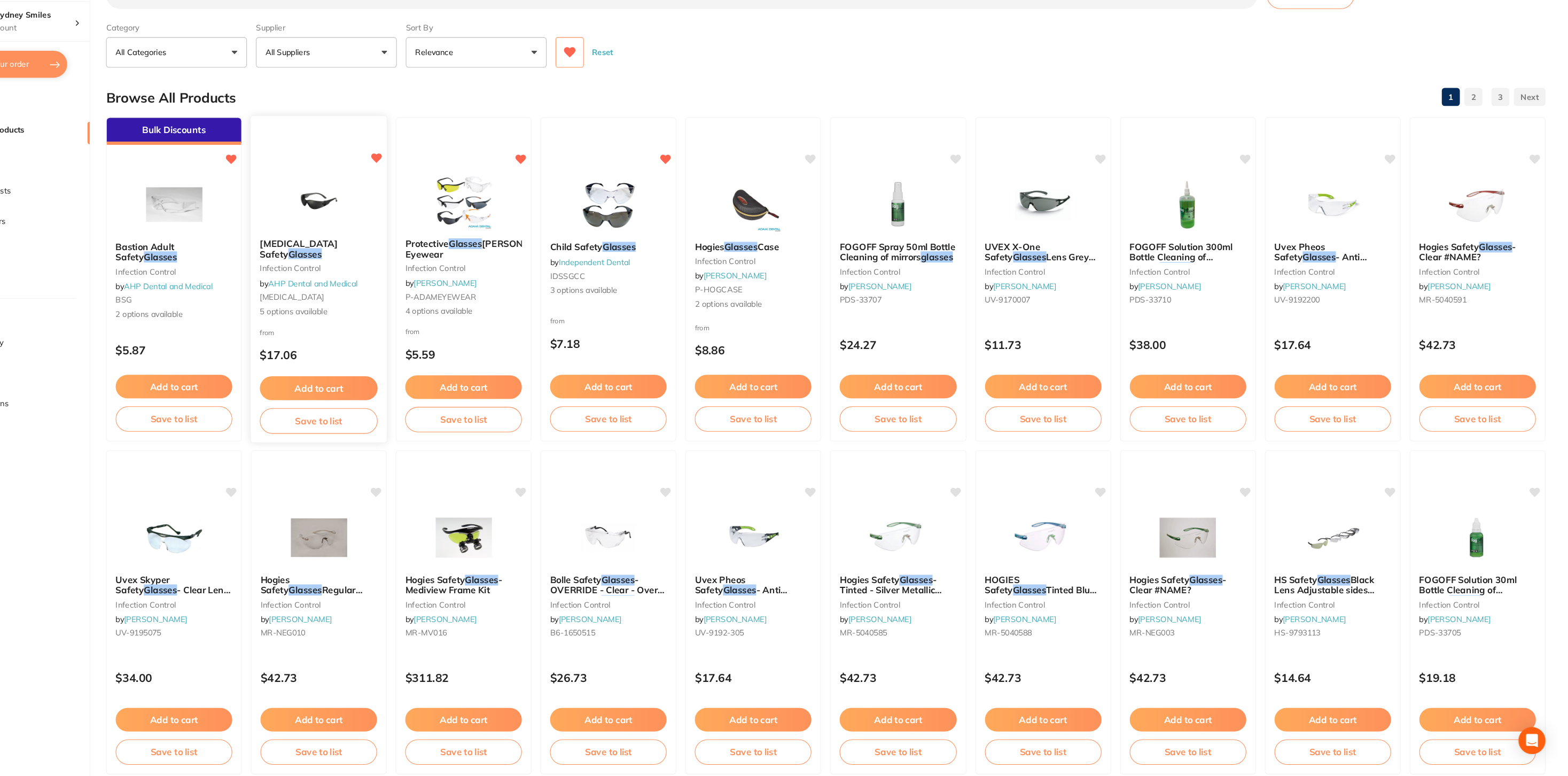
click at [408, 230] on img at bounding box center [383, 229] width 70 height 54
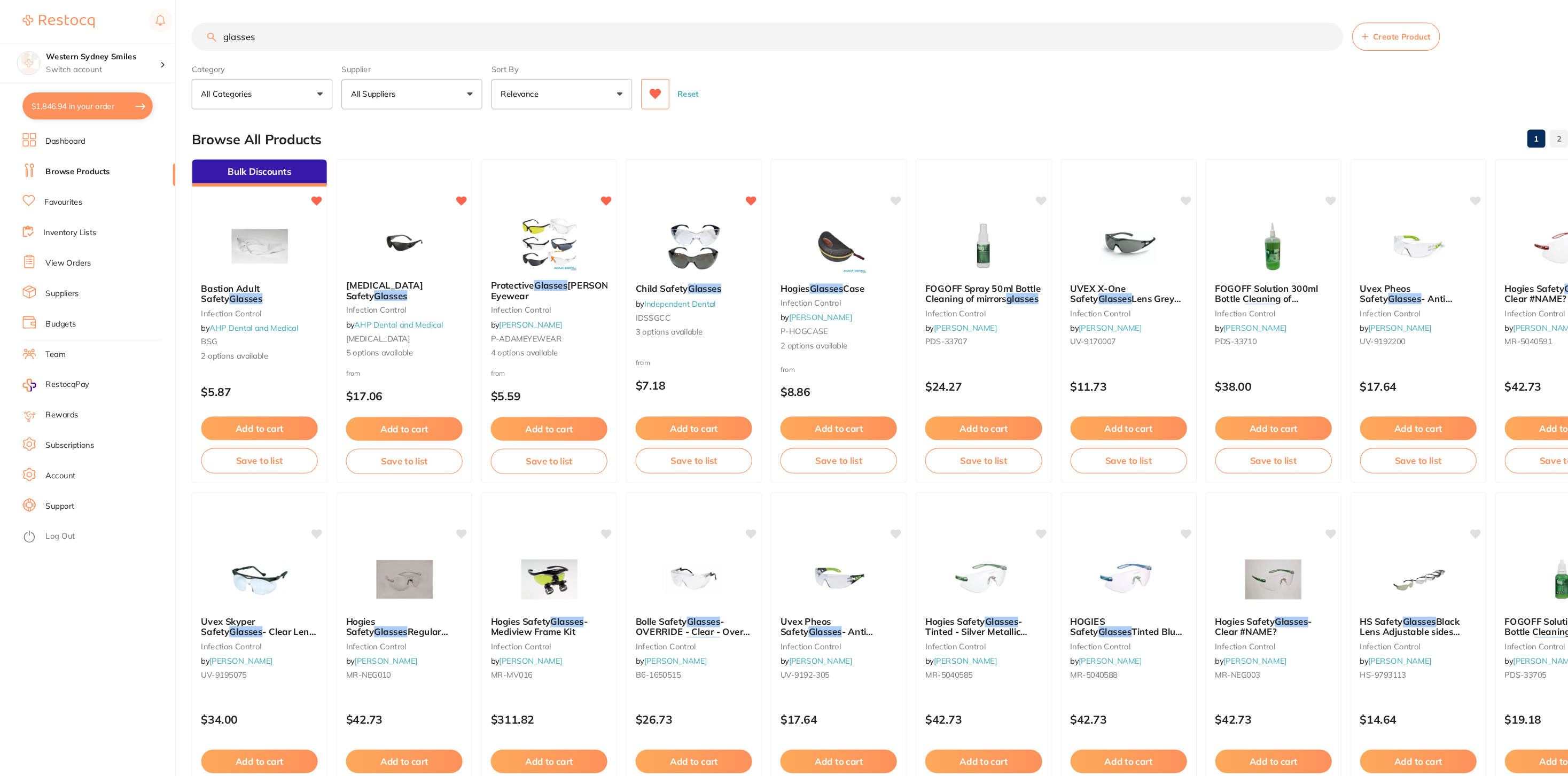
click at [111, 102] on button "$1,846.94 in your order" at bounding box center [82, 100] width 124 height 25
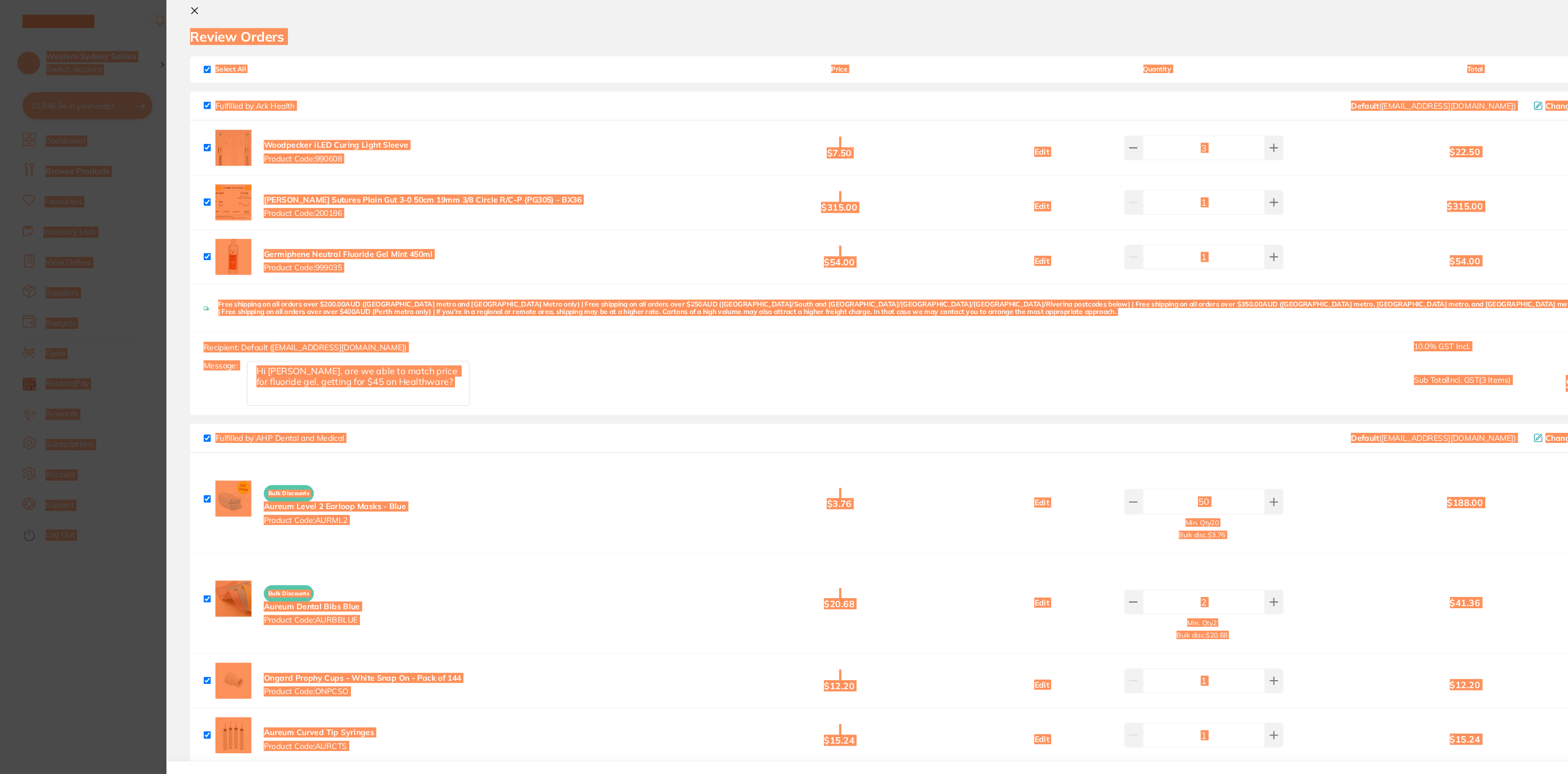
scroll to position [1, 0]
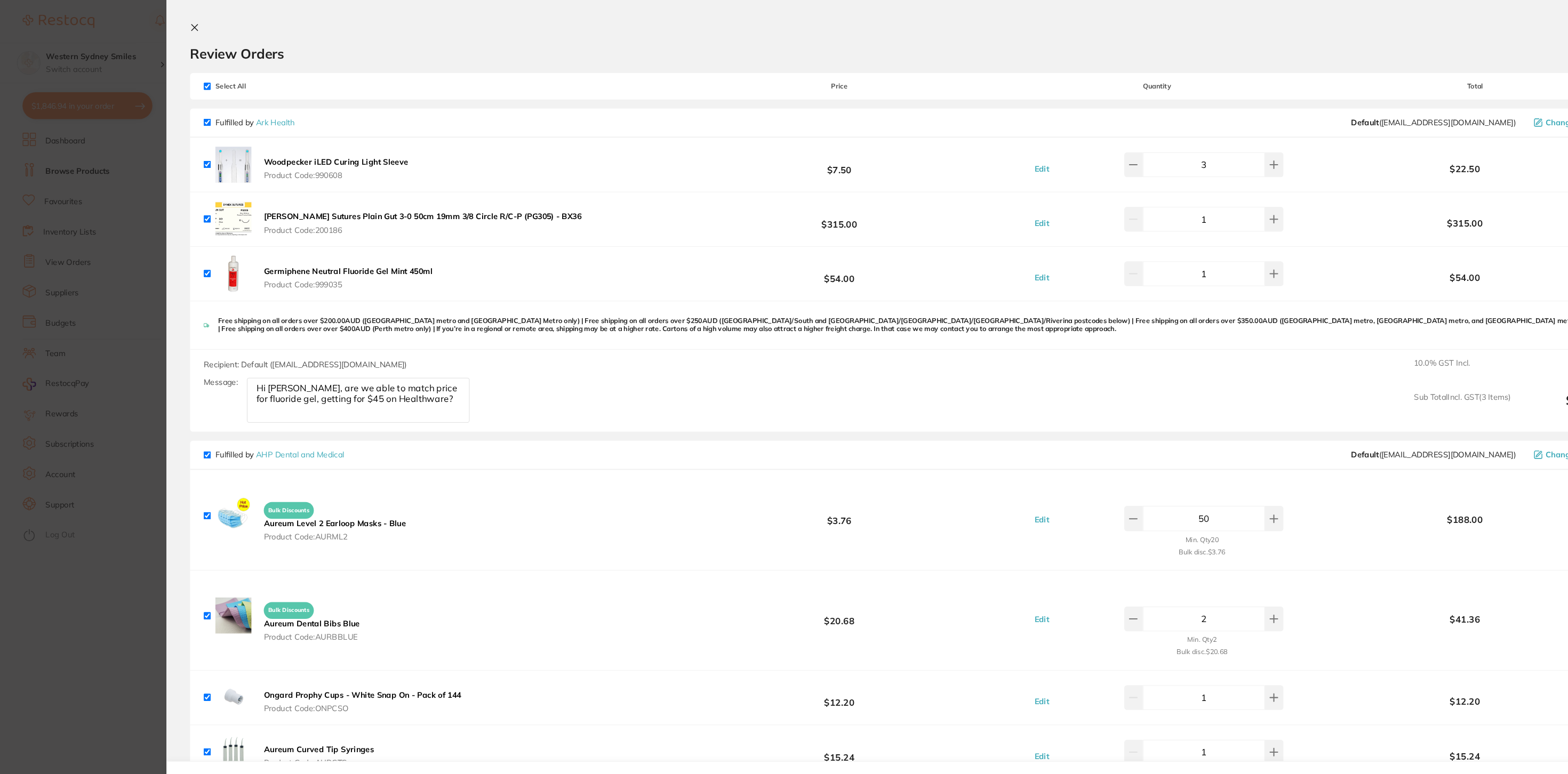
click at [180, 27] on section "Review Orders Your orders are being processed and we will notify you once we ha…" at bounding box center [863, 387] width 1410 height 774
click at [183, 26] on icon at bounding box center [185, 26] width 6 height 6
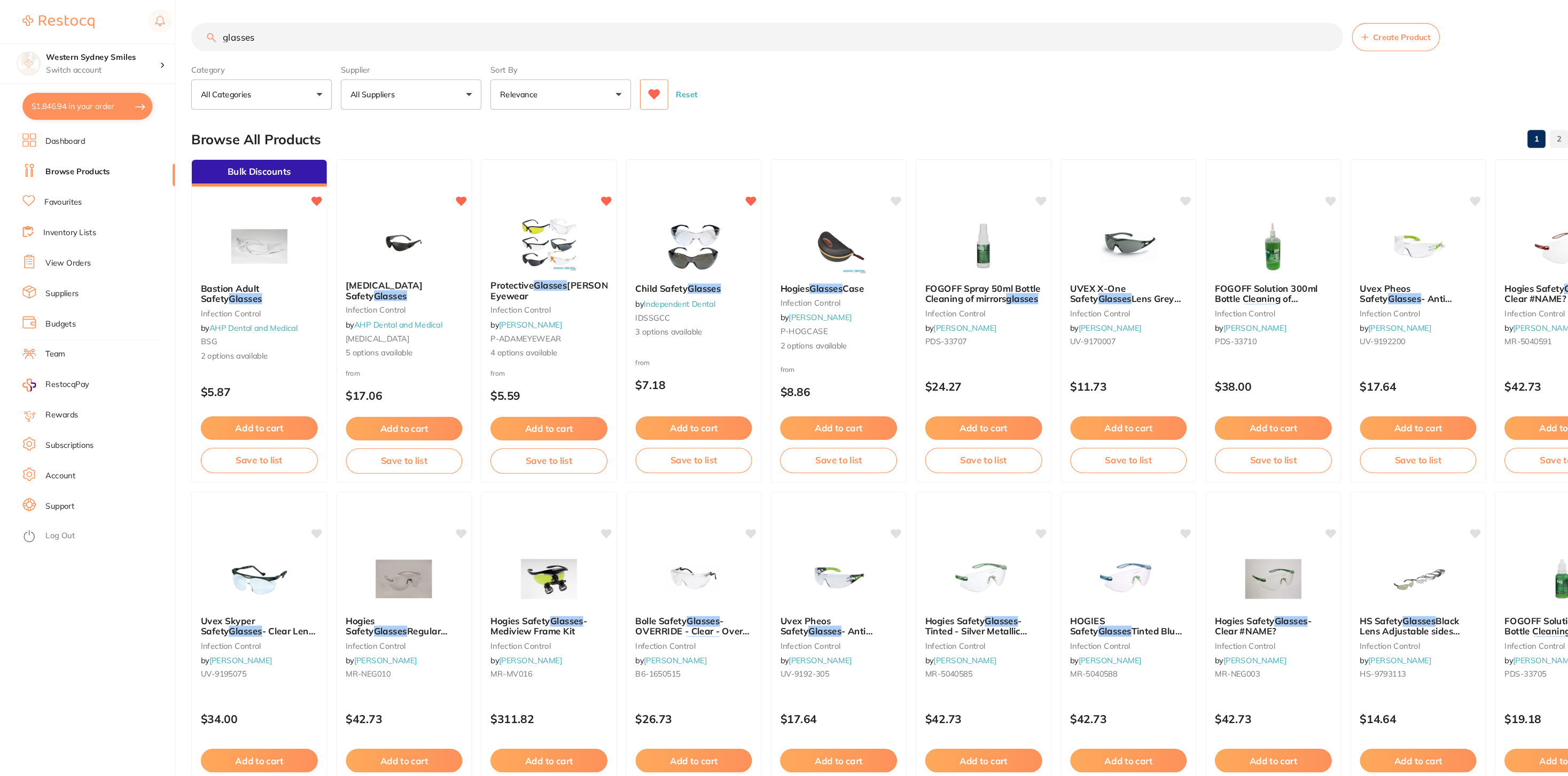
scroll to position [11, 0]
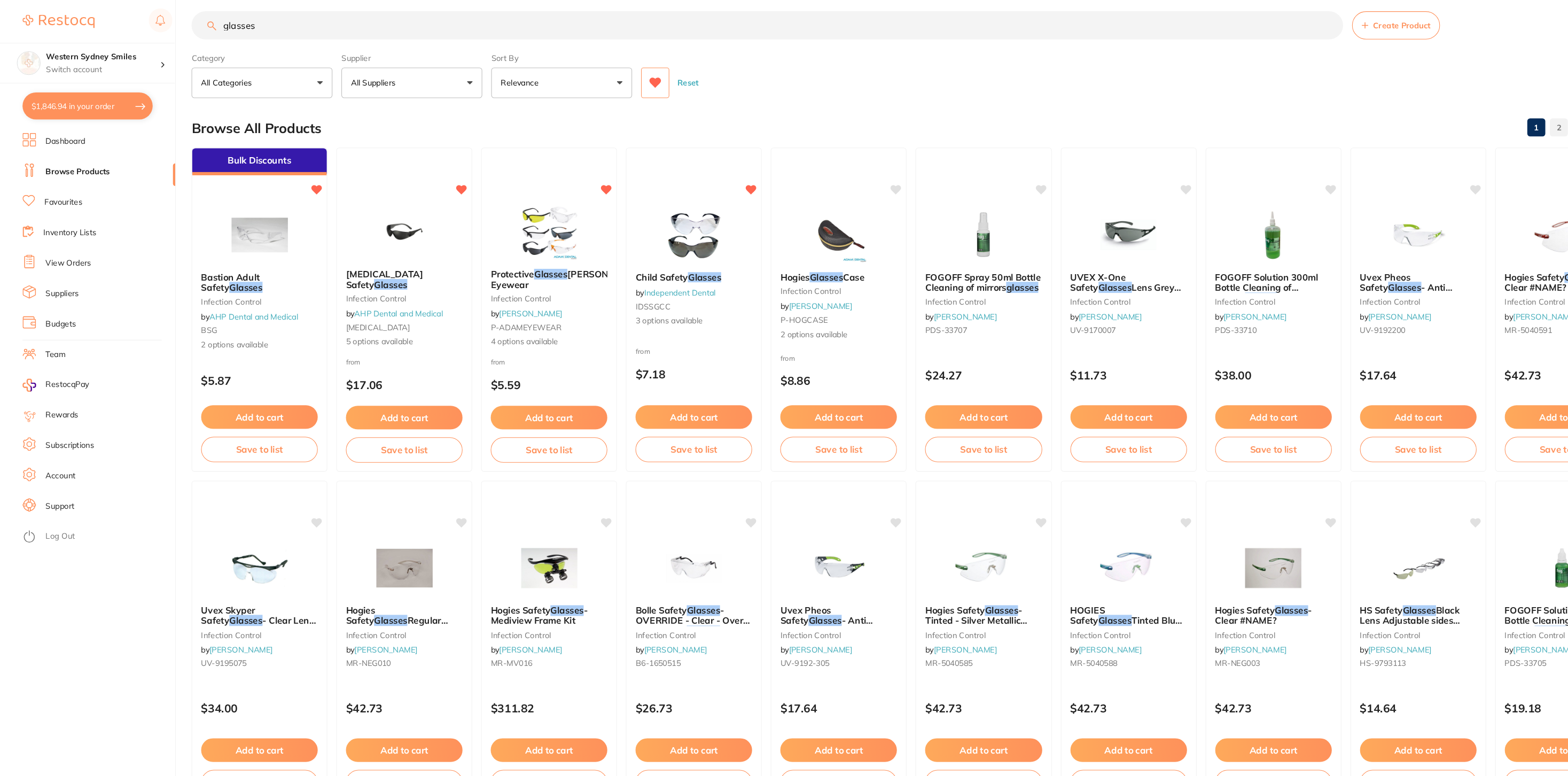
click at [254, 11] on input "glasses" at bounding box center [727, 24] width 1092 height 26
click at [244, 18] on input "glasses" at bounding box center [727, 24] width 1092 height 26
paste input "Interster Bowie & Dick test Autoclave Lean Pack 20/pk"
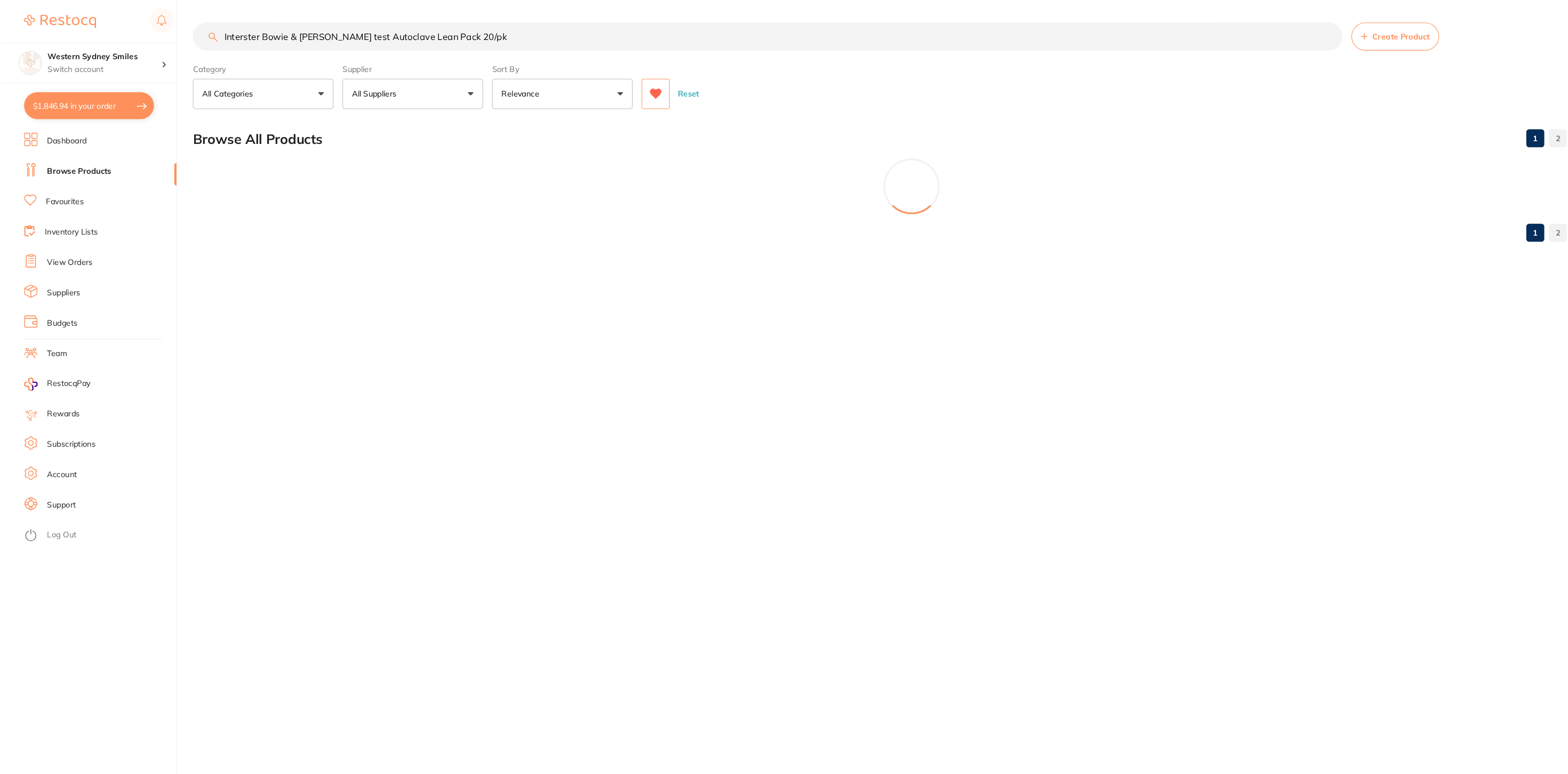
scroll to position [0, 0]
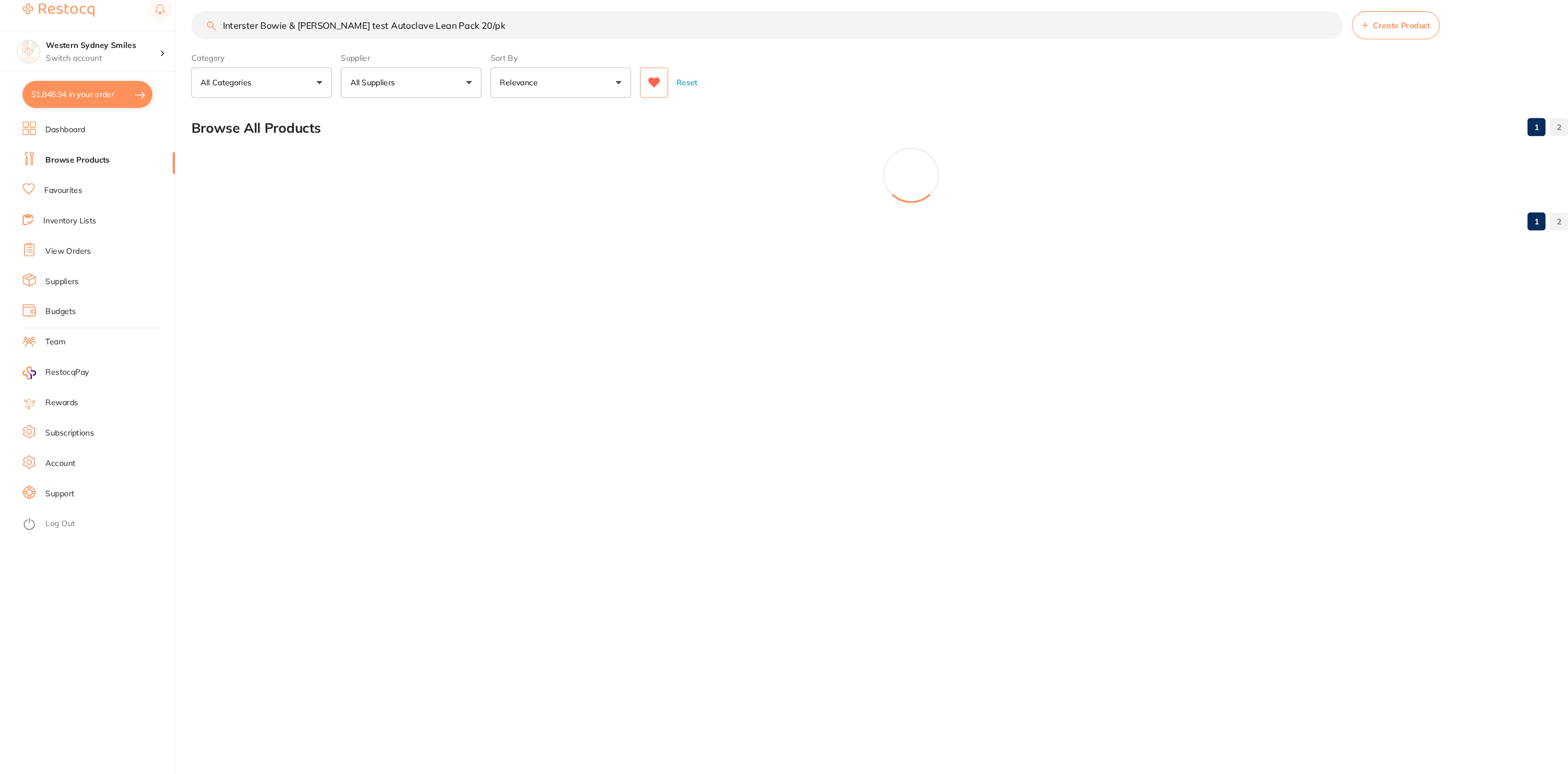
click at [617, 92] on icon at bounding box center [619, 89] width 11 height 11
click at [450, 32] on input "Interster Bowie & Dick test Autoclave Lean Pack 20/pk" at bounding box center [727, 34] width 1092 height 26
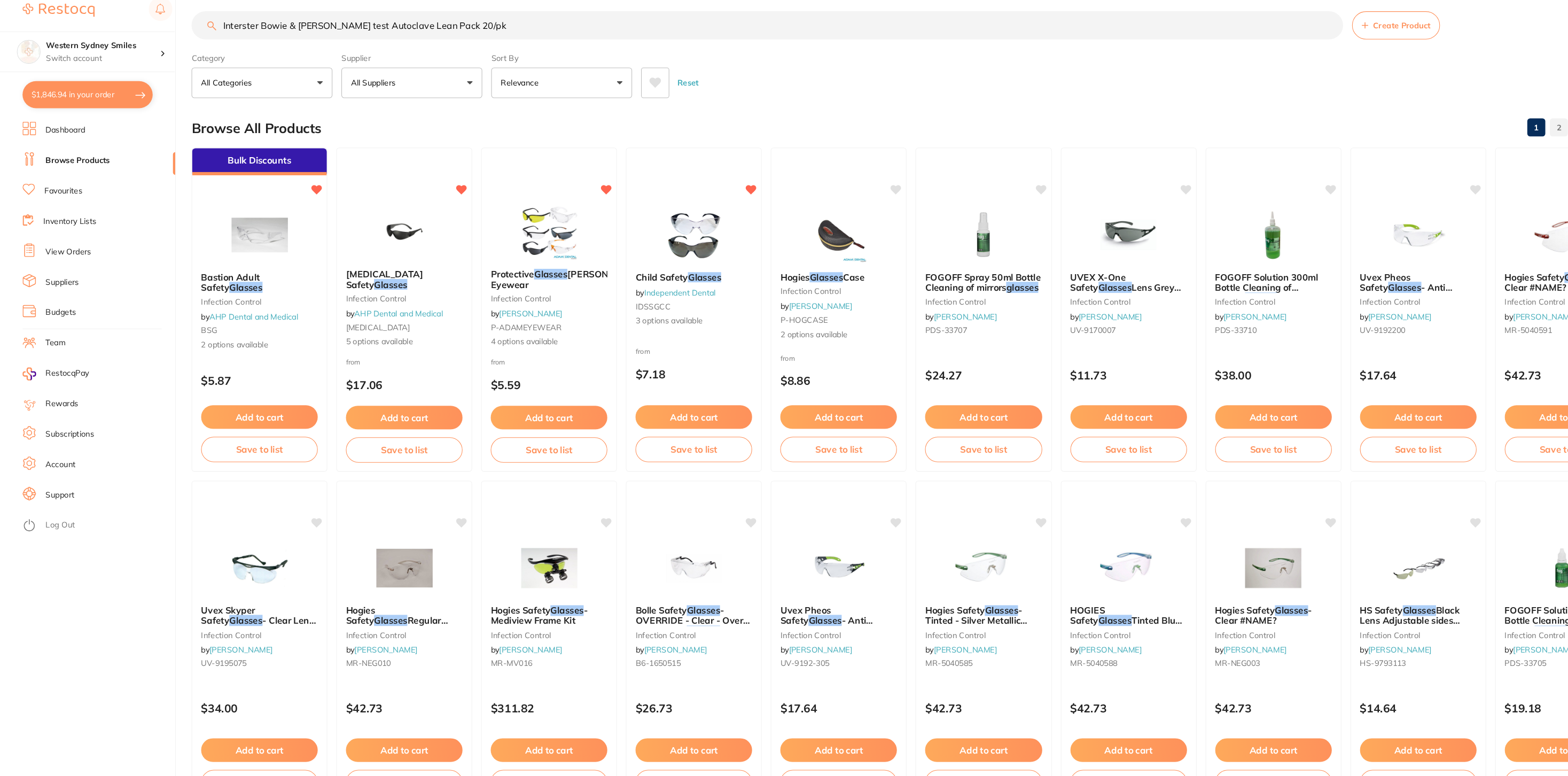
click at [347, 32] on input "Interster Bowie & Dick test Autoclave Lean Pack 20/pk" at bounding box center [727, 34] width 1092 height 26
drag, startPoint x: 441, startPoint y: 32, endPoint x: 319, endPoint y: 37, distance: 122.1
click at [319, 37] on input "Interster Bowie & Dick test Autoclave Lean Pack 20/pk" at bounding box center [727, 34] width 1092 height 26
type input "Interster Bowie & Dick test"
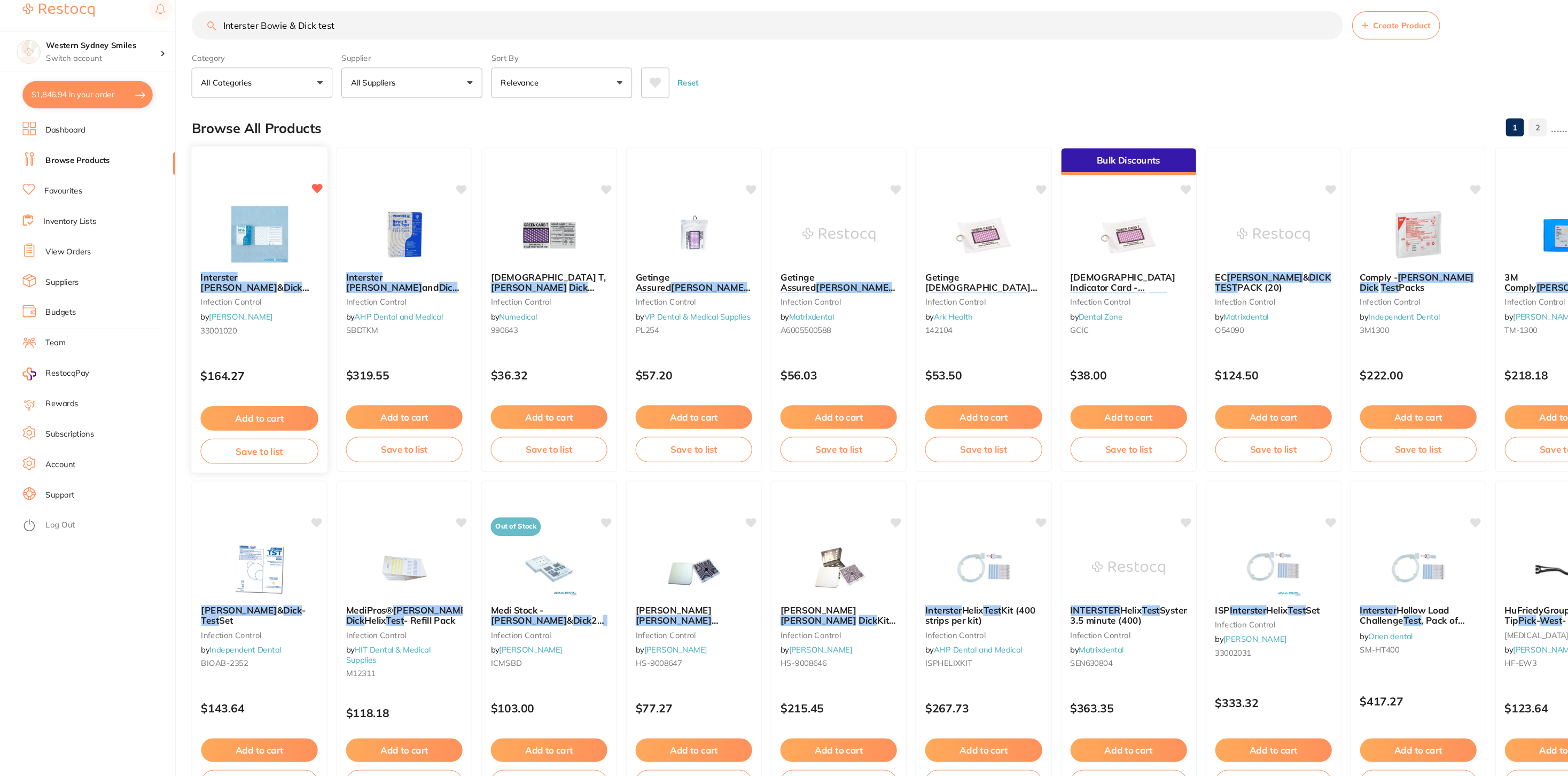
click at [263, 405] on button "Add to cart" at bounding box center [246, 407] width 111 height 23
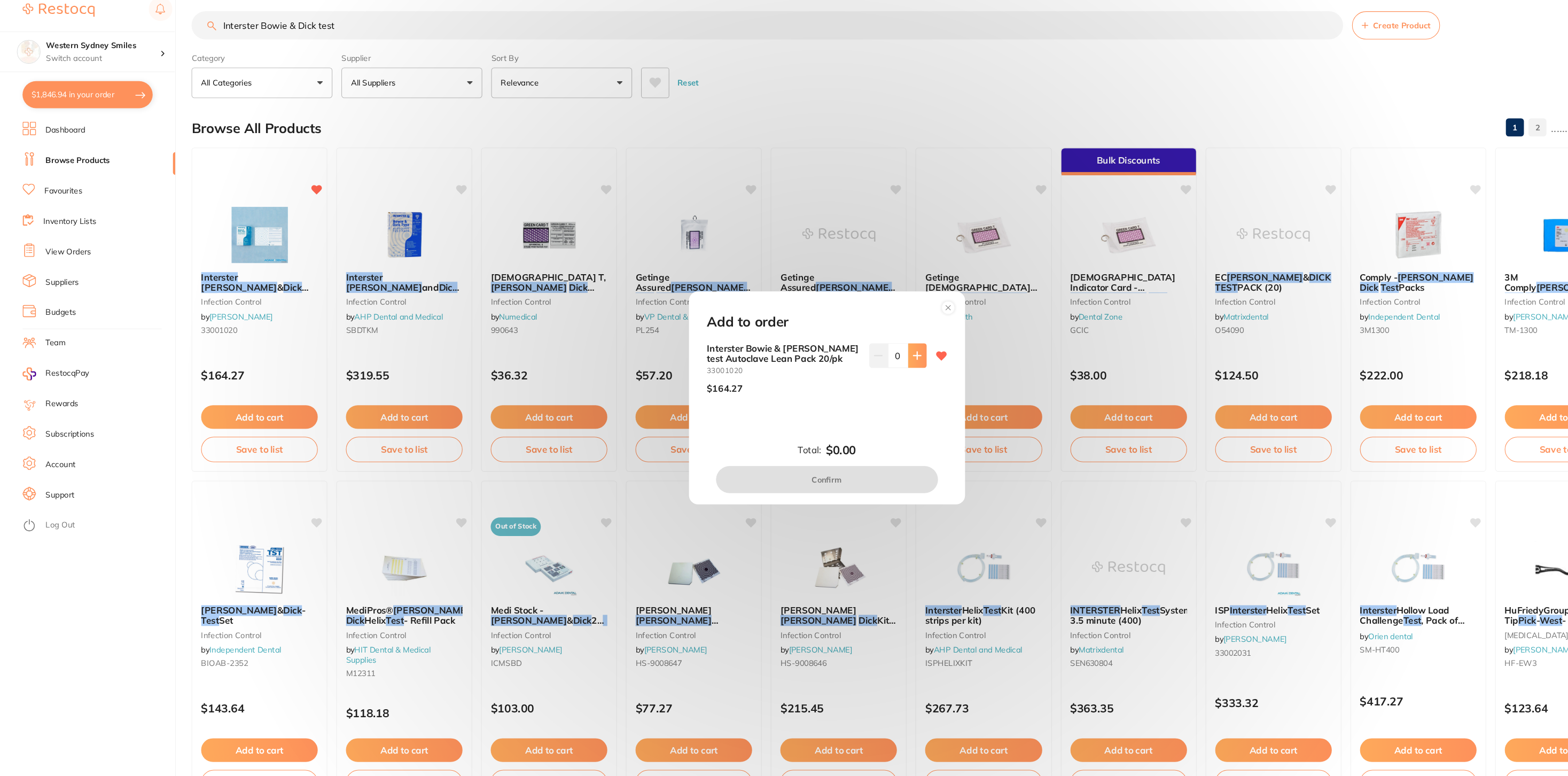
click at [869, 344] on icon at bounding box center [870, 348] width 9 height 9
type input "1"
click at [791, 463] on button "Confirm" at bounding box center [784, 465] width 211 height 25
checkbox input "false"
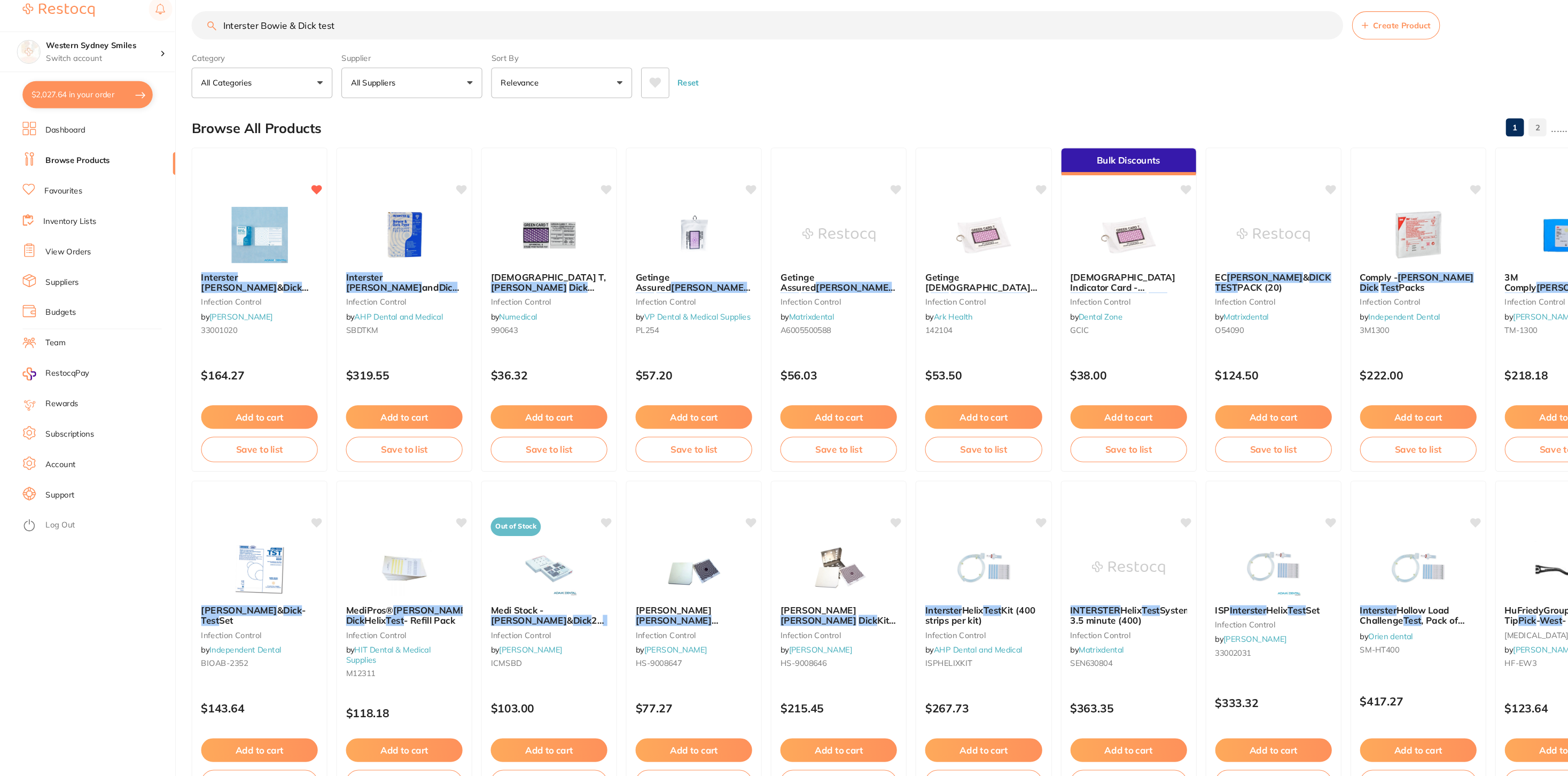
click at [133, 96] on button "$2,027.64 in your order" at bounding box center [82, 100] width 124 height 25
checkbox input "true"
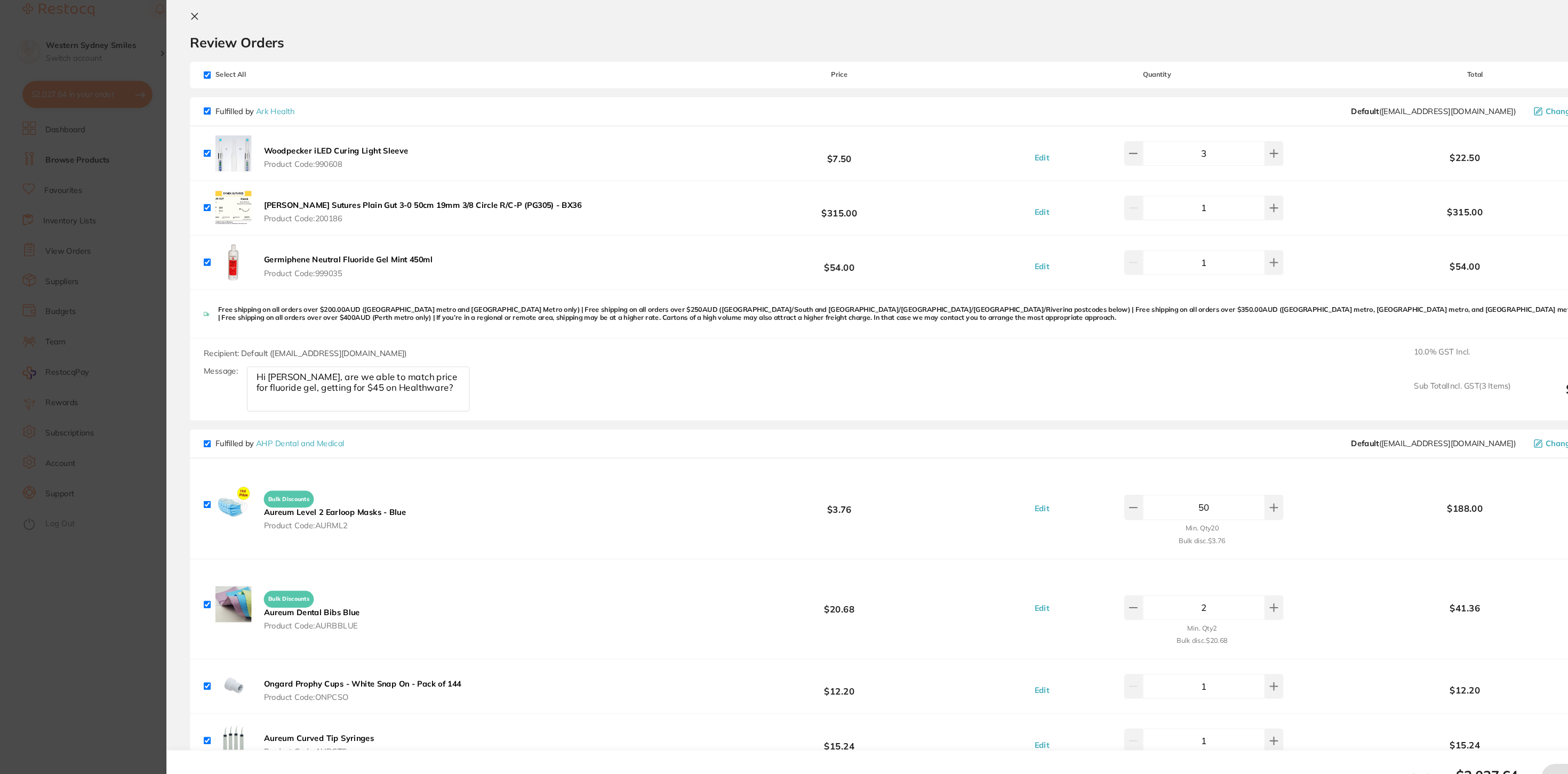
checkbox input "true"
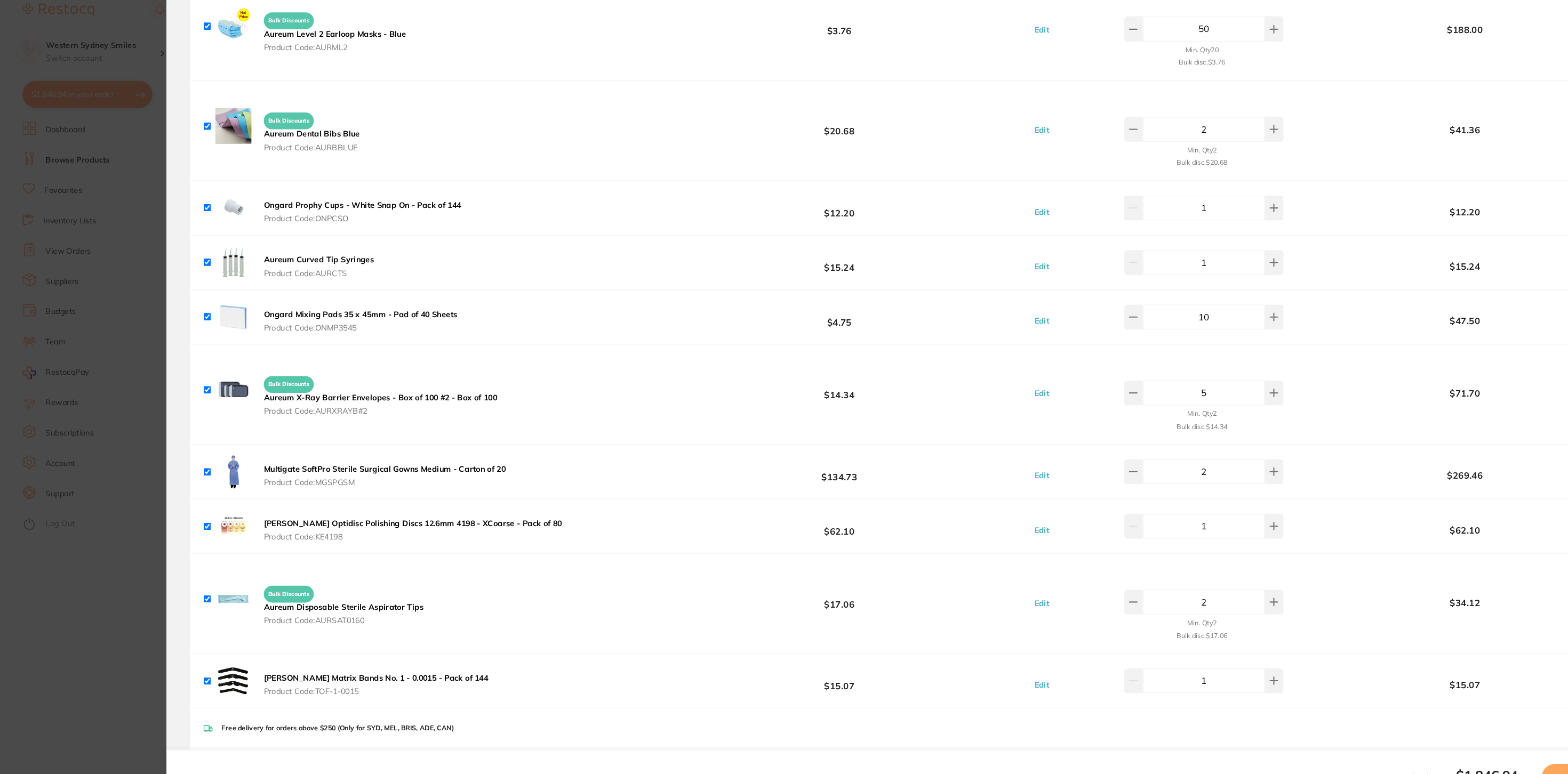
scroll to position [482, 0]
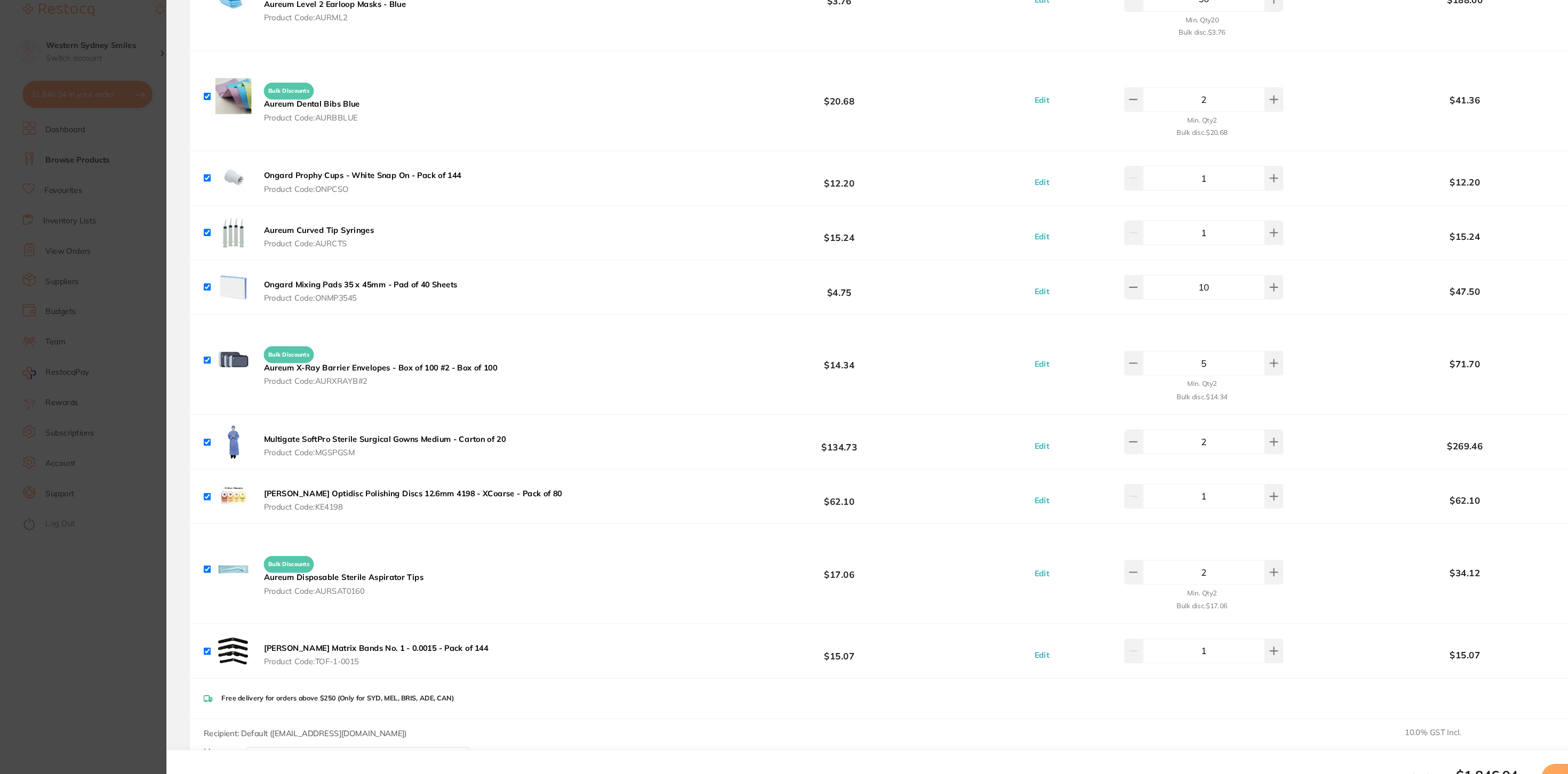
click at [130, 20] on section "Update RRP Set your pre negotiated price for this item. Item Agreed RRP (excl. …" at bounding box center [784, 387] width 1568 height 774
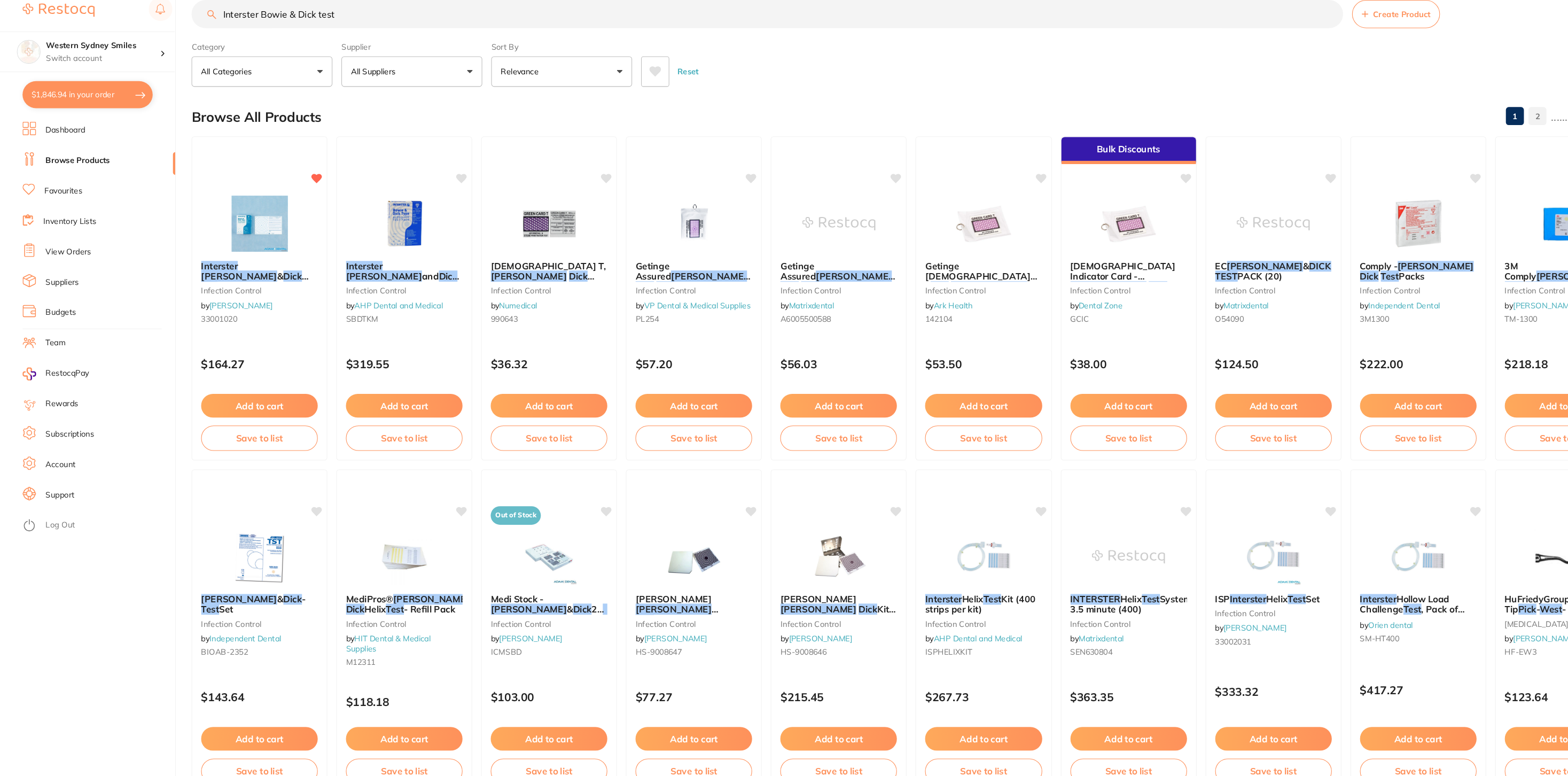
scroll to position [0, 0]
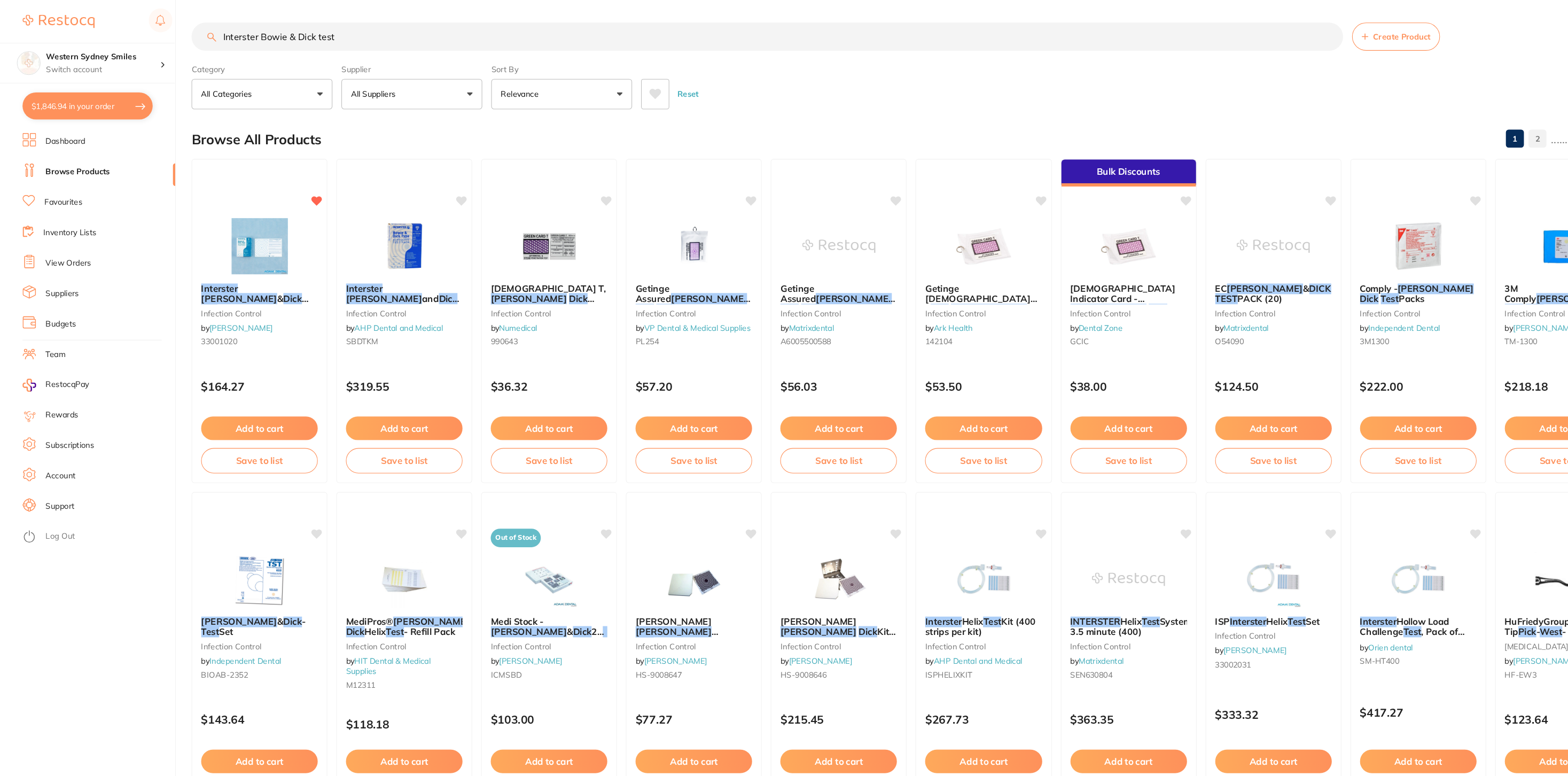
click at [247, 36] on input "Interster Bowie & Dick test" at bounding box center [727, 34] width 1092 height 26
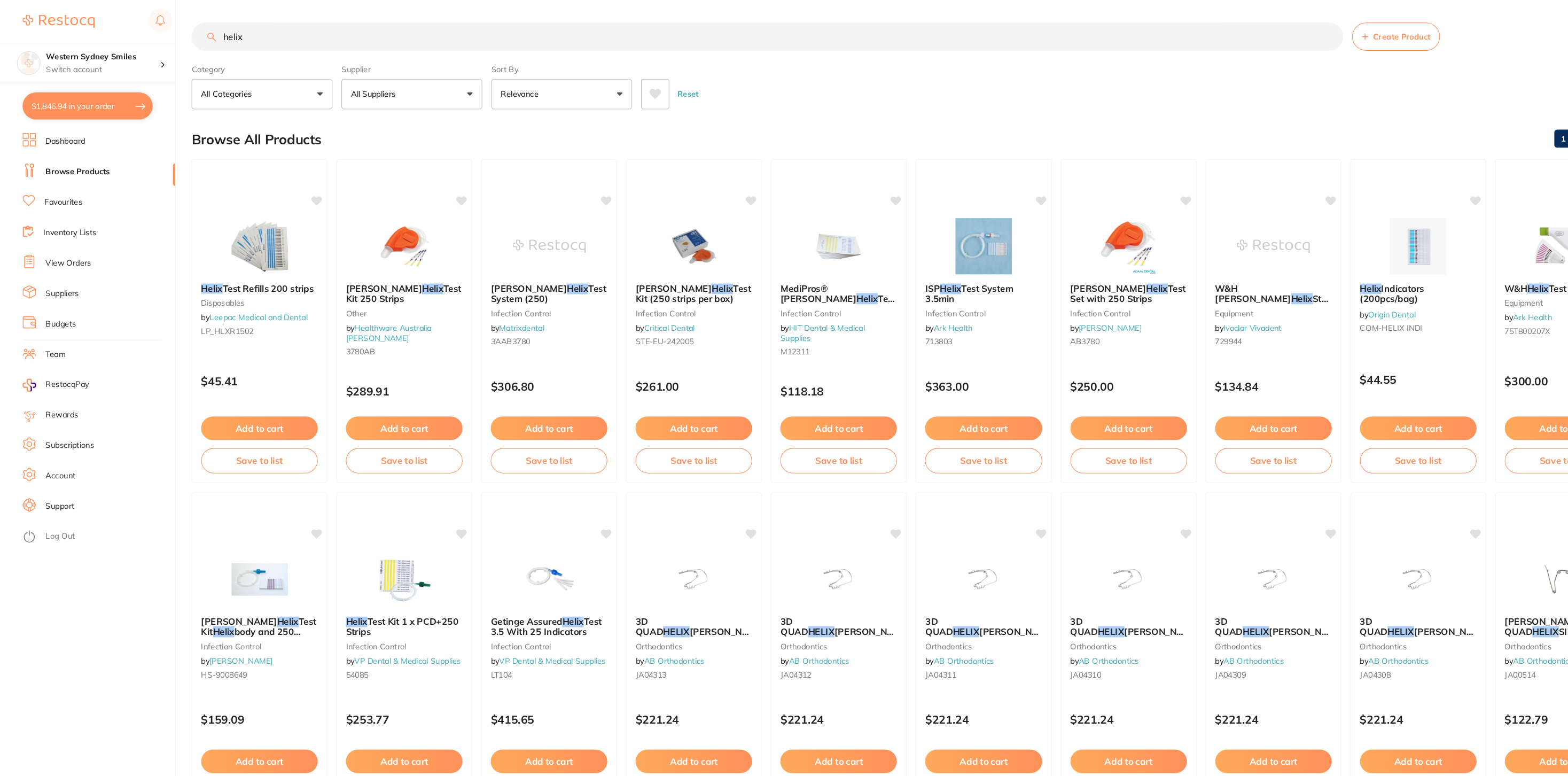
click at [623, 87] on icon at bounding box center [621, 89] width 11 height 10
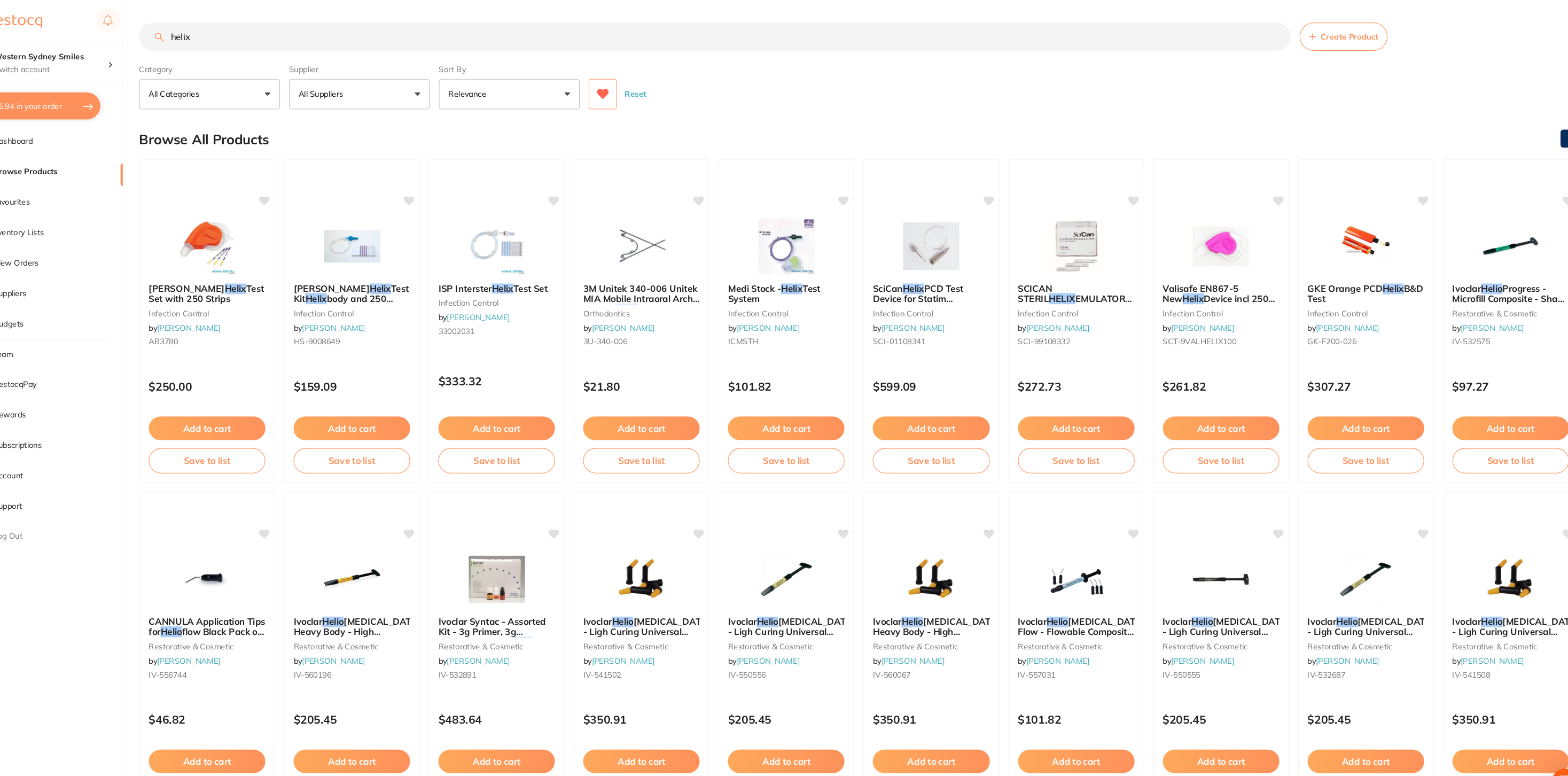
click at [313, 29] on input "helix" at bounding box center [727, 34] width 1092 height 26
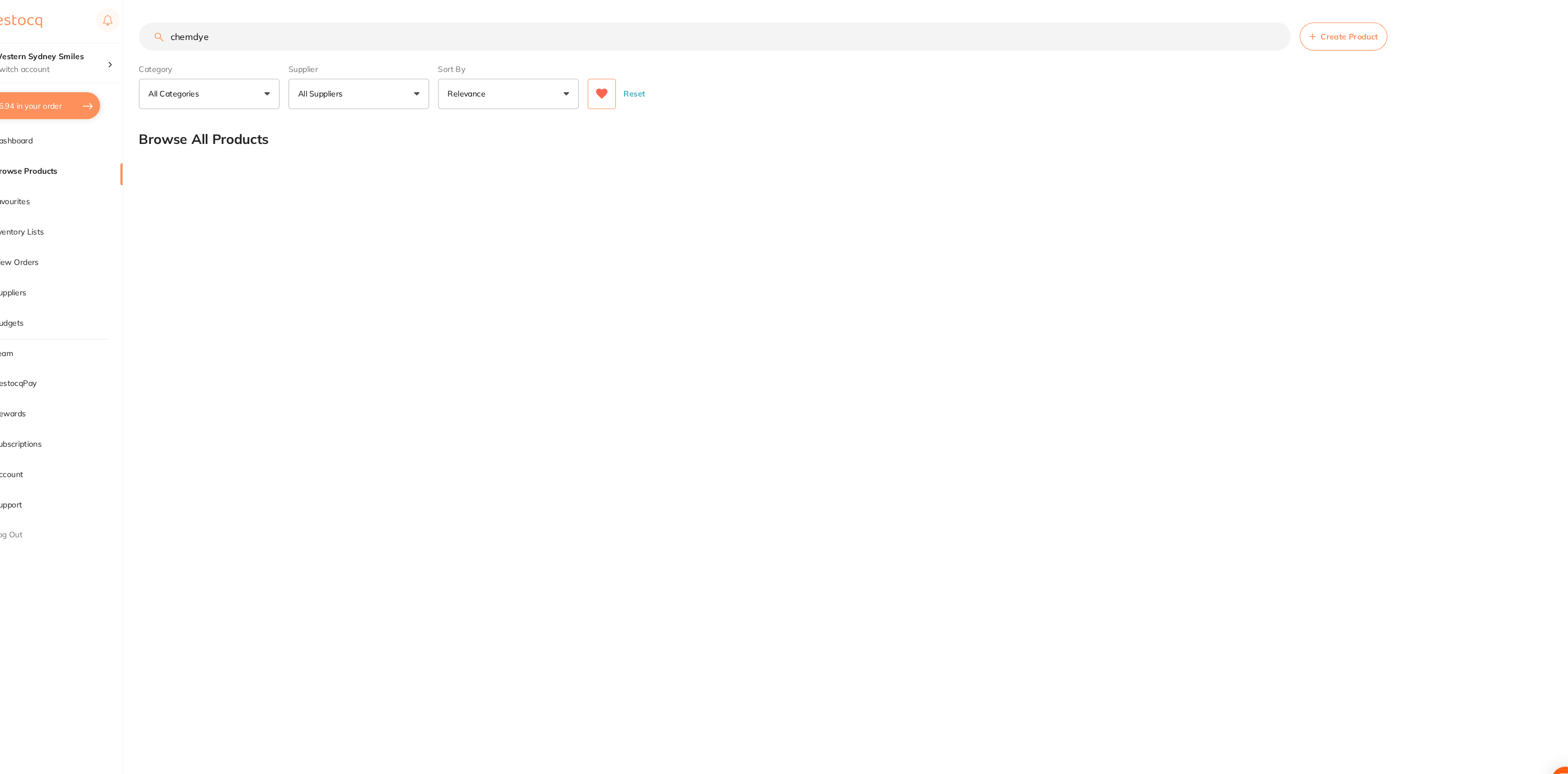
click at [618, 89] on icon at bounding box center [620, 88] width 11 height 10
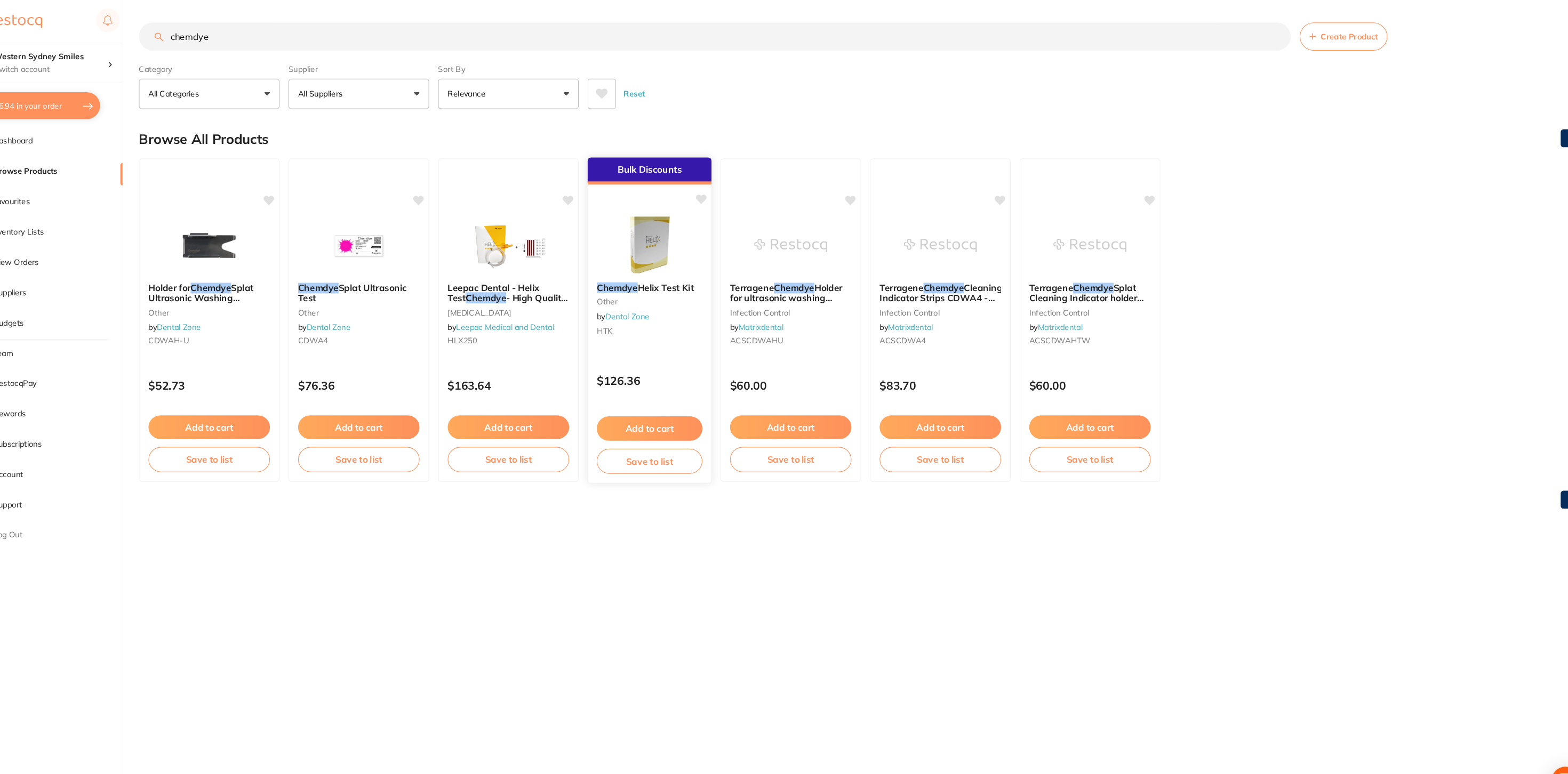
click at [659, 245] on img at bounding box center [666, 231] width 70 height 53
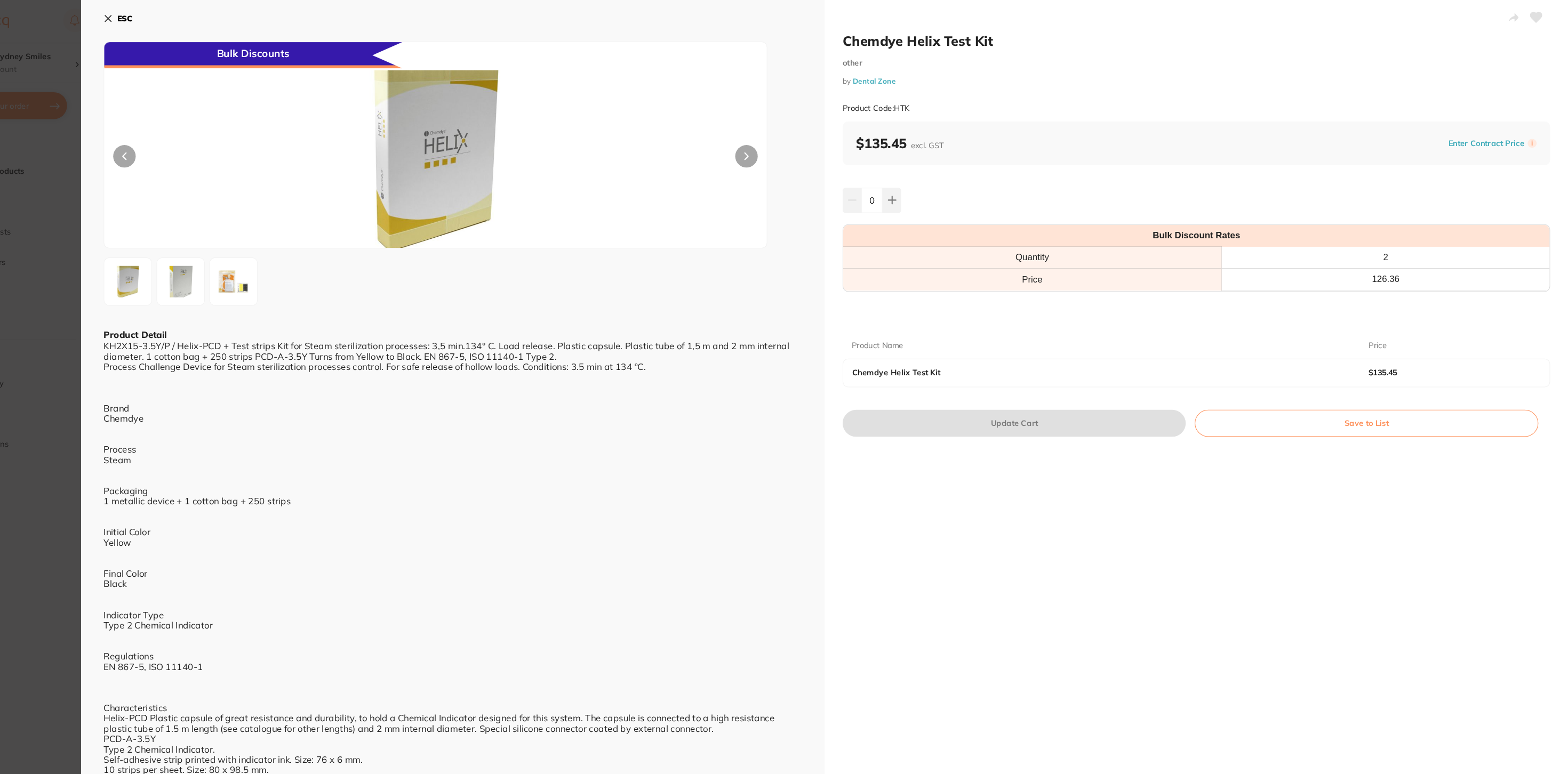
click at [690, 245] on div at bounding box center [511, 267] width 662 height 46
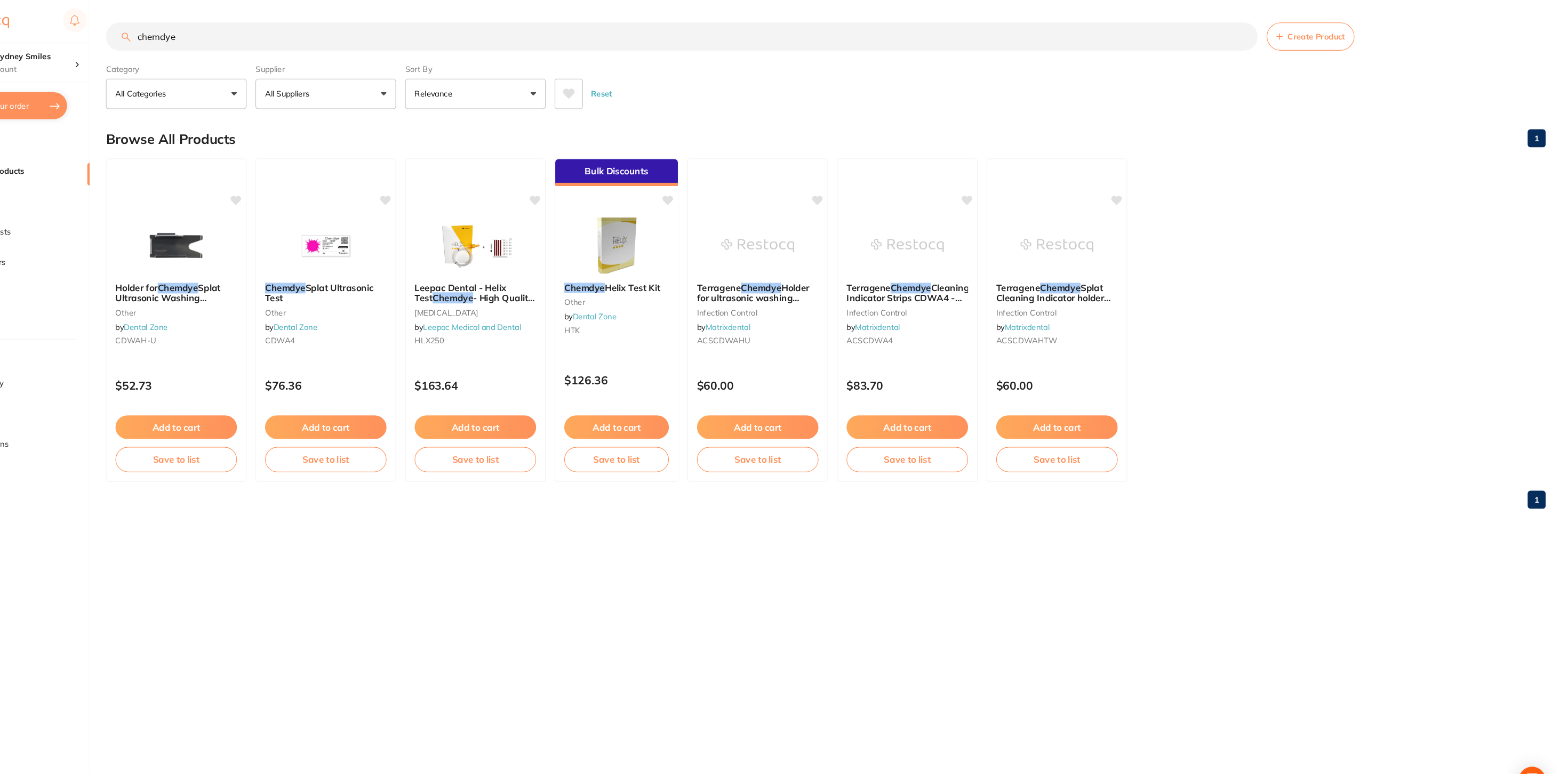
click at [236, 33] on input "chemdye" at bounding box center [727, 34] width 1092 height 26
type input "helix"
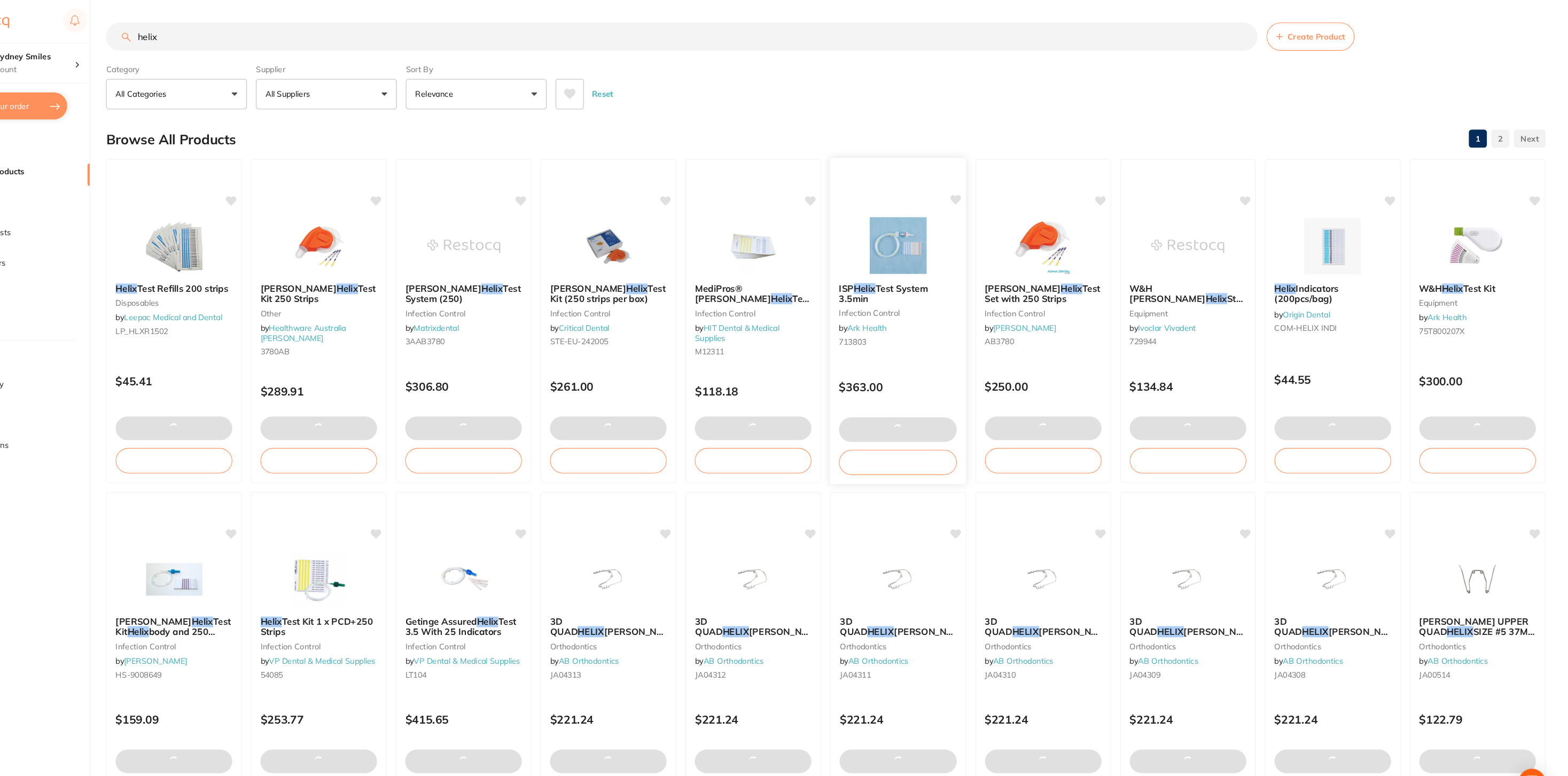
checkbox input "false"
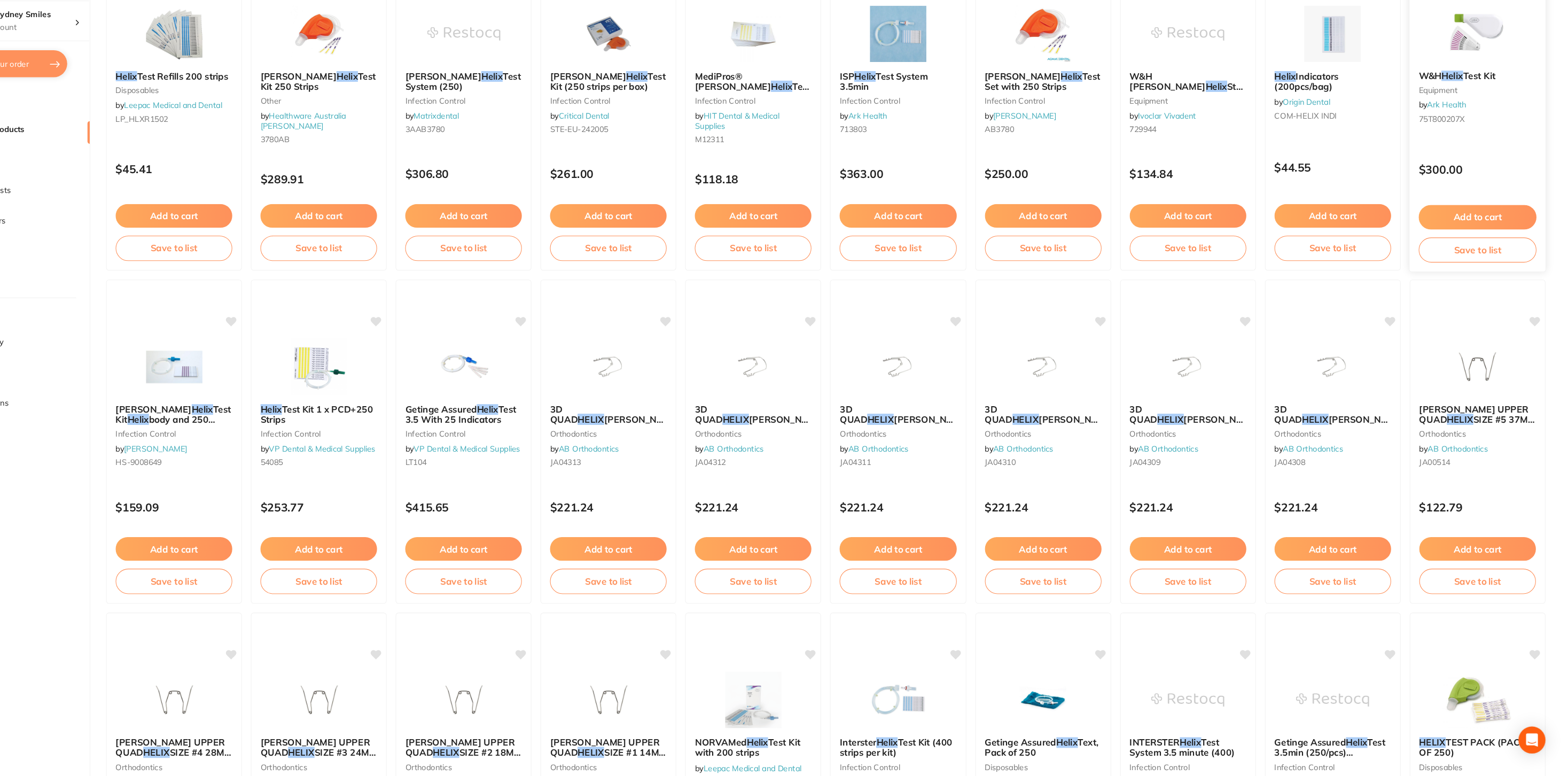
scroll to position [168, 0]
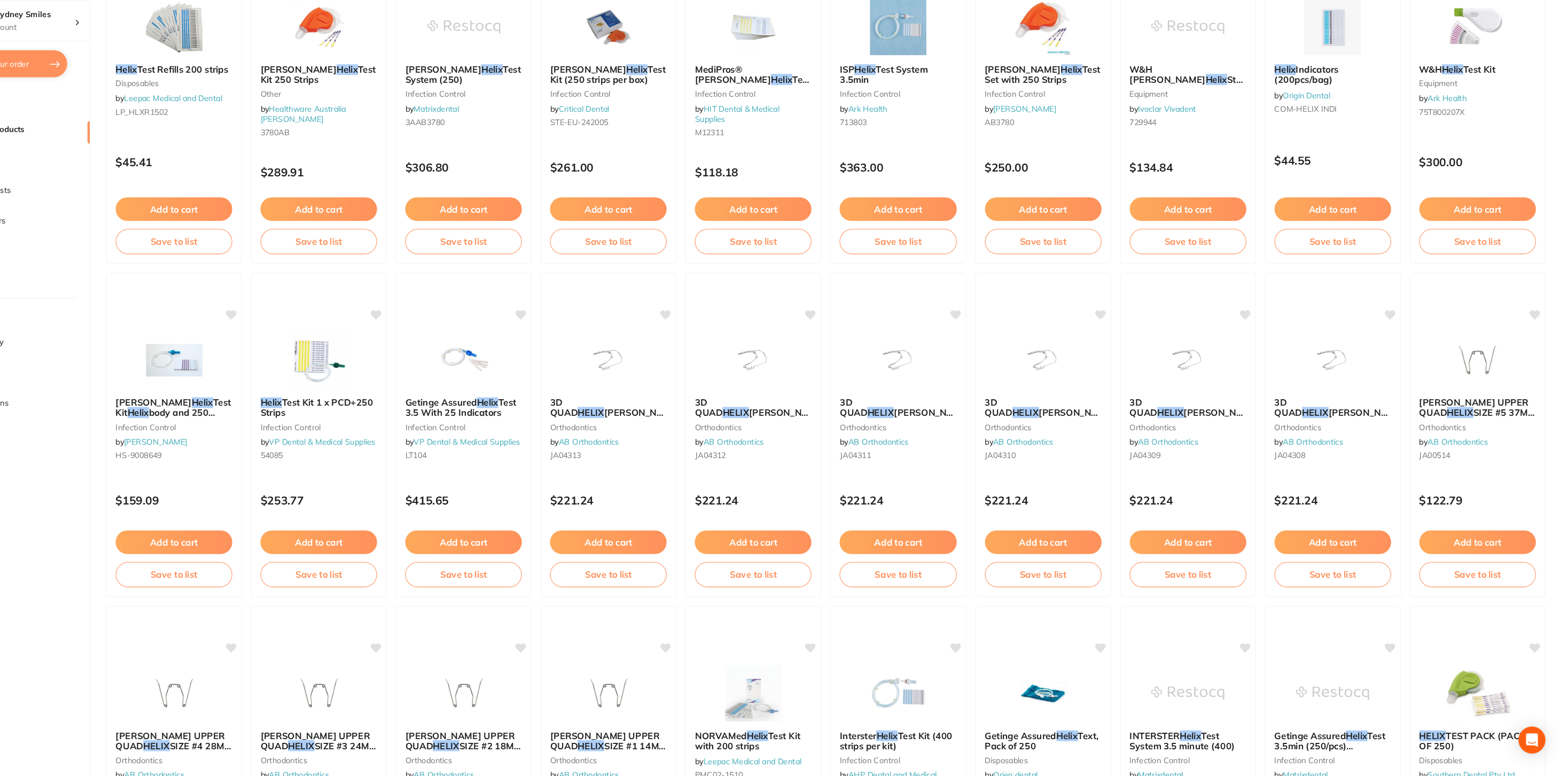
click at [123, 95] on button "$2,027.64 in your order" at bounding box center [82, 100] width 124 height 25
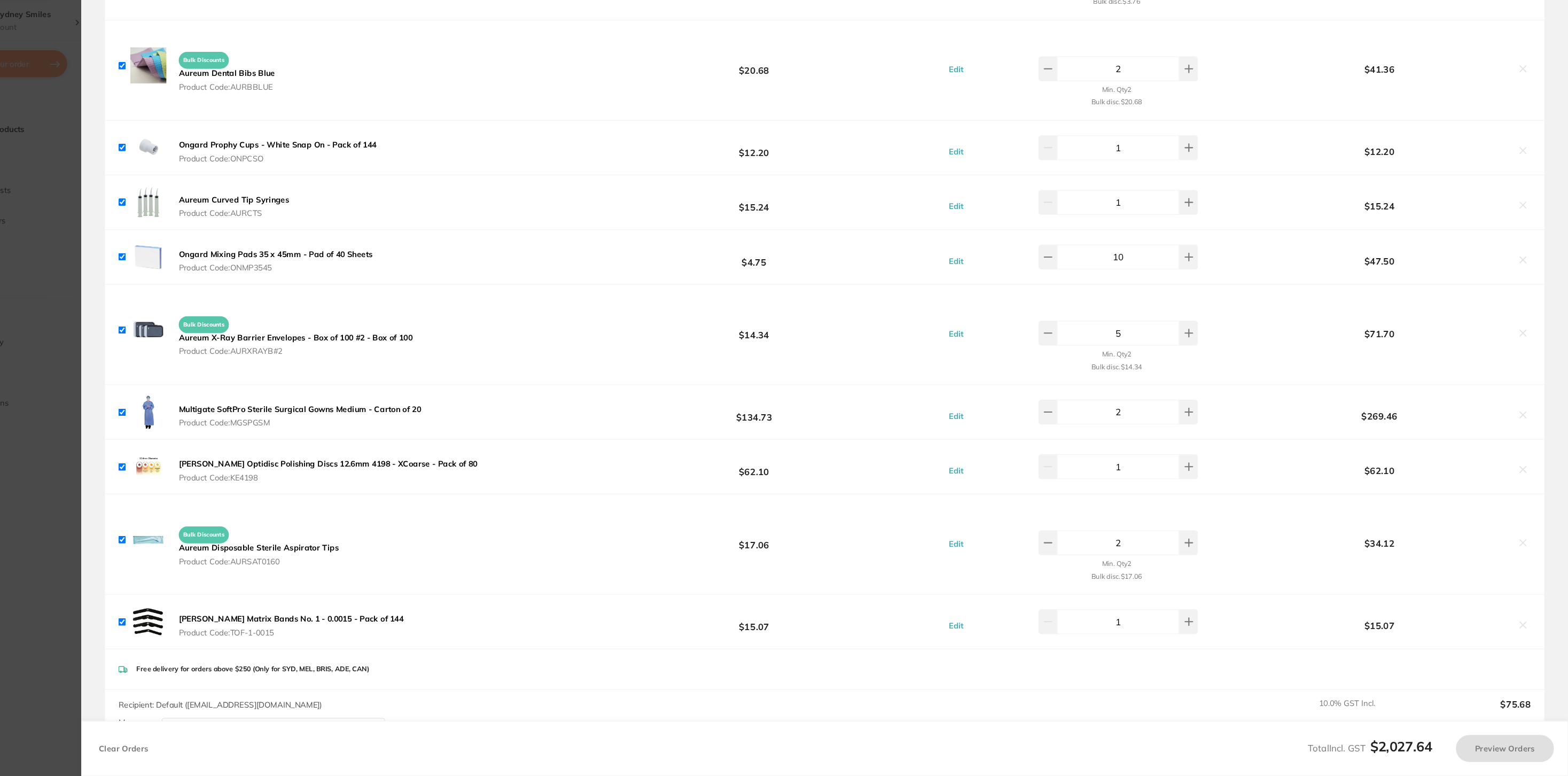
checkbox input "true"
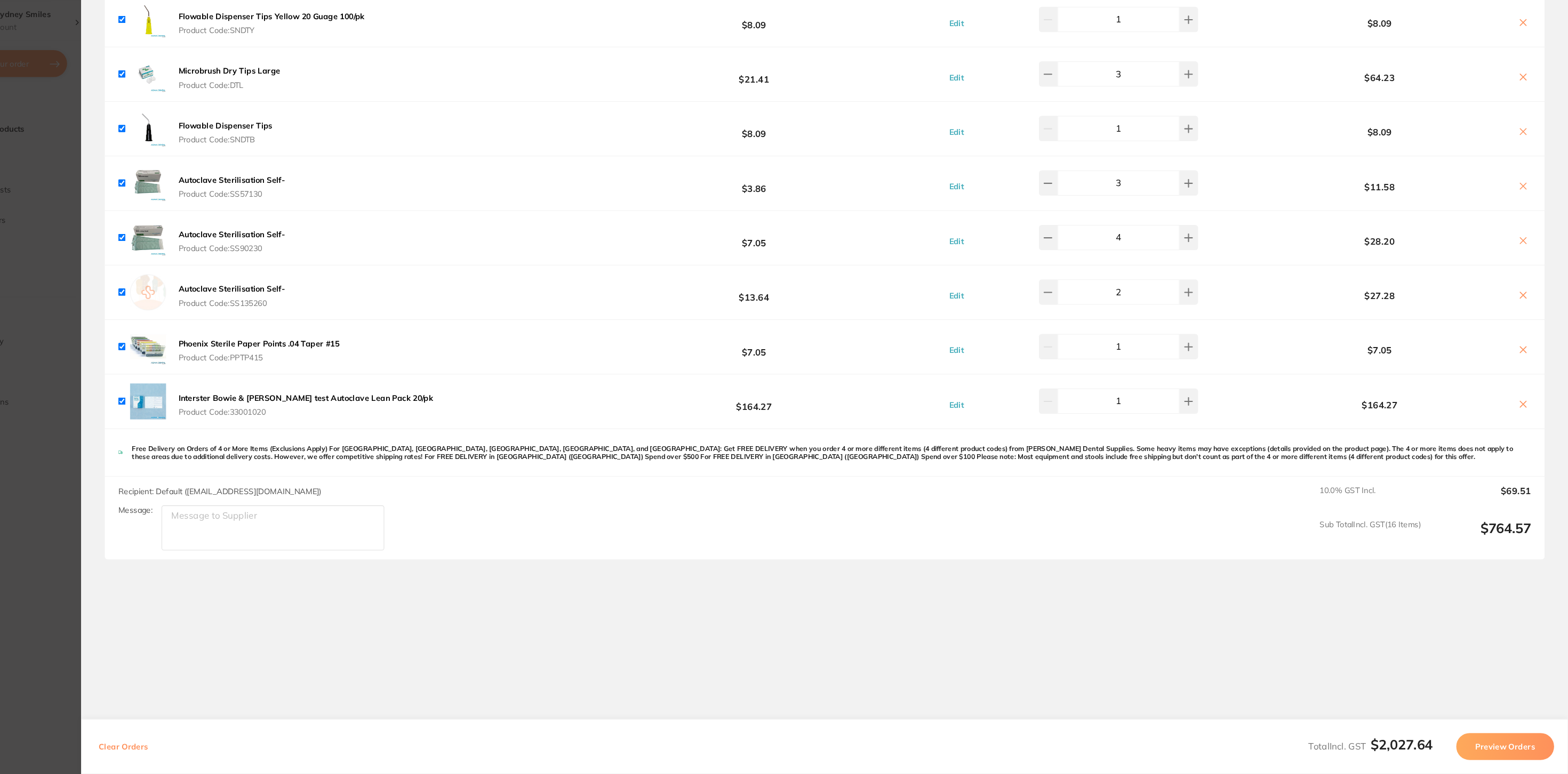
scroll to position [1685, 0]
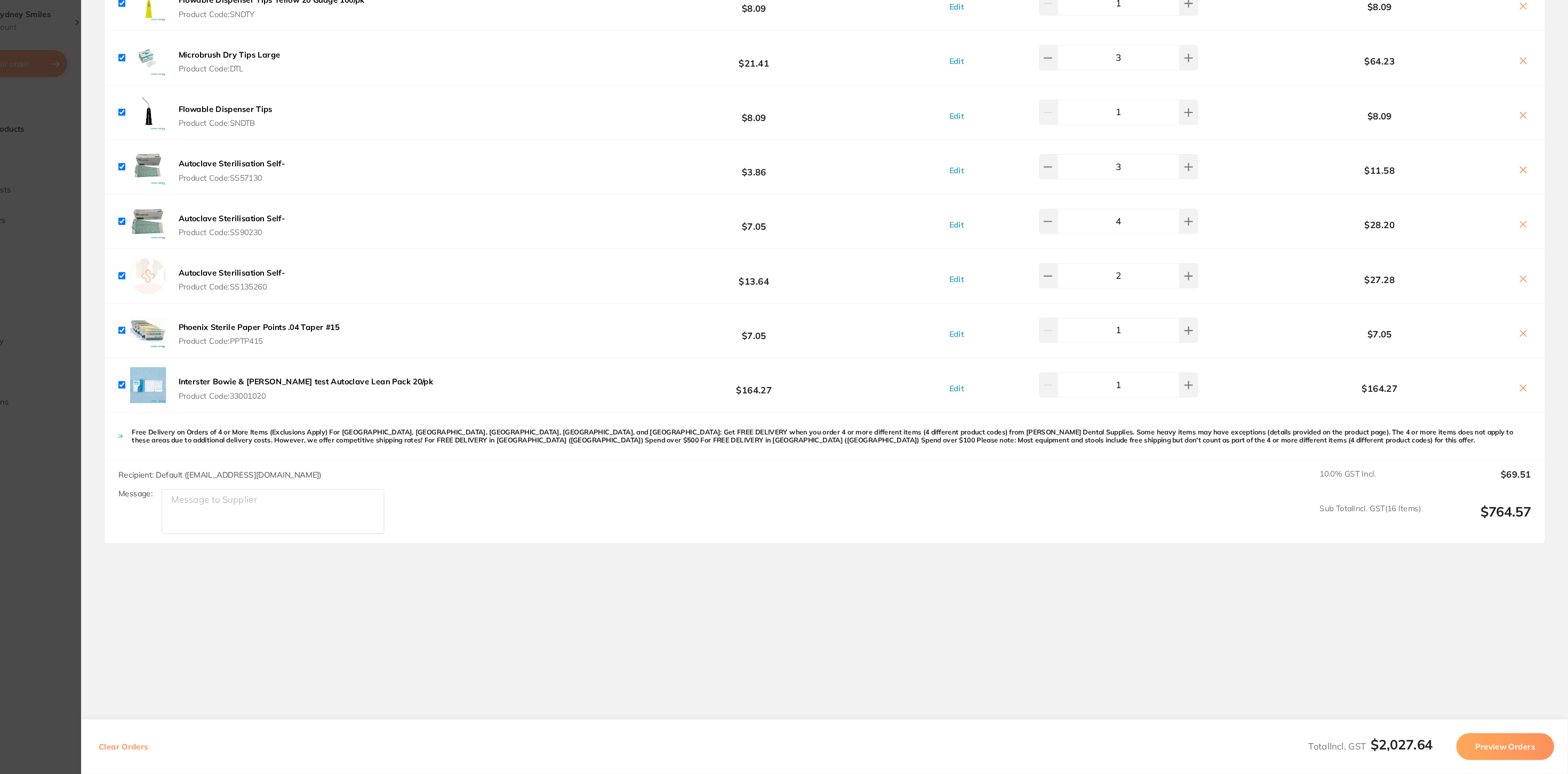
click at [145, 366] on section "Update RRP Set your pre negotiated price for this item. Item Agreed RRP (excl. …" at bounding box center [784, 387] width 1568 height 774
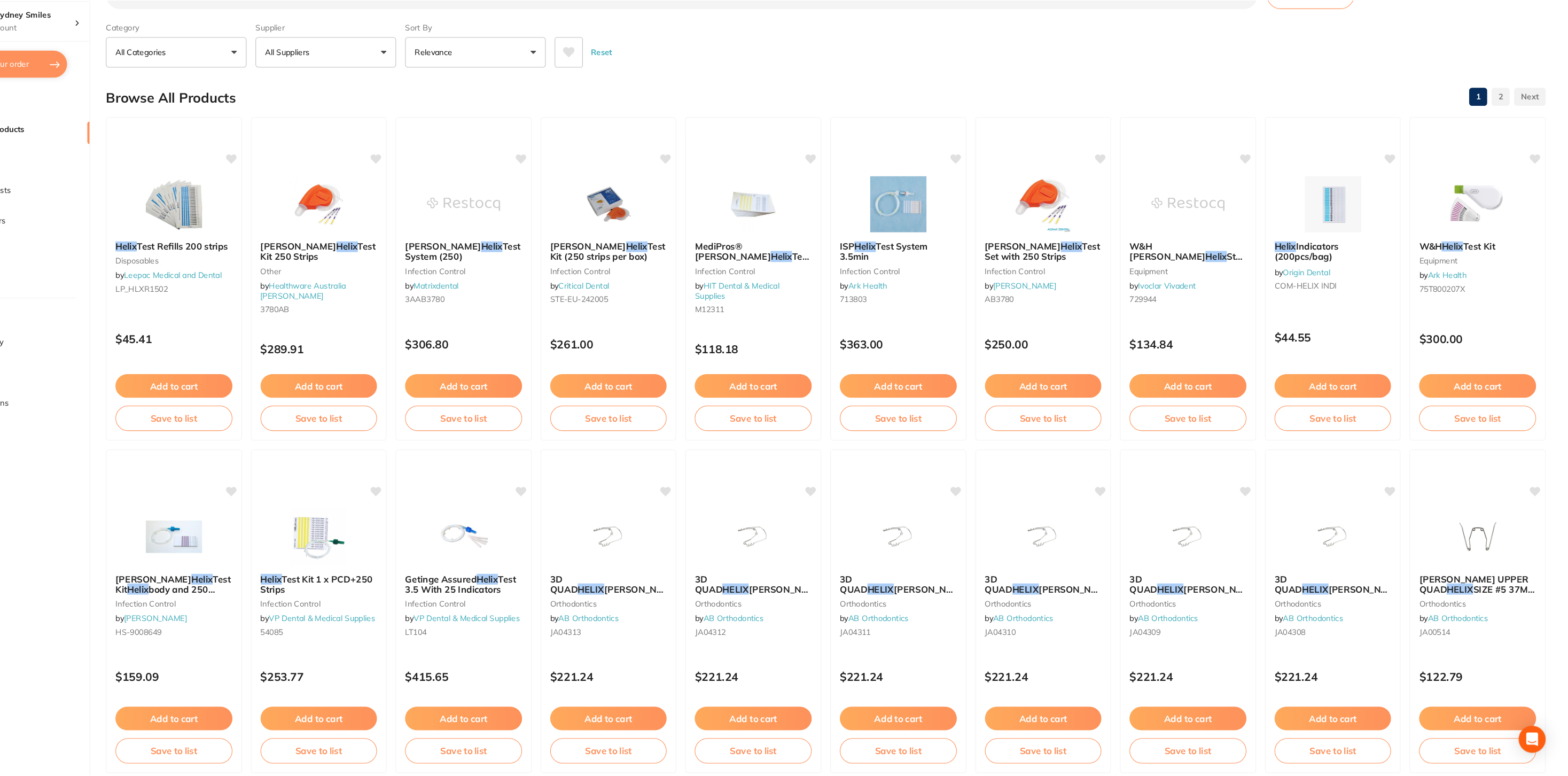
scroll to position [168, 0]
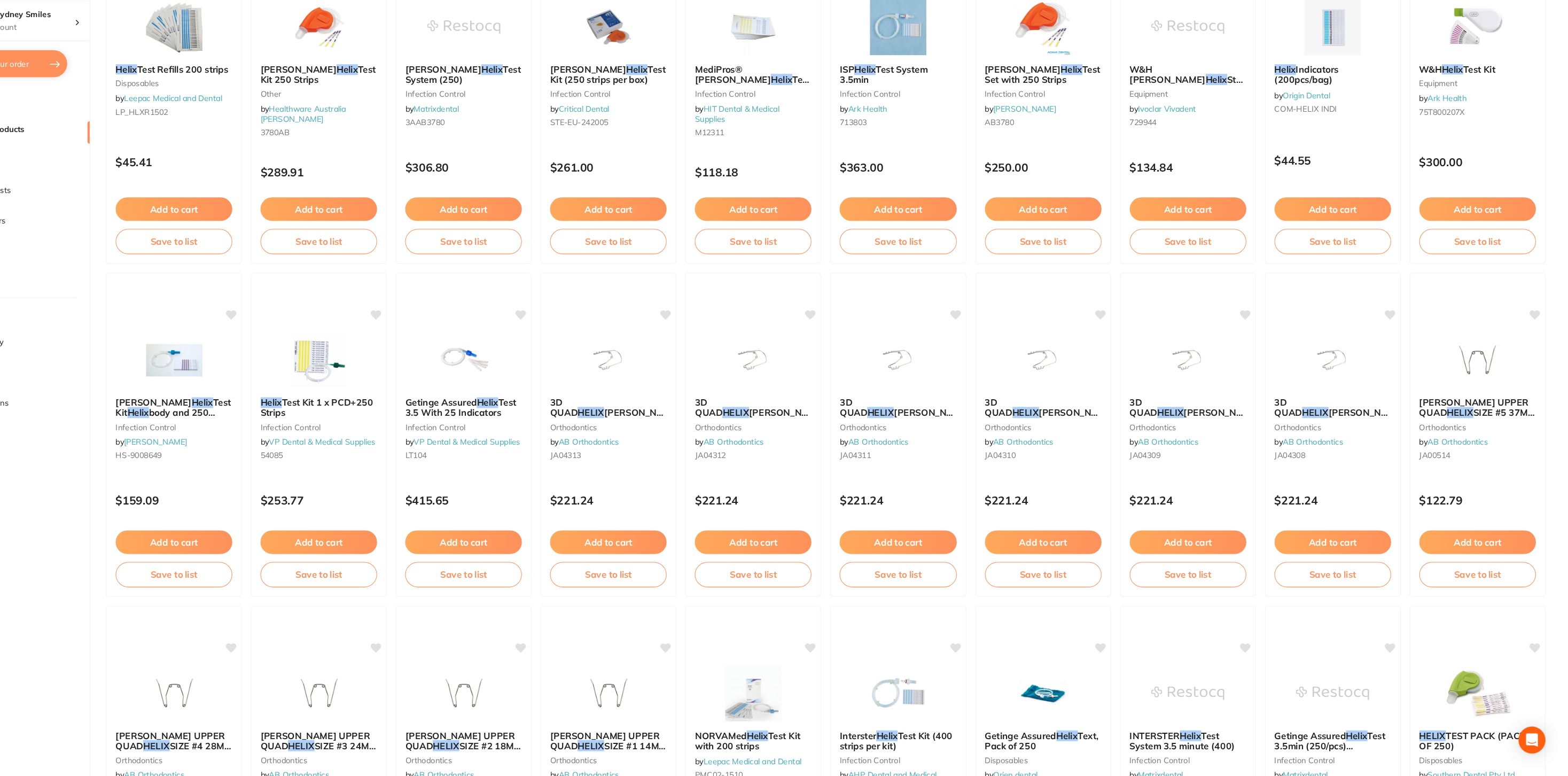
click at [145, 367] on li "RestocqPay" at bounding box center [89, 365] width 154 height 16
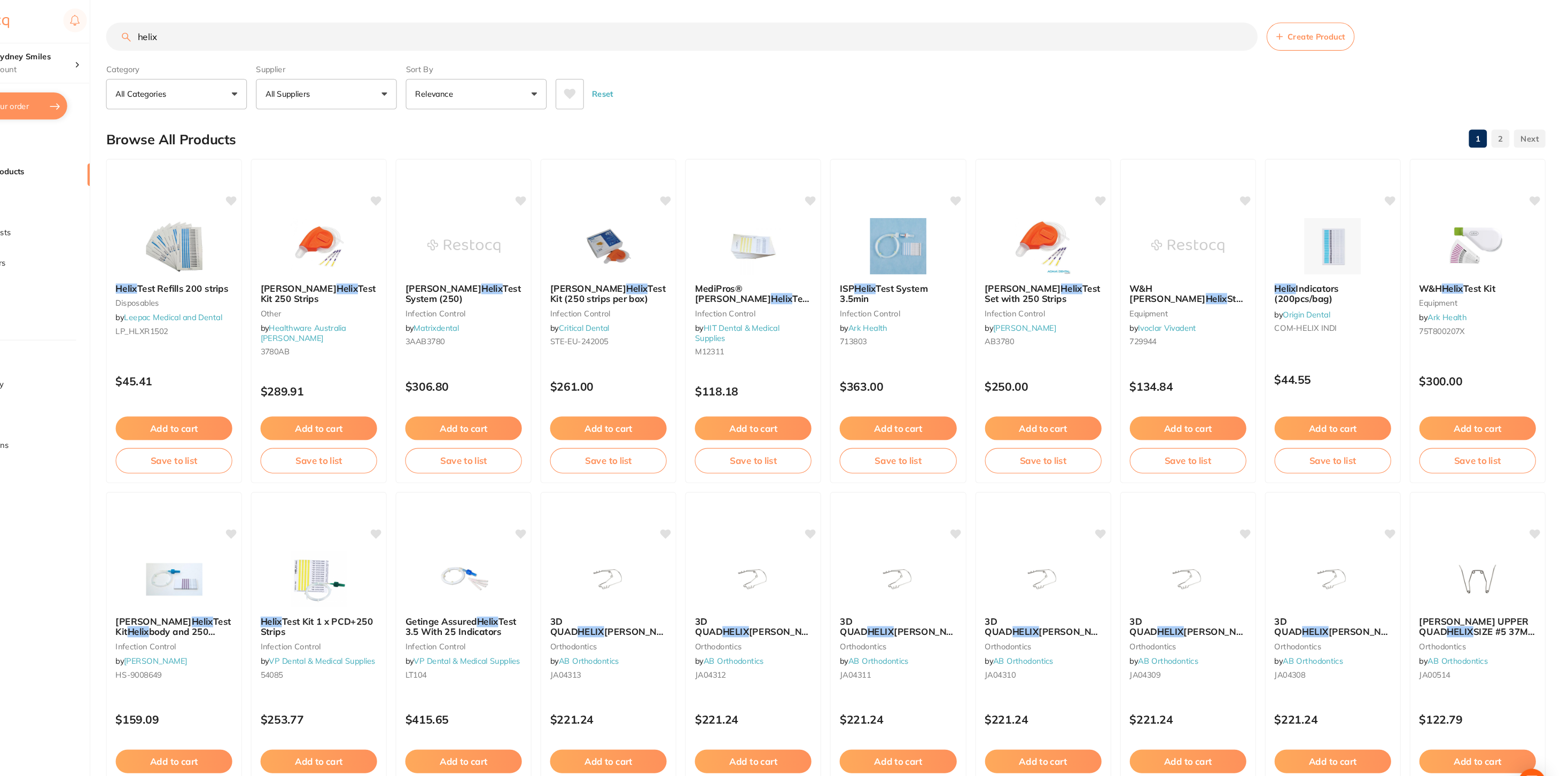
click at [282, 33] on input "helix" at bounding box center [727, 34] width 1092 height 26
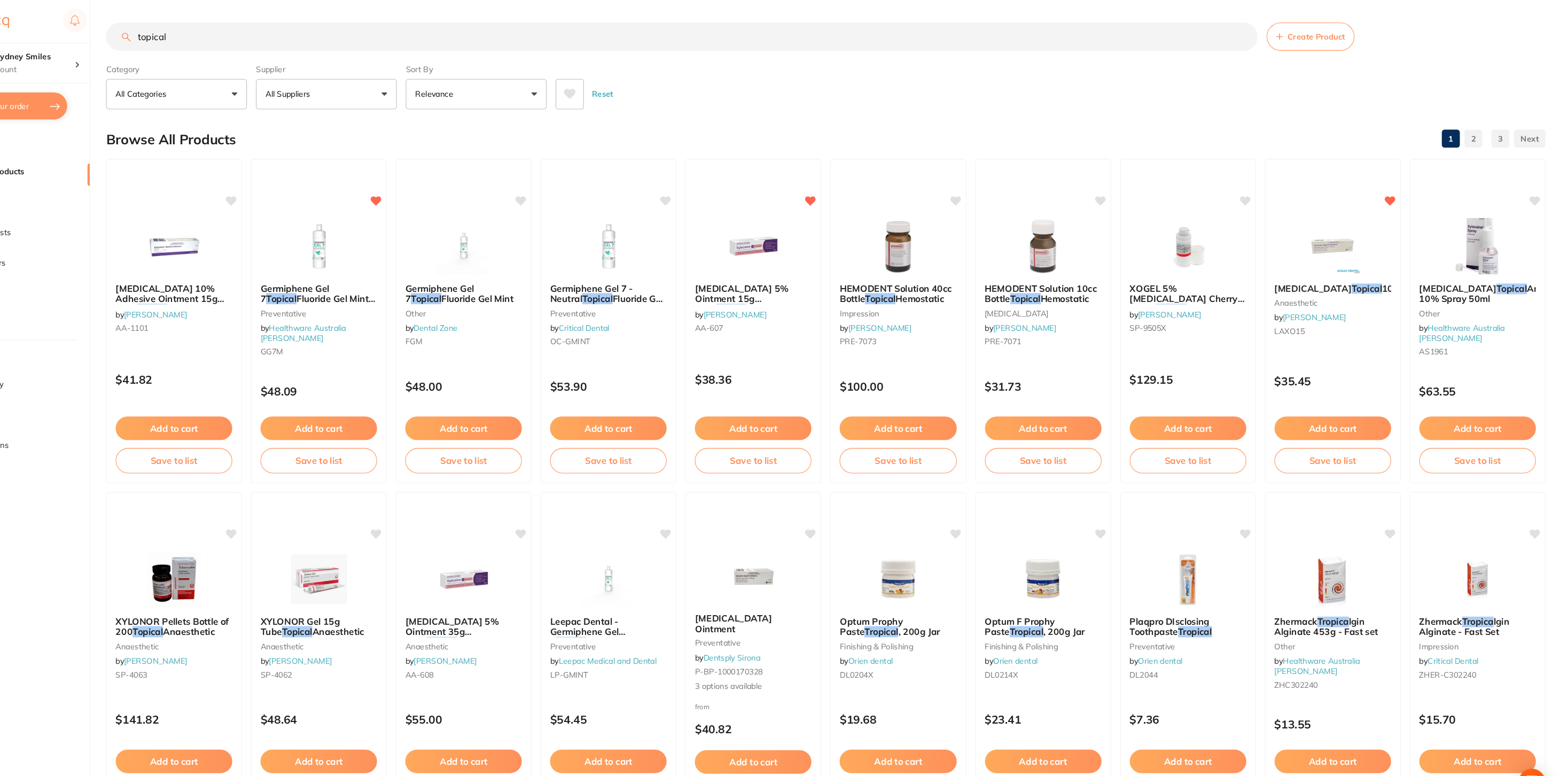
click at [629, 83] on button at bounding box center [621, 89] width 26 height 29
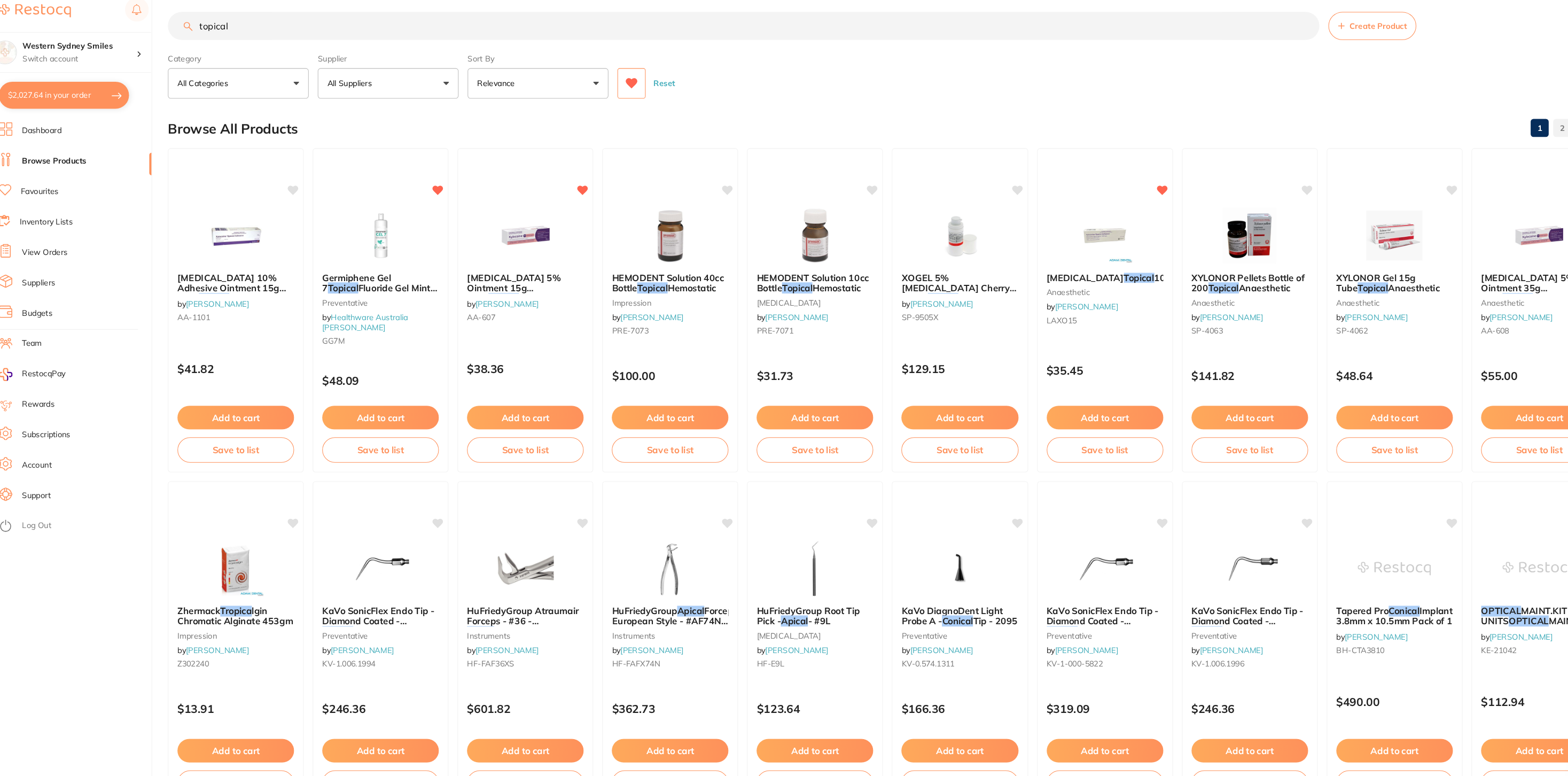
click at [455, 29] on input "topical" at bounding box center [727, 34] width 1092 height 26
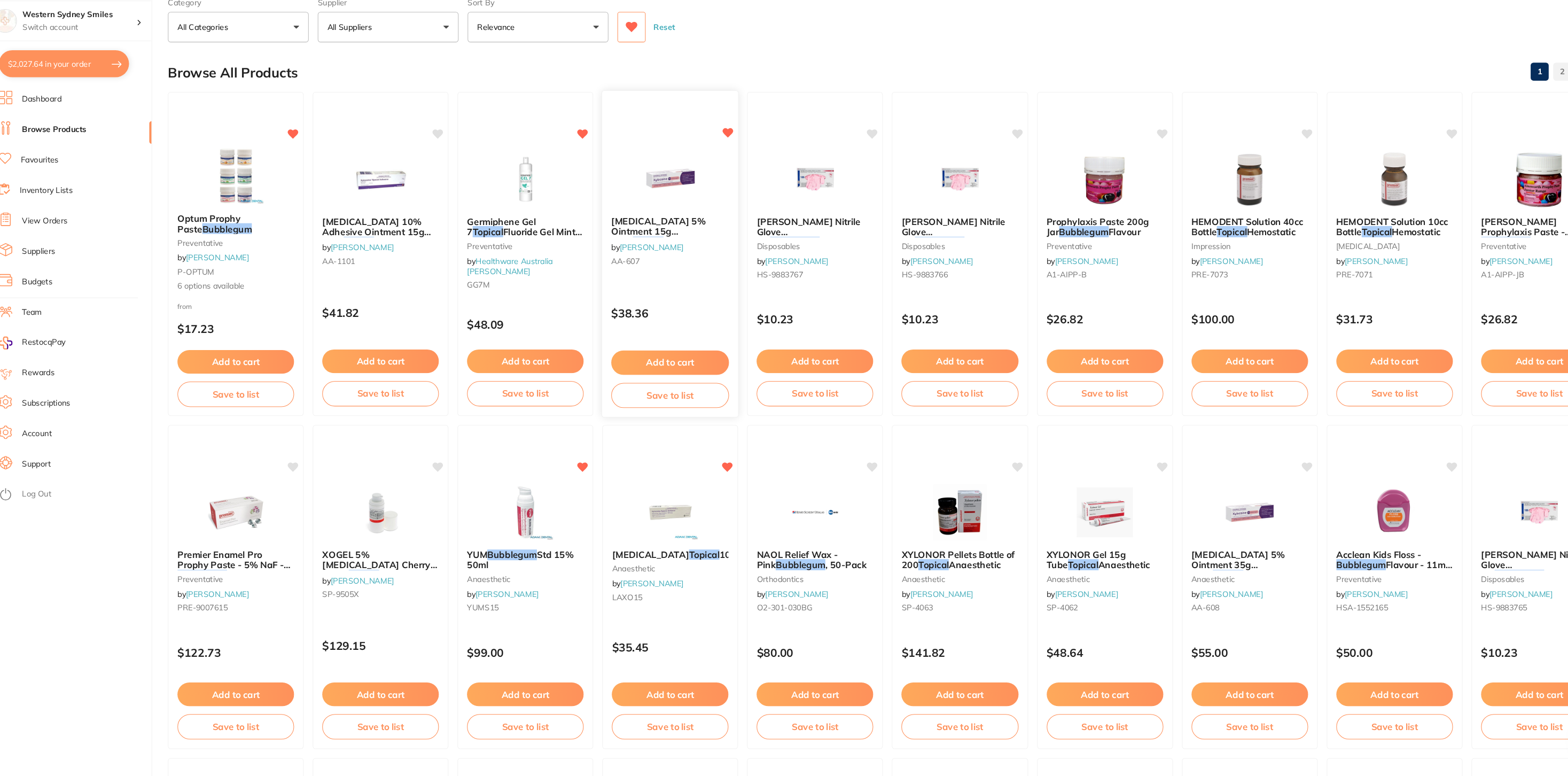
scroll to position [30, 0]
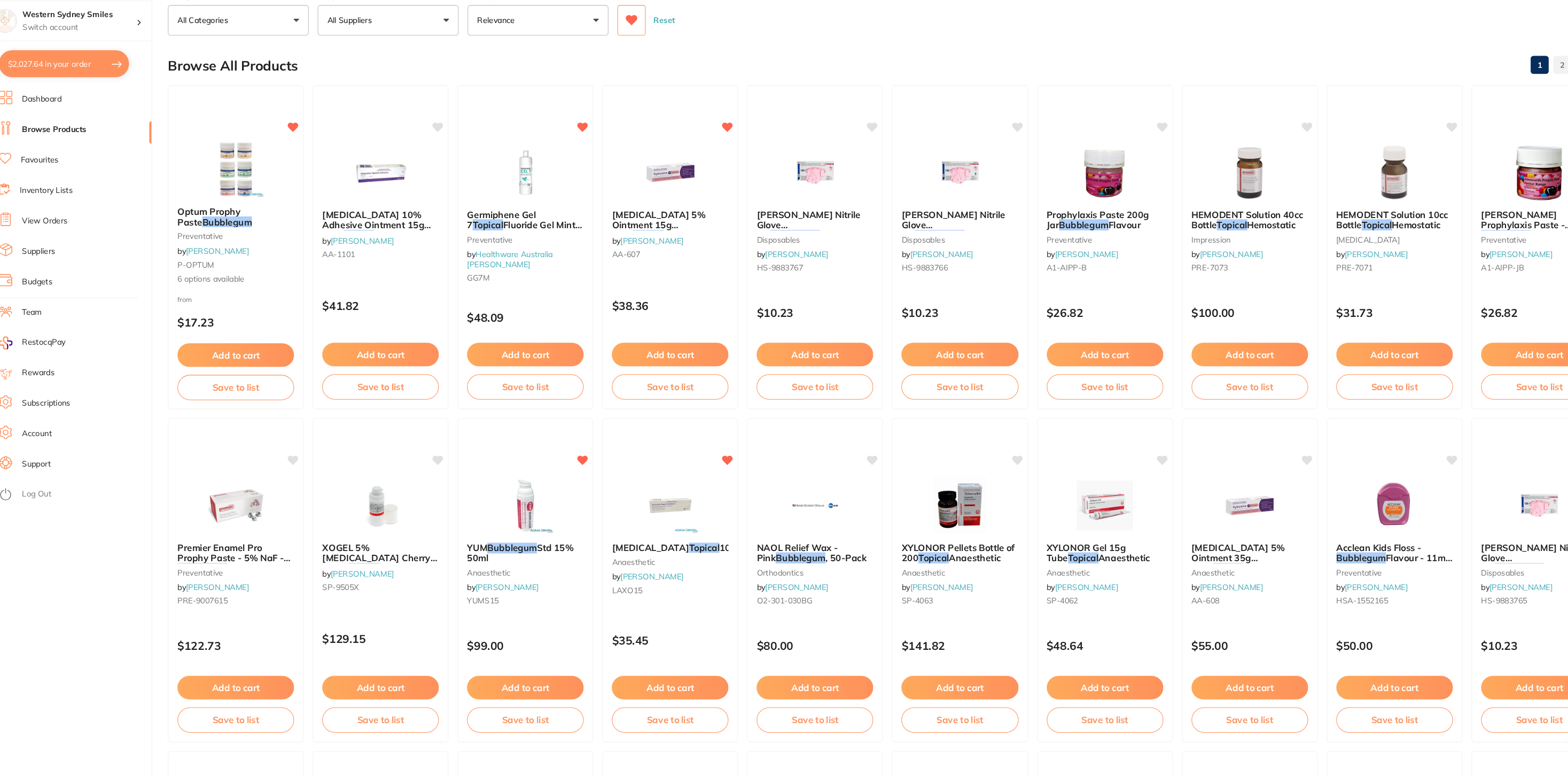
click at [419, 61] on button "All Suppliers" at bounding box center [390, 59] width 133 height 29
click at [391, 154] on p "[PERSON_NAME]" at bounding box center [397, 151] width 69 height 10
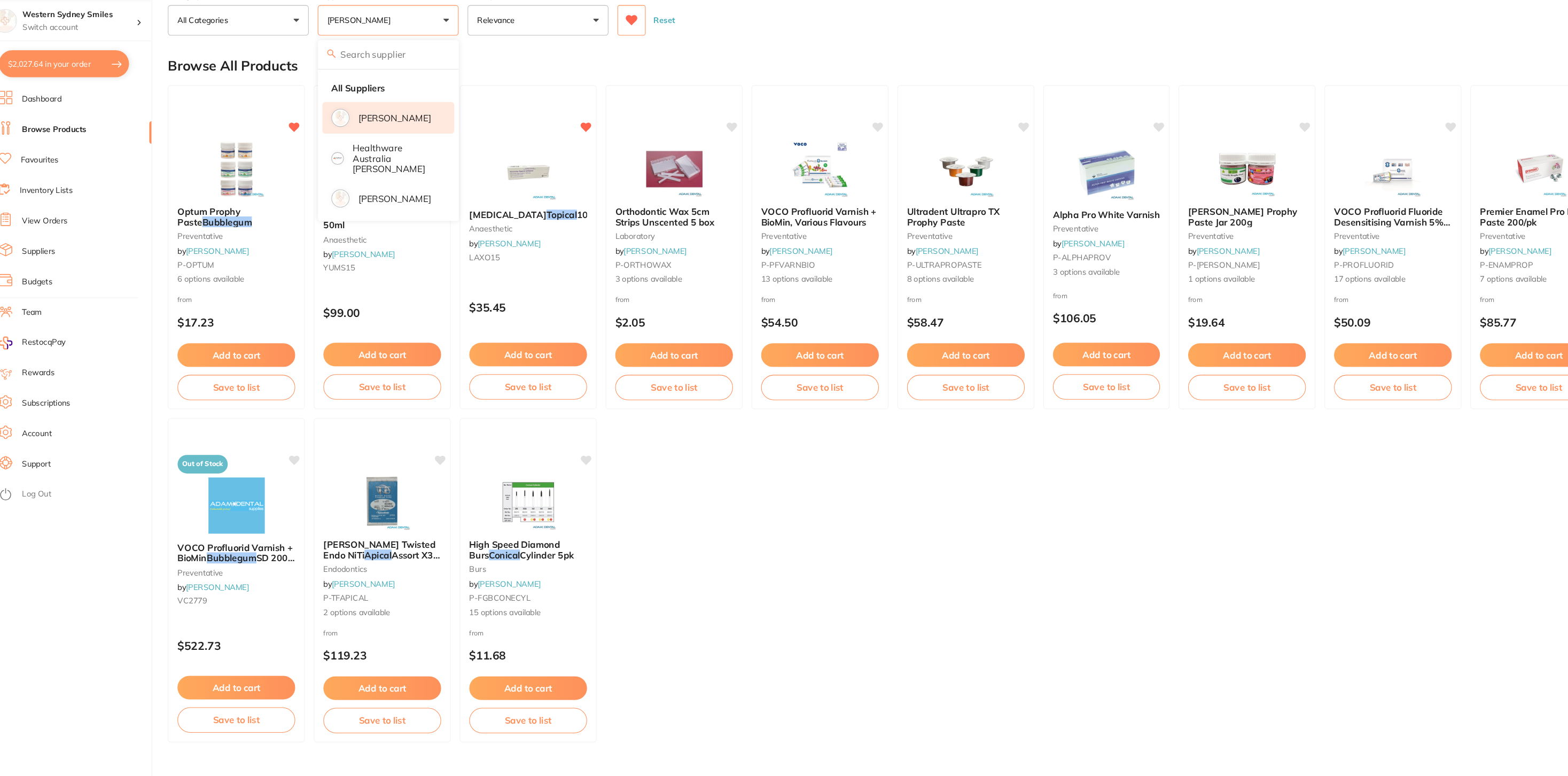
click at [682, 485] on ul "Optum Prophy Paste Bubblegum preventative by Adam Dental P-OPTUM 6 options avai…" at bounding box center [863, 433] width 1364 height 623
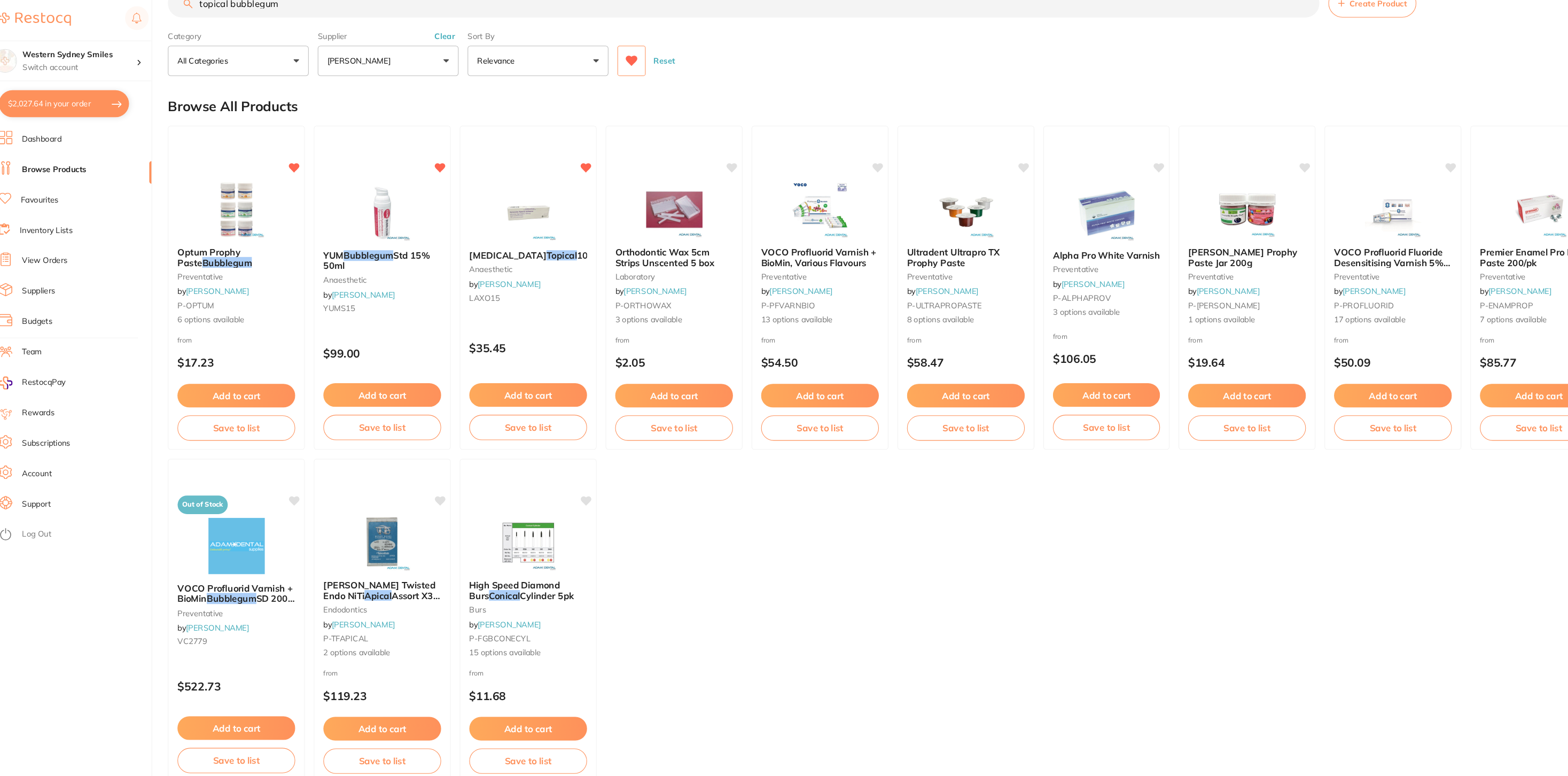
scroll to position [9, 0]
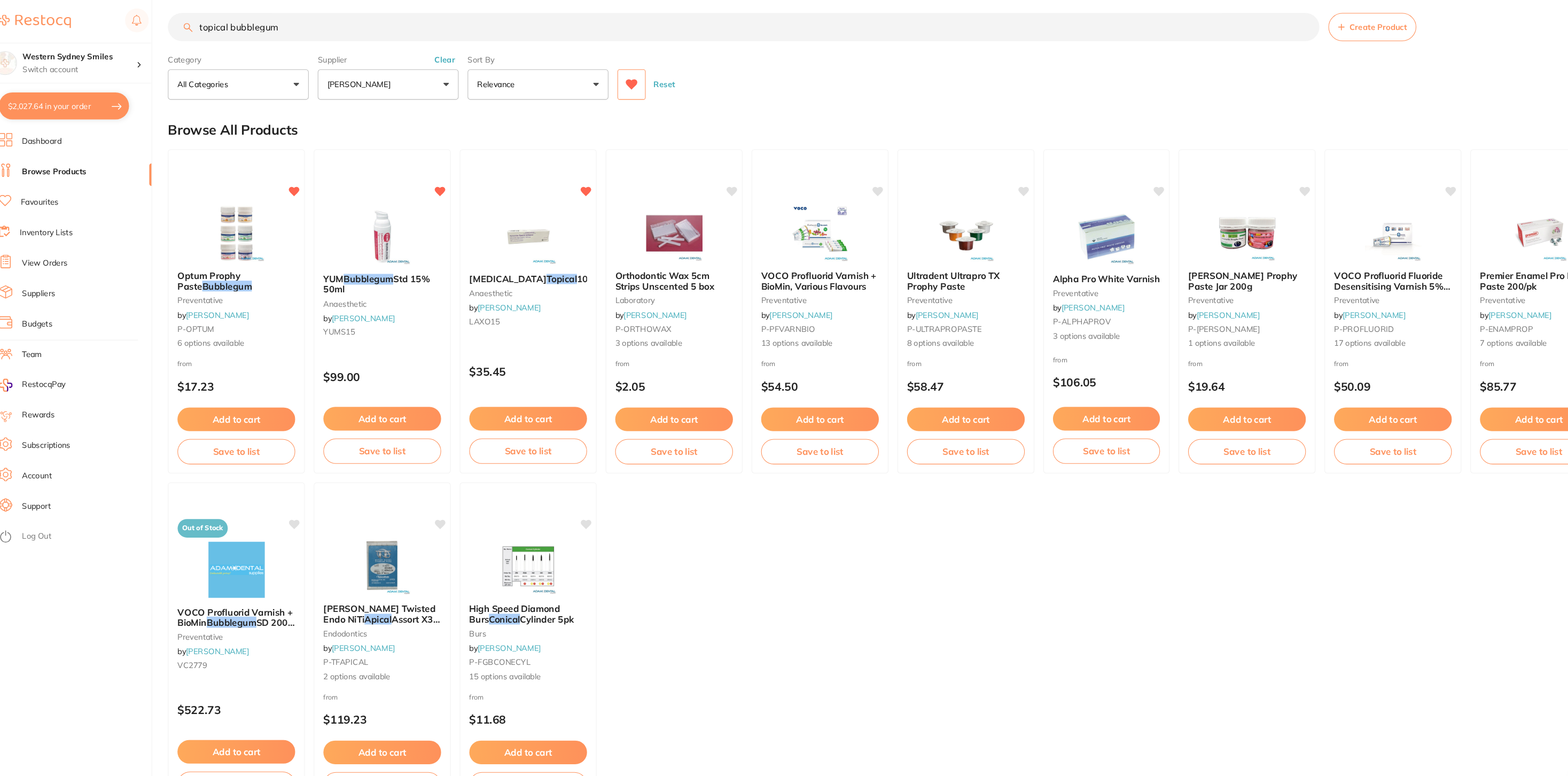
click at [259, 26] on input "topical bubblegum" at bounding box center [727, 25] width 1092 height 26
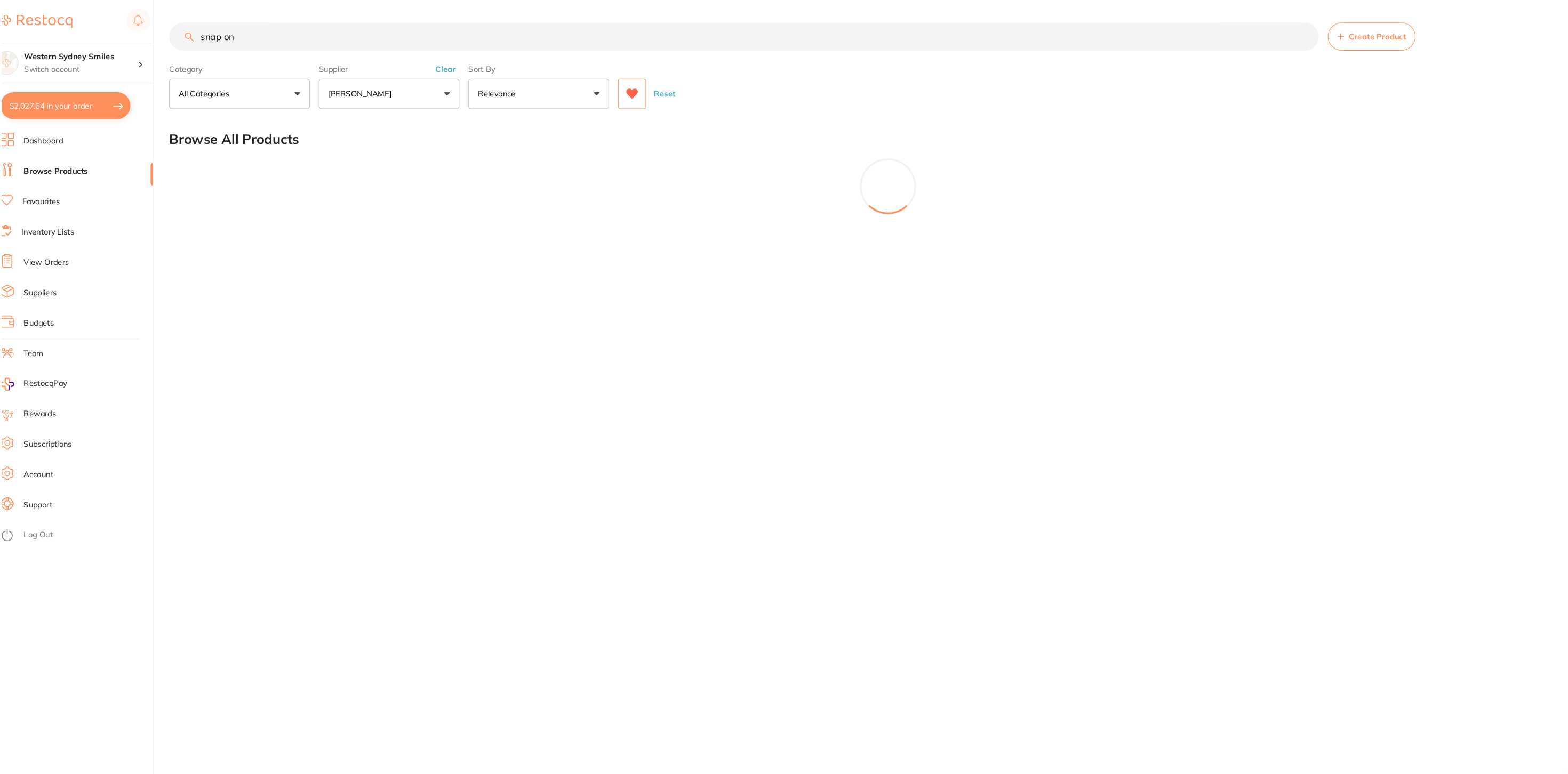
scroll to position [0, 0]
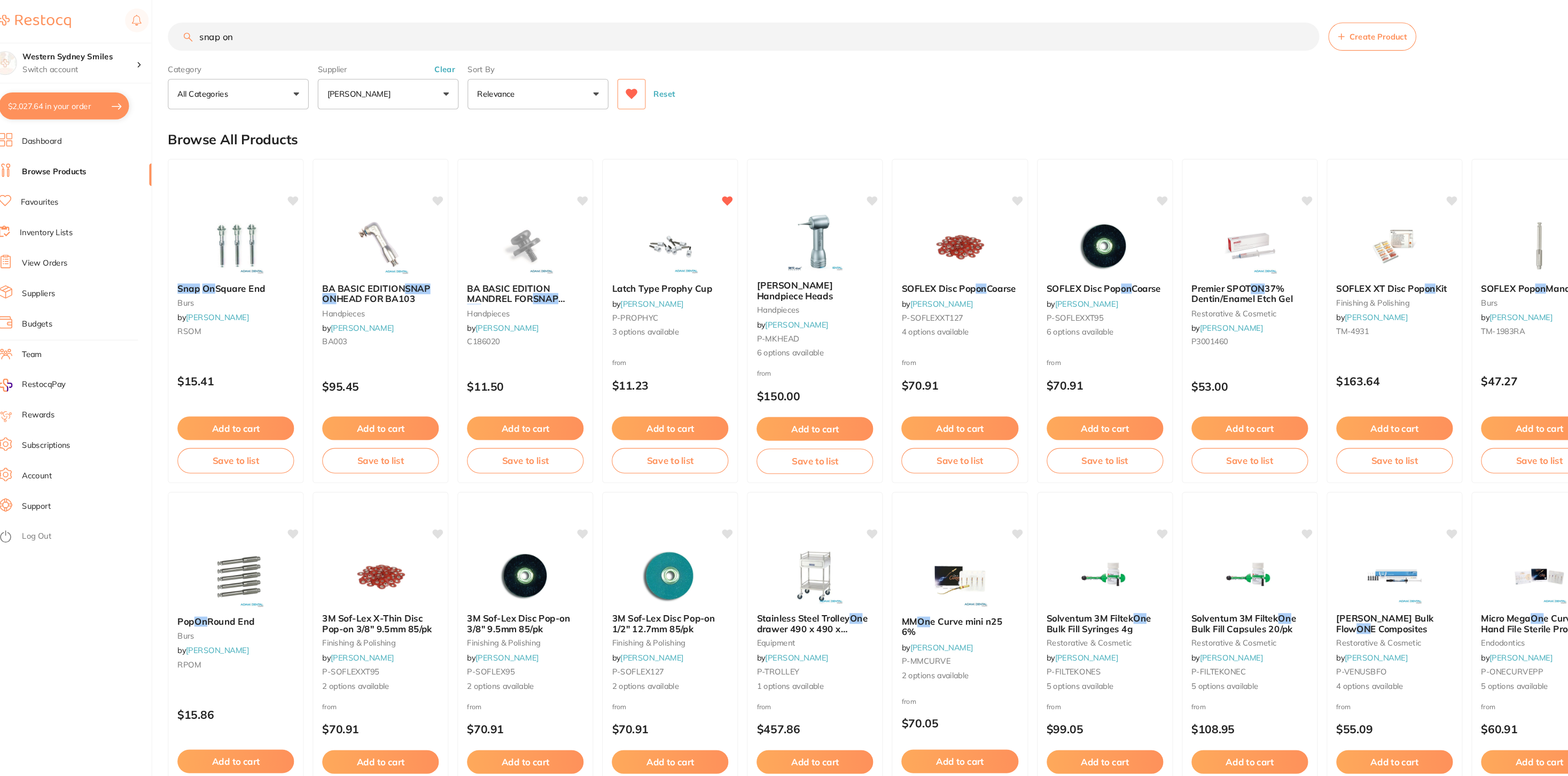
click at [60, 102] on button "$2,027.64 in your order" at bounding box center [82, 100] width 124 height 25
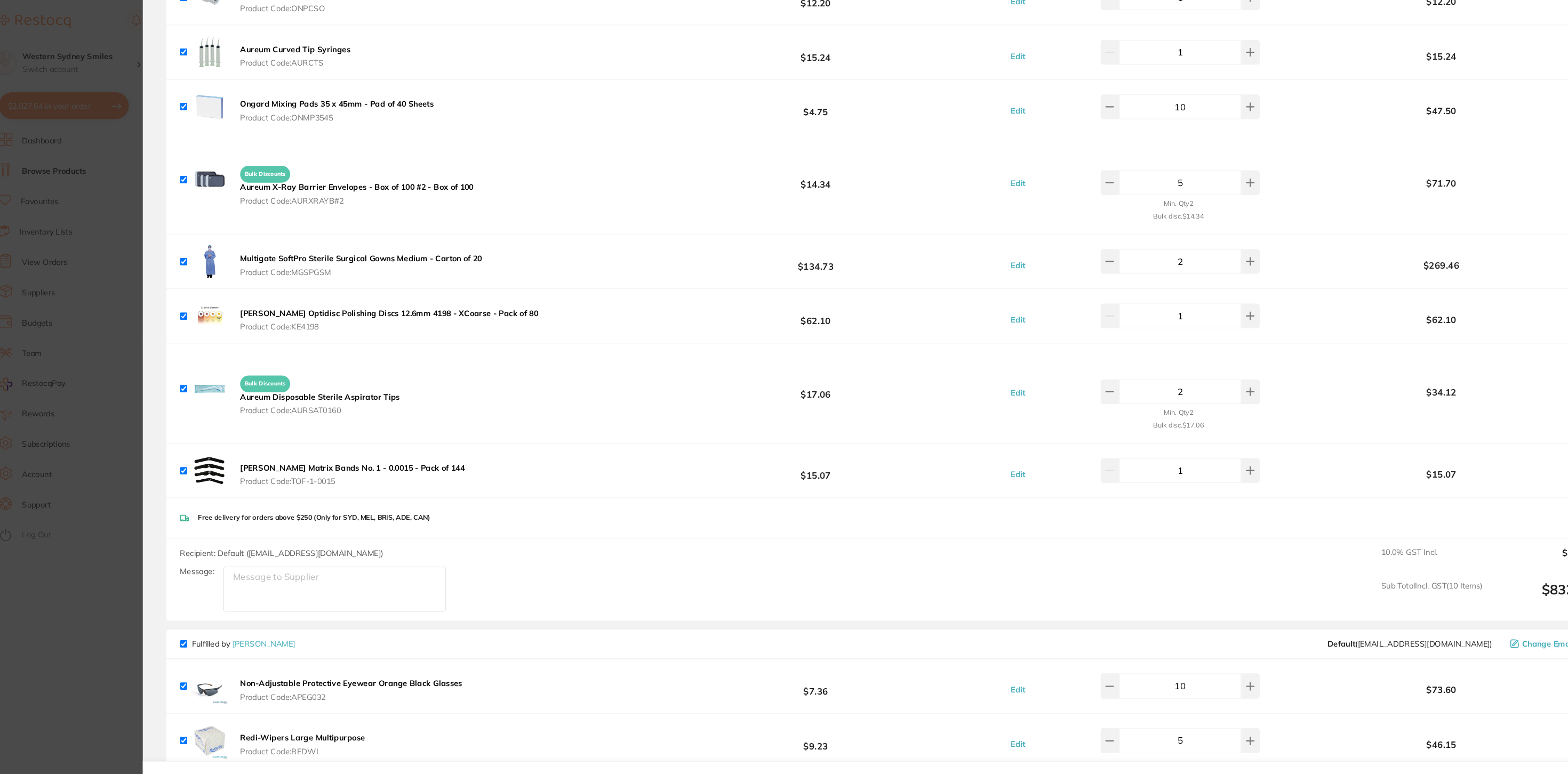
scroll to position [216, 0]
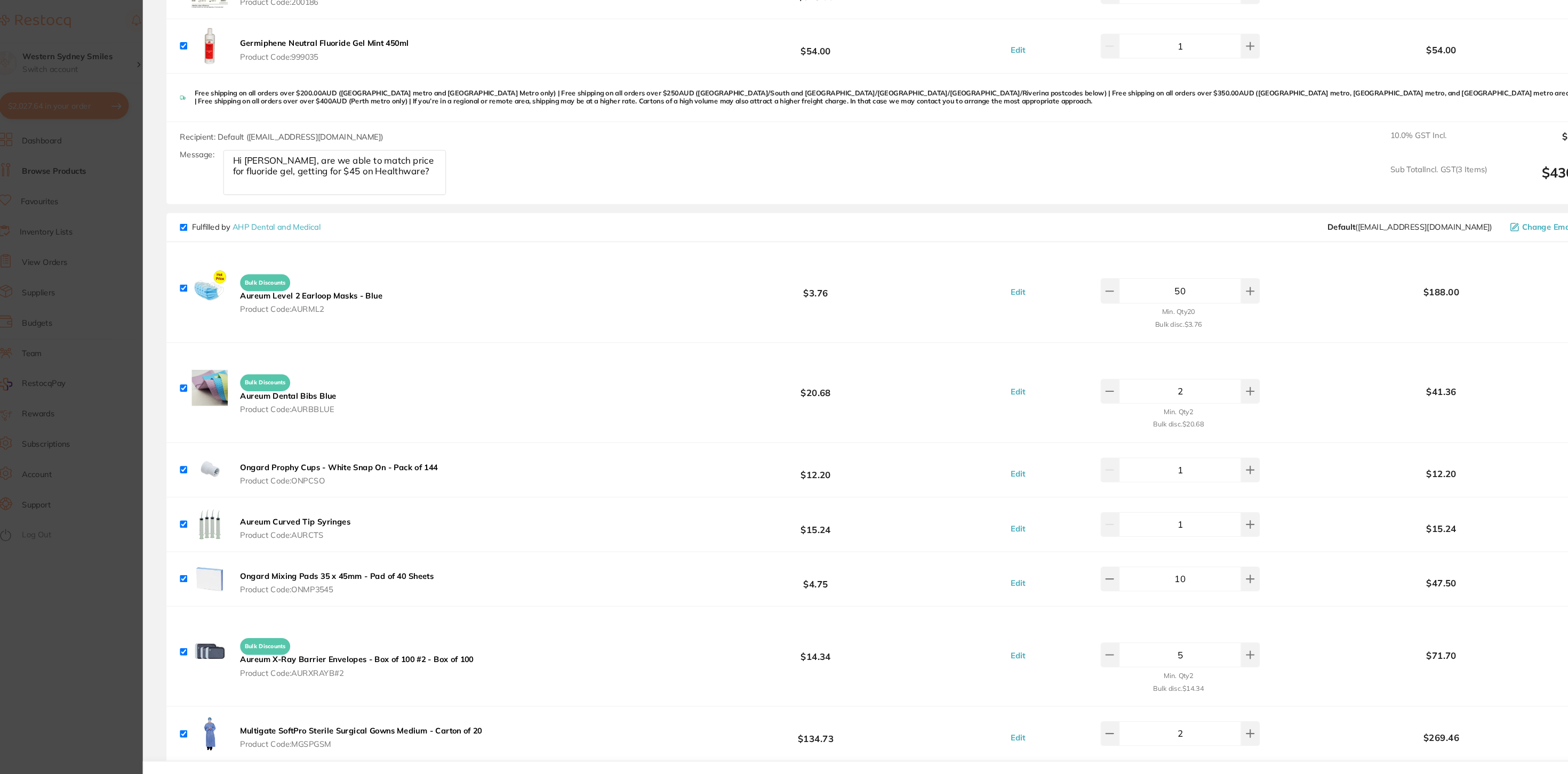
click at [139, 28] on section "Update RRP Set your pre negotiated price for this item. Item Agreed RRP (excl. …" at bounding box center [784, 387] width 1568 height 774
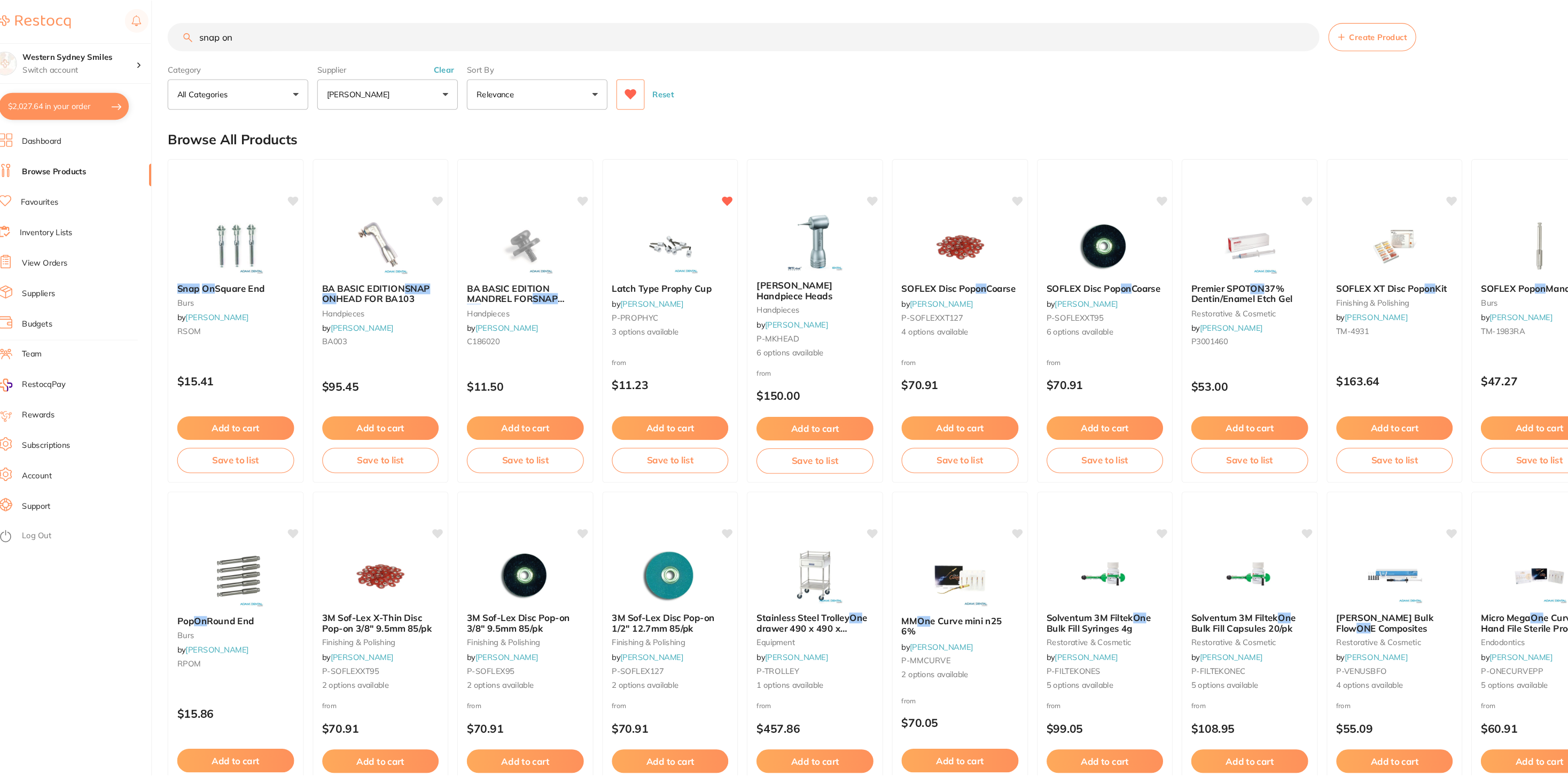
scroll to position [9, 0]
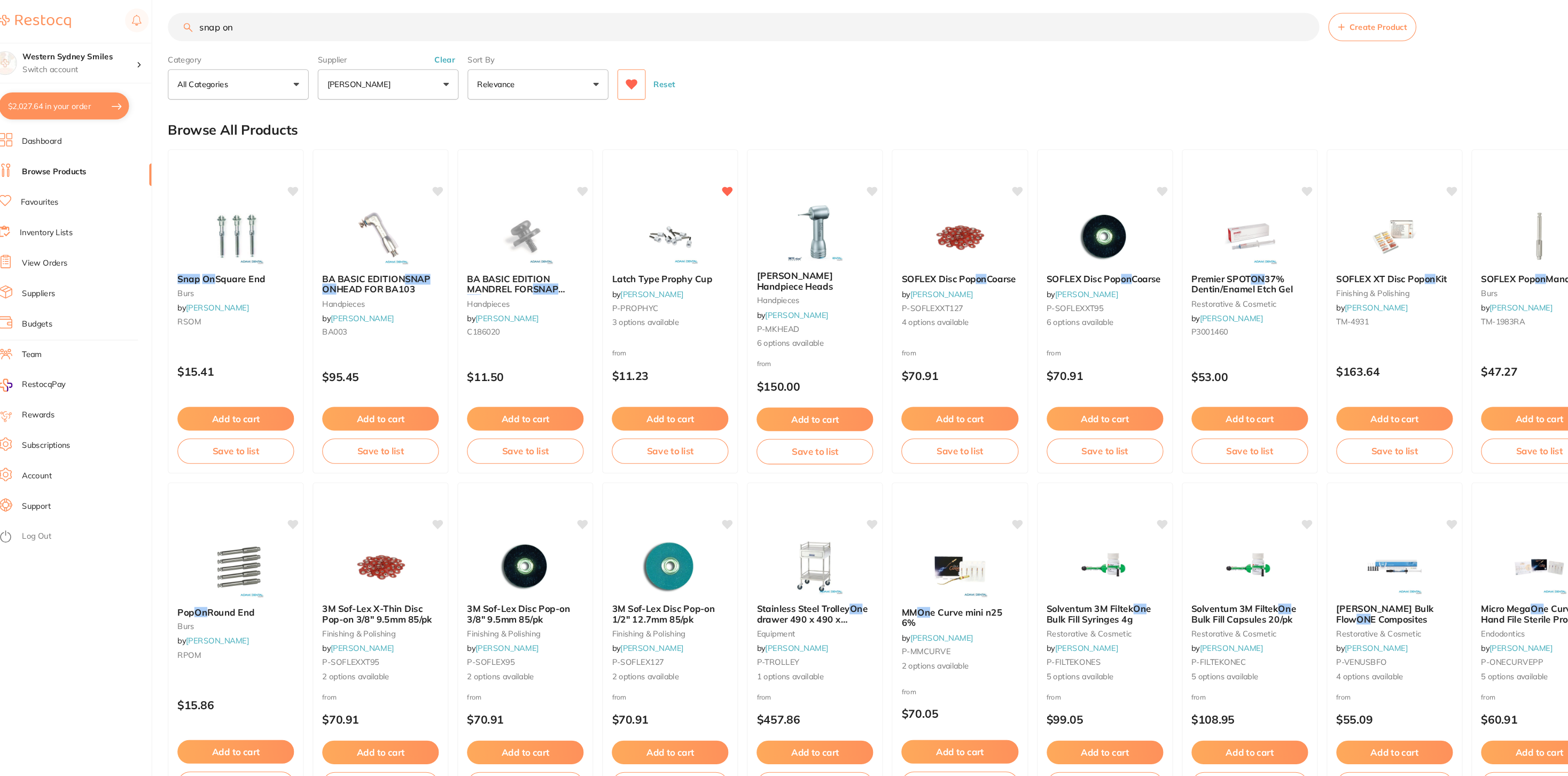
click at [226, 26] on input "snap on" at bounding box center [727, 25] width 1092 height 26
type input "bubblegum"
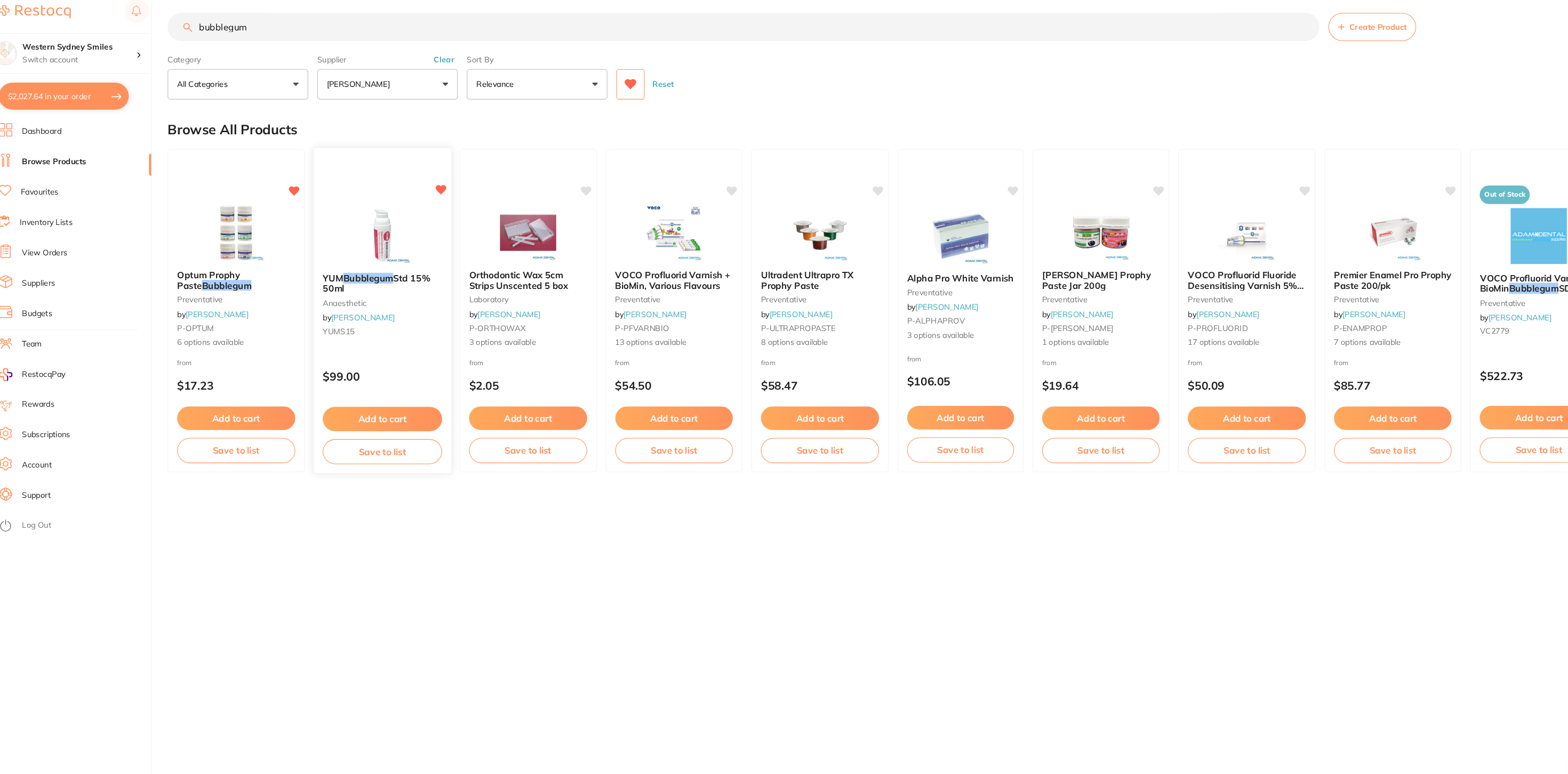
click at [433, 405] on button "Add to cart" at bounding box center [384, 406] width 113 height 23
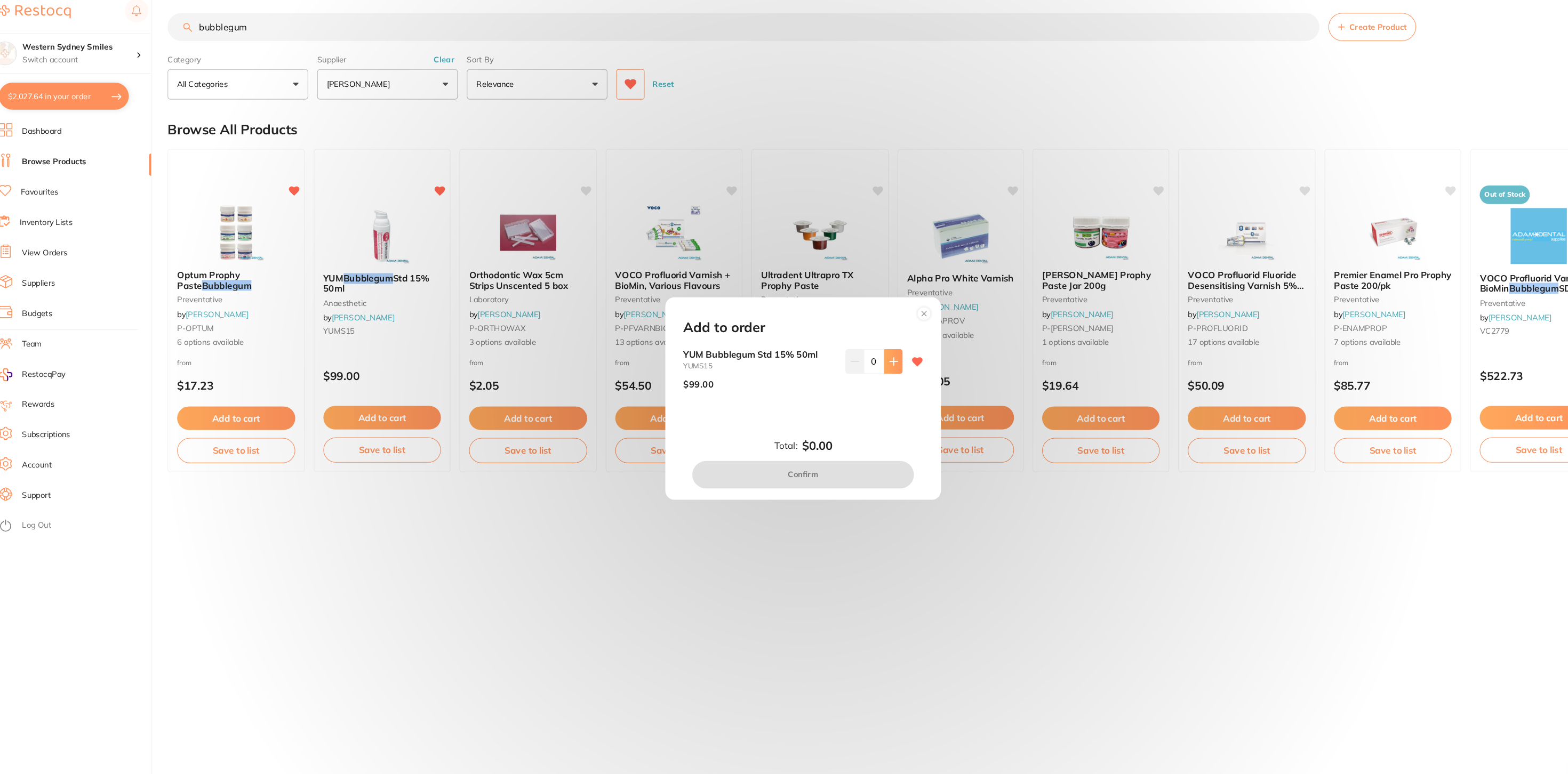
click at [867, 358] on button at bounding box center [870, 351] width 18 height 24
type input "2"
click at [814, 465] on button "Confirm" at bounding box center [784, 459] width 210 height 25
checkbox input "false"
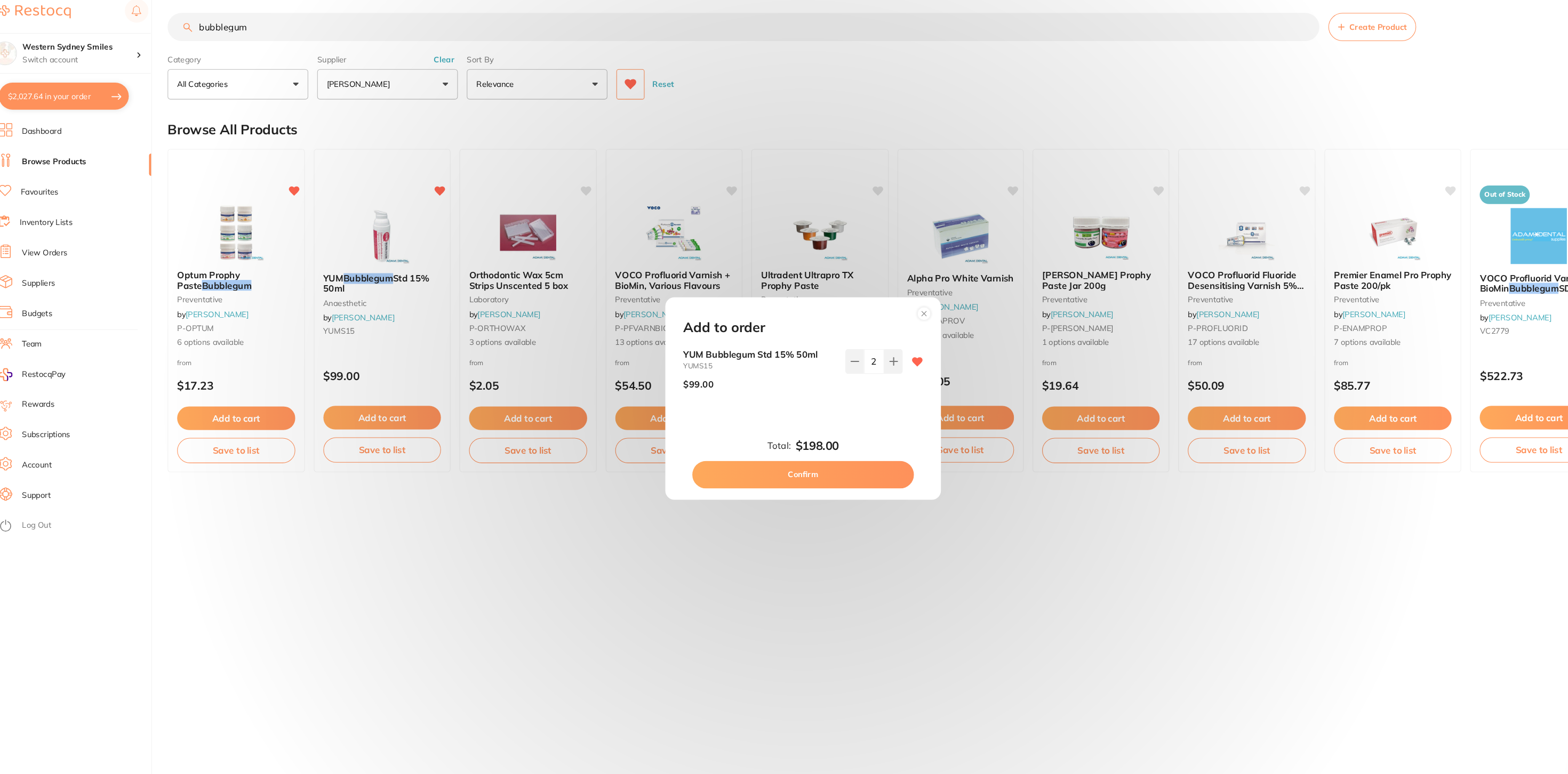
checkbox input "false"
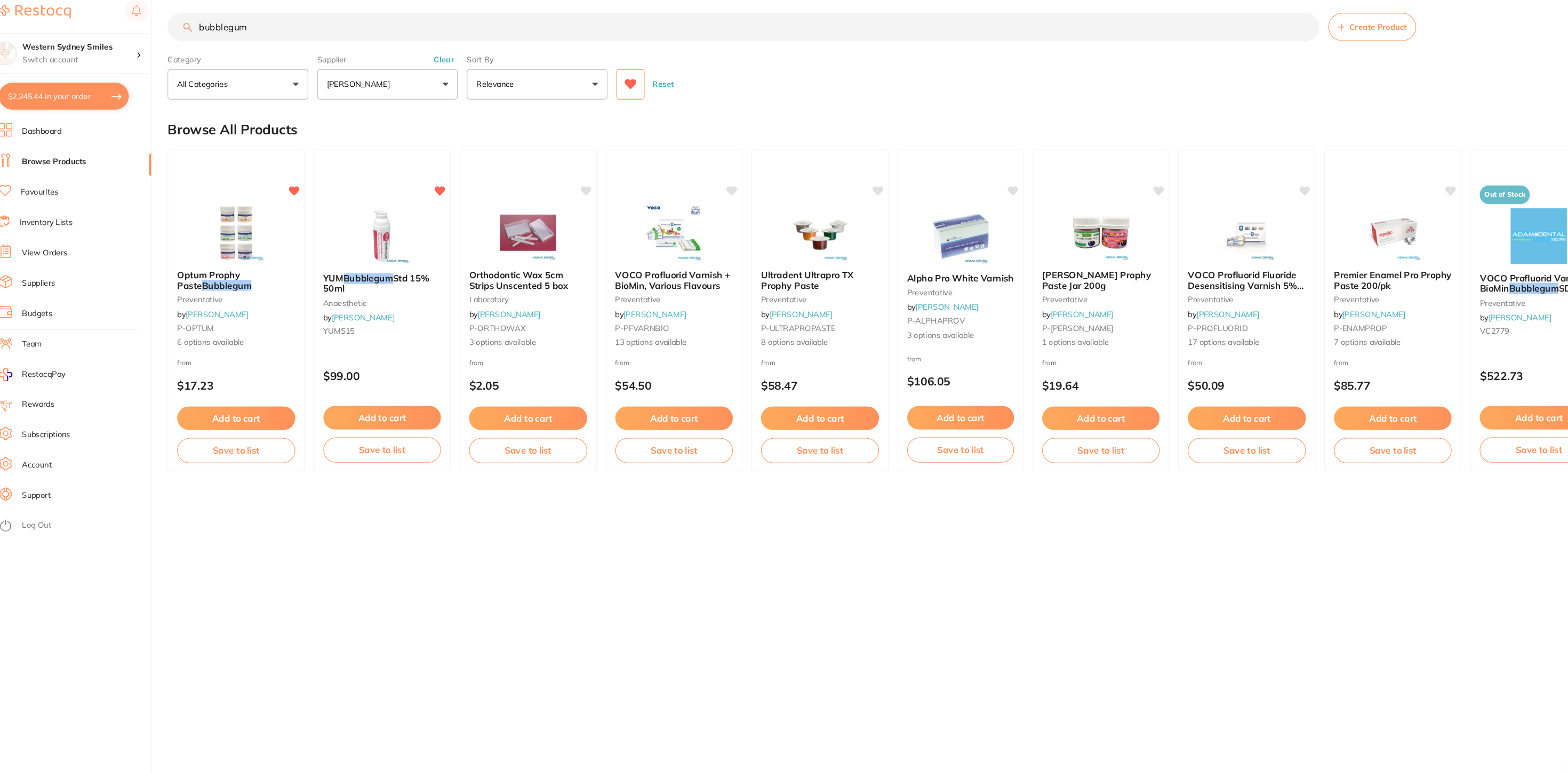
click at [69, 95] on button "$2,245.44 in your order" at bounding box center [82, 100] width 124 height 25
checkbox input "true"
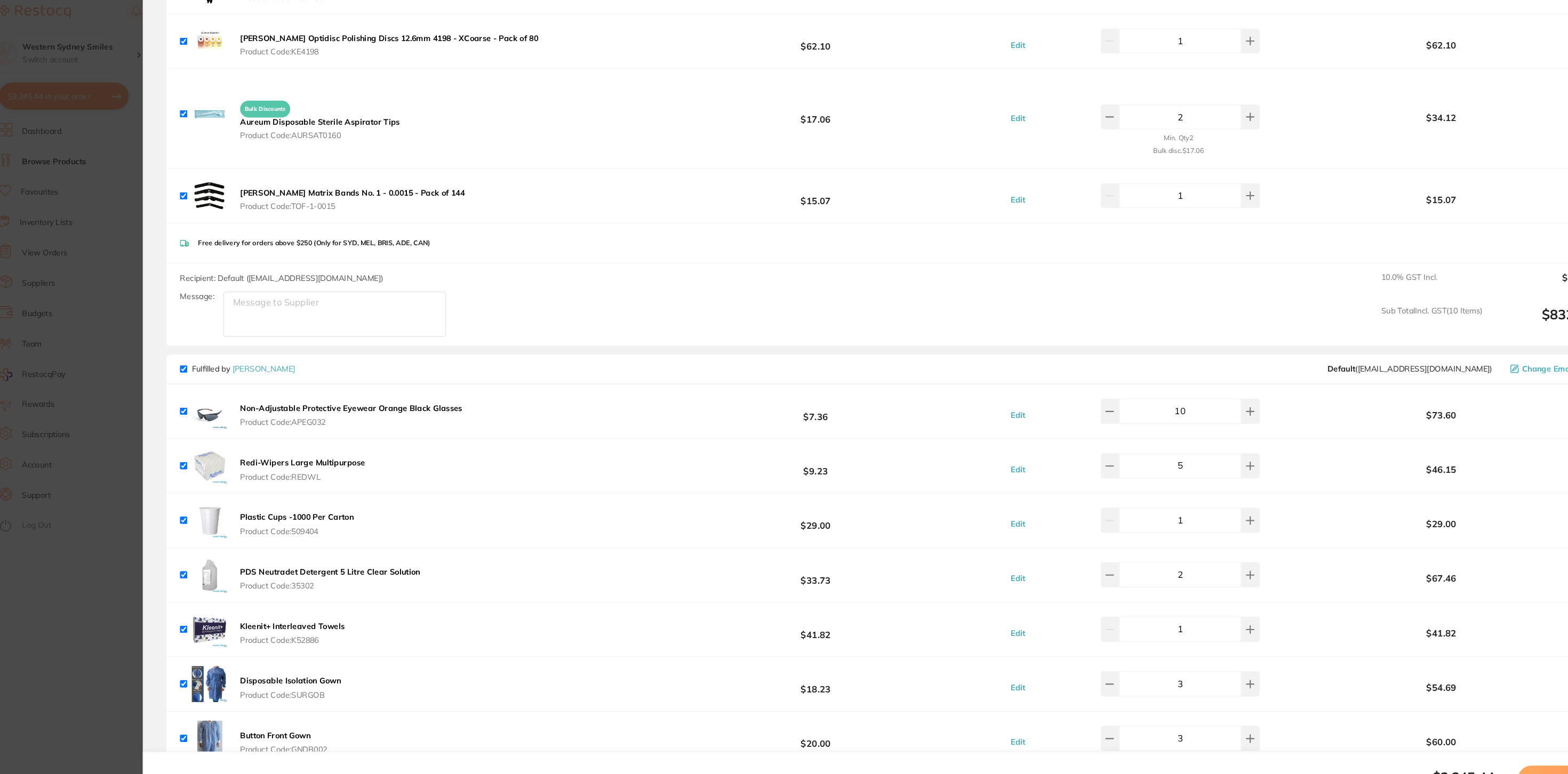
scroll to position [904, 0]
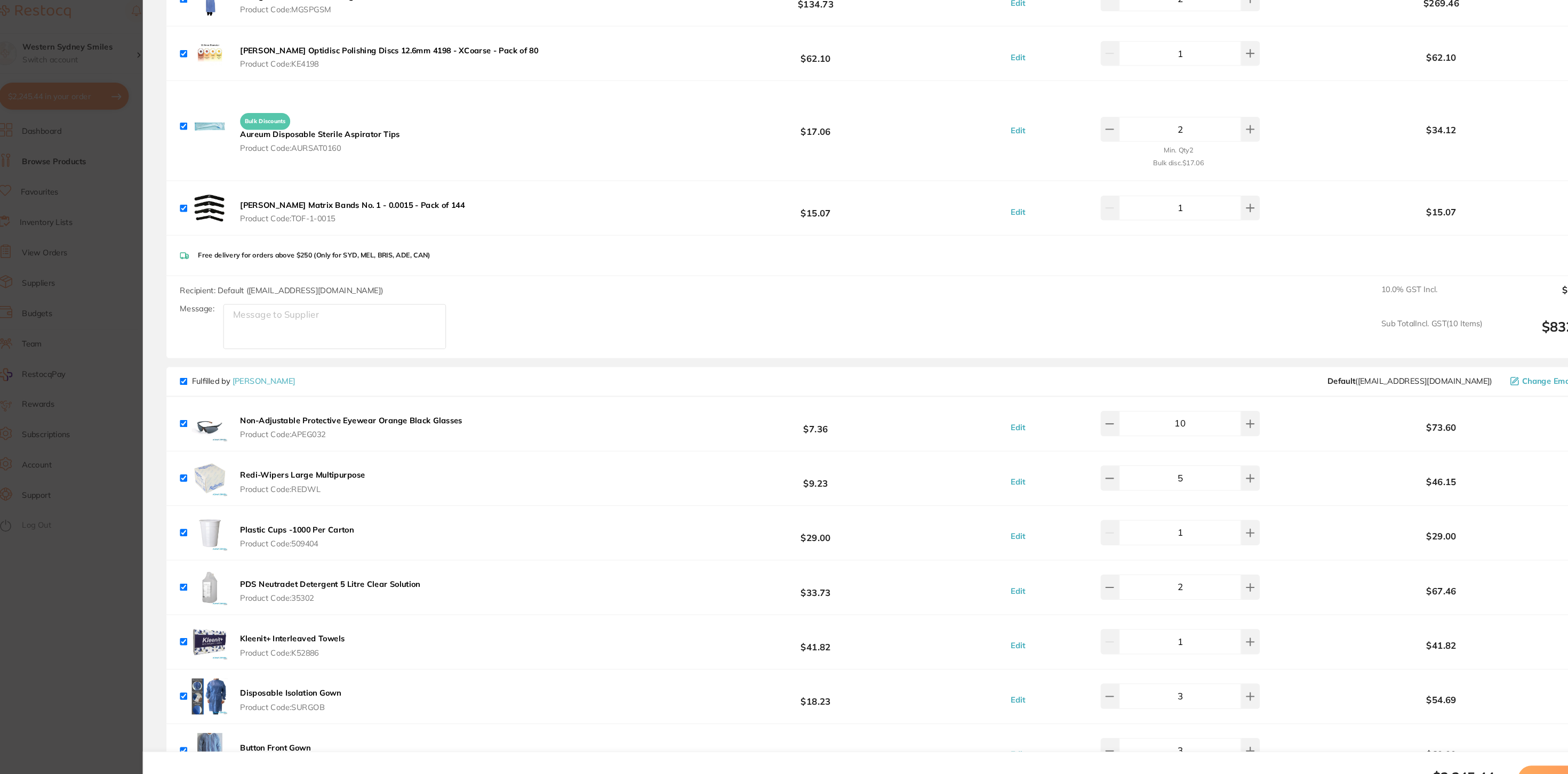
click at [114, 32] on section "Update RRP Set your pre negotiated price for this item. Item Agreed RRP (excl. …" at bounding box center [784, 387] width 1568 height 774
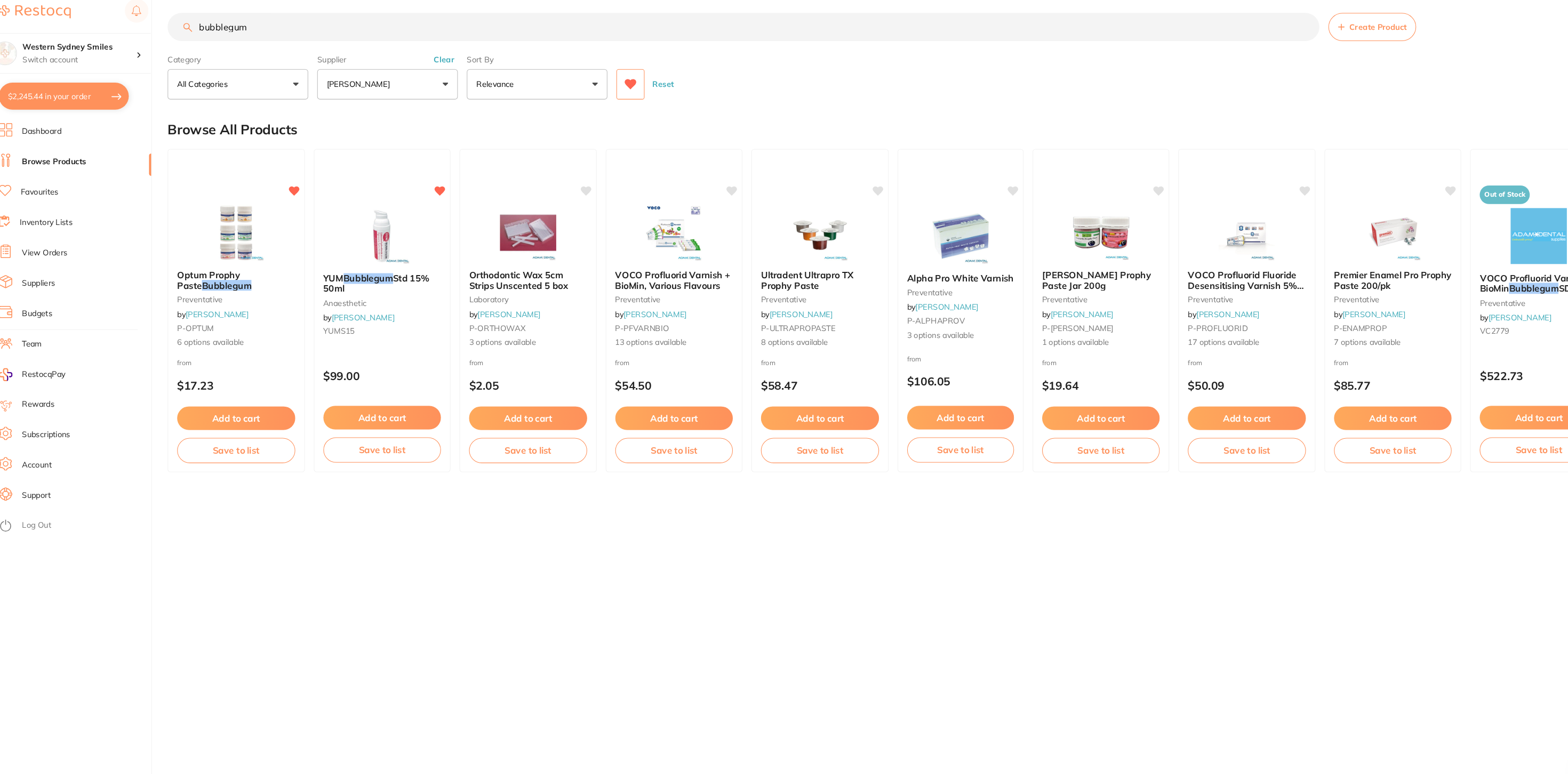
click at [251, 33] on input "bubblegum" at bounding box center [727, 34] width 1092 height 26
type input "rediwipies"
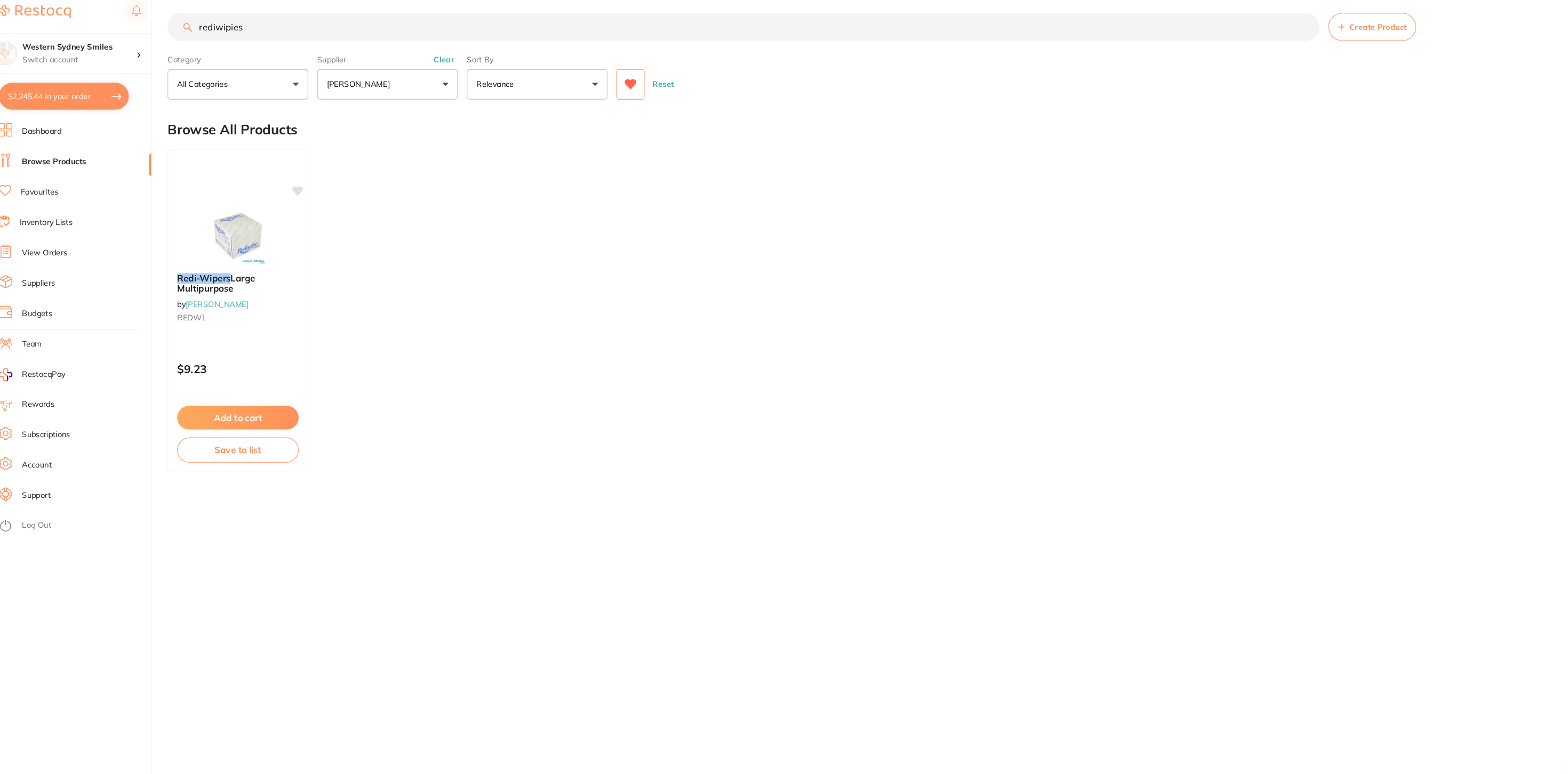
click at [610, 88] on button at bounding box center [620, 88] width 26 height 29
click at [312, 32] on input "rediwipies" at bounding box center [727, 34] width 1092 height 26
click at [447, 60] on button "Clear" at bounding box center [443, 65] width 26 height 10
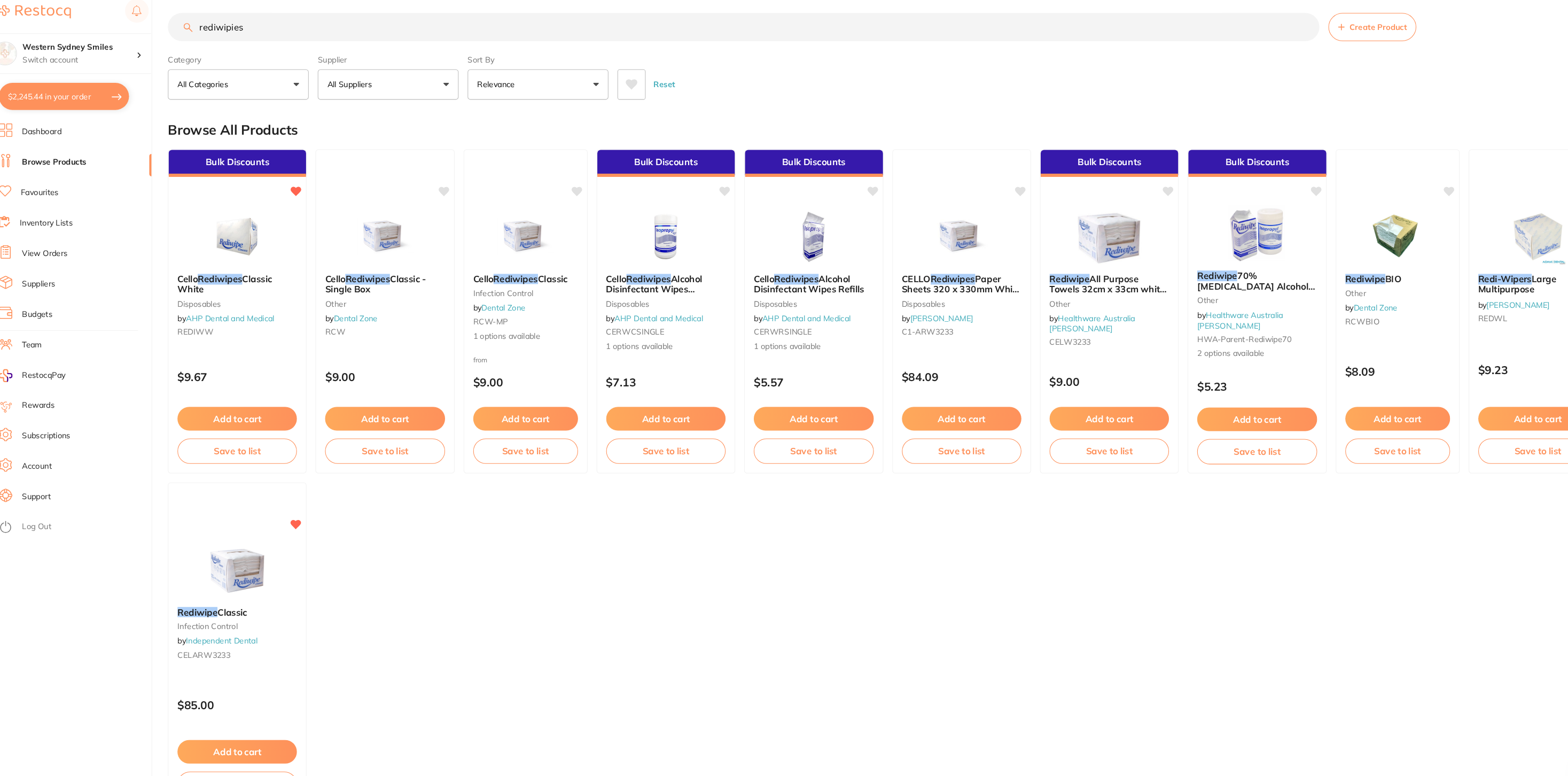
click at [426, 82] on button "All Suppliers" at bounding box center [390, 89] width 133 height 29
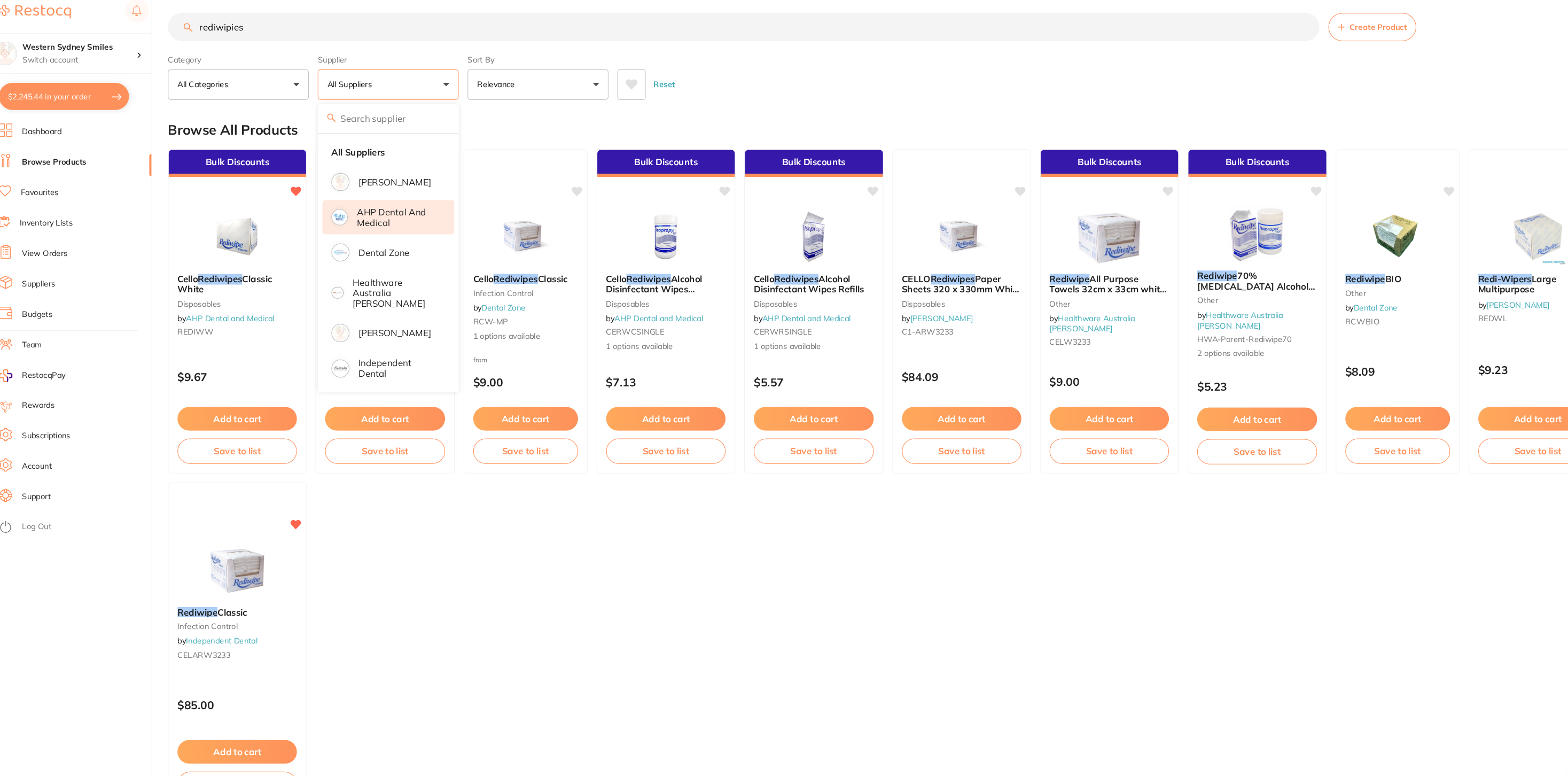
click at [392, 205] on p "AHP Dental and Medical" at bounding box center [399, 215] width 77 height 20
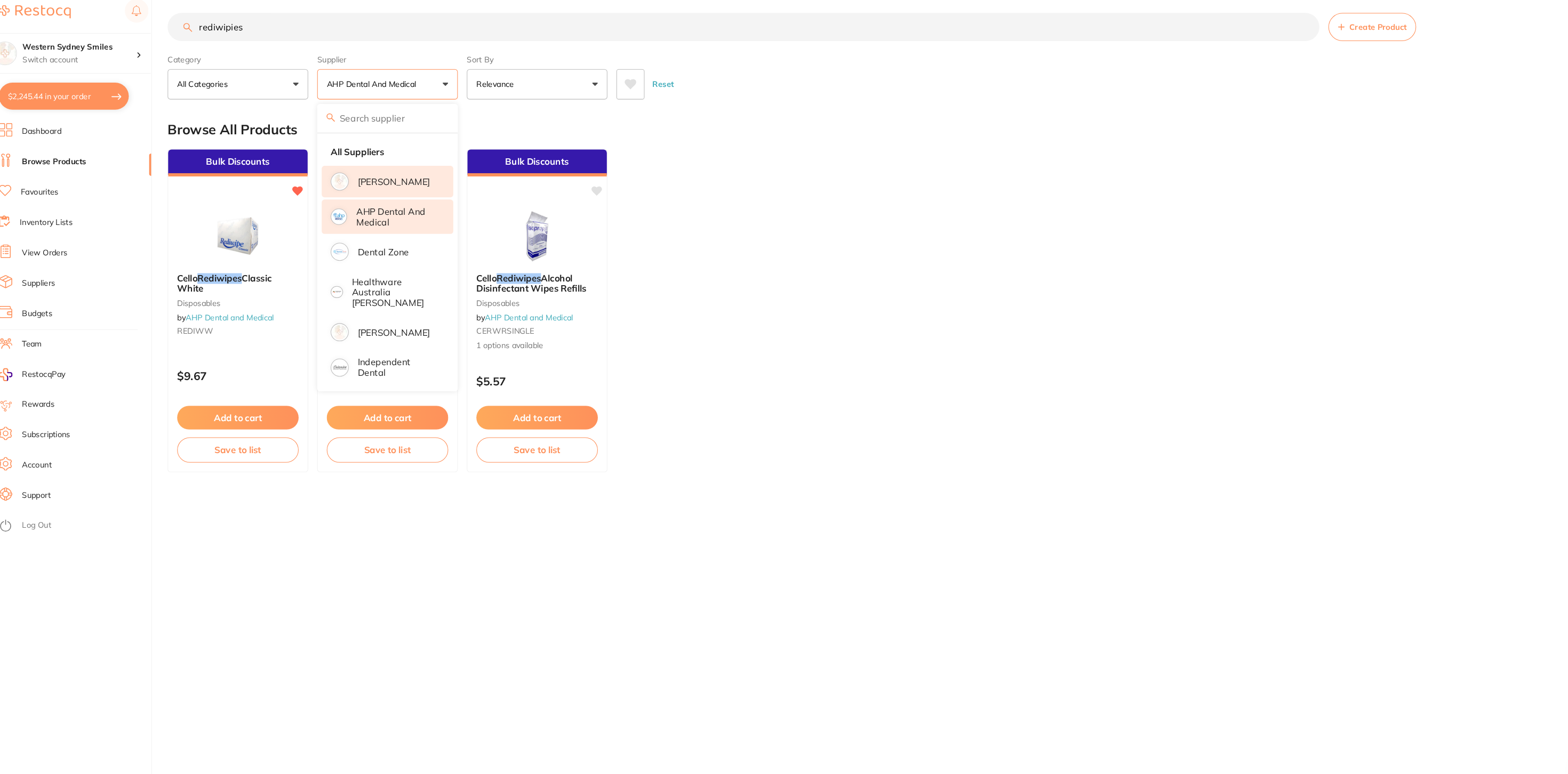
click at [391, 181] on p "[PERSON_NAME]" at bounding box center [396, 181] width 69 height 10
click at [842, 406] on ul "Bulk Discounts Cello Rediwipes Classic White disposables by AHP Dental and Medi…" at bounding box center [864, 304] width 1365 height 306
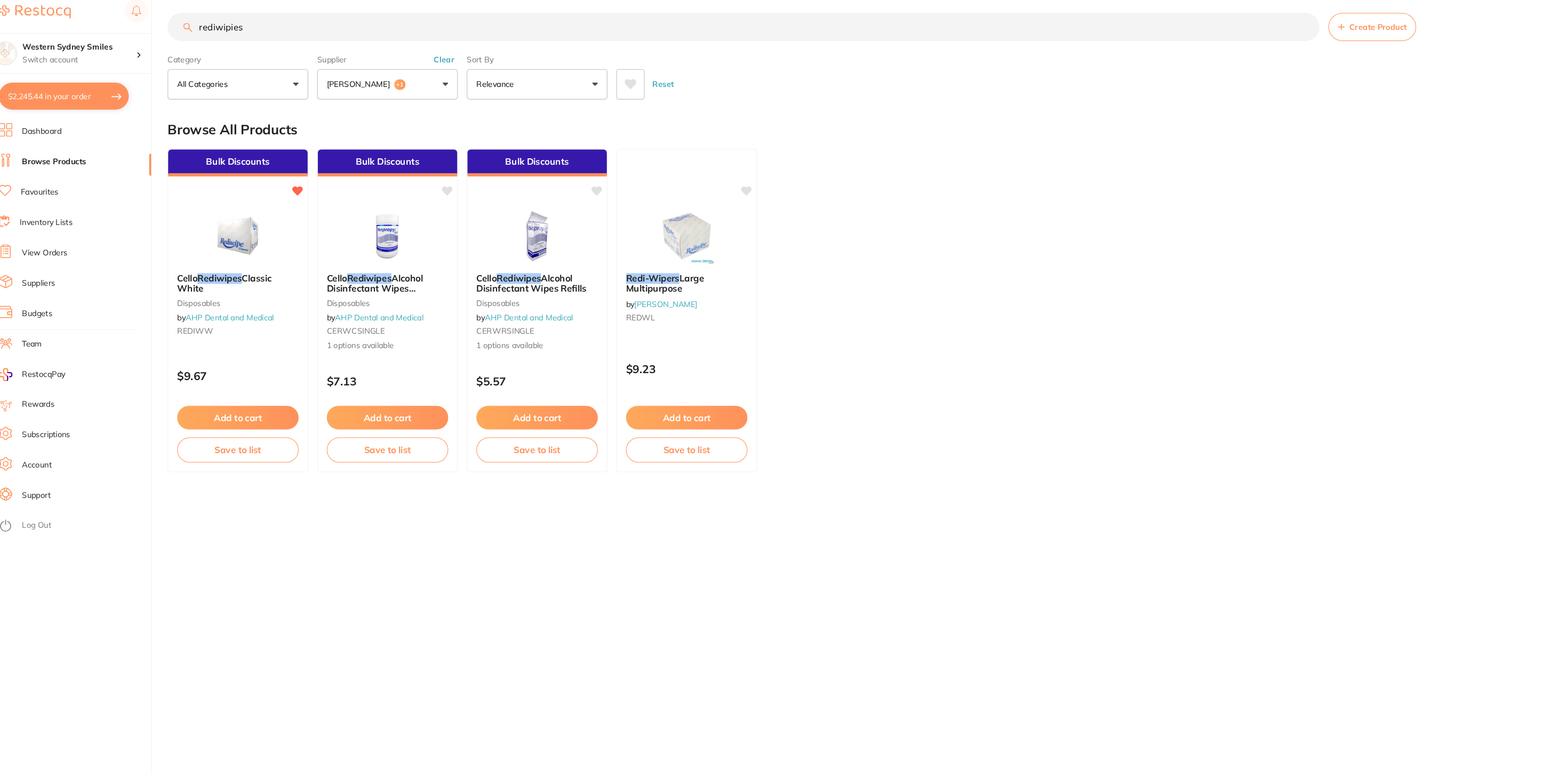
click at [117, 94] on button "$2,245.44 in your order" at bounding box center [82, 100] width 124 height 25
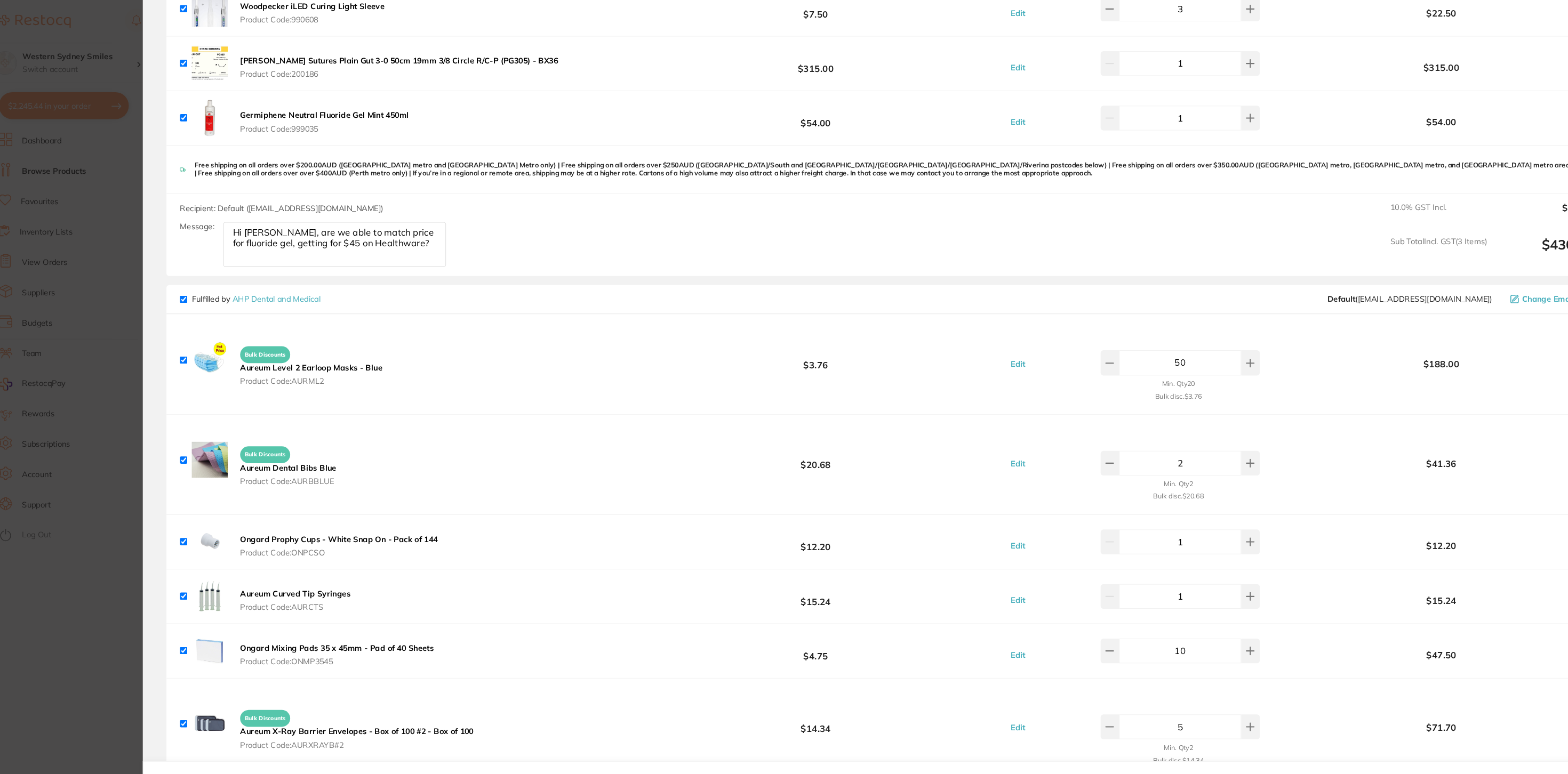
scroll to position [0, 0]
